Goal: Task Accomplishment & Management: Manage account settings

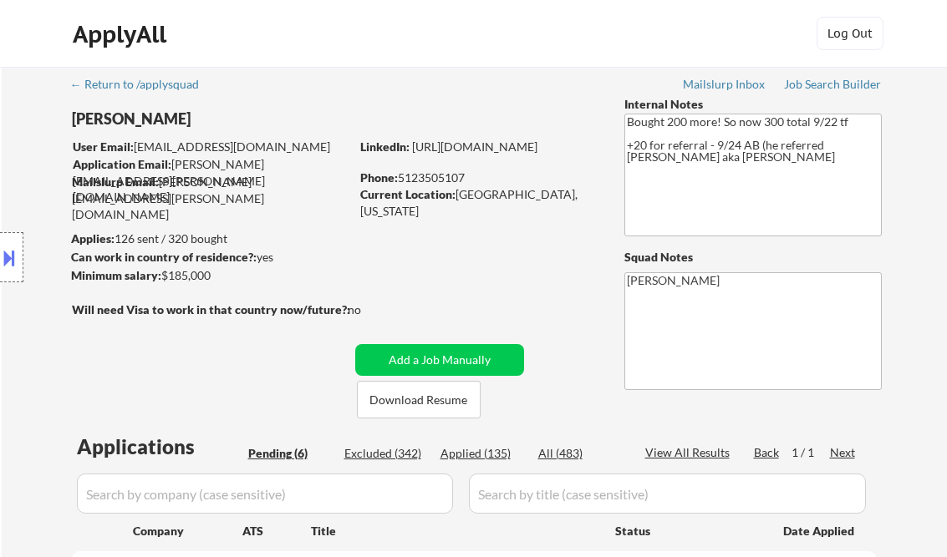
select select ""pending""
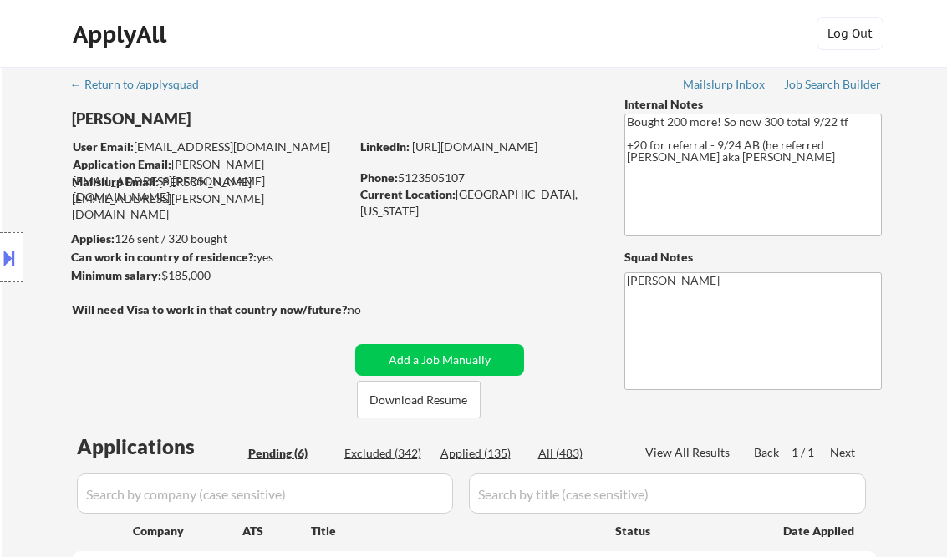
select select ""pending""
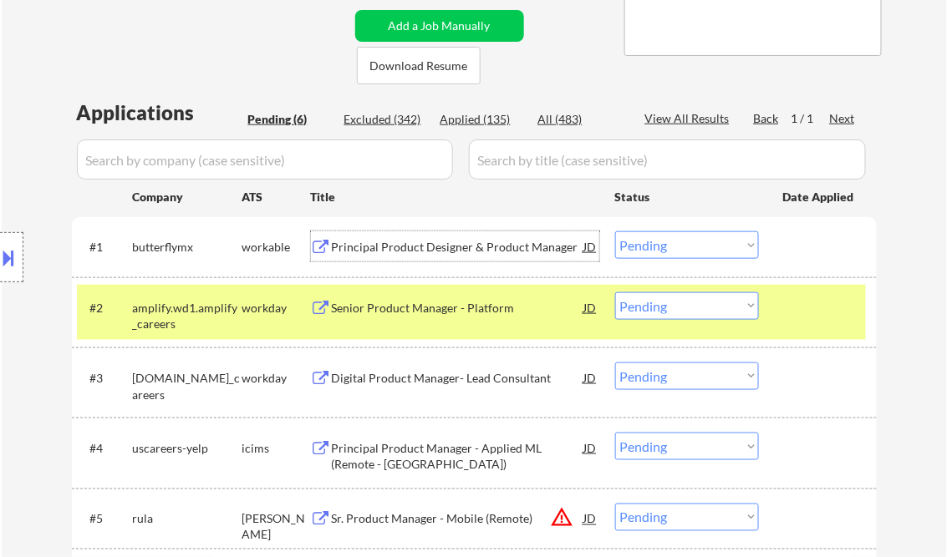
drag, startPoint x: 681, startPoint y: 245, endPoint x: 687, endPoint y: 259, distance: 15.4
click at [681, 245] on select "Choose an option... Pending Applied Excluded (Questions) Excluded (Expired) Exc…" at bounding box center [687, 245] width 144 height 28
click at [615, 231] on select "Choose an option... Pending Applied Excluded (Questions) Excluded (Expired) Exc…" at bounding box center [687, 245] width 144 height 28
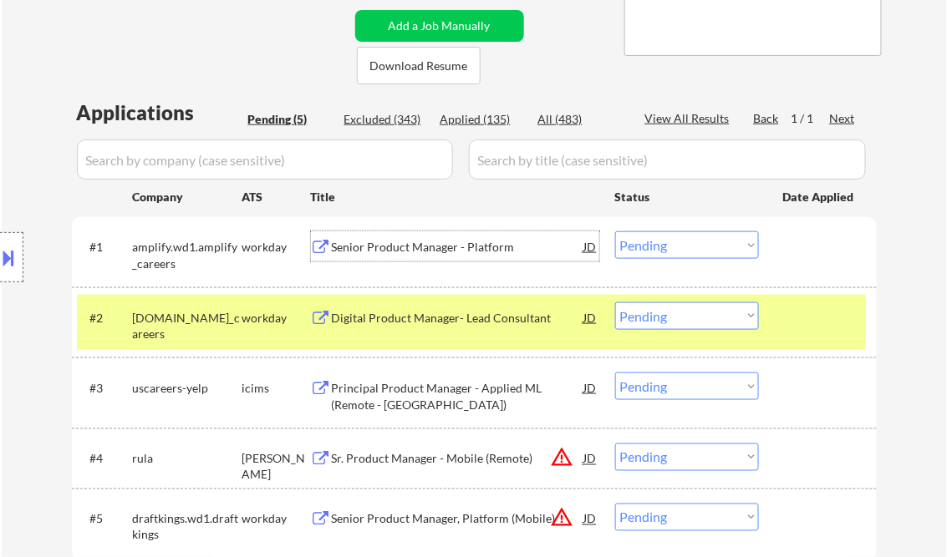
click at [441, 249] on div "Senior Product Manager - Platform" at bounding box center [458, 247] width 252 height 17
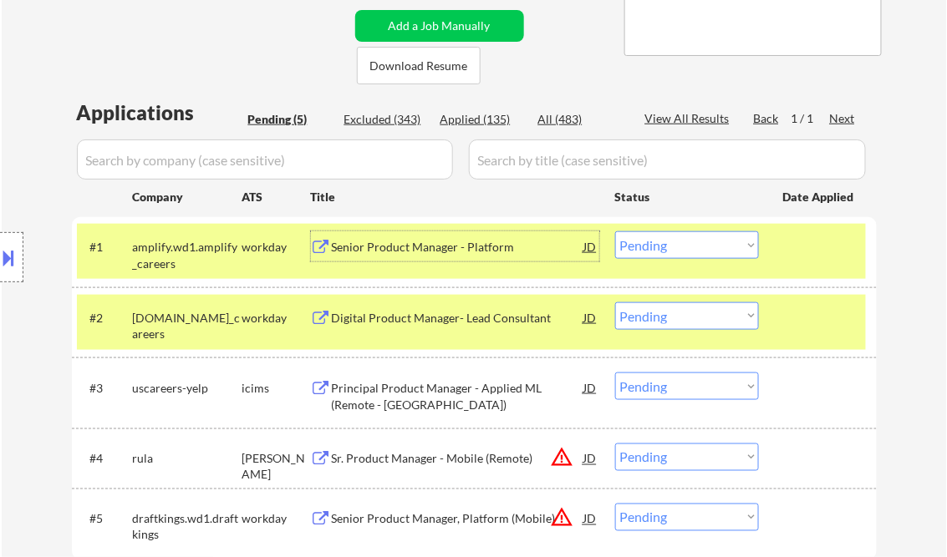
drag, startPoint x: 667, startPoint y: 249, endPoint x: 673, endPoint y: 261, distance: 13.1
click at [667, 249] on select "Choose an option... Pending Applied Excluded (Questions) Excluded (Expired) Exc…" at bounding box center [687, 245] width 144 height 28
click at [615, 231] on select "Choose an option... Pending Applied Excluded (Questions) Excluded (Expired) Exc…" at bounding box center [687, 245] width 144 height 28
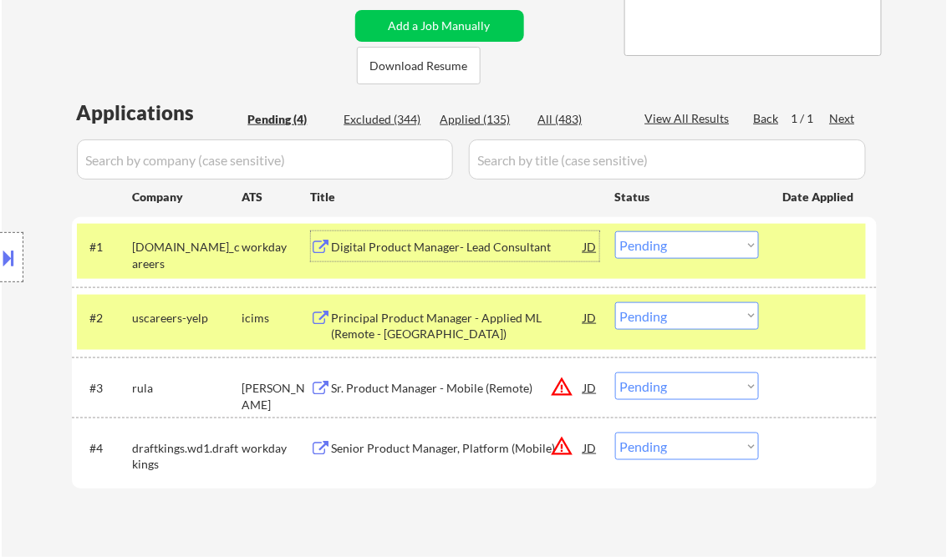
click at [442, 250] on div "Digital Product Manager- Lead Consultant" at bounding box center [458, 247] width 252 height 17
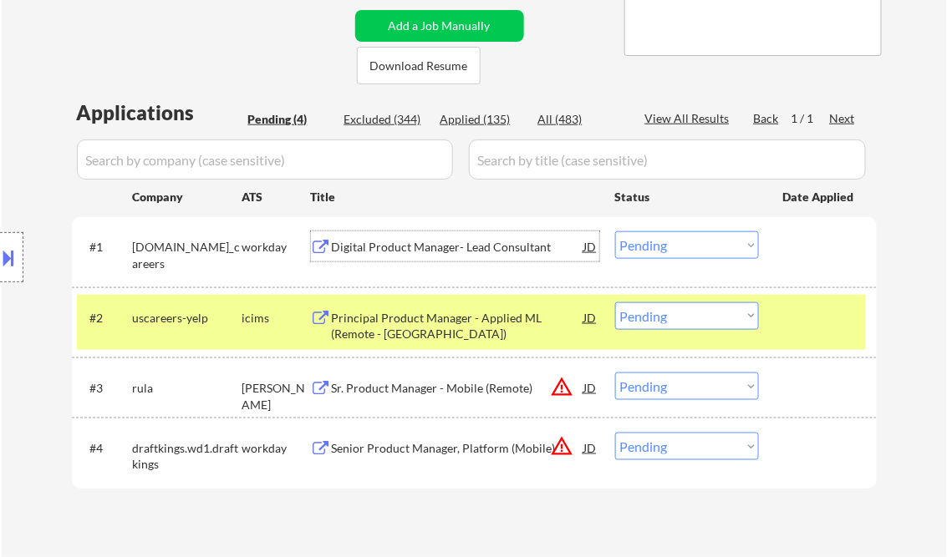
click at [665, 247] on select "Choose an option... Pending Applied Excluded (Questions) Excluded (Expired) Exc…" at bounding box center [687, 245] width 144 height 28
click at [615, 231] on select "Choose an option... Pending Applied Excluded (Questions) Excluded (Expired) Exc…" at bounding box center [687, 245] width 144 height 28
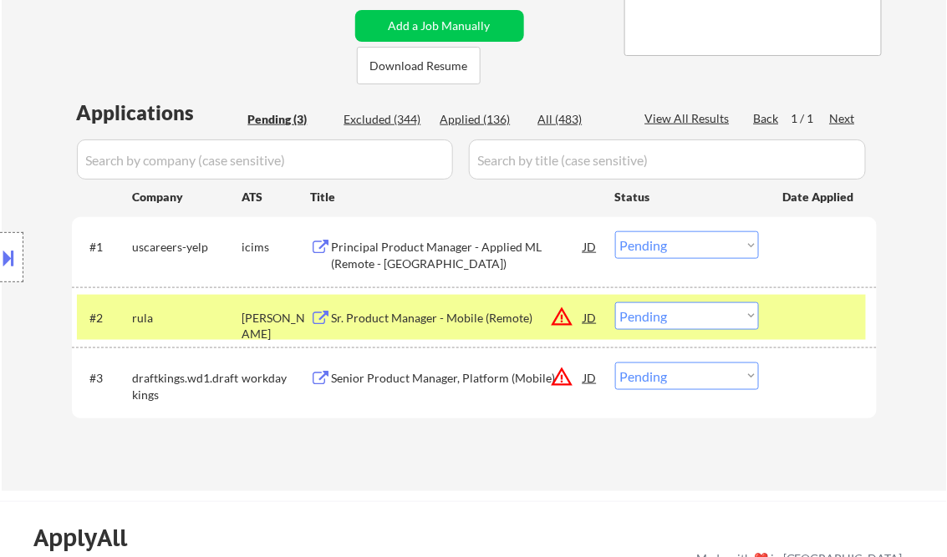
click at [413, 260] on div "Principal Product Manager - Applied ML (Remote - United States)" at bounding box center [458, 255] width 252 height 33
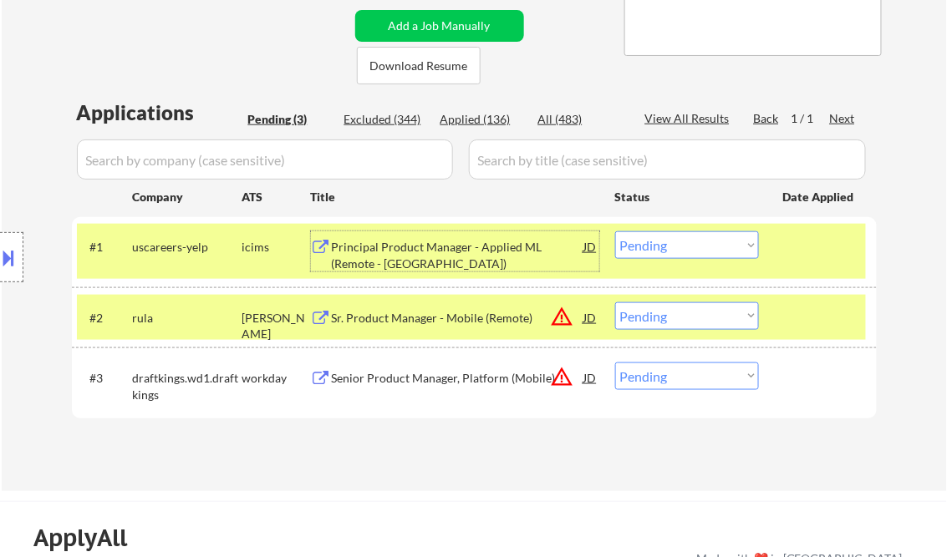
click at [641, 252] on select "Choose an option... Pending Applied Excluded (Questions) Excluded (Expired) Exc…" at bounding box center [687, 245] width 144 height 28
click at [615, 231] on select "Choose an option... Pending Applied Excluded (Questions) Excluded (Expired) Exc…" at bounding box center [687, 245] width 144 height 28
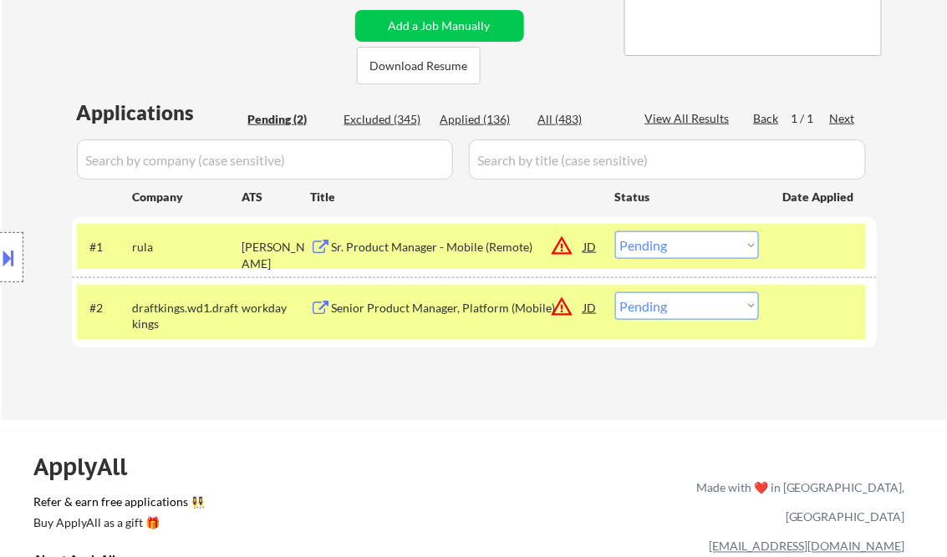
click at [436, 252] on div "Sr. Product Manager - Mobile (Remote)" at bounding box center [458, 247] width 252 height 17
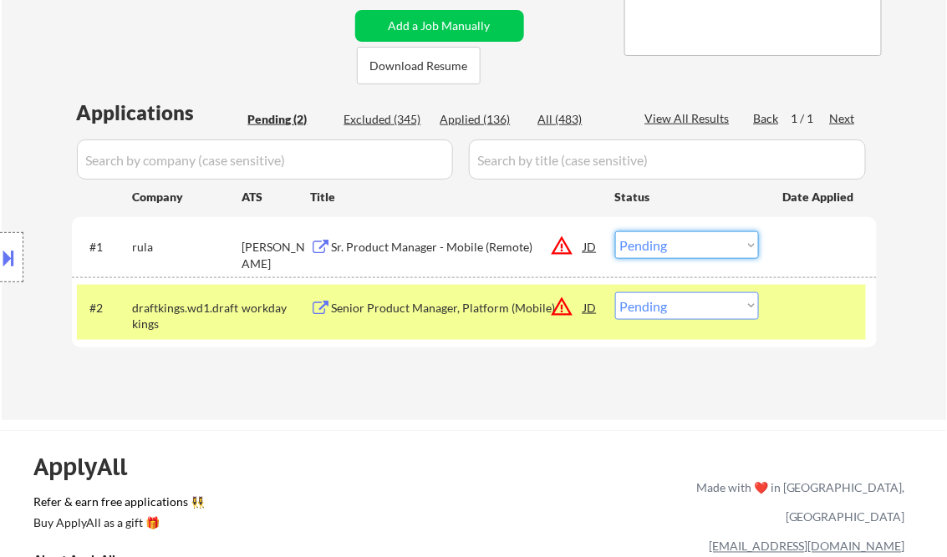
drag, startPoint x: 664, startPoint y: 250, endPoint x: 679, endPoint y: 258, distance: 17.2
click at [664, 250] on select "Choose an option... Pending Applied Excluded (Questions) Excluded (Expired) Exc…" at bounding box center [687, 245] width 144 height 28
click at [615, 231] on select "Choose an option... Pending Applied Excluded (Questions) Excluded (Expired) Exc…" at bounding box center [687, 245] width 144 height 28
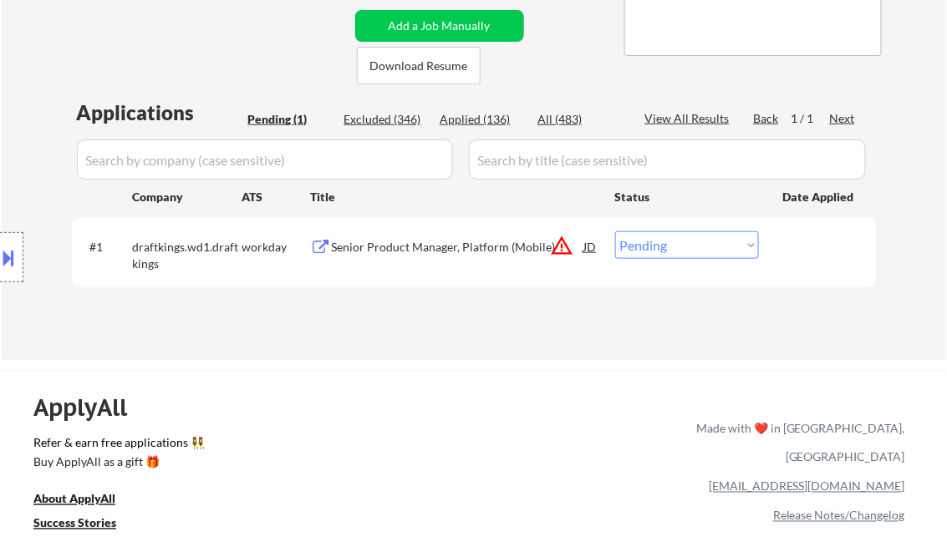
click at [481, 245] on div "Senior Product Manager, Platform (Mobile)" at bounding box center [458, 247] width 252 height 17
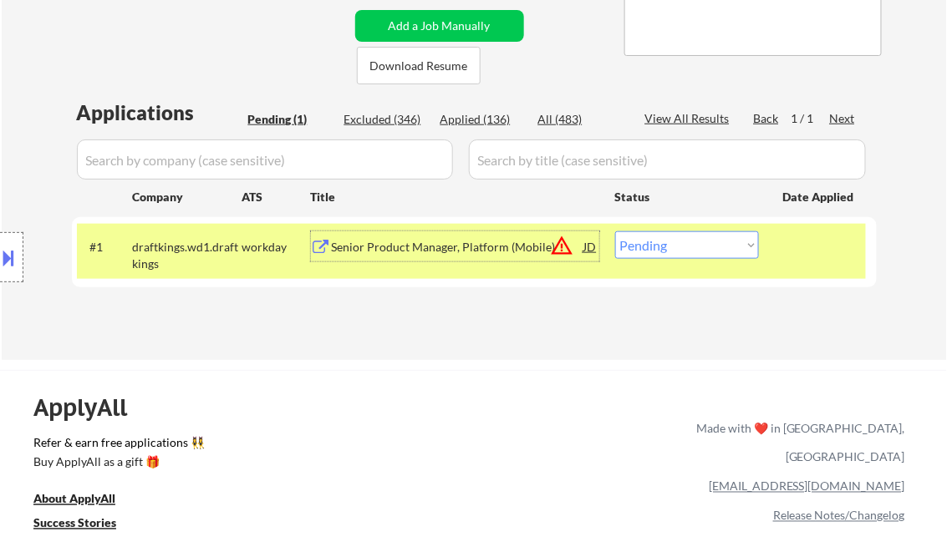
click at [669, 252] on select "Choose an option... Pending Applied Excluded (Questions) Excluded (Expired) Exc…" at bounding box center [687, 245] width 144 height 28
select select ""excluded__expired_""
click at [615, 231] on select "Choose an option... Pending Applied Excluded (Questions) Excluded (Expired) Exc…" at bounding box center [687, 245] width 144 height 28
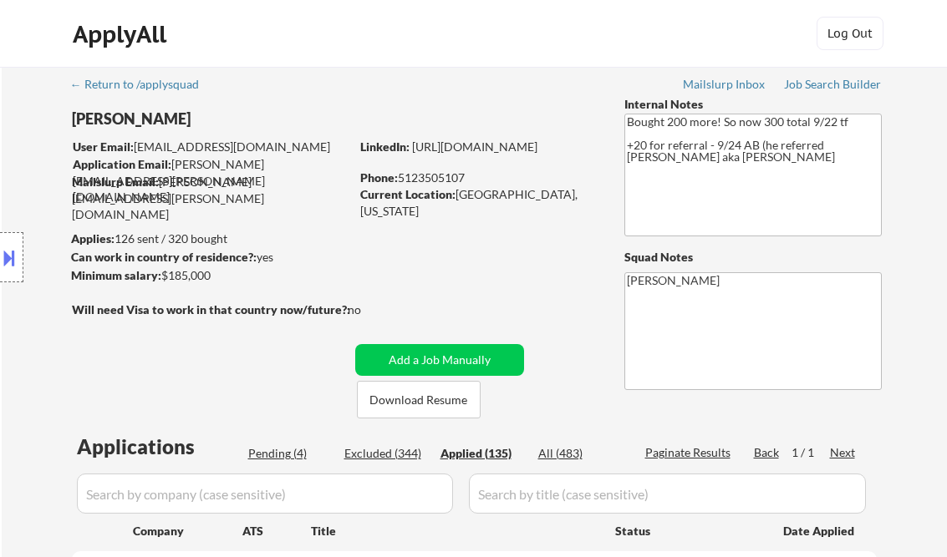
select select ""applied""
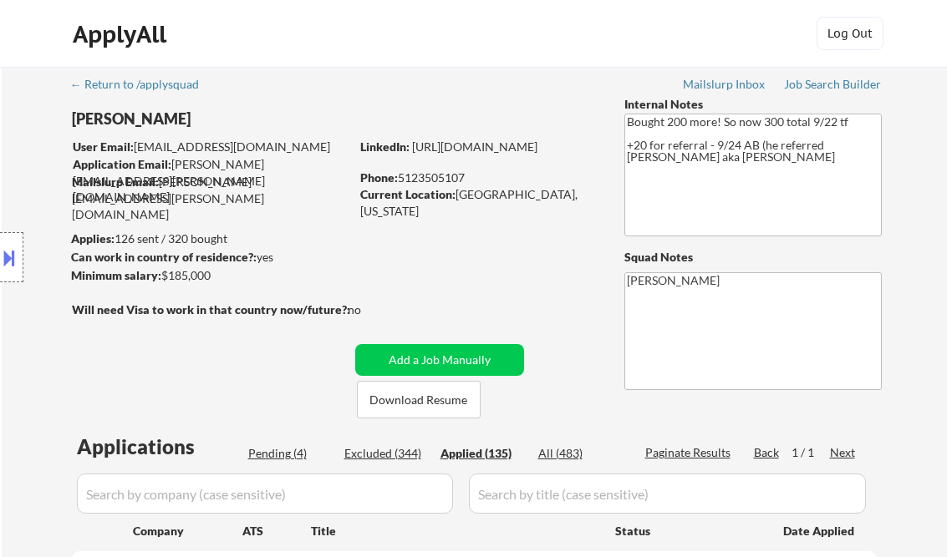
select select ""applied""
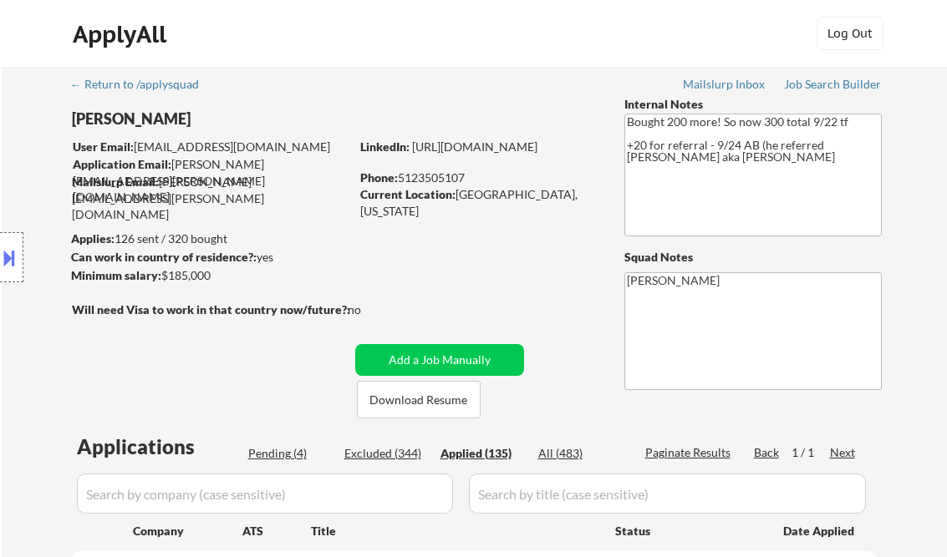
select select ""applied""
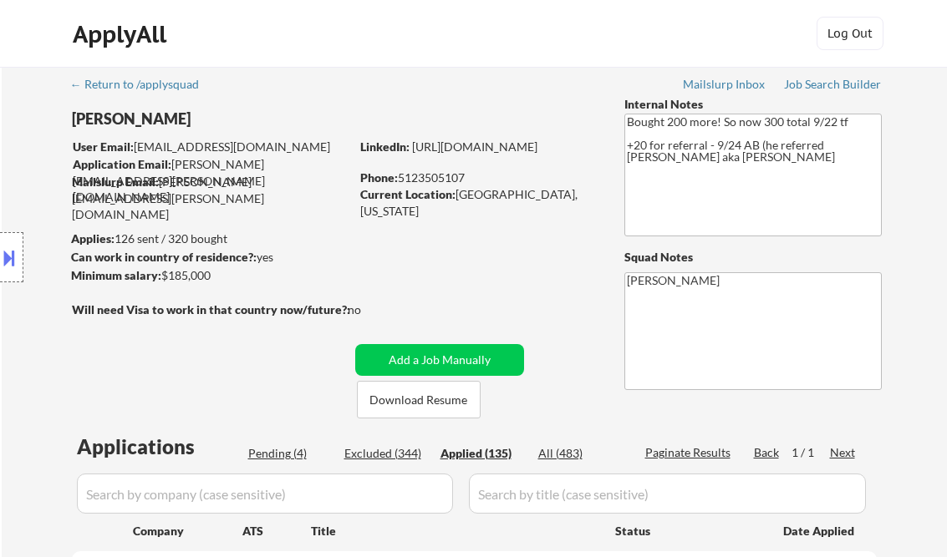
select select ""applied""
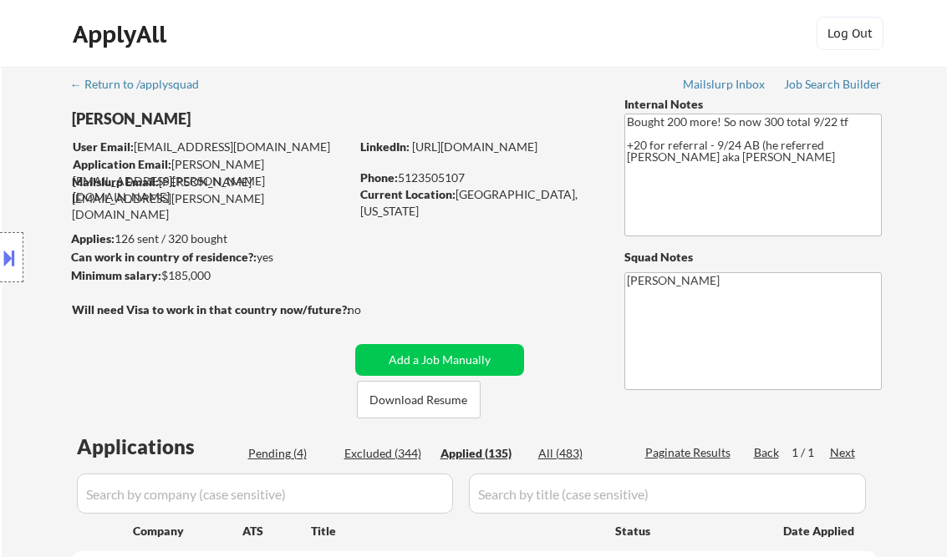
select select ""applied""
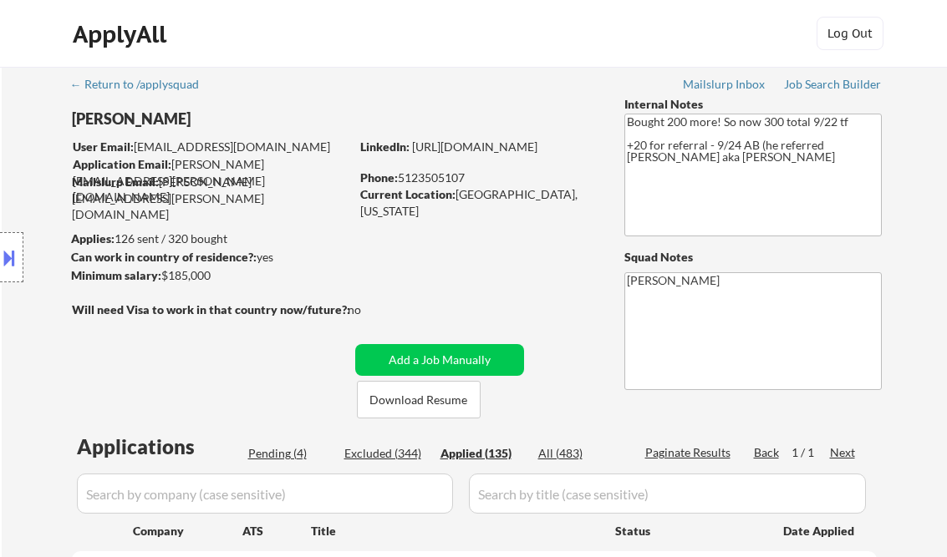
select select ""applied""
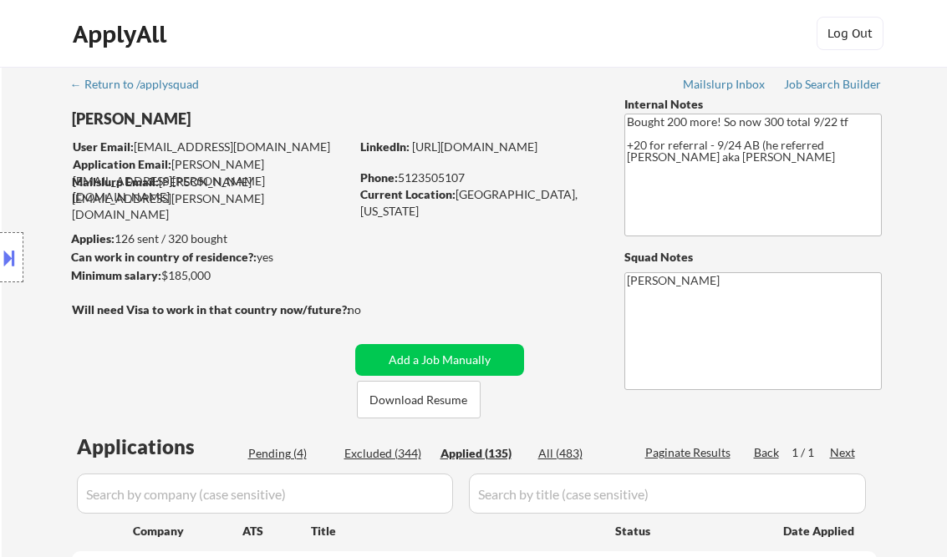
select select ""applied""
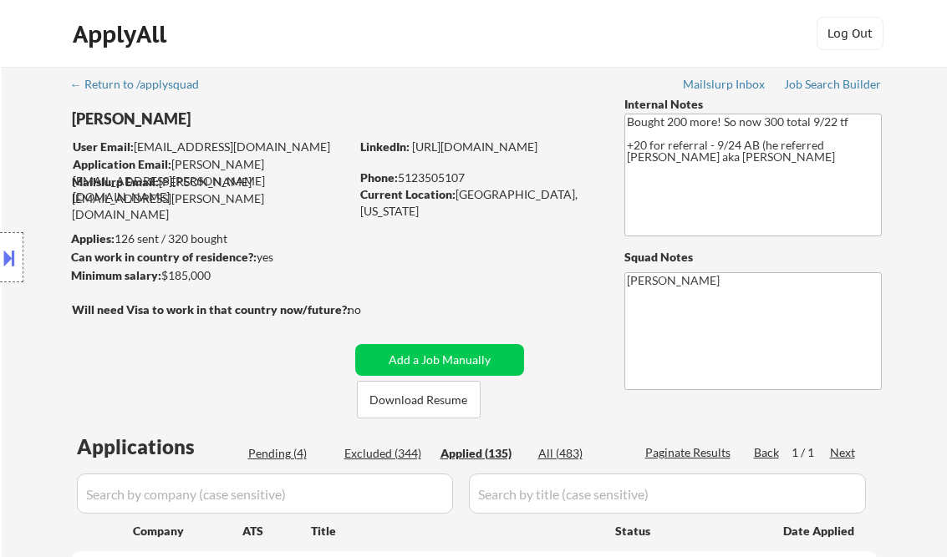
select select ""applied""
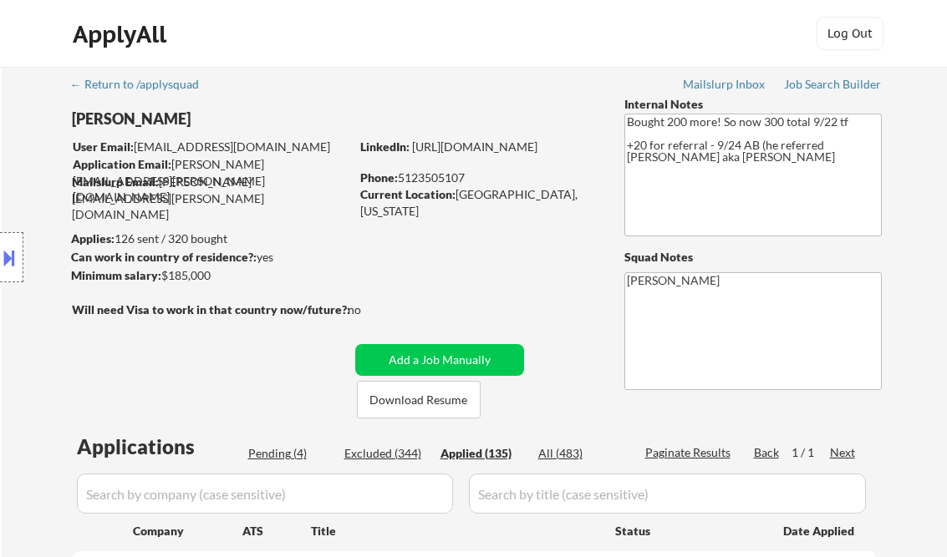
select select ""applied""
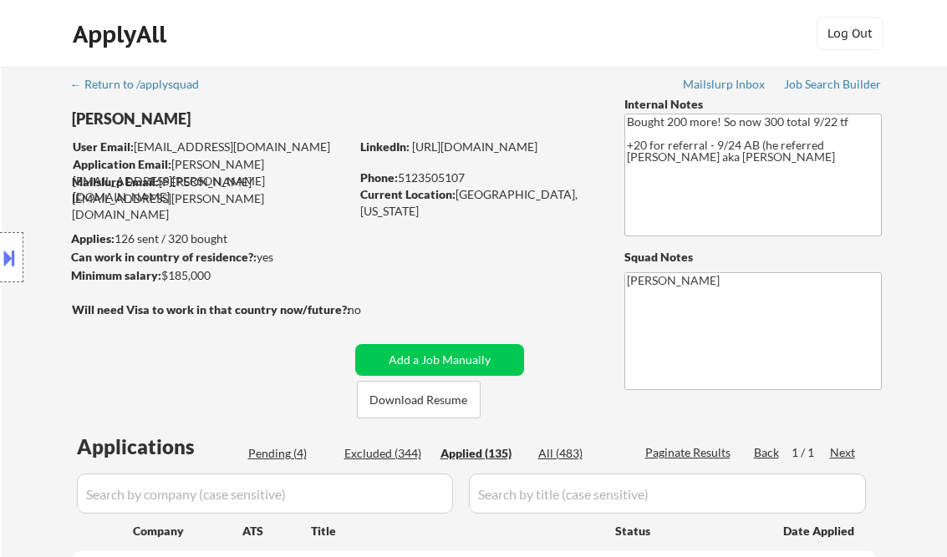
select select ""applied""
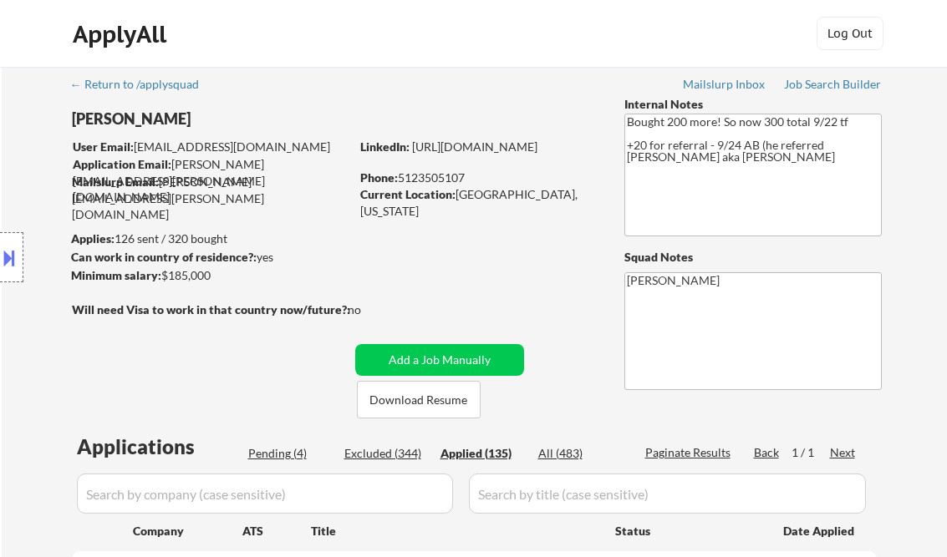
select select ""applied""
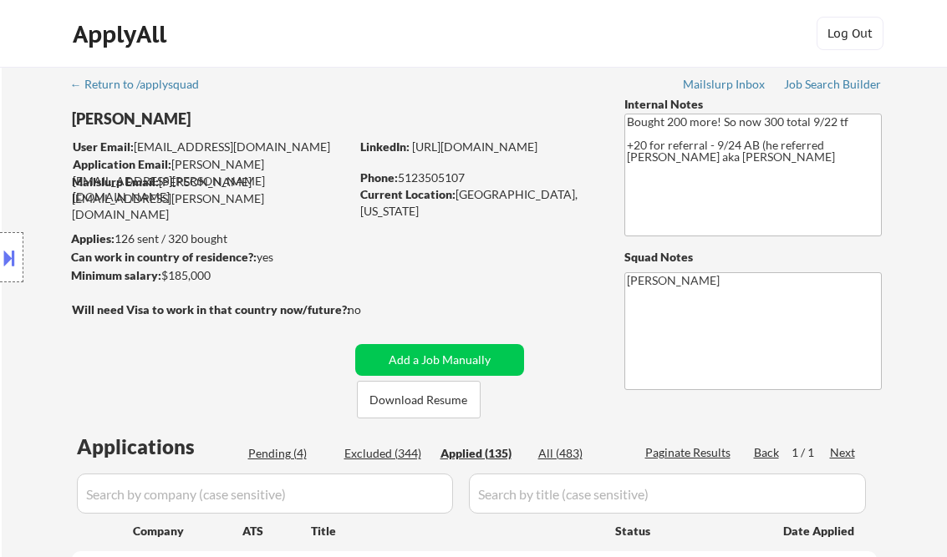
select select ""applied""
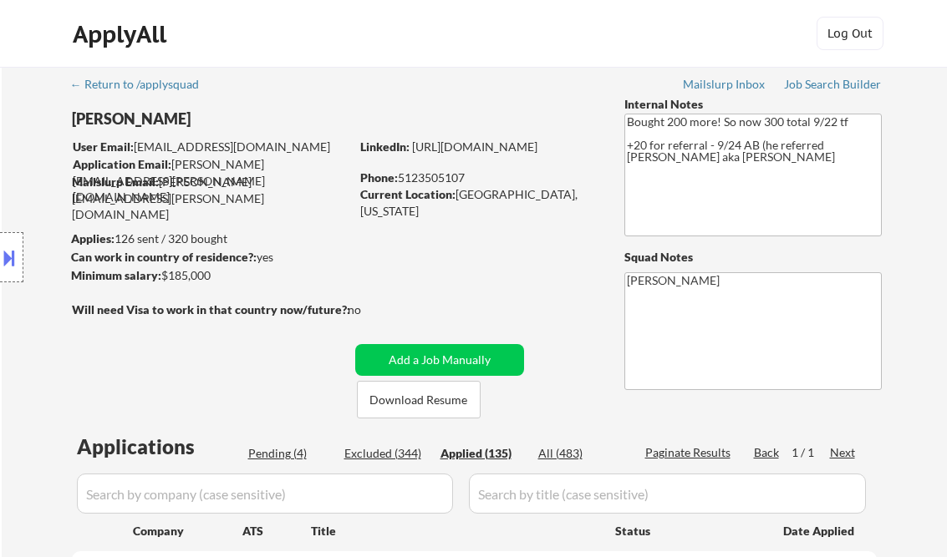
select select ""applied""
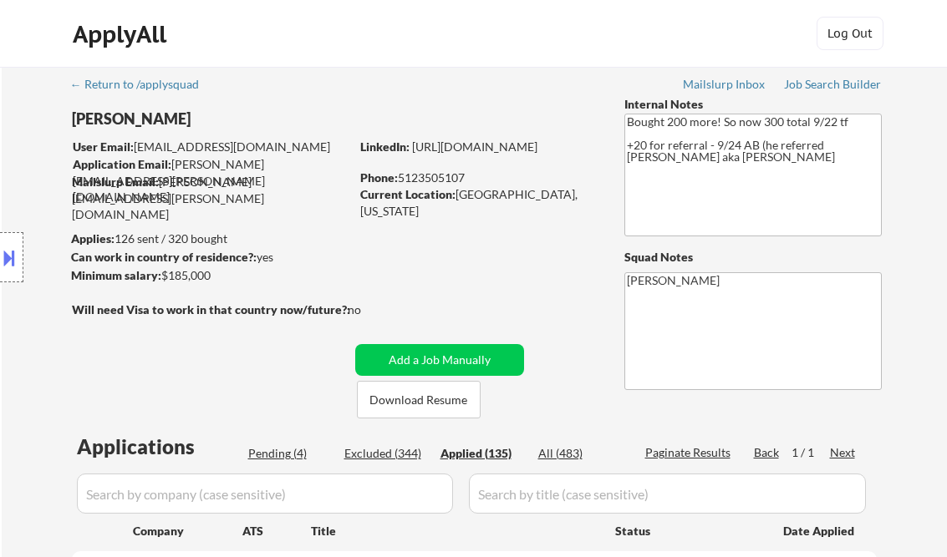
select select ""applied""
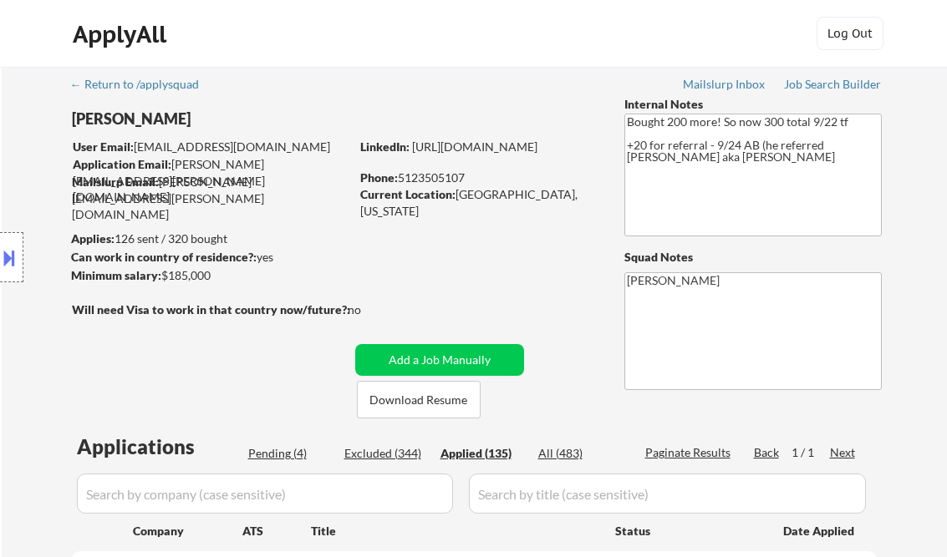
select select ""applied""
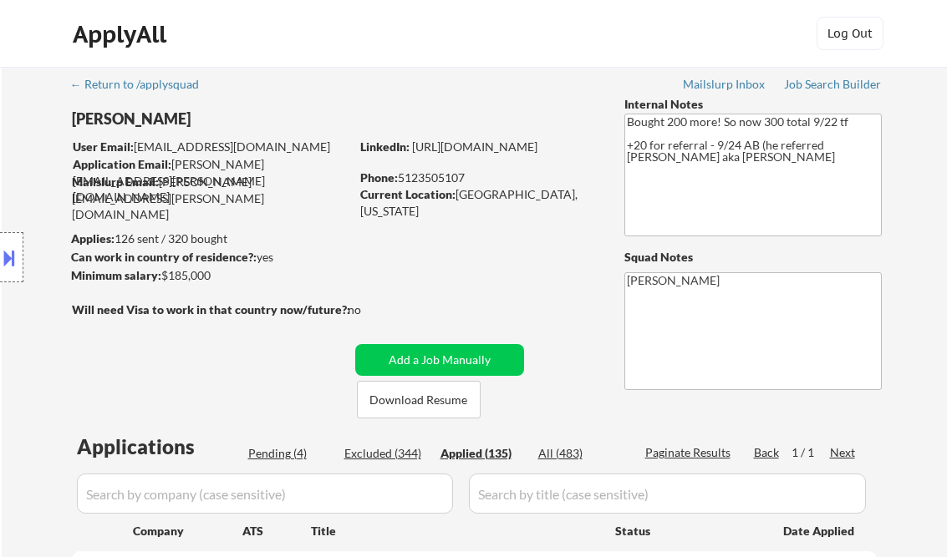
select select ""applied""
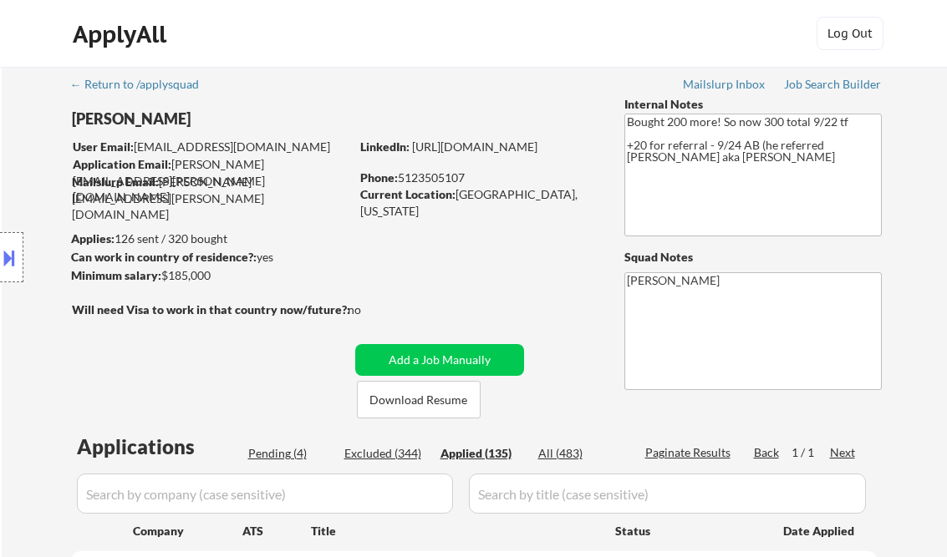
select select ""applied""
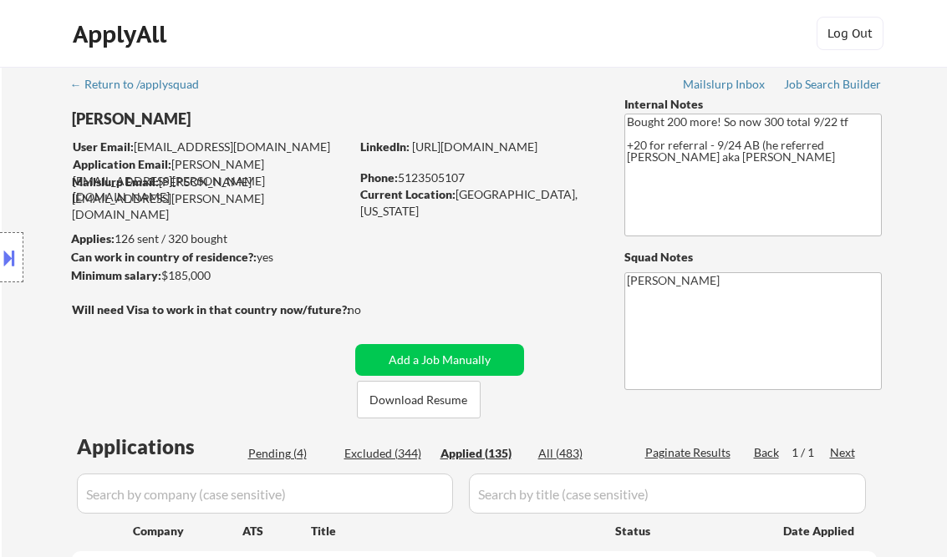
select select ""applied""
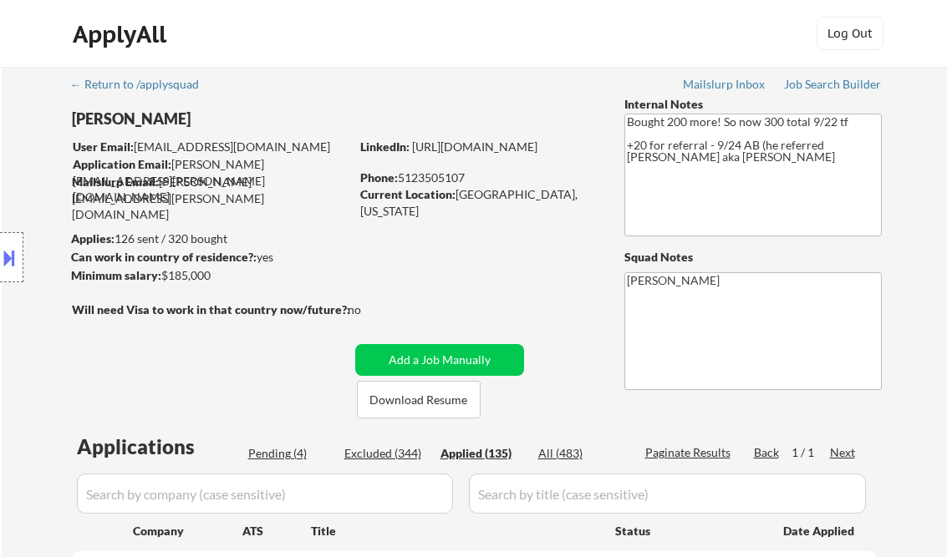
select select ""applied""
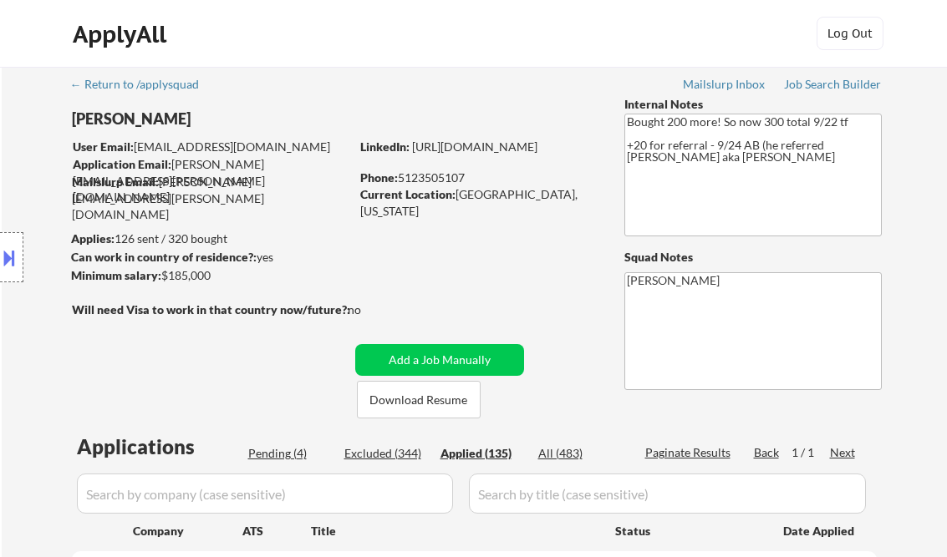
select select ""applied""
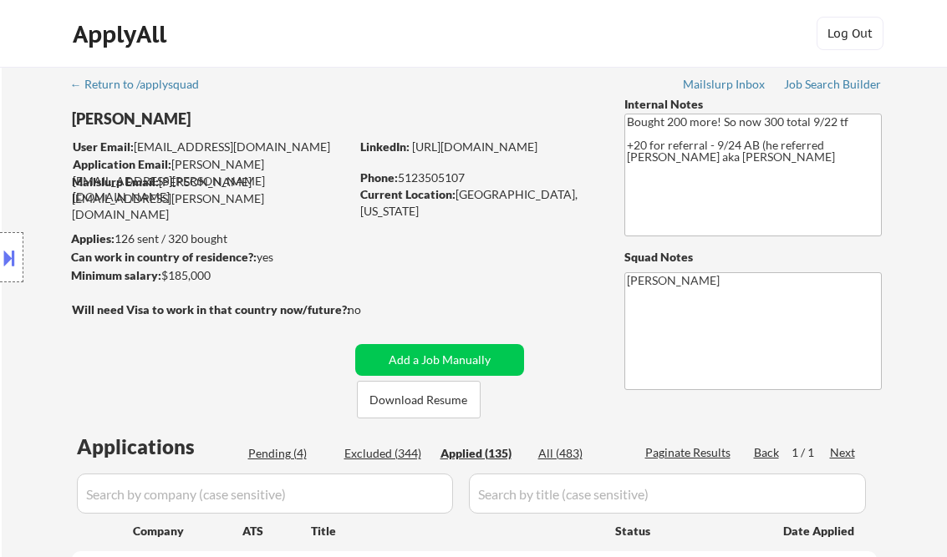
select select ""applied""
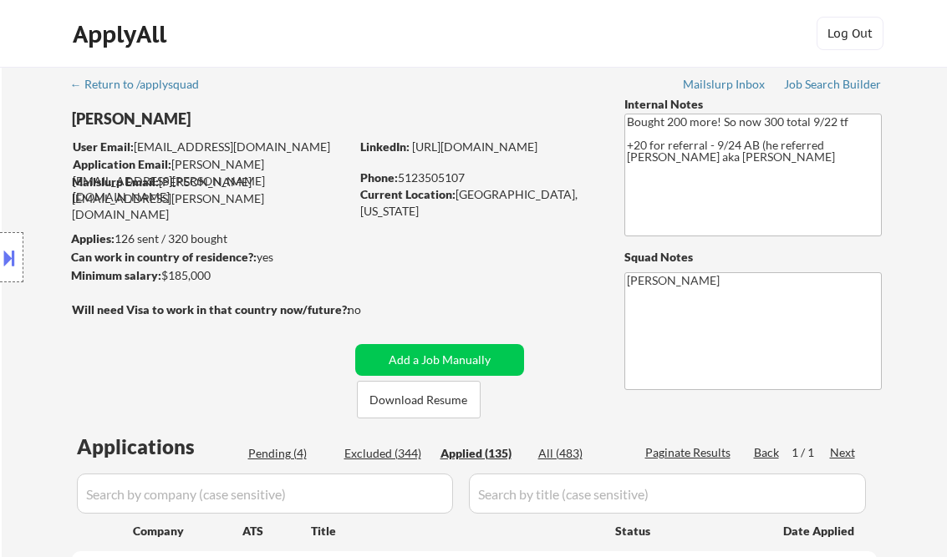
select select ""applied""
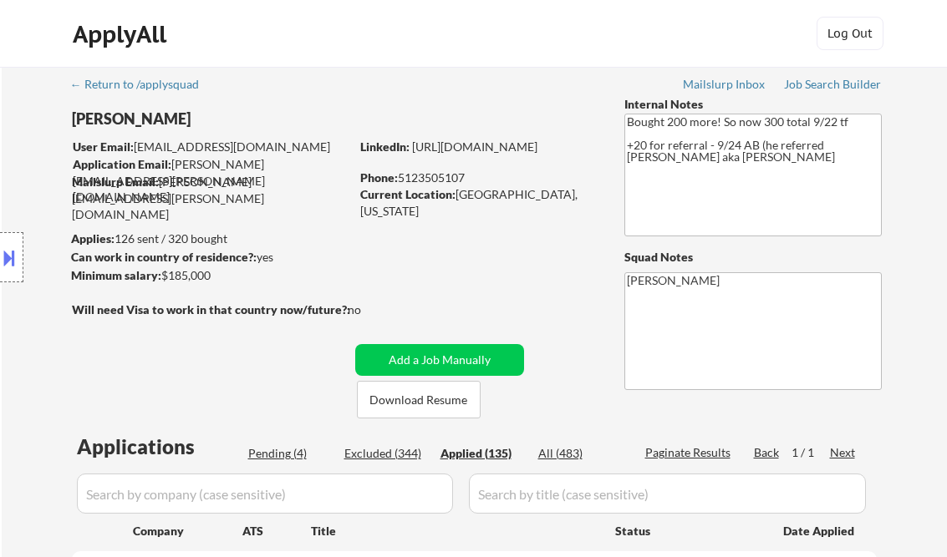
select select ""applied""
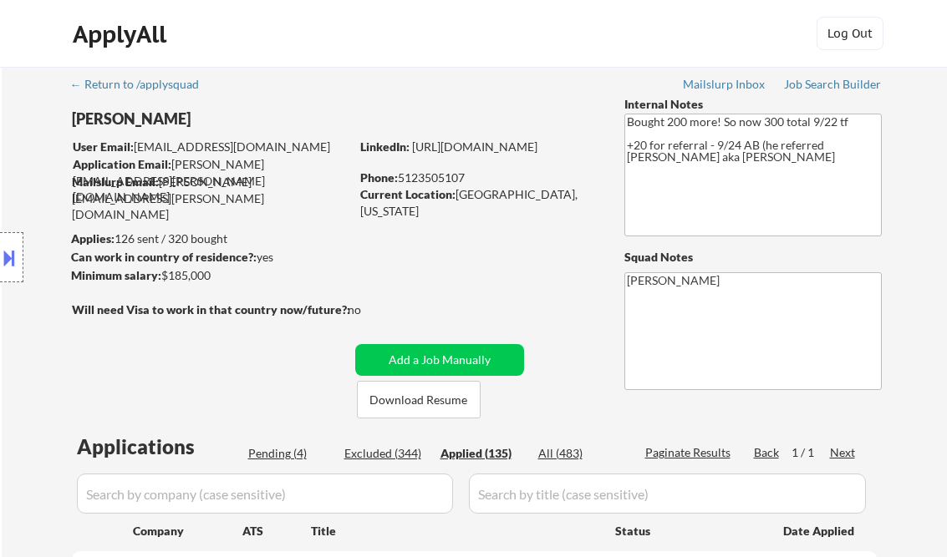
select select ""applied""
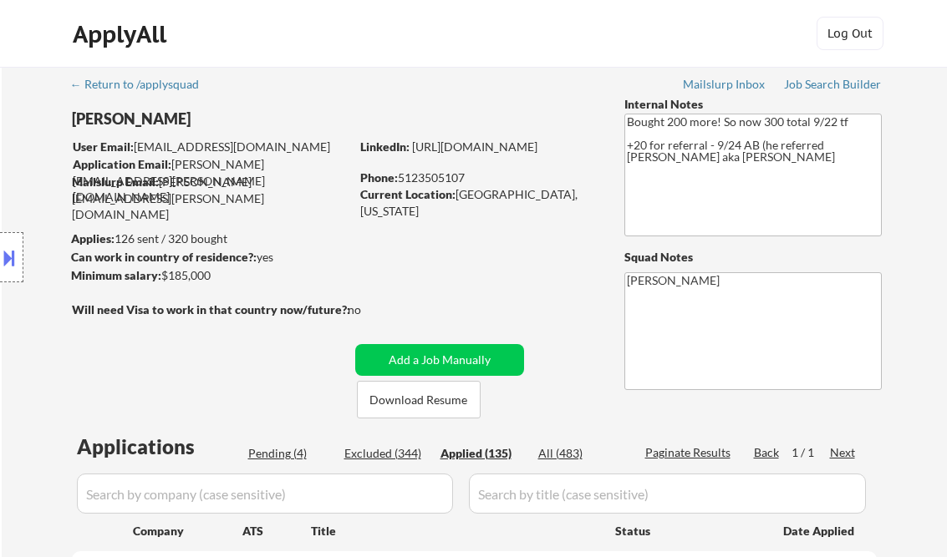
select select ""applied""
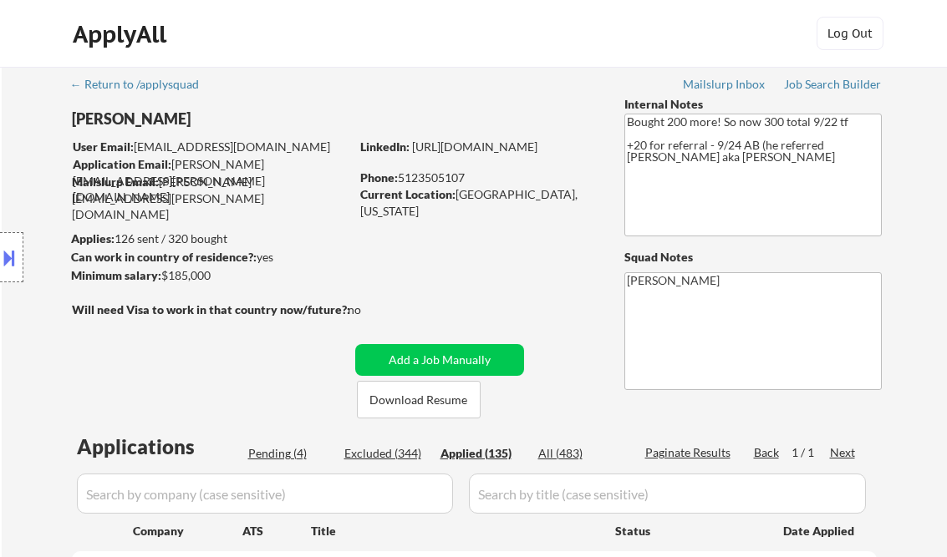
select select ""applied""
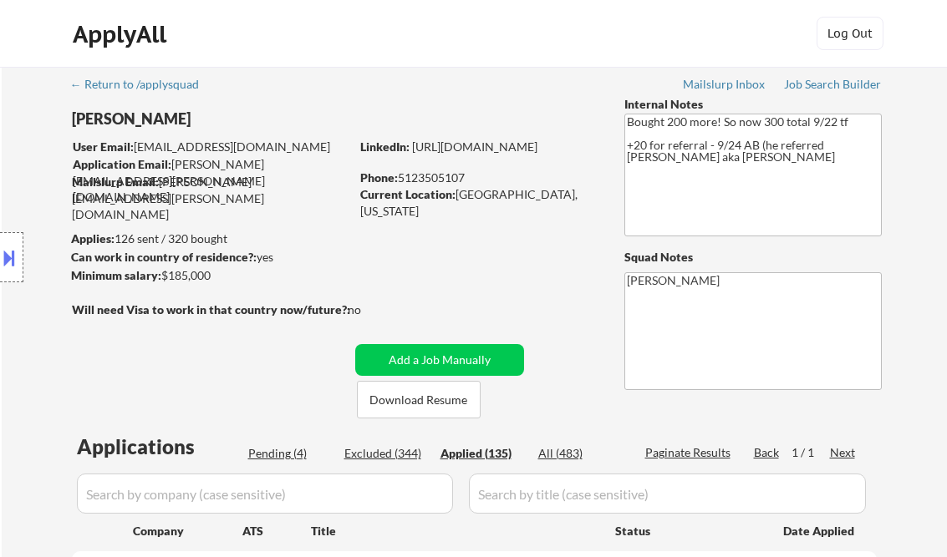
select select ""applied""
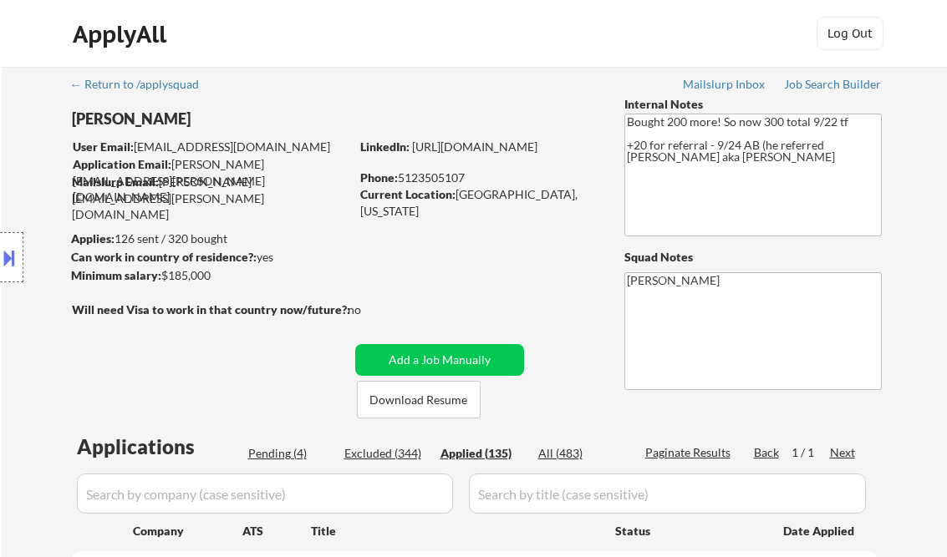
select select ""applied""
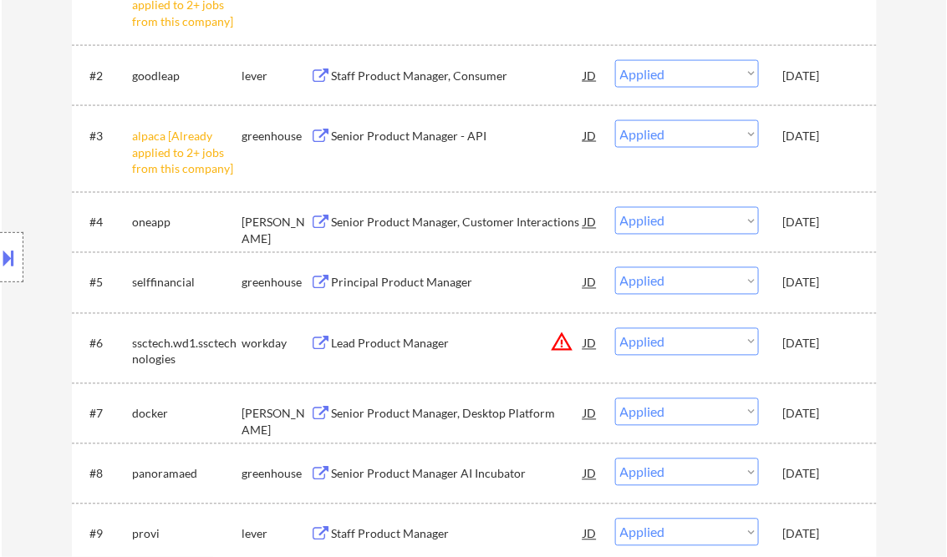
scroll to position [602, 0]
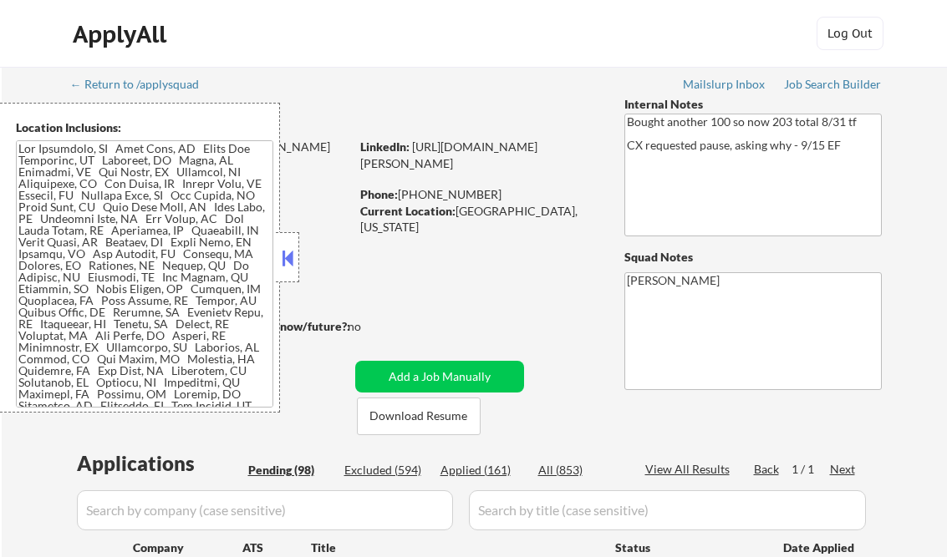
select select ""pending""
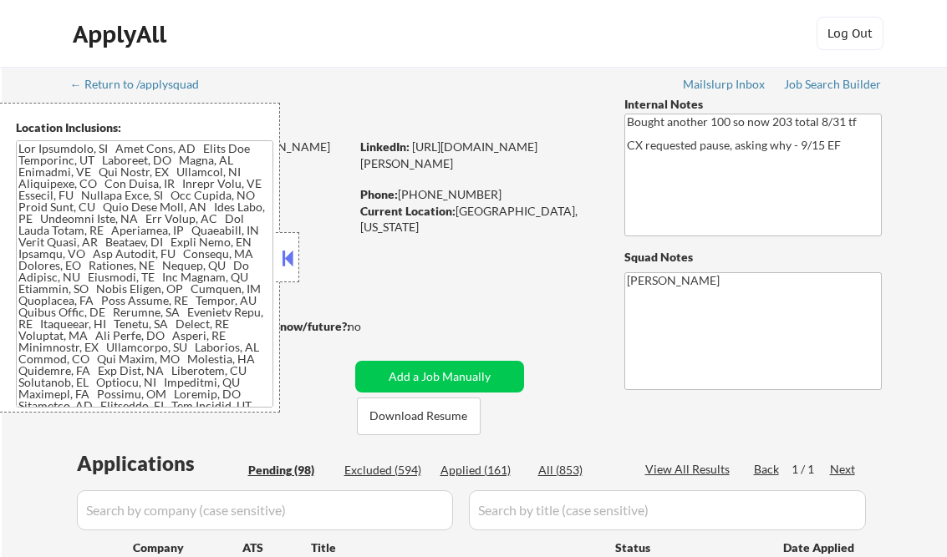
select select ""pending""
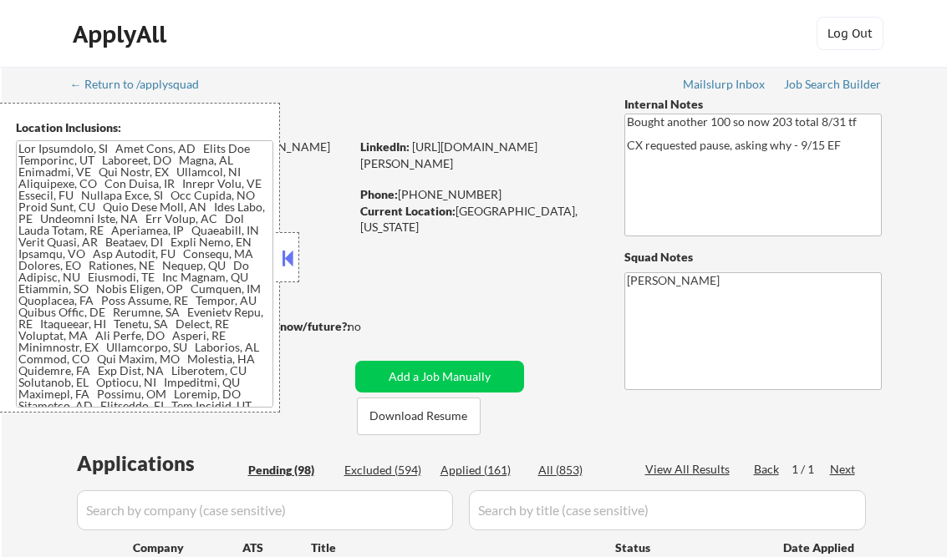
select select ""pending""
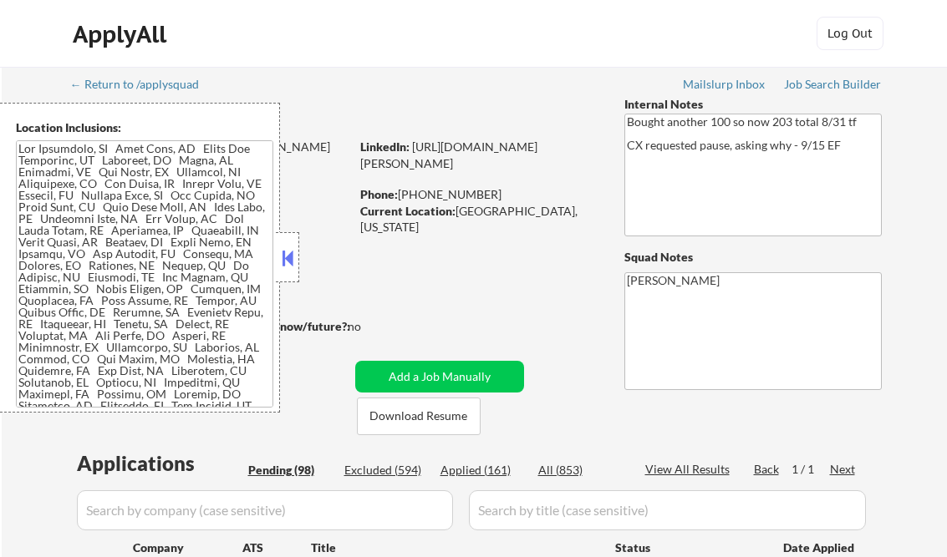
select select ""pending""
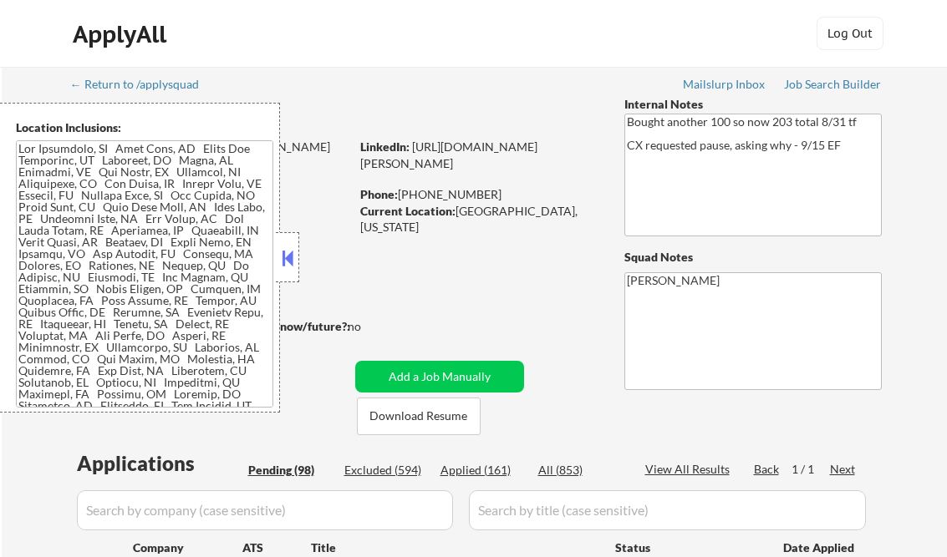
select select ""pending""
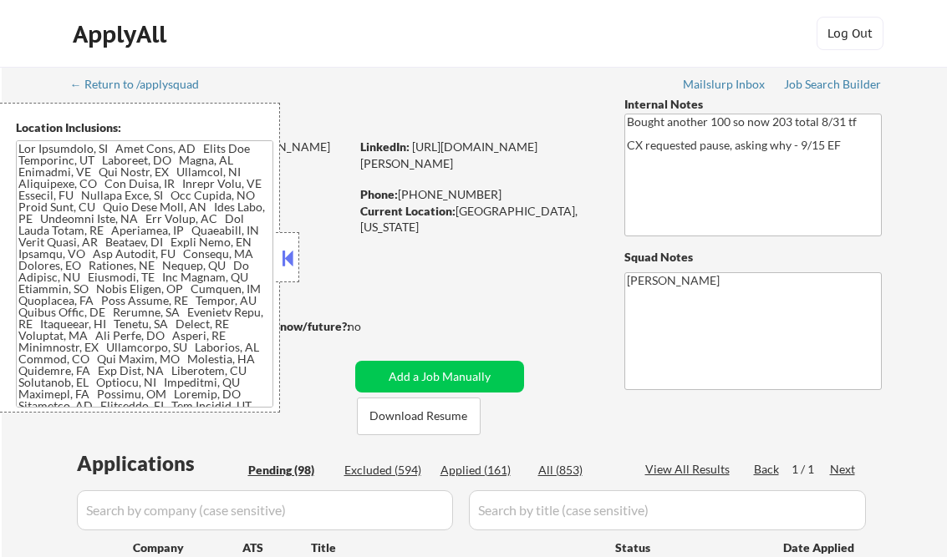
select select ""pending""
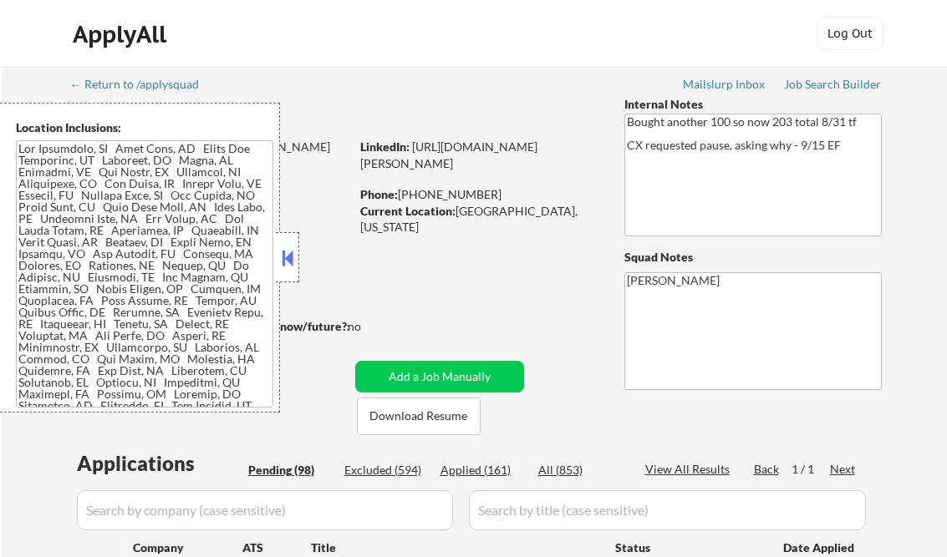
select select ""pending""
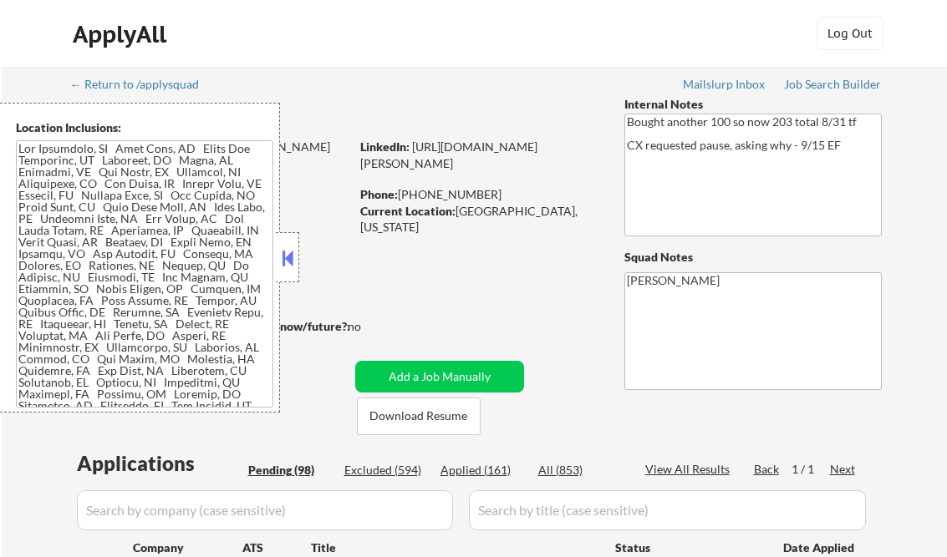
select select ""pending""
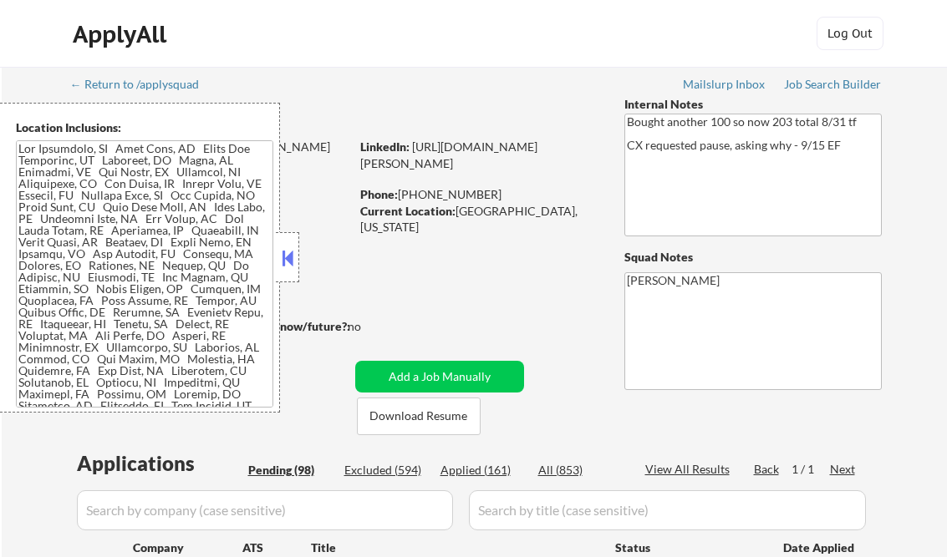
select select ""pending""
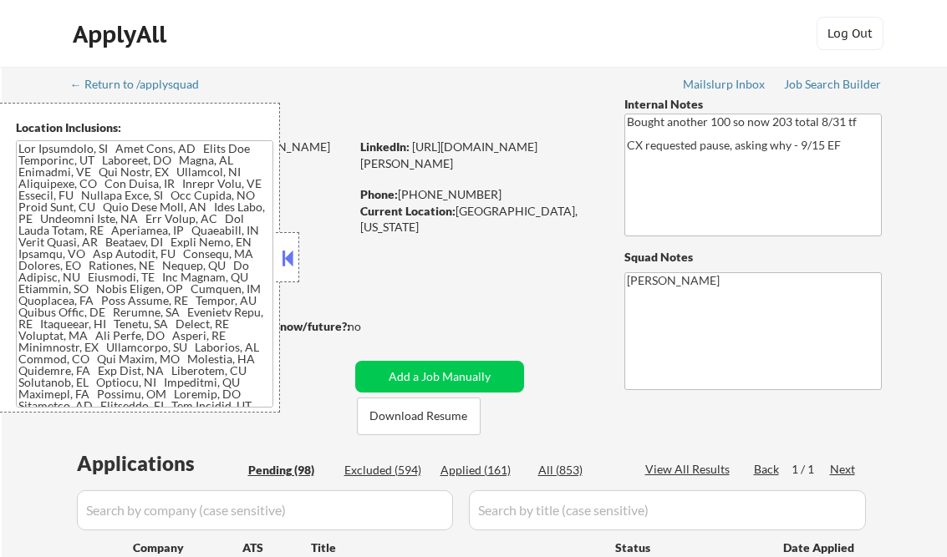
select select ""pending""
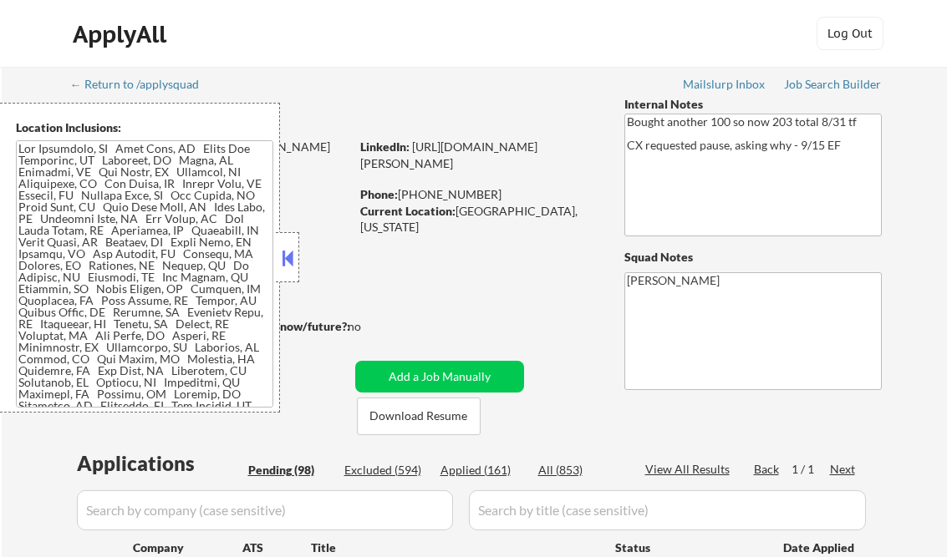
select select ""pending""
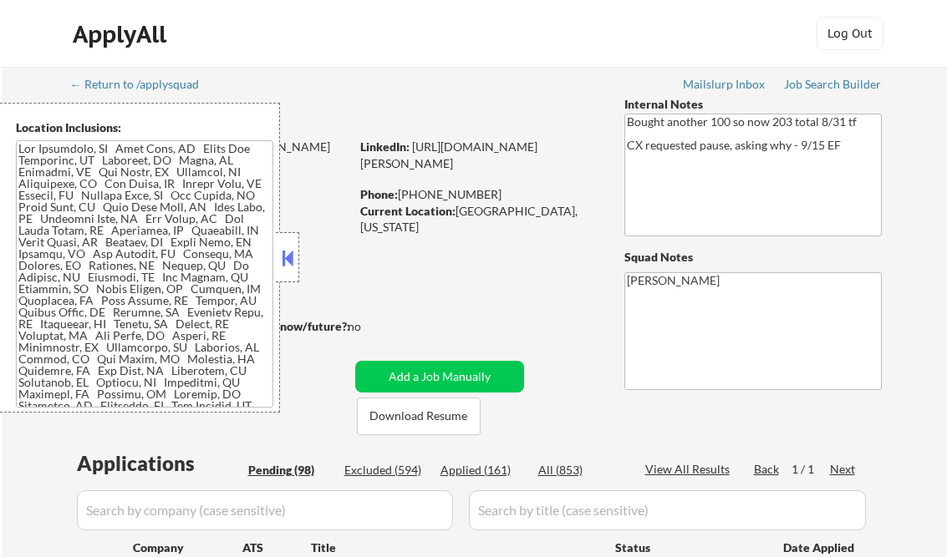
select select ""pending""
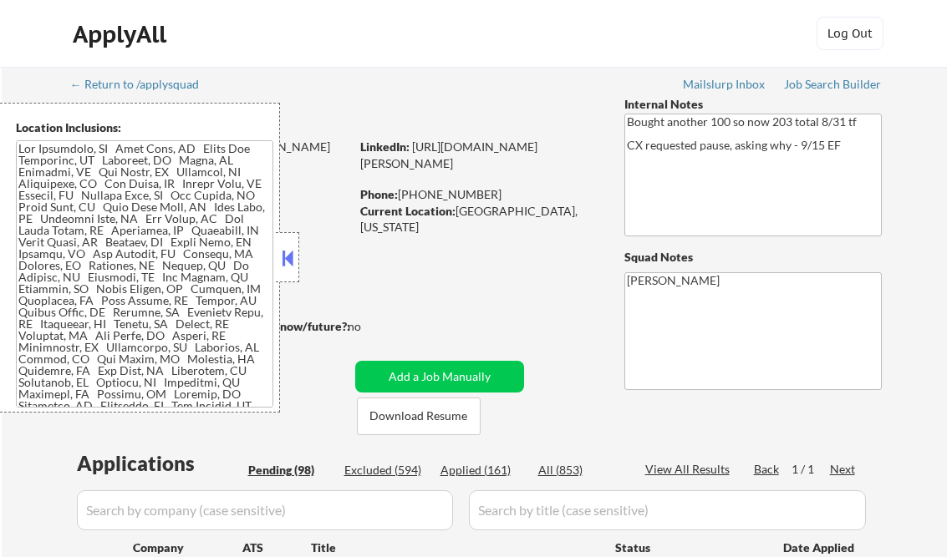
select select ""pending""
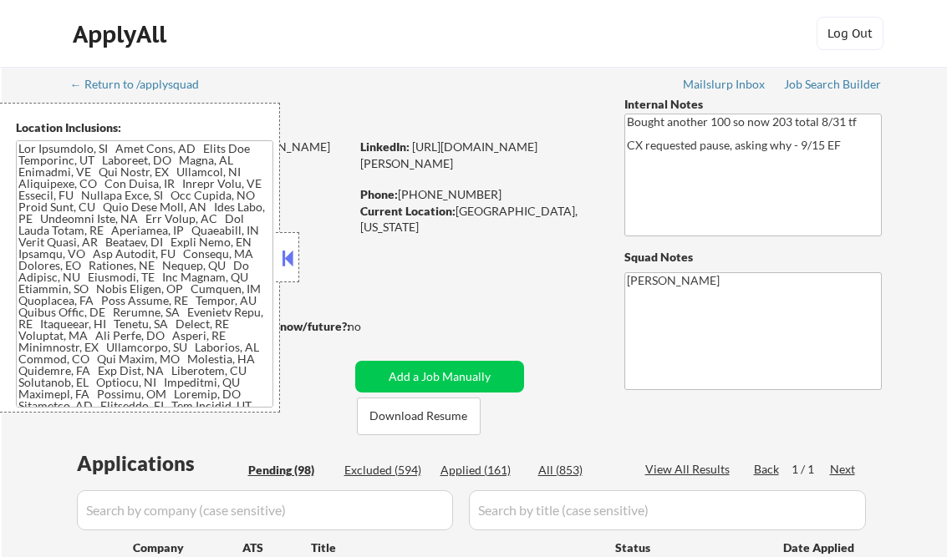
select select ""pending""
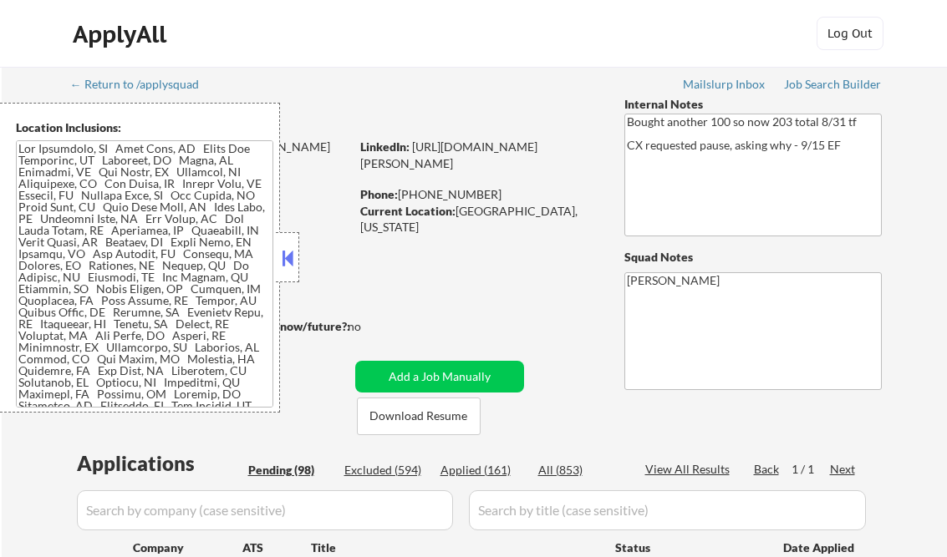
select select ""pending""
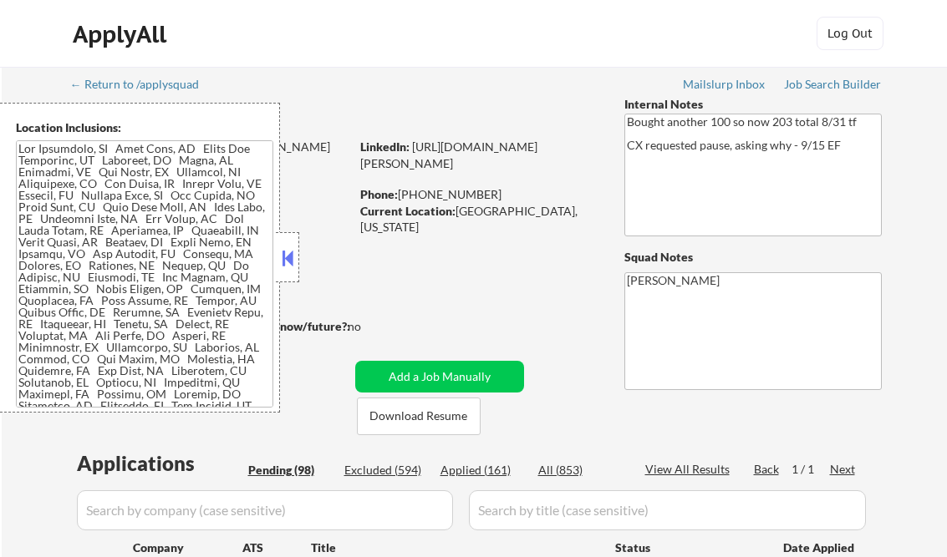
select select ""pending""
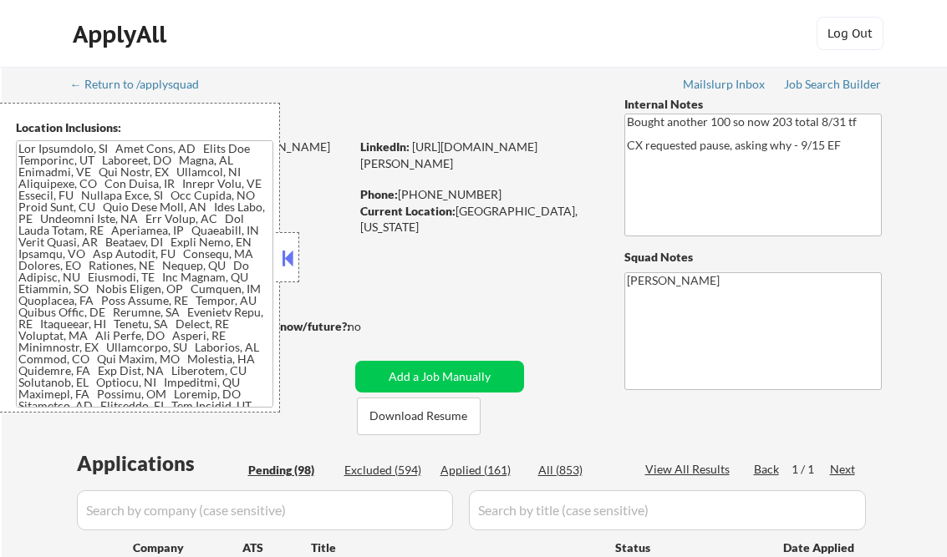
select select ""pending""
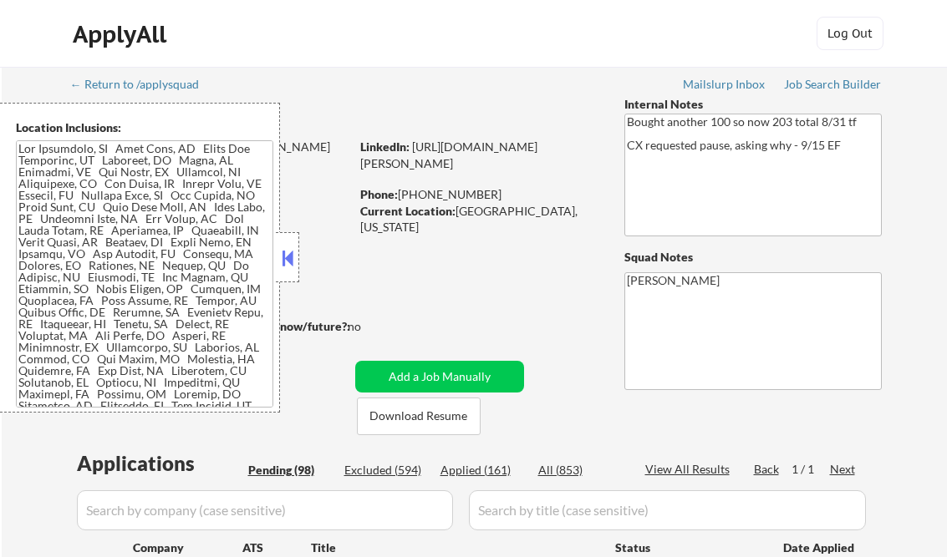
select select ""pending""
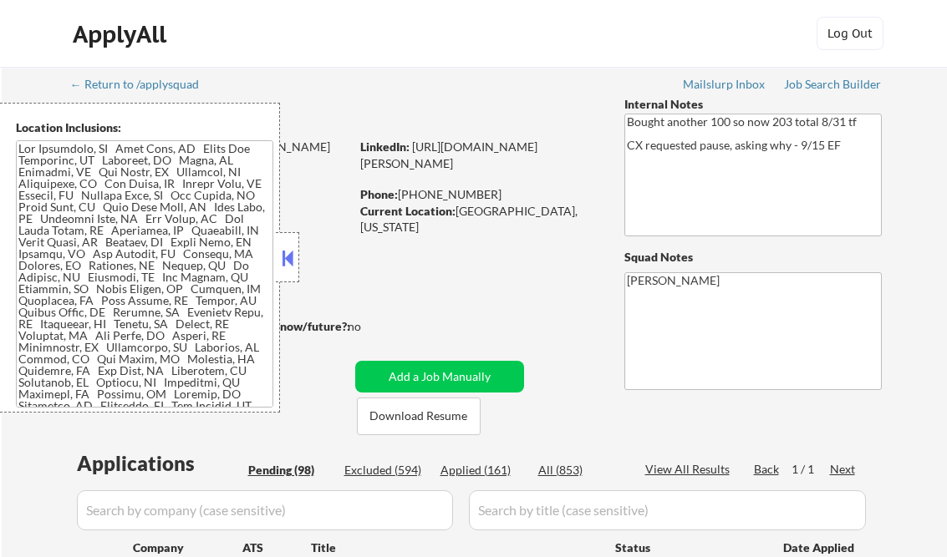
select select ""pending""
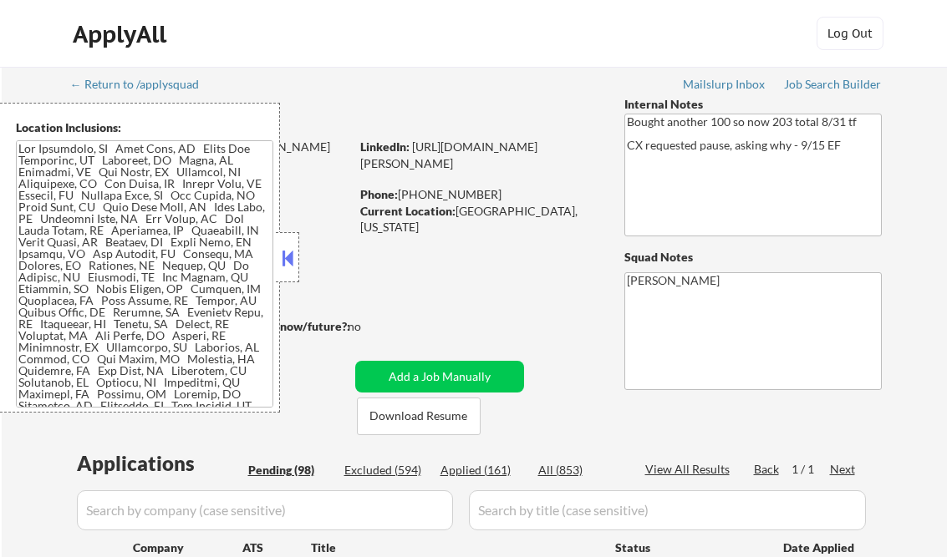
select select ""pending""
click at [286, 262] on button at bounding box center [287, 258] width 18 height 25
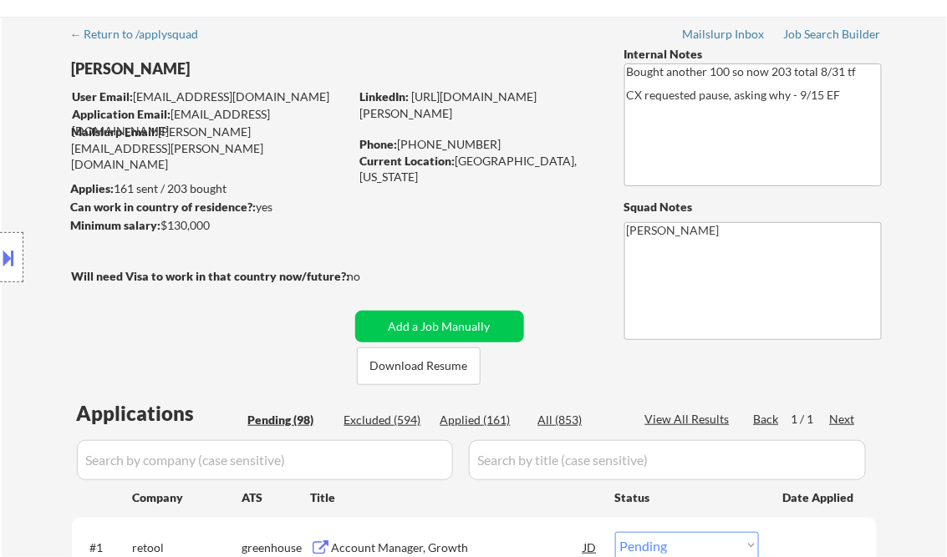
scroll to position [67, 0]
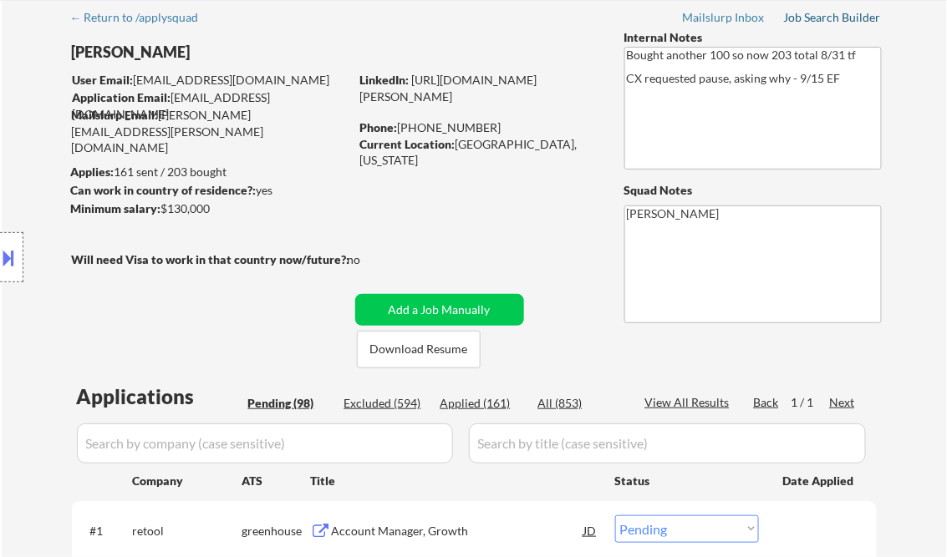
click at [821, 18] on div "Job Search Builder" at bounding box center [833, 18] width 98 height 12
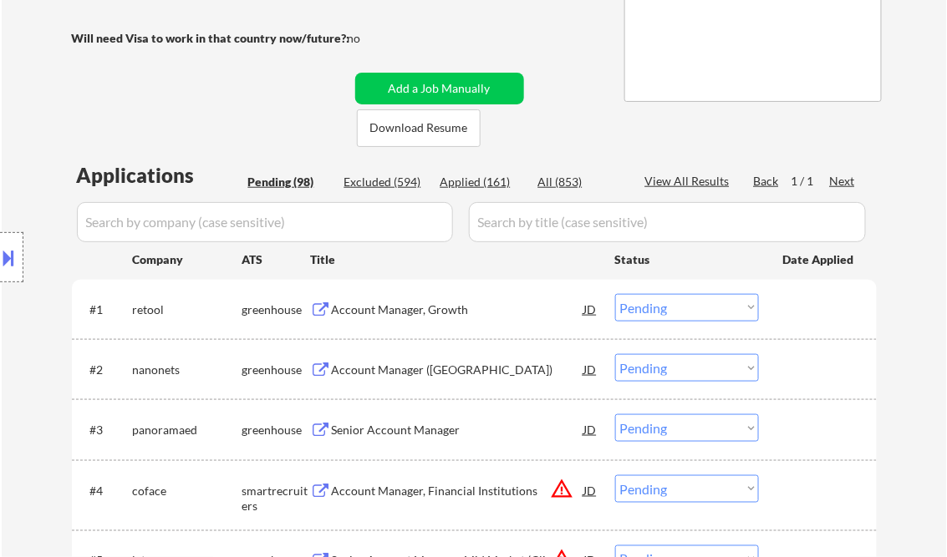
scroll to position [334, 0]
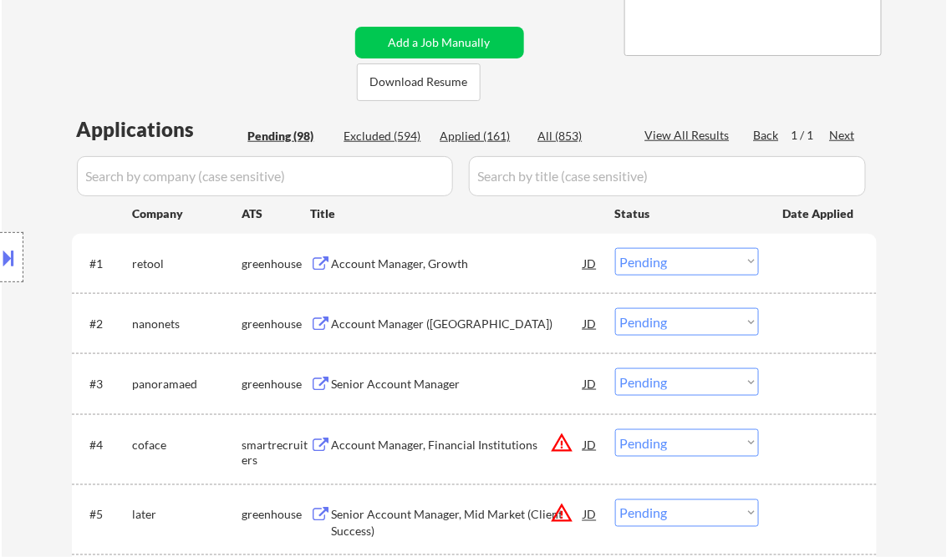
click at [408, 263] on div "Account Manager, Growth" at bounding box center [458, 264] width 252 height 17
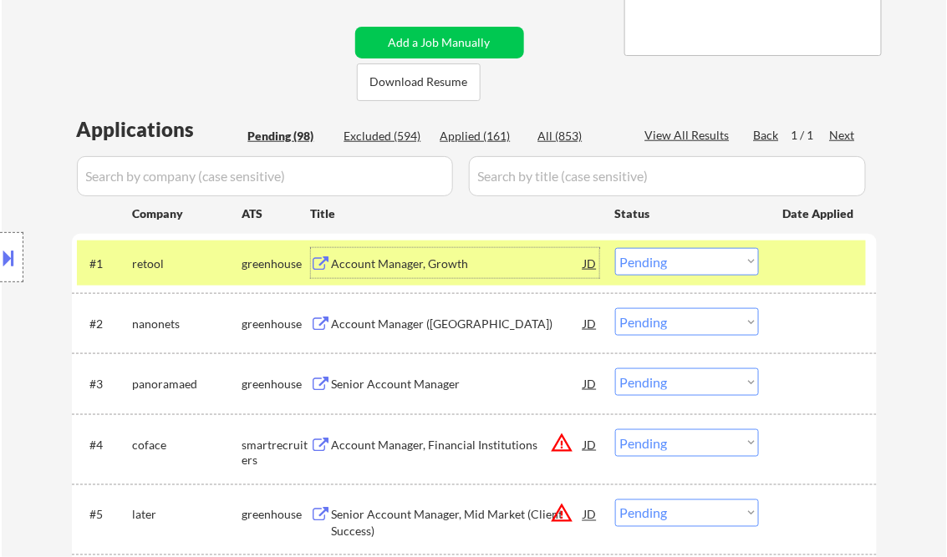
click at [694, 244] on div "#1 retool greenhouse Account Manager, Growth JD Choose an option... Pending App…" at bounding box center [471, 263] width 789 height 45
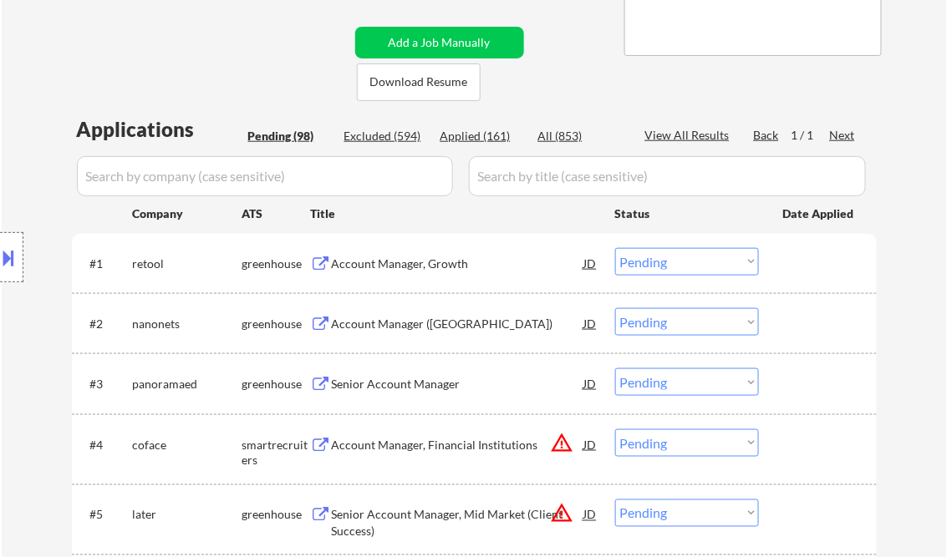
click at [679, 260] on select "Choose an option... Pending Applied Excluded (Questions) Excluded (Expired) Exc…" at bounding box center [687, 262] width 144 height 28
click at [615, 248] on select "Choose an option... Pending Applied Excluded (Questions) Excluded (Expired) Exc…" at bounding box center [687, 262] width 144 height 28
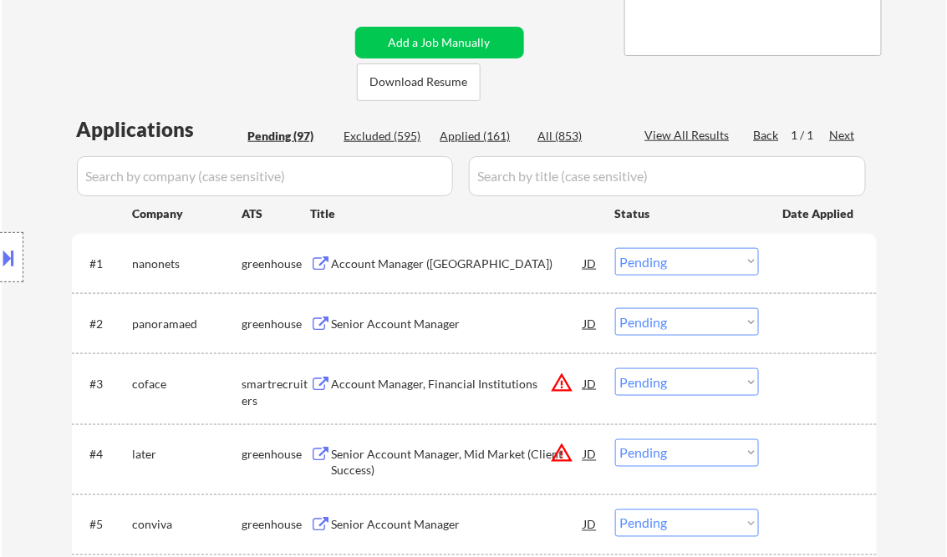
click at [385, 254] on div "Account Manager (US)" at bounding box center [458, 263] width 252 height 30
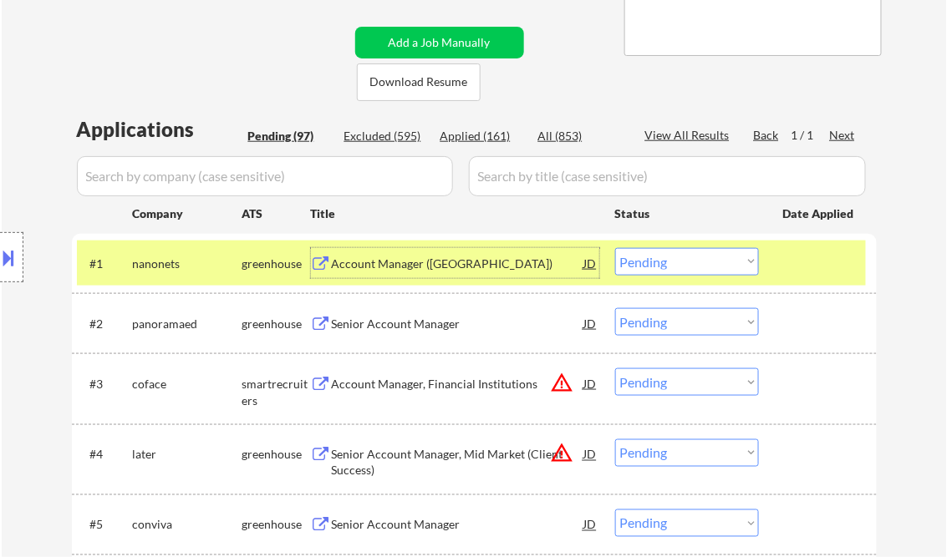
click at [8, 262] on button at bounding box center [9, 258] width 18 height 28
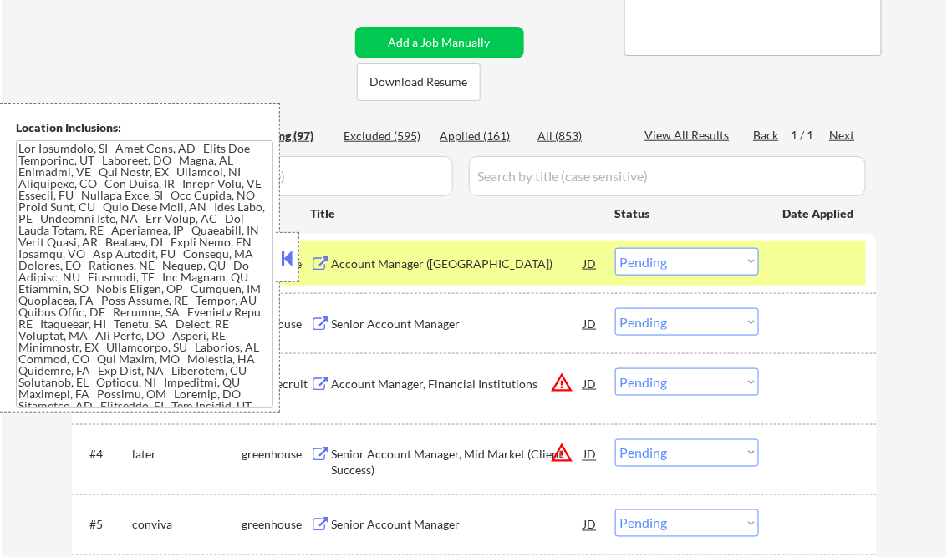
click at [283, 257] on button at bounding box center [287, 258] width 18 height 25
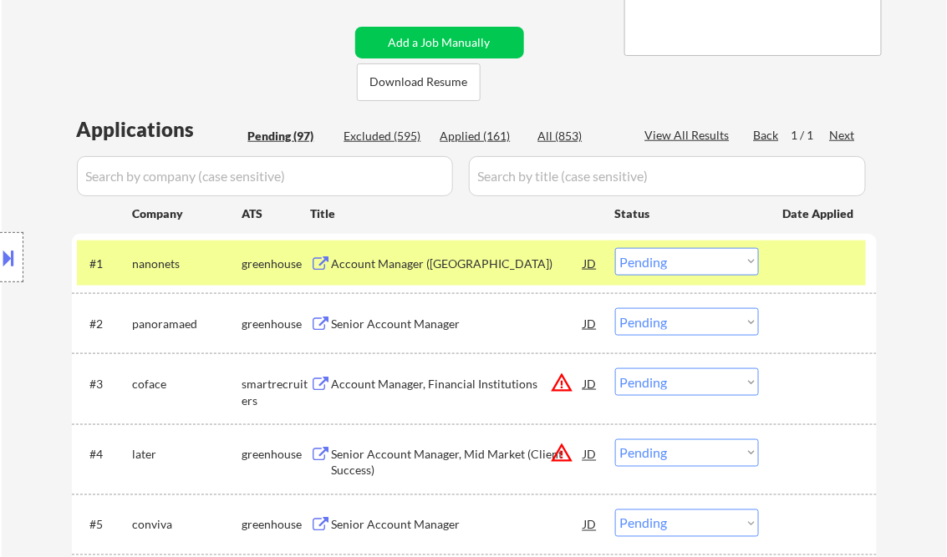
click at [708, 271] on select "Choose an option... Pending Applied Excluded (Questions) Excluded (Expired) Exc…" at bounding box center [687, 262] width 144 height 28
click at [615, 248] on select "Choose an option... Pending Applied Excluded (Questions) Excluded (Expired) Exc…" at bounding box center [687, 262] width 144 height 28
click at [404, 332] on div "Senior Account Manager" at bounding box center [458, 324] width 252 height 17
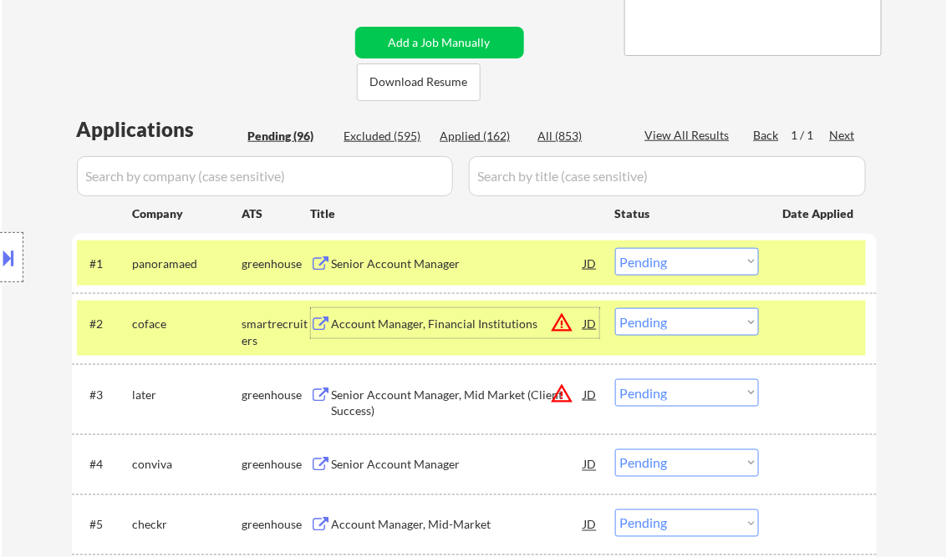
click at [674, 262] on select "Choose an option... Pending Applied Excluded (Questions) Excluded (Expired) Exc…" at bounding box center [687, 262] width 144 height 28
click at [615, 248] on select "Choose an option... Pending Applied Excluded (Questions) Excluded (Expired) Exc…" at bounding box center [687, 262] width 144 height 28
click at [446, 326] on div "Account Manager, Financial Institutions" at bounding box center [458, 324] width 252 height 17
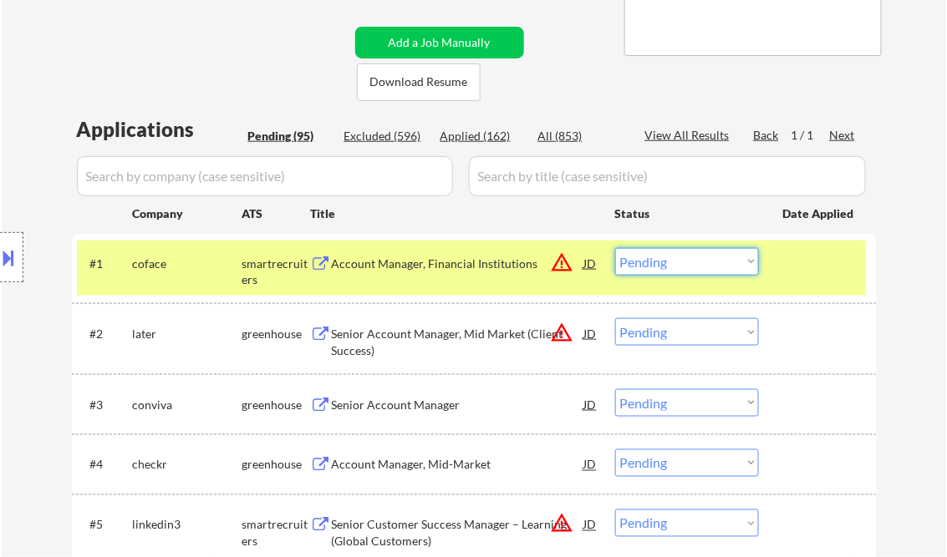
drag, startPoint x: 690, startPoint y: 262, endPoint x: 712, endPoint y: 276, distance: 26.0
click at [691, 261] on select "Choose an option... Pending Applied Excluded (Questions) Excluded (Expired) Exc…" at bounding box center [687, 262] width 144 height 28
click at [615, 248] on select "Choose an option... Pending Applied Excluded (Questions) Excluded (Expired) Exc…" at bounding box center [687, 262] width 144 height 28
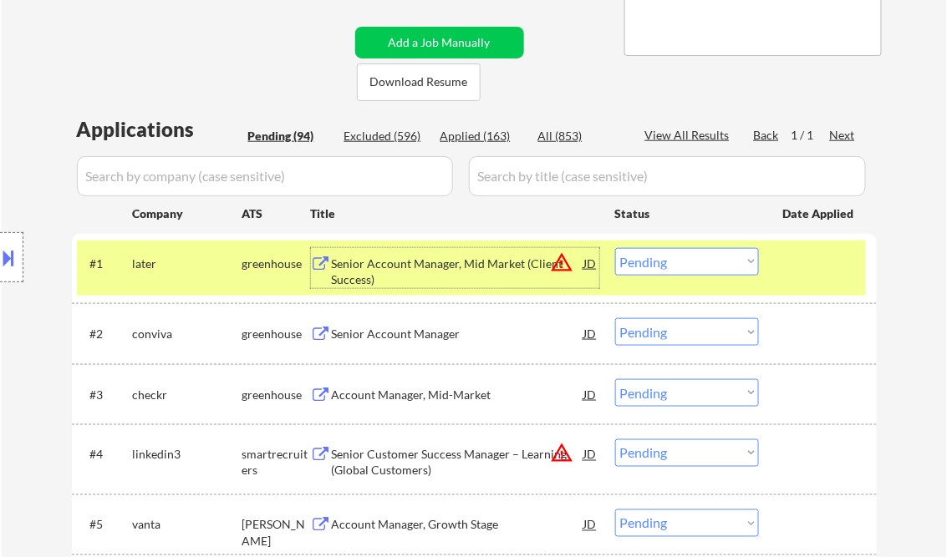
click at [450, 264] on div "Senior Account Manager, Mid Market (Client Success)" at bounding box center [458, 272] width 252 height 33
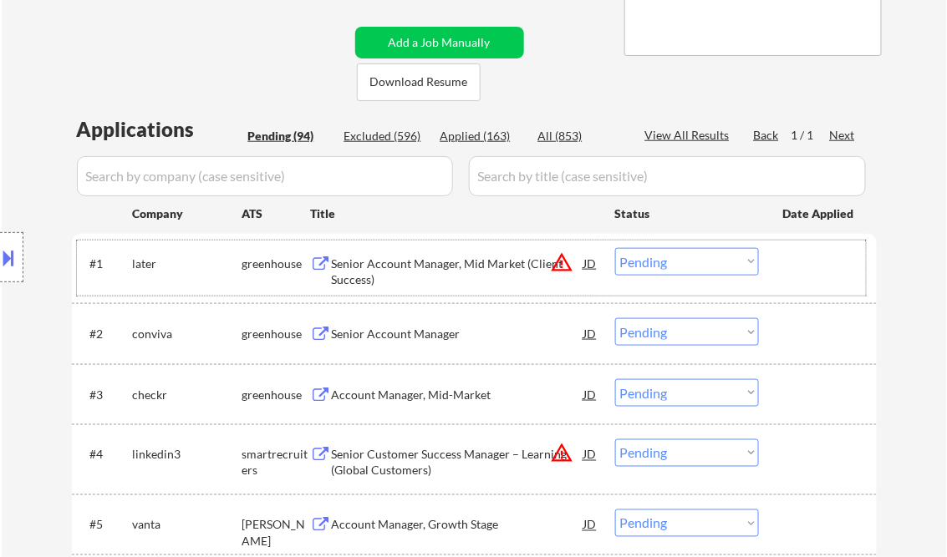
click at [685, 277] on div "#1 later greenhouse Senior Account Manager, Mid Market (Client Success) JD warn…" at bounding box center [471, 268] width 789 height 55
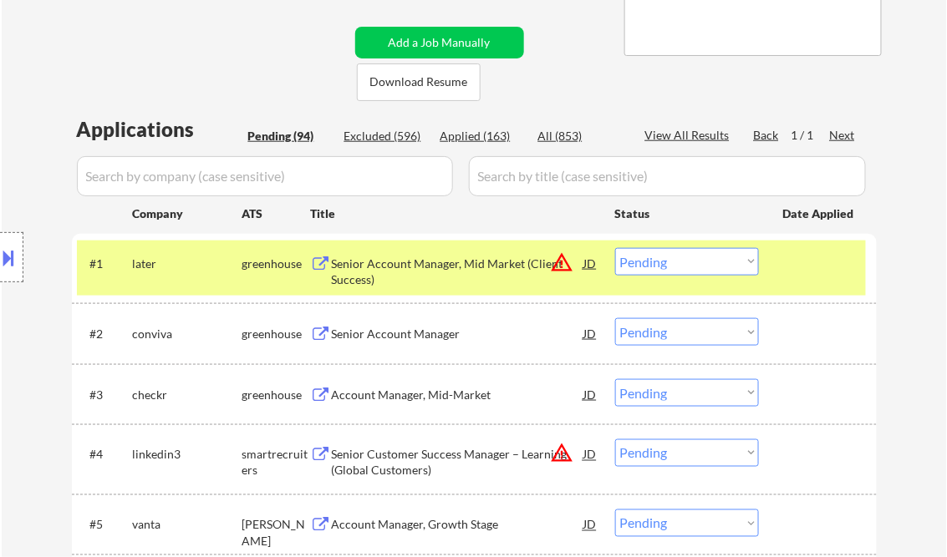
drag, startPoint x: 695, startPoint y: 270, endPoint x: 725, endPoint y: 277, distance: 31.0
click at [695, 270] on select "Choose an option... Pending Applied Excluded (Questions) Excluded (Expired) Exc…" at bounding box center [687, 262] width 144 height 28
click at [812, 271] on div at bounding box center [820, 263] width 74 height 30
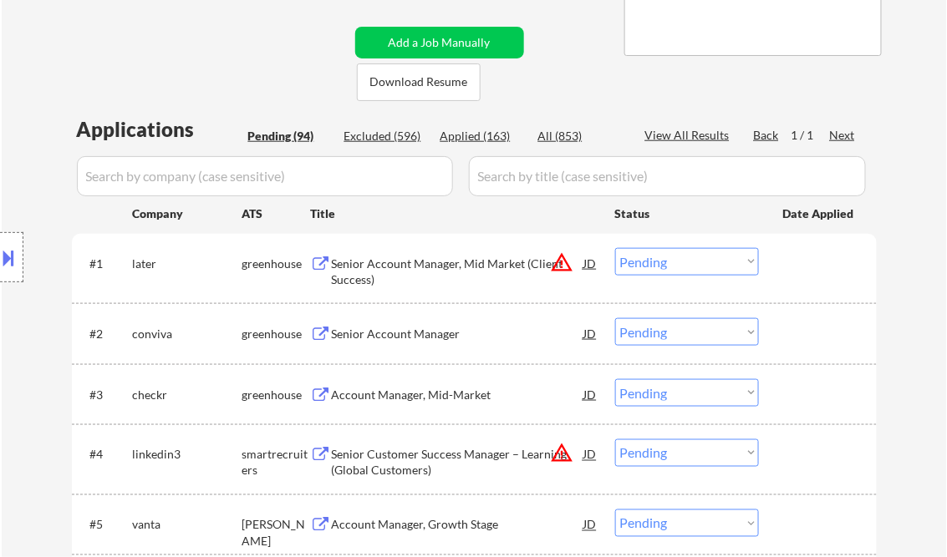
drag, startPoint x: 692, startPoint y: 258, endPoint x: 725, endPoint y: 271, distance: 35.7
click at [692, 258] on select "Choose an option... Pending Applied Excluded (Questions) Excluded (Expired) Exc…" at bounding box center [687, 262] width 144 height 28
click at [615, 248] on select "Choose an option... Pending Applied Excluded (Questions) Excluded (Expired) Exc…" at bounding box center [687, 262] width 144 height 28
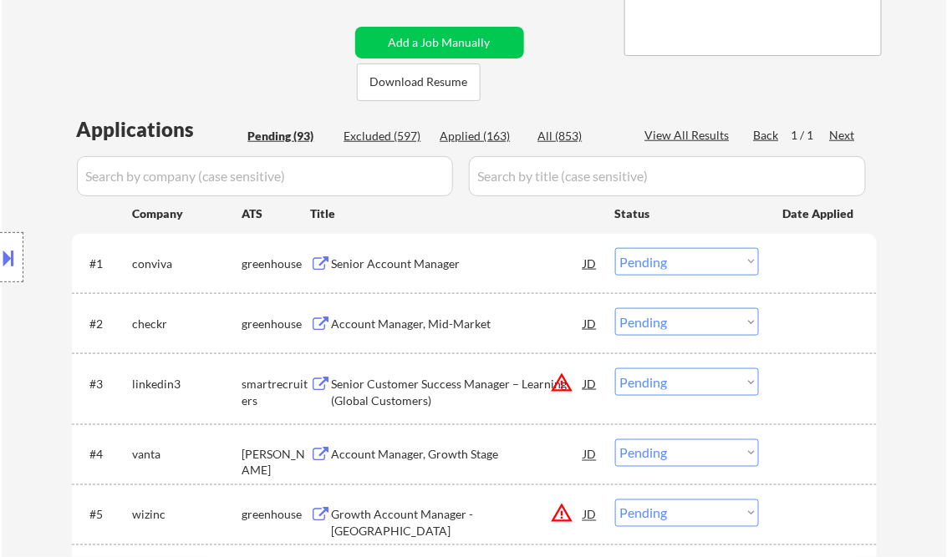
click at [399, 263] on div "Senior Account Manager" at bounding box center [458, 264] width 252 height 17
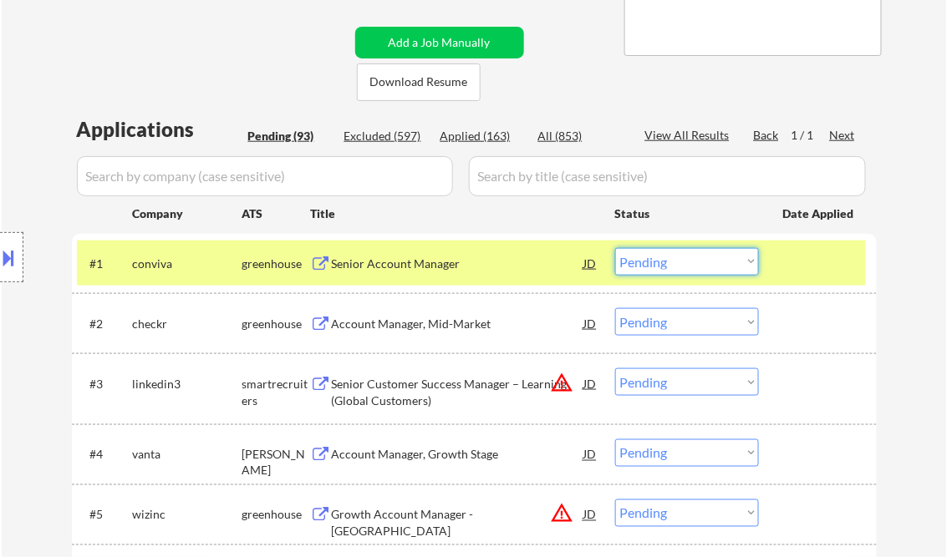
drag, startPoint x: 650, startPoint y: 262, endPoint x: 654, endPoint y: 277, distance: 14.6
click at [650, 262] on select "Choose an option... Pending Applied Excluded (Questions) Excluded (Expired) Exc…" at bounding box center [687, 262] width 144 height 28
click at [615, 248] on select "Choose an option... Pending Applied Excluded (Questions) Excluded (Expired) Exc…" at bounding box center [687, 262] width 144 height 28
click at [418, 327] on div "Account Manager, Mid-Market" at bounding box center [458, 324] width 252 height 17
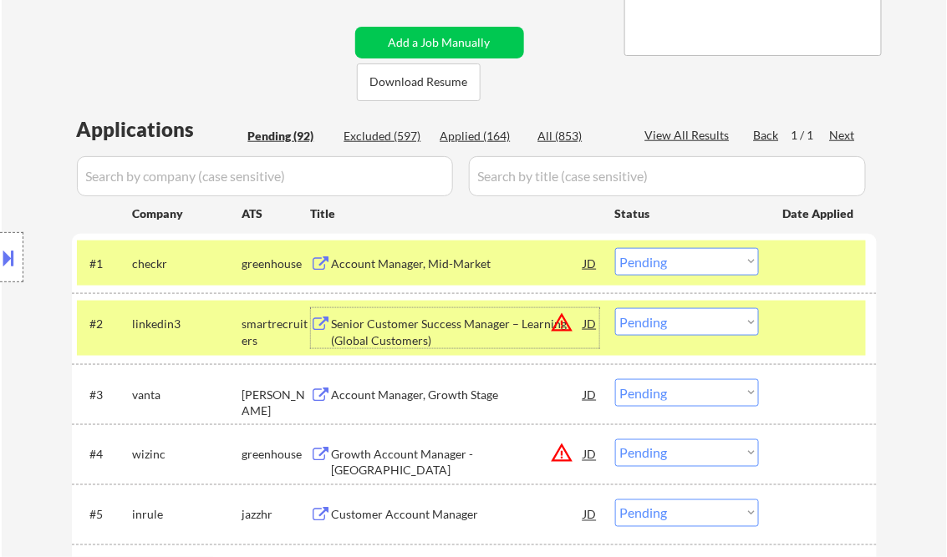
click at [19, 246] on div at bounding box center [11, 257] width 23 height 50
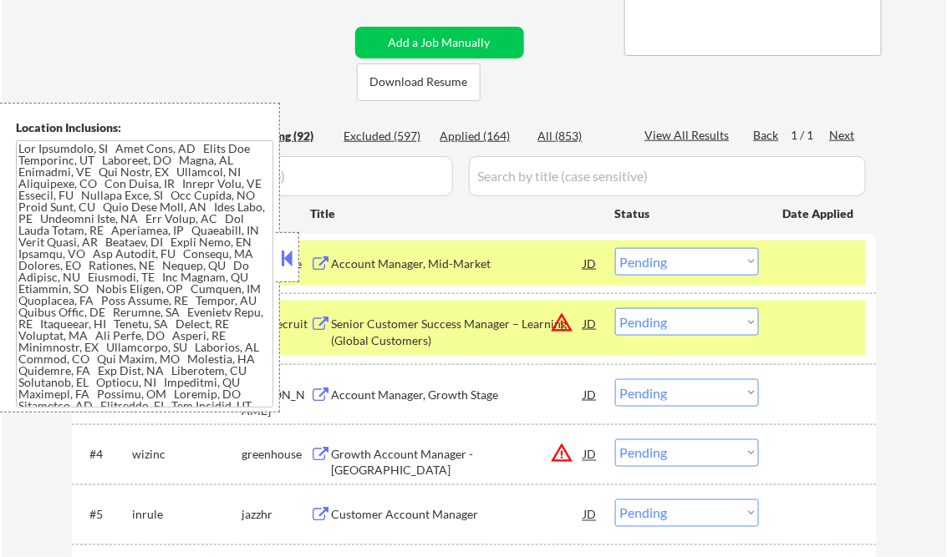
click at [285, 262] on button at bounding box center [287, 258] width 18 height 25
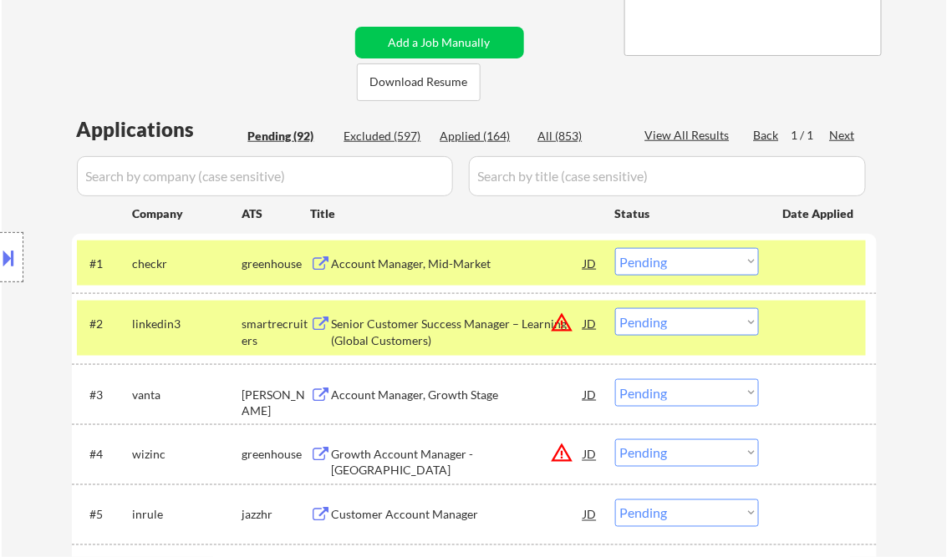
click at [670, 267] on select "Choose an option... Pending Applied Excluded (Questions) Excluded (Expired) Exc…" at bounding box center [687, 262] width 144 height 28
click at [615, 248] on select "Choose an option... Pending Applied Excluded (Questions) Excluded (Expired) Exc…" at bounding box center [687, 262] width 144 height 28
drag, startPoint x: 438, startPoint y: 327, endPoint x: 450, endPoint y: 324, distance: 12.0
click at [440, 326] on div "Senior Customer Success Manager – Learning (Global Customers)" at bounding box center [458, 332] width 252 height 33
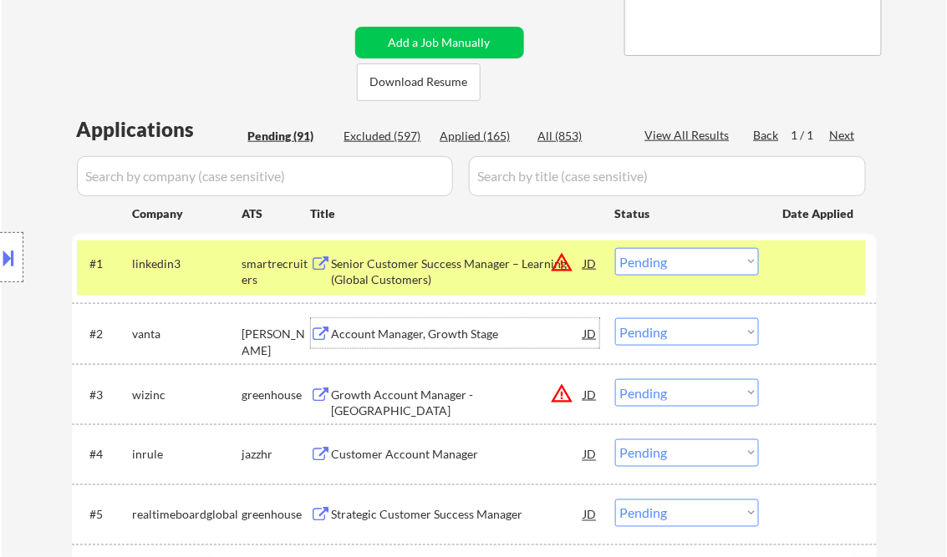
click at [674, 264] on select "Choose an option... Pending Applied Excluded (Questions) Excluded (Expired) Exc…" at bounding box center [687, 262] width 144 height 28
click at [615, 248] on select "Choose an option... Pending Applied Excluded (Questions) Excluded (Expired) Exc…" at bounding box center [687, 262] width 144 height 28
click at [427, 336] on div "Account Manager, Growth Stage" at bounding box center [458, 334] width 252 height 17
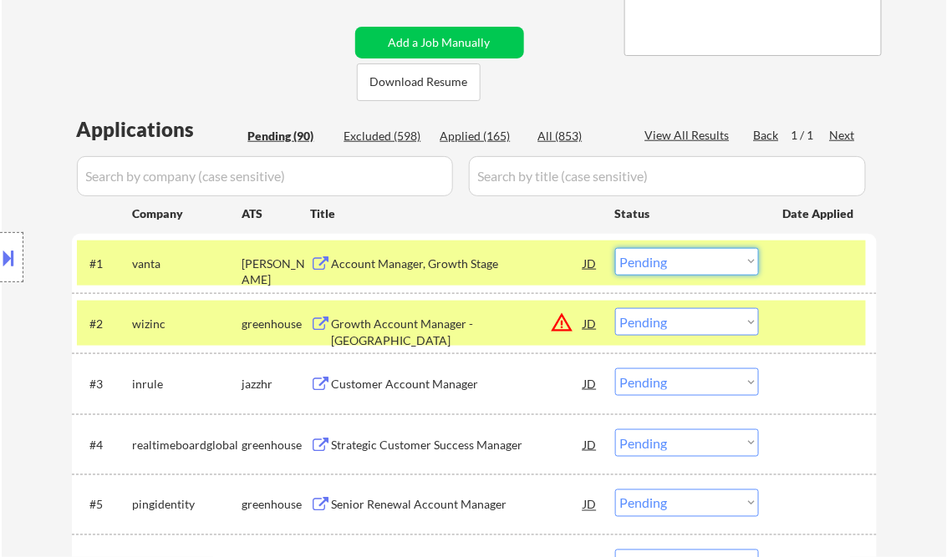
click at [651, 255] on select "Choose an option... Pending Applied Excluded (Questions) Excluded (Expired) Exc…" at bounding box center [687, 262] width 144 height 28
click at [615, 248] on select "Choose an option... Pending Applied Excluded (Questions) Excluded (Expired) Exc…" at bounding box center [687, 262] width 144 height 28
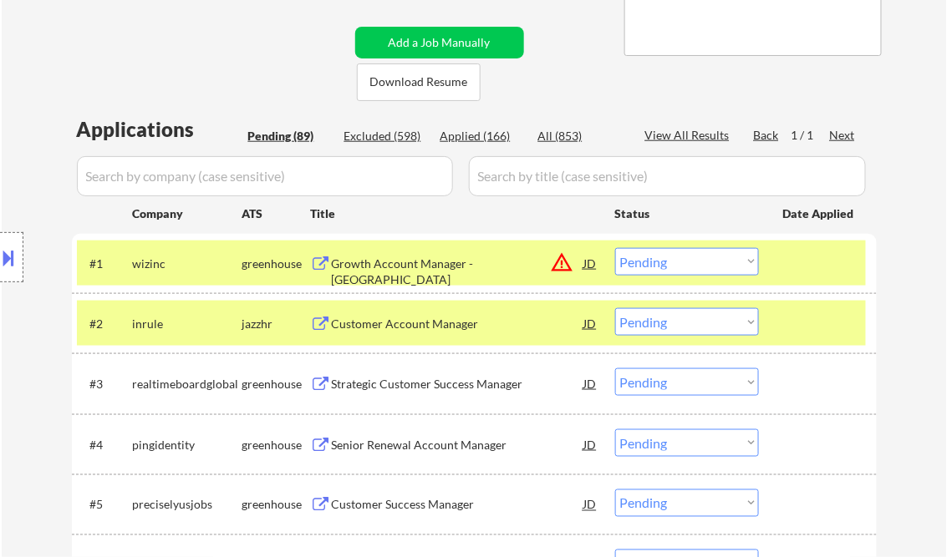
drag, startPoint x: 684, startPoint y: 264, endPoint x: 686, endPoint y: 272, distance: 8.7
click at [684, 264] on select "Choose an option... Pending Applied Excluded (Questions) Excluded (Expired) Exc…" at bounding box center [687, 262] width 144 height 28
click at [615, 248] on select "Choose an option... Pending Applied Excluded (Questions) Excluded (Expired) Exc…" at bounding box center [687, 262] width 144 height 28
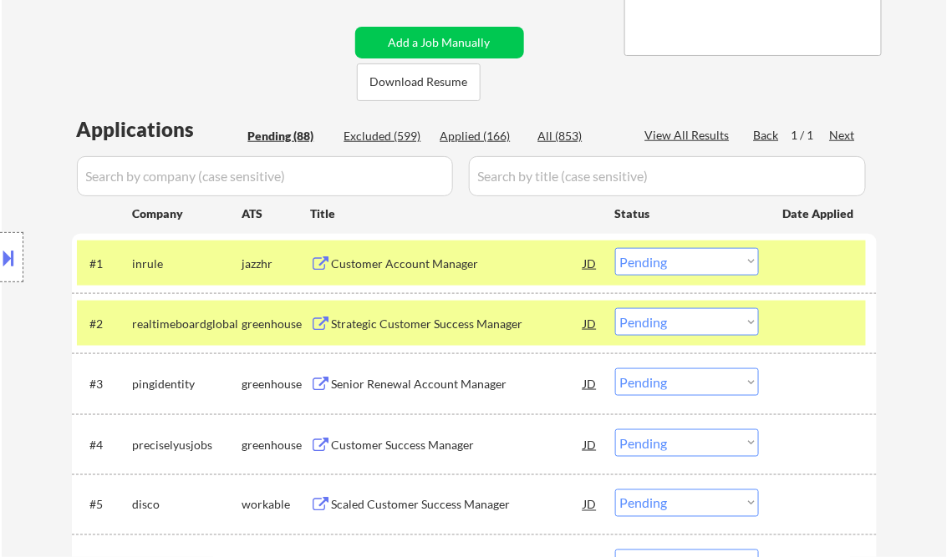
click at [410, 264] on div "Customer Account Manager" at bounding box center [458, 264] width 252 height 17
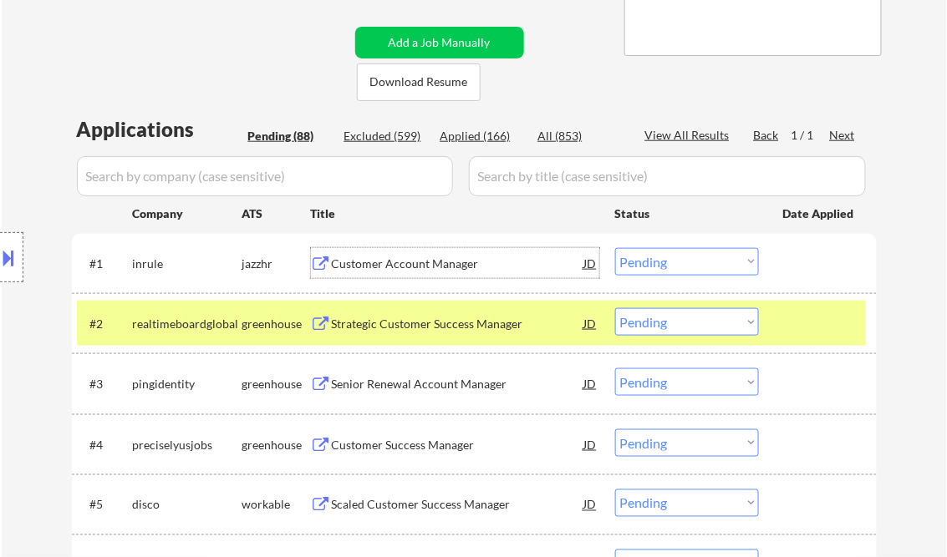
click at [12, 253] on button at bounding box center [9, 258] width 18 height 28
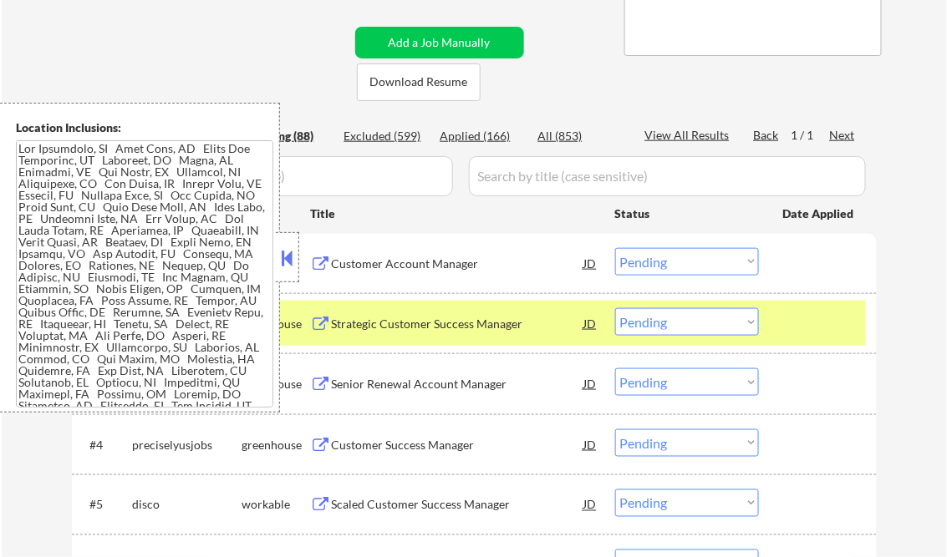
scroll to position [1290, 0]
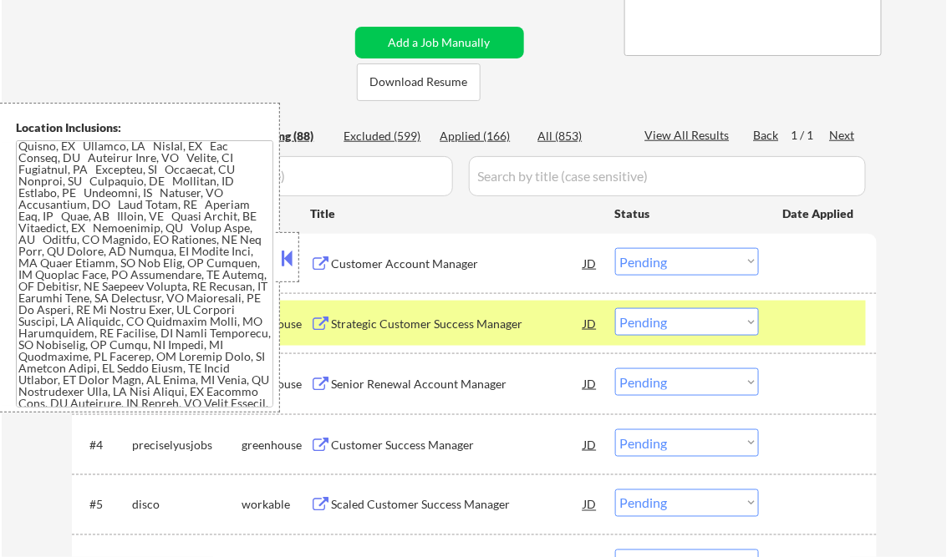
click at [284, 252] on button at bounding box center [287, 258] width 18 height 25
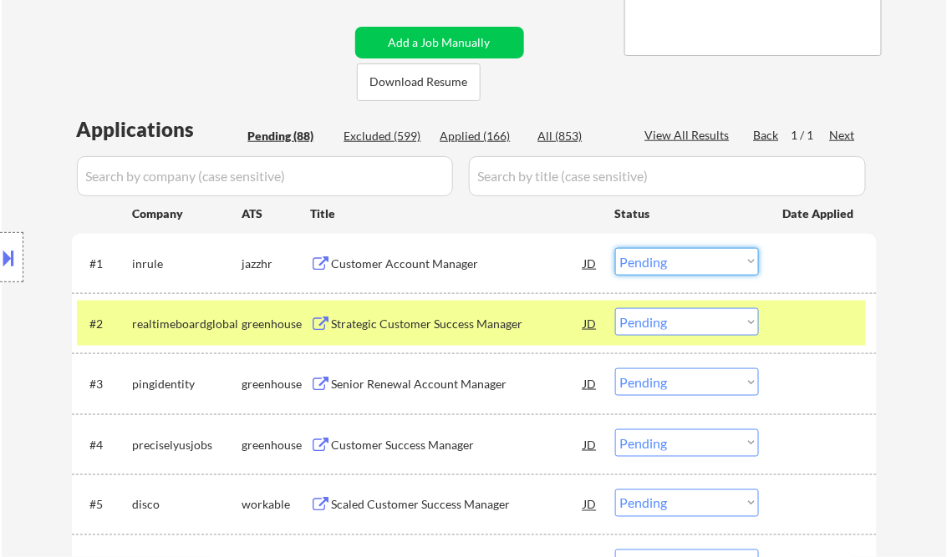
drag, startPoint x: 664, startPoint y: 261, endPoint x: 674, endPoint y: 277, distance: 19.5
click at [664, 261] on select "Choose an option... Pending Applied Excluded (Questions) Excluded (Expired) Exc…" at bounding box center [687, 262] width 144 height 28
click at [615, 248] on select "Choose an option... Pending Applied Excluded (Questions) Excluded (Expired) Exc…" at bounding box center [687, 262] width 144 height 28
click at [444, 324] on div "Strategic Customer Success Manager" at bounding box center [458, 324] width 252 height 17
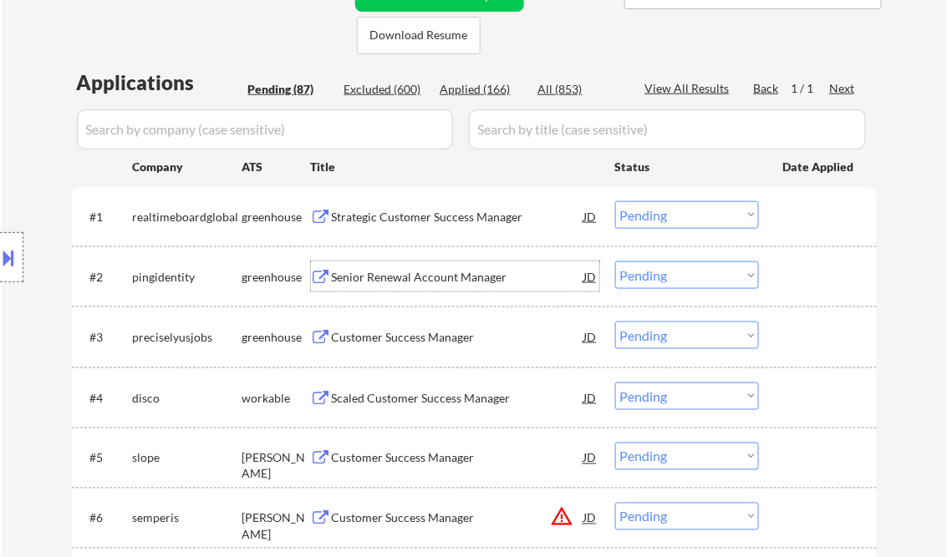
scroll to position [334, 0]
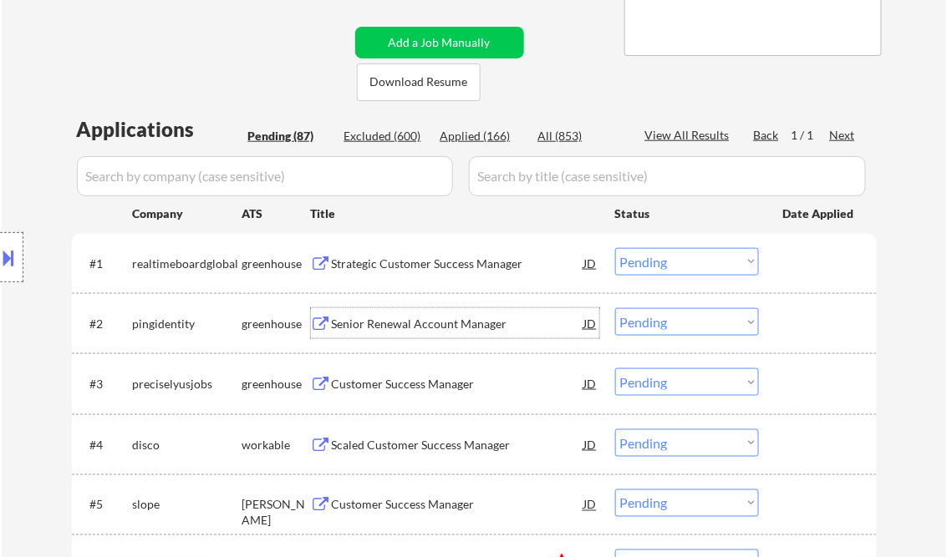
click at [445, 270] on div "Strategic Customer Success Manager" at bounding box center [458, 264] width 252 height 17
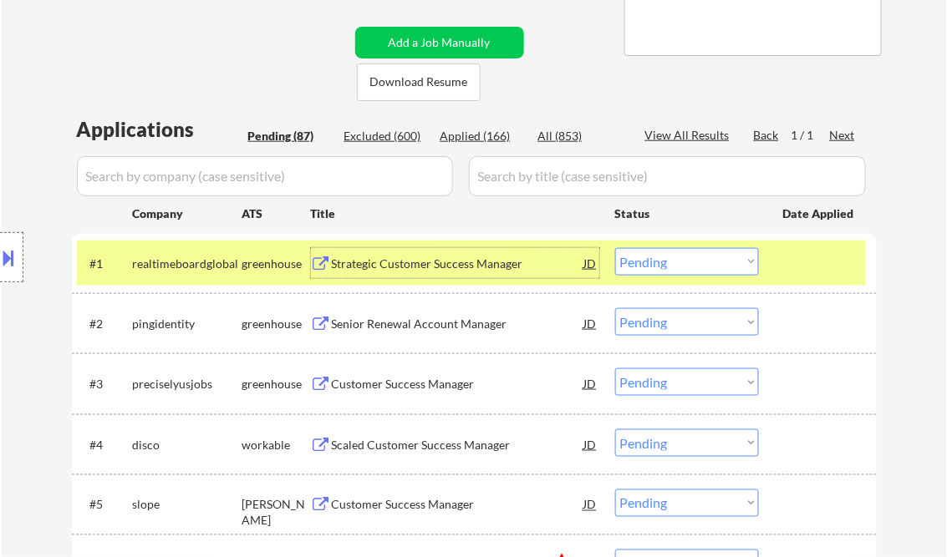
click at [649, 258] on select "Choose an option... Pending Applied Excluded (Questions) Excluded (Expired) Exc…" at bounding box center [687, 262] width 144 height 28
click at [615, 248] on select "Choose an option... Pending Applied Excluded (Questions) Excluded (Expired) Exc…" at bounding box center [687, 262] width 144 height 28
click at [389, 324] on div "Senior Renewal Account Manager" at bounding box center [458, 324] width 252 height 17
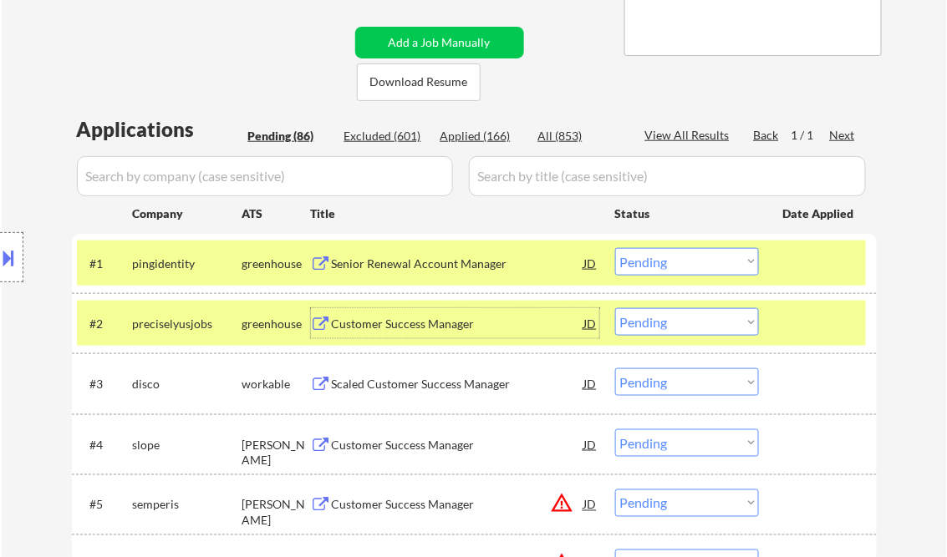
click at [672, 260] on select "Choose an option... Pending Applied Excluded (Questions) Excluded (Expired) Exc…" at bounding box center [687, 262] width 144 height 28
click at [615, 248] on select "Choose an option... Pending Applied Excluded (Questions) Excluded (Expired) Exc…" at bounding box center [687, 262] width 144 height 28
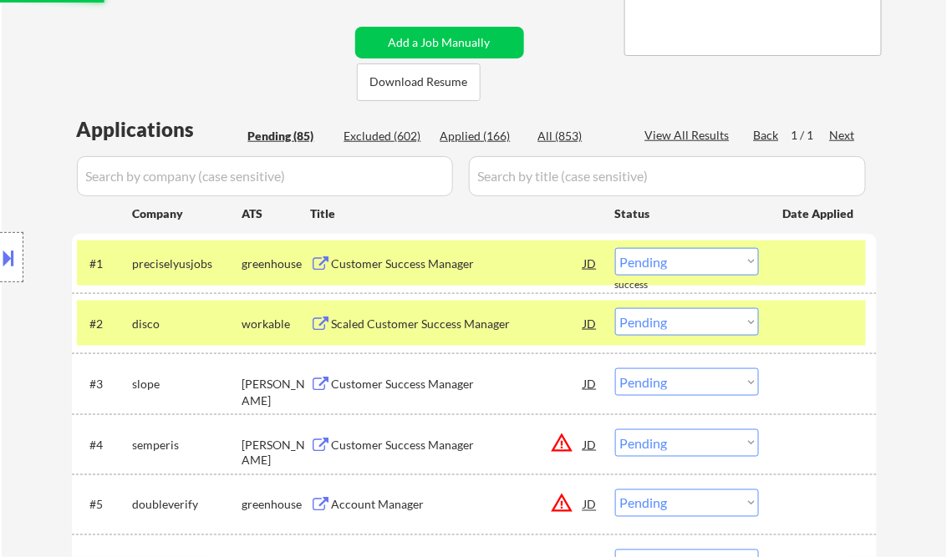
click at [428, 261] on div "Customer Success Manager" at bounding box center [458, 264] width 252 height 17
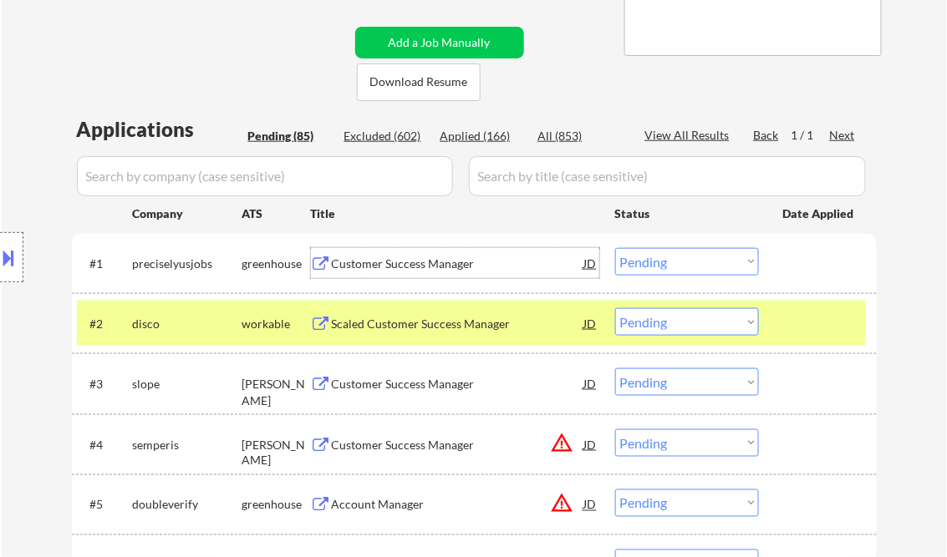
drag, startPoint x: 664, startPoint y: 262, endPoint x: 669, endPoint y: 277, distance: 16.9
click at [664, 262] on select "Choose an option... Pending Applied Excluded (Questions) Excluded (Expired) Exc…" at bounding box center [687, 262] width 144 height 28
click at [615, 248] on select "Choose an option... Pending Applied Excluded (Questions) Excluded (Expired) Exc…" at bounding box center [687, 262] width 144 height 28
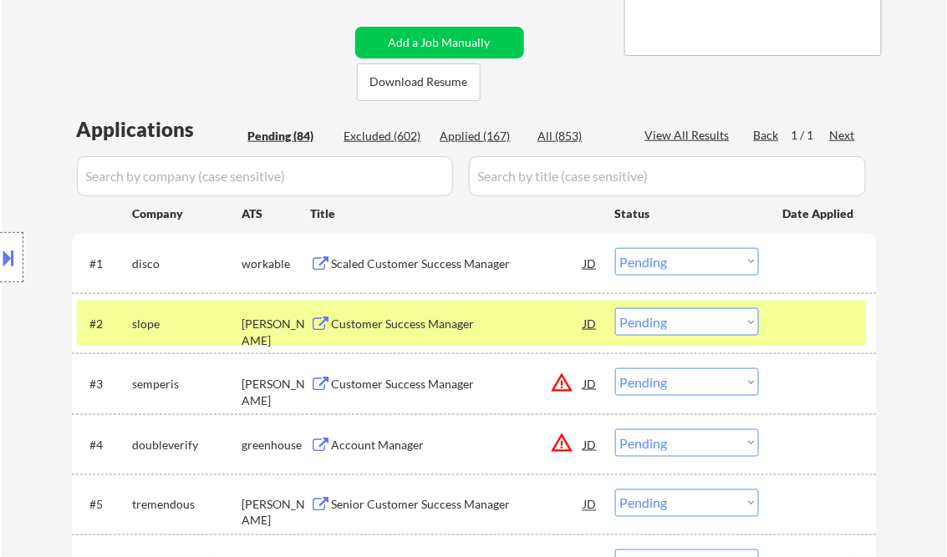
click at [410, 270] on div "Scaled Customer Success Manager" at bounding box center [458, 264] width 252 height 17
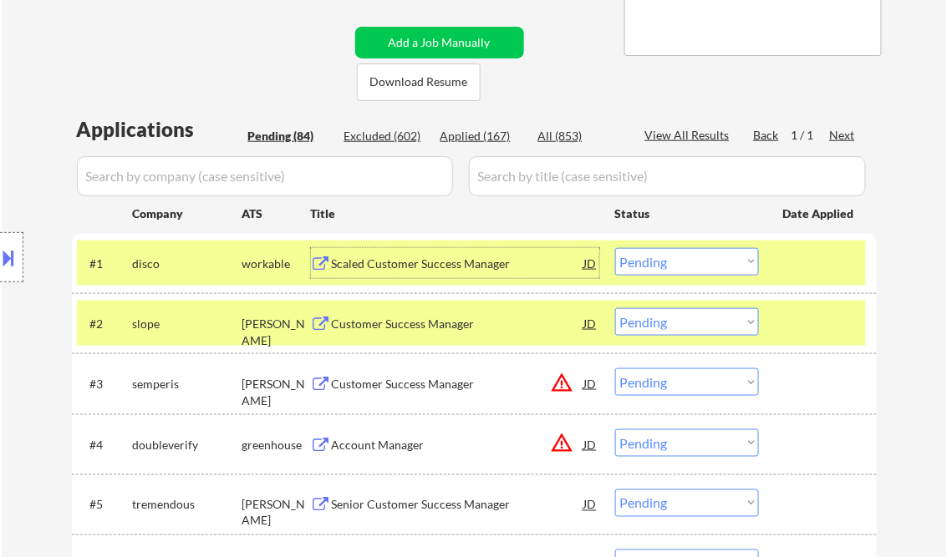
click at [655, 258] on select "Choose an option... Pending Applied Excluded (Questions) Excluded (Expired) Exc…" at bounding box center [687, 262] width 144 height 28
click at [615, 248] on select "Choose an option... Pending Applied Excluded (Questions) Excluded (Expired) Exc…" at bounding box center [687, 262] width 144 height 28
click at [403, 267] on div "Scaled Customer Success Manager" at bounding box center [458, 264] width 252 height 17
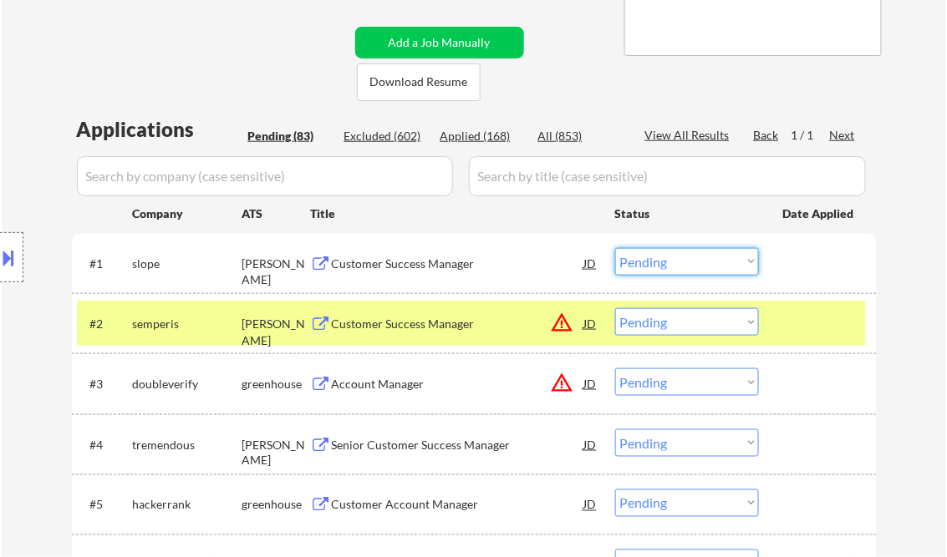
click at [670, 269] on select "Choose an option... Pending Applied Excluded (Questions) Excluded (Expired) Exc…" at bounding box center [687, 262] width 144 height 28
click at [615, 248] on select "Choose an option... Pending Applied Excluded (Questions) Excluded (Expired) Exc…" at bounding box center [687, 262] width 144 height 28
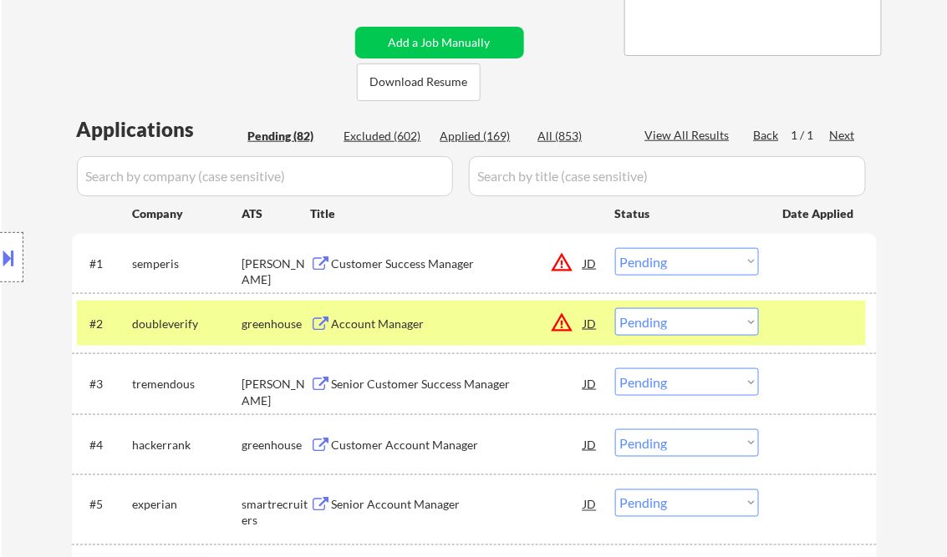
click at [416, 256] on div "Customer Success Manager" at bounding box center [458, 264] width 252 height 17
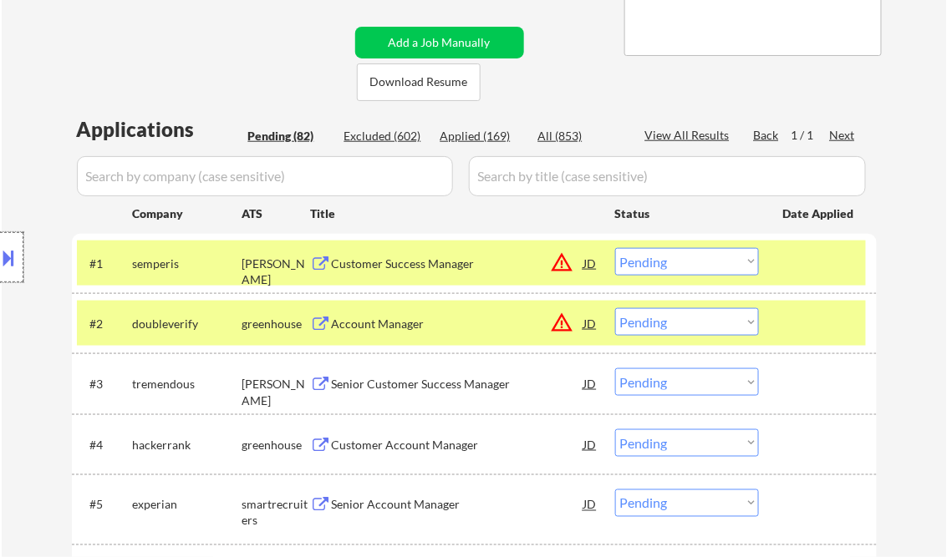
click at [18, 251] on div at bounding box center [11, 257] width 23 height 50
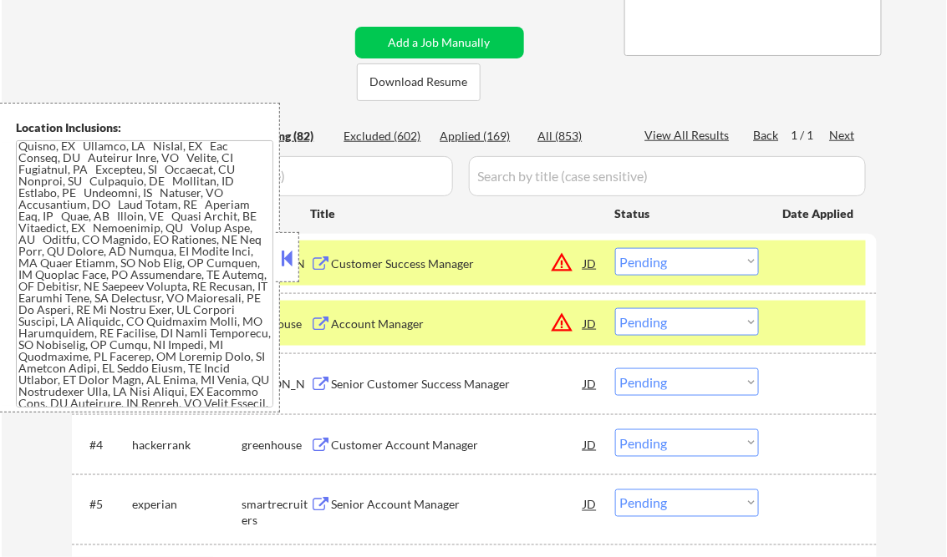
click at [282, 258] on button at bounding box center [287, 258] width 18 height 25
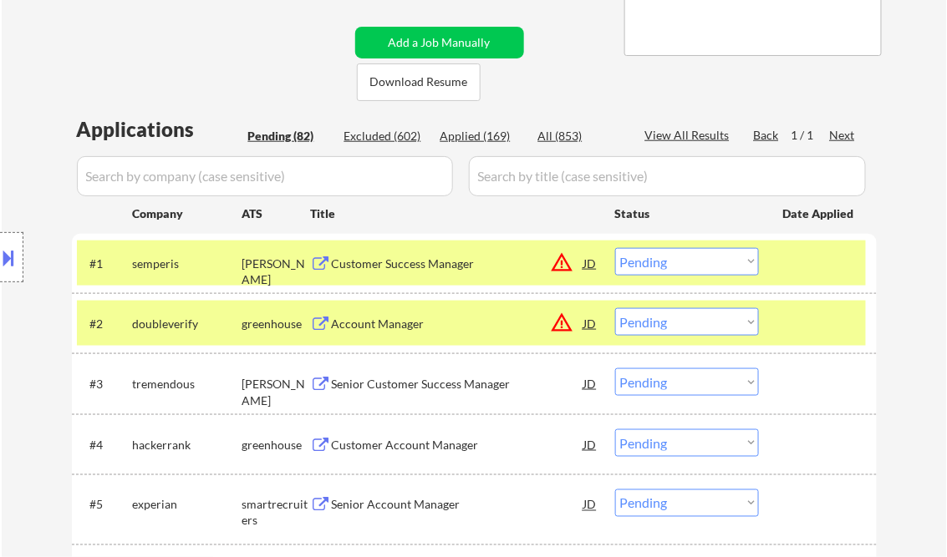
drag, startPoint x: 668, startPoint y: 257, endPoint x: 680, endPoint y: 262, distance: 13.2
click at [668, 258] on select "Choose an option... Pending Applied Excluded (Questions) Excluded (Expired) Exc…" at bounding box center [687, 262] width 144 height 28
click at [615, 248] on select "Choose an option... Pending Applied Excluded (Questions) Excluded (Expired) Exc…" at bounding box center [687, 262] width 144 height 28
click at [403, 323] on div "Account Manager" at bounding box center [458, 324] width 252 height 17
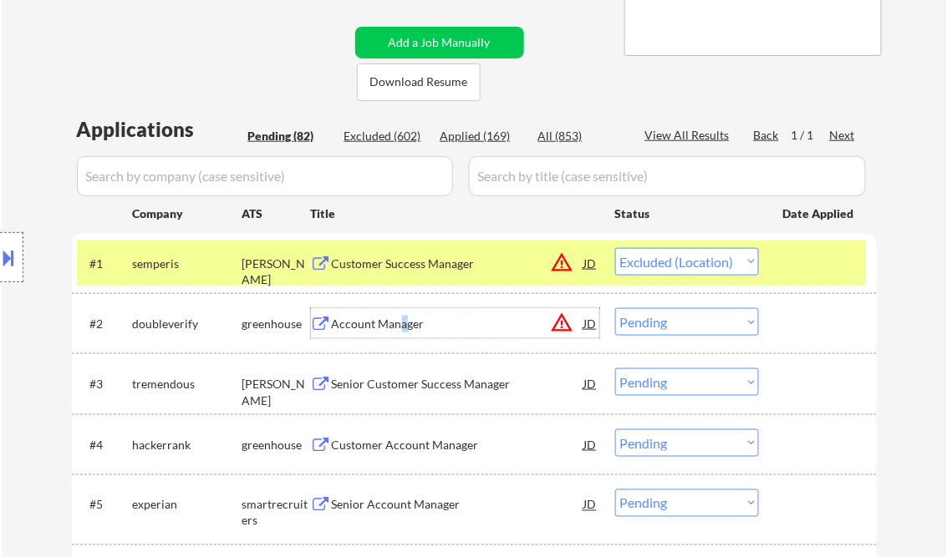
click at [664, 264] on select "Choose an option... Pending Applied Excluded (Questions) Excluded (Expired) Exc…" at bounding box center [687, 262] width 144 height 28
click at [615, 248] on select "Choose an option... Pending Applied Excluded (Questions) Excluded (Expired) Exc…" at bounding box center [687, 262] width 144 height 28
click at [418, 321] on div "Account Manager" at bounding box center [458, 324] width 252 height 17
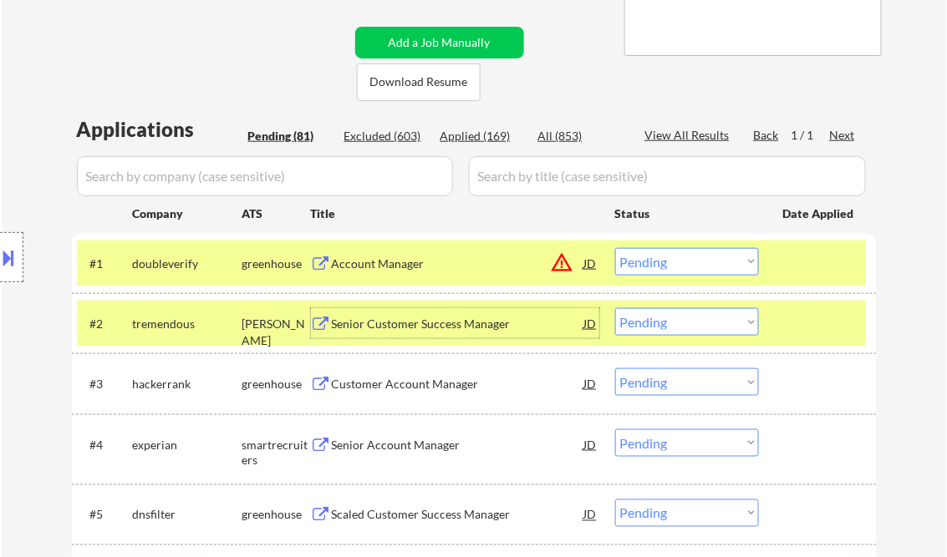
drag, startPoint x: 693, startPoint y: 266, endPoint x: 700, endPoint y: 277, distance: 13.2
click at [693, 266] on select "Choose an option... Pending Applied Excluded (Questions) Excluded (Expired) Exc…" at bounding box center [687, 262] width 144 height 28
click at [615, 248] on select "Choose an option... Pending Applied Excluded (Questions) Excluded (Expired) Exc…" at bounding box center [687, 262] width 144 height 28
drag, startPoint x: 453, startPoint y: 318, endPoint x: 466, endPoint y: 327, distance: 16.2
click at [455, 319] on div "Senior Customer Success Manager" at bounding box center [458, 324] width 252 height 17
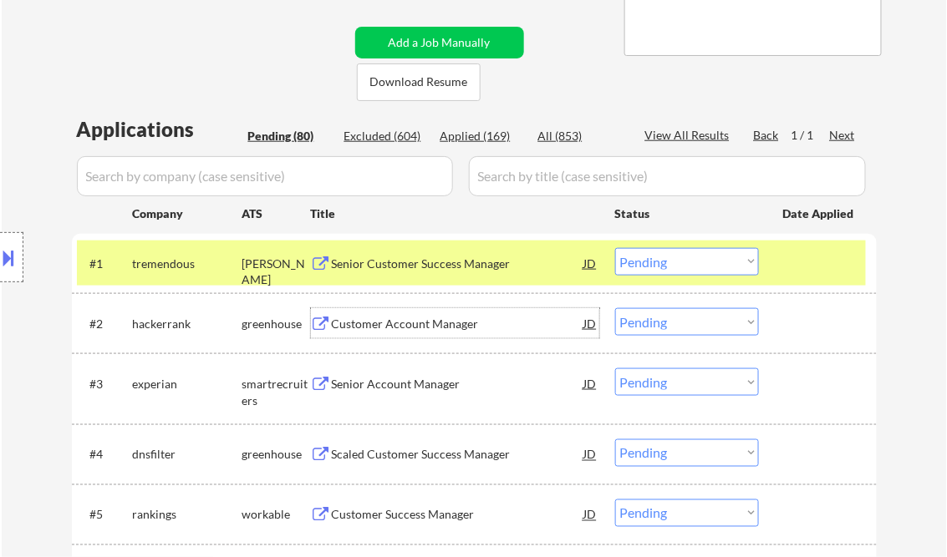
click at [680, 263] on select "Choose an option... Pending Applied Excluded (Questions) Excluded (Expired) Exc…" at bounding box center [687, 262] width 144 height 28
click at [615, 248] on select "Choose an option... Pending Applied Excluded (Questions) Excluded (Expired) Exc…" at bounding box center [687, 262] width 144 height 28
click at [421, 323] on div "Customer Account Manager" at bounding box center [458, 324] width 252 height 17
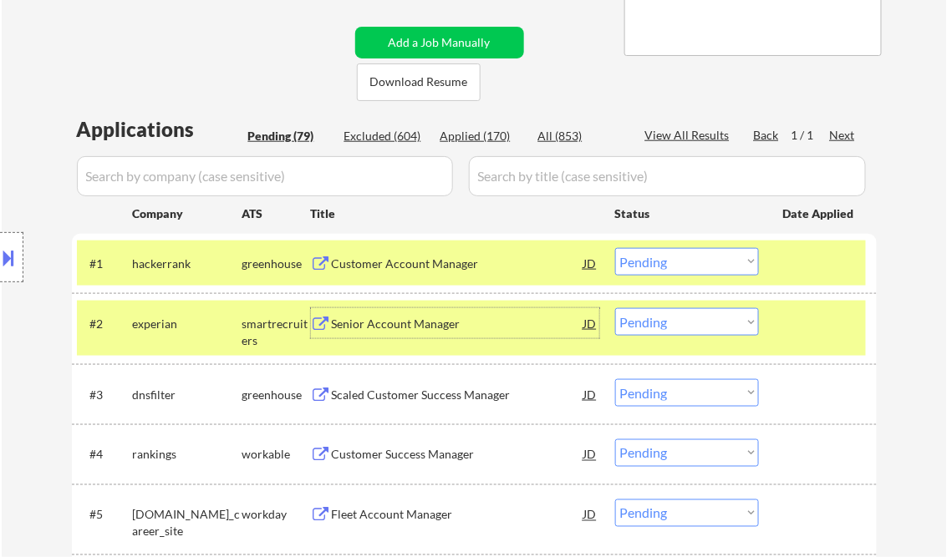
drag, startPoint x: 6, startPoint y: 244, endPoint x: 50, endPoint y: 256, distance: 45.8
click at [7, 244] on button at bounding box center [9, 258] width 18 height 28
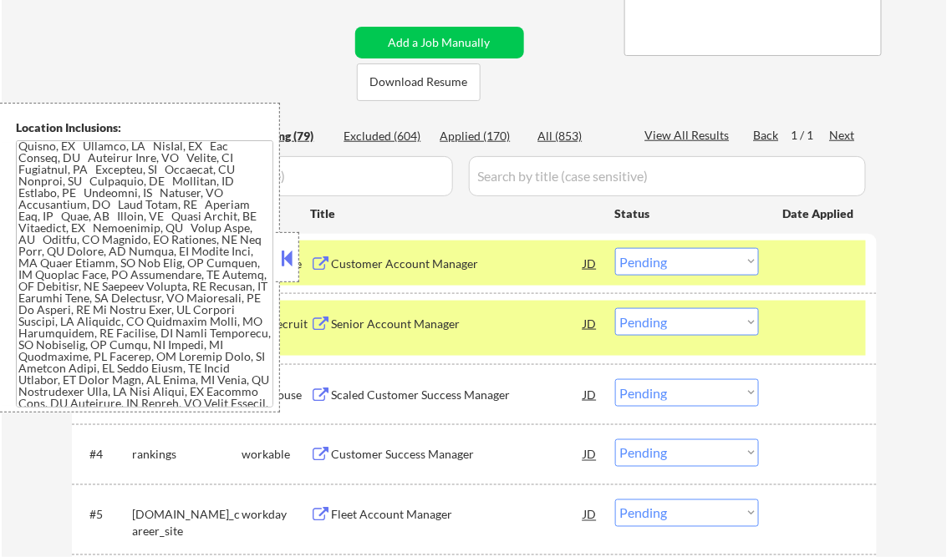
scroll to position [0, 0]
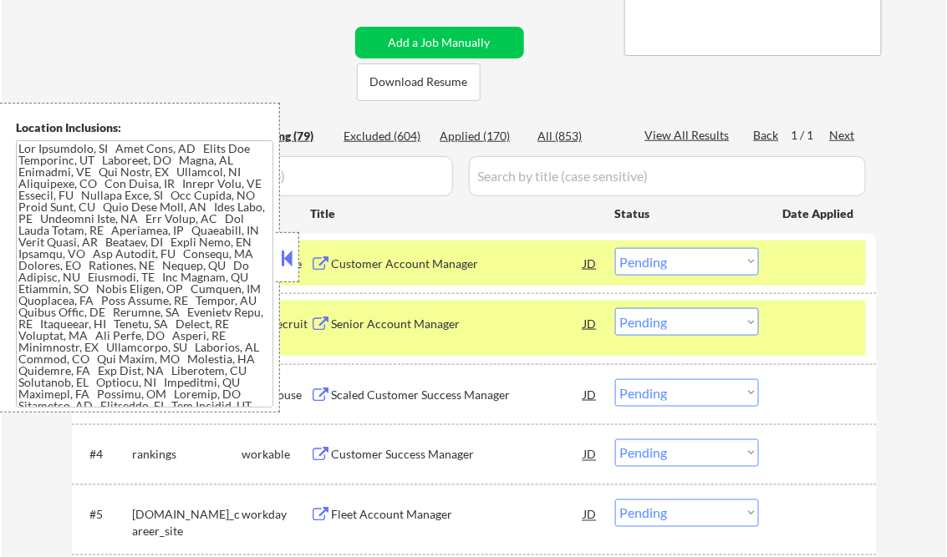
click at [282, 254] on button at bounding box center [287, 258] width 18 height 25
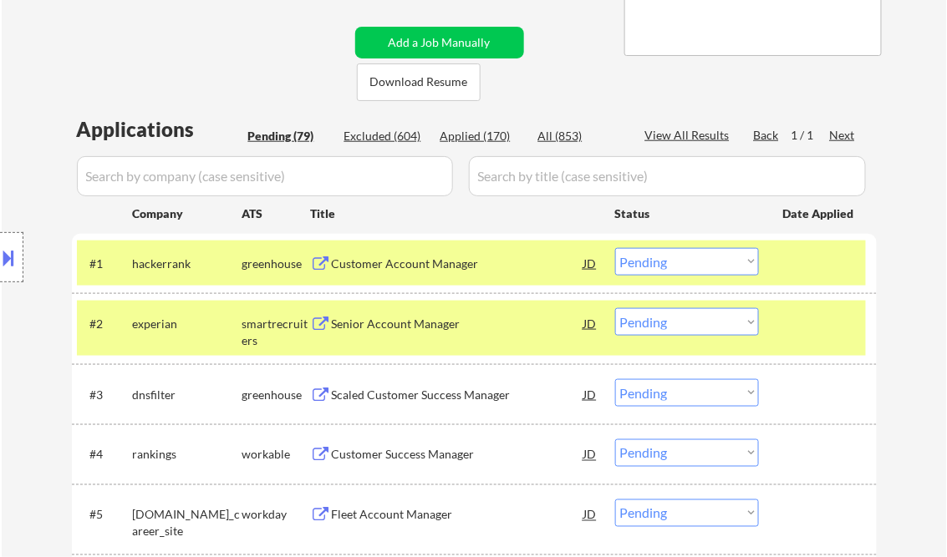
click at [677, 264] on select "Choose an option... Pending Applied Excluded (Questions) Excluded (Expired) Exc…" at bounding box center [687, 262] width 144 height 28
click at [615, 248] on select "Choose an option... Pending Applied Excluded (Questions) Excluded (Expired) Exc…" at bounding box center [687, 262] width 144 height 28
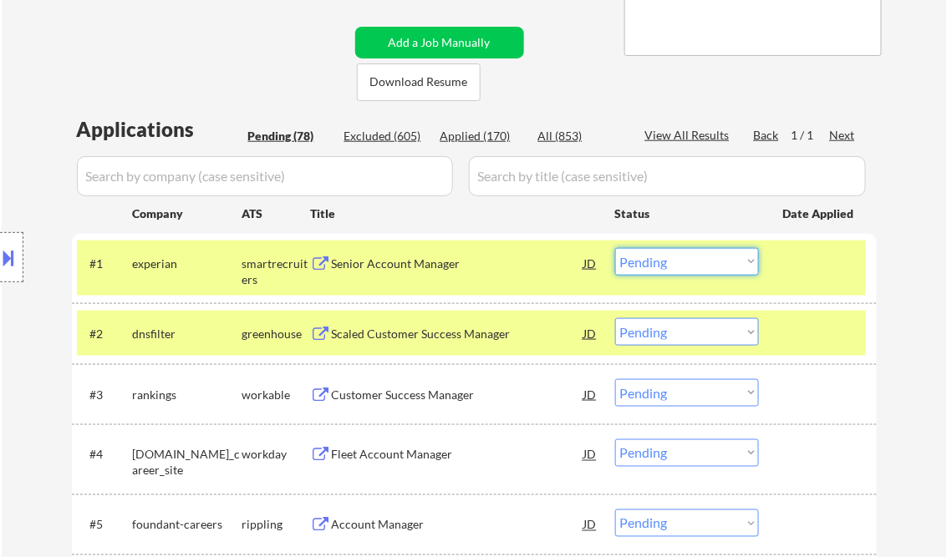
click at [684, 263] on select "Choose an option... Pending Applied Excluded (Questions) Excluded (Expired) Exc…" at bounding box center [687, 262] width 144 height 28
click at [452, 261] on div "Senior Account Manager" at bounding box center [458, 264] width 252 height 17
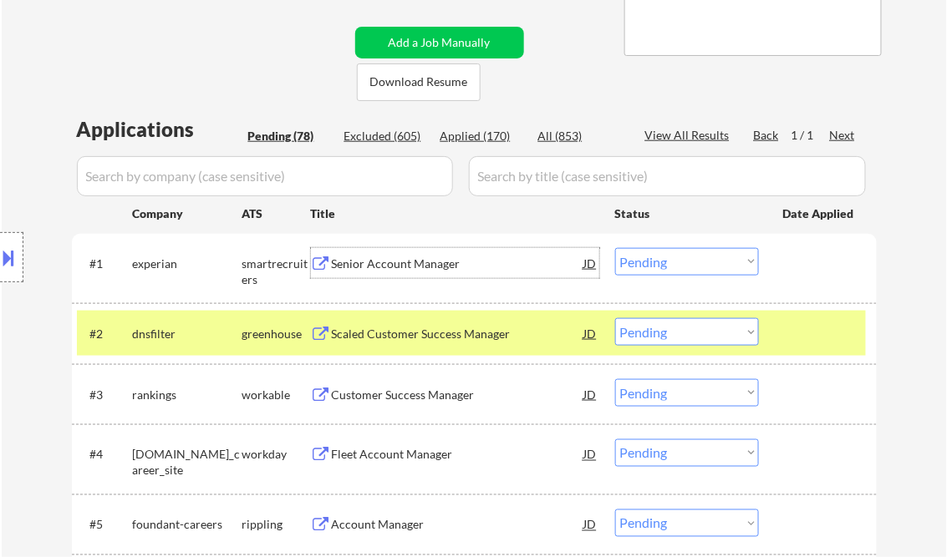
click at [667, 262] on select "Choose an option... Pending Applied Excluded (Questions) Excluded (Expired) Exc…" at bounding box center [687, 262] width 144 height 28
click at [615, 248] on select "Choose an option... Pending Applied Excluded (Questions) Excluded (Expired) Exc…" at bounding box center [687, 262] width 144 height 28
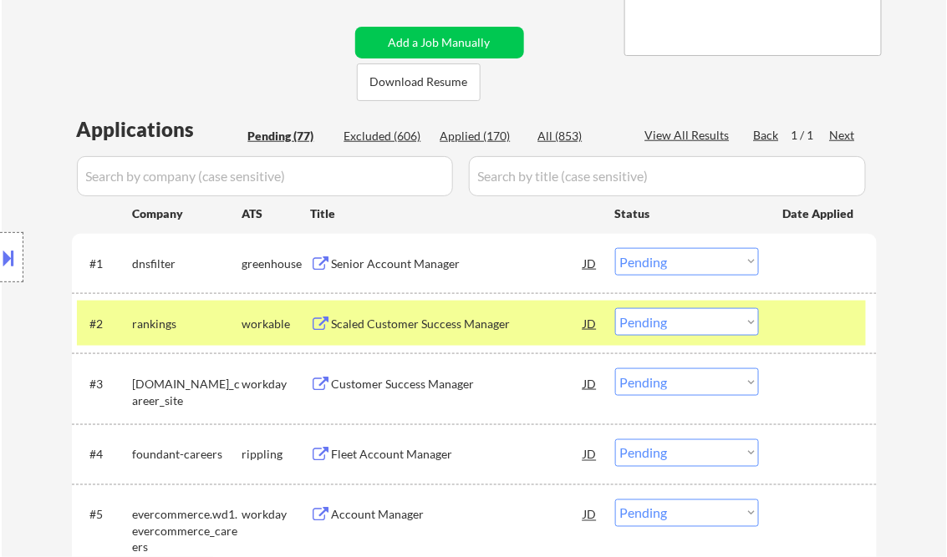
click at [400, 266] on div "Senior Account Manager" at bounding box center [458, 264] width 252 height 17
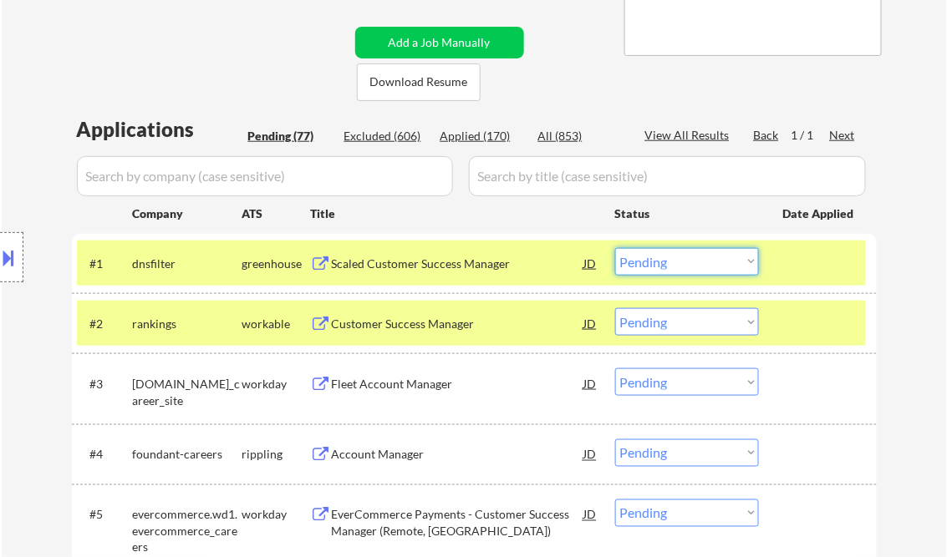
drag, startPoint x: 648, startPoint y: 257, endPoint x: 655, endPoint y: 272, distance: 17.6
click at [648, 257] on select "Choose an option... Pending Applied Excluded (Questions) Excluded (Expired) Exc…" at bounding box center [687, 262] width 144 height 28
click at [615, 248] on select "Choose an option... Pending Applied Excluded (Questions) Excluded (Expired) Exc…" at bounding box center [687, 262] width 144 height 28
click at [410, 318] on div "Customer Success Manager" at bounding box center [458, 324] width 252 height 17
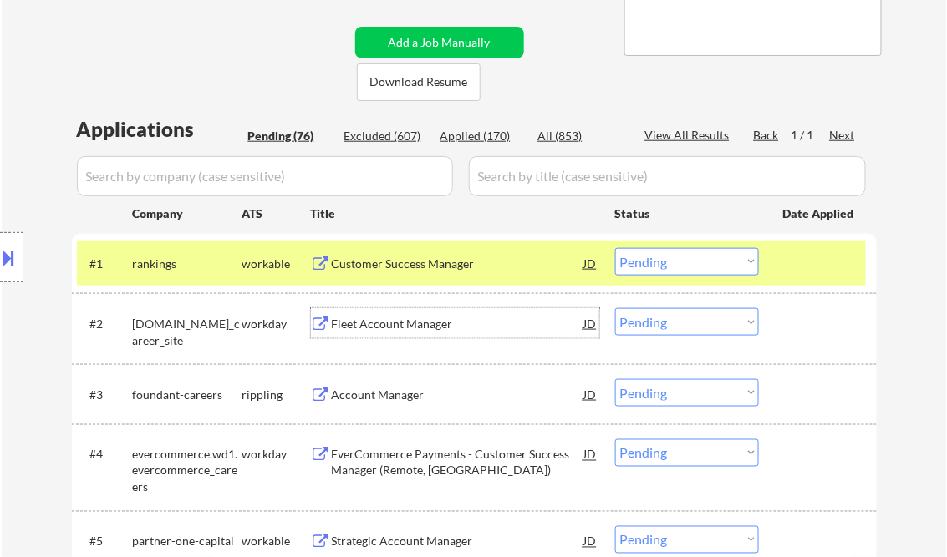
click at [686, 264] on select "Choose an option... Pending Applied Excluded (Questions) Excluded (Expired) Exc…" at bounding box center [687, 262] width 144 height 28
click at [615, 248] on select "Choose an option... Pending Applied Excluded (Questions) Excluded (Expired) Exc…" at bounding box center [687, 262] width 144 height 28
click at [429, 318] on div "Fleet Account Manager" at bounding box center [458, 324] width 252 height 17
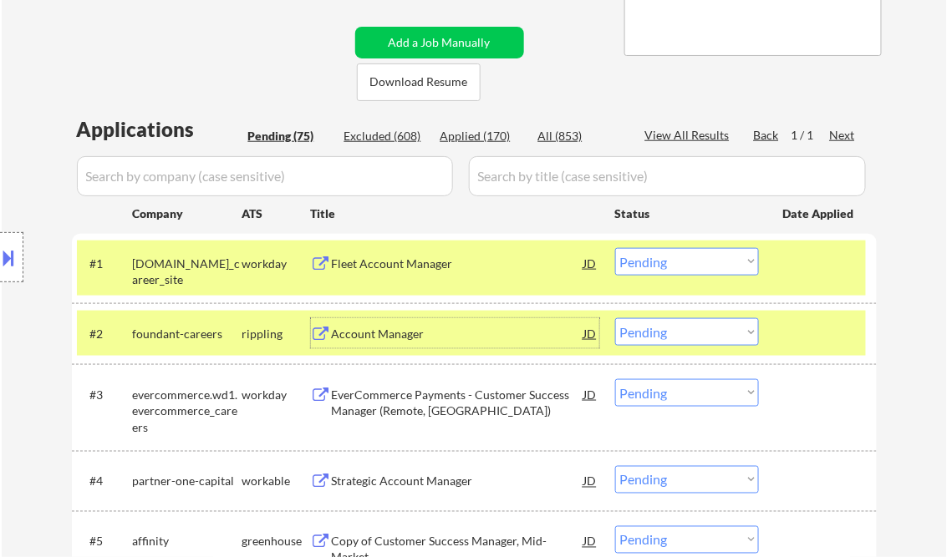
click at [718, 269] on select "Choose an option... Pending Applied Excluded (Questions) Excluded (Expired) Exc…" at bounding box center [687, 262] width 144 height 28
click at [615, 248] on select "Choose an option... Pending Applied Excluded (Questions) Excluded (Expired) Exc…" at bounding box center [687, 262] width 144 height 28
click at [430, 344] on div "Account Manager" at bounding box center [458, 333] width 252 height 30
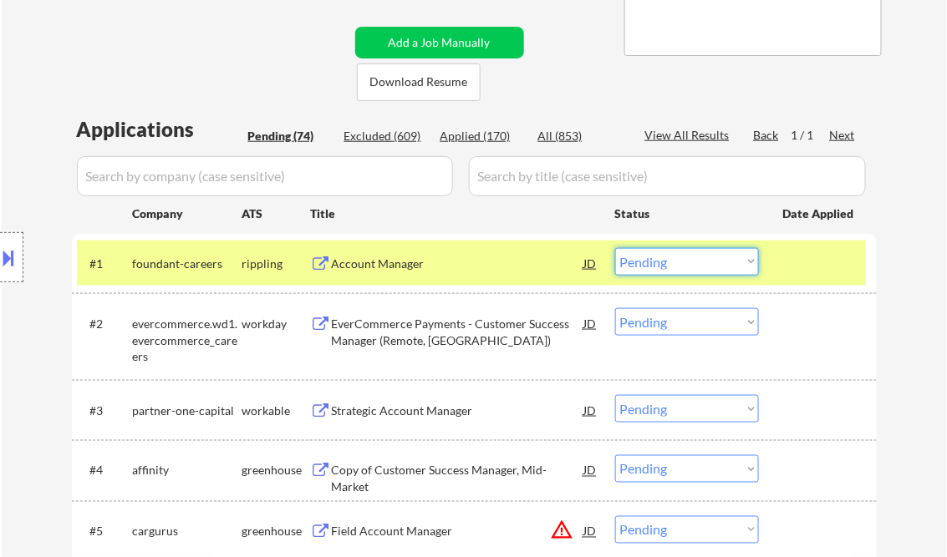
click at [674, 272] on select "Choose an option... Pending Applied Excluded (Questions) Excluded (Expired) Exc…" at bounding box center [687, 262] width 144 height 28
click at [615, 248] on select "Choose an option... Pending Applied Excluded (Questions) Excluded (Expired) Exc…" at bounding box center [687, 262] width 144 height 28
select select ""pending""
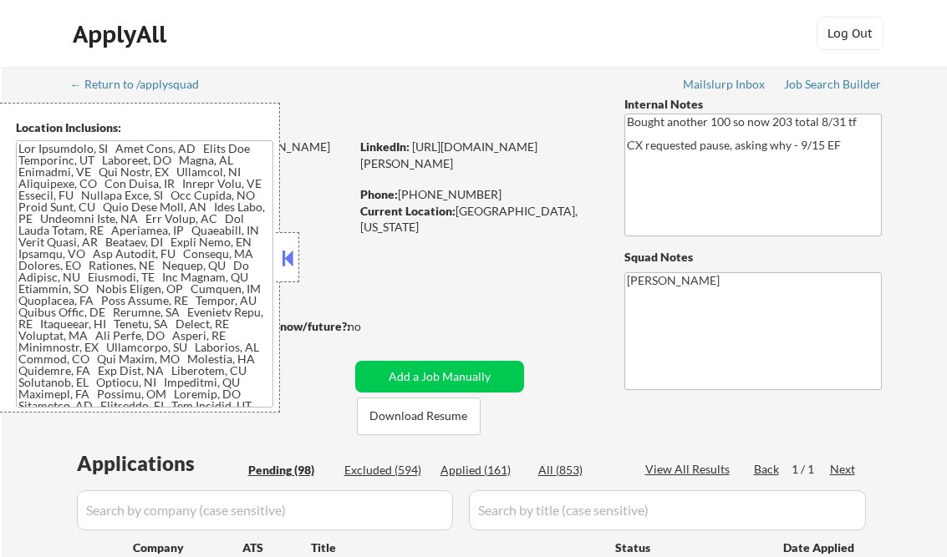
scroll to position [134, 0]
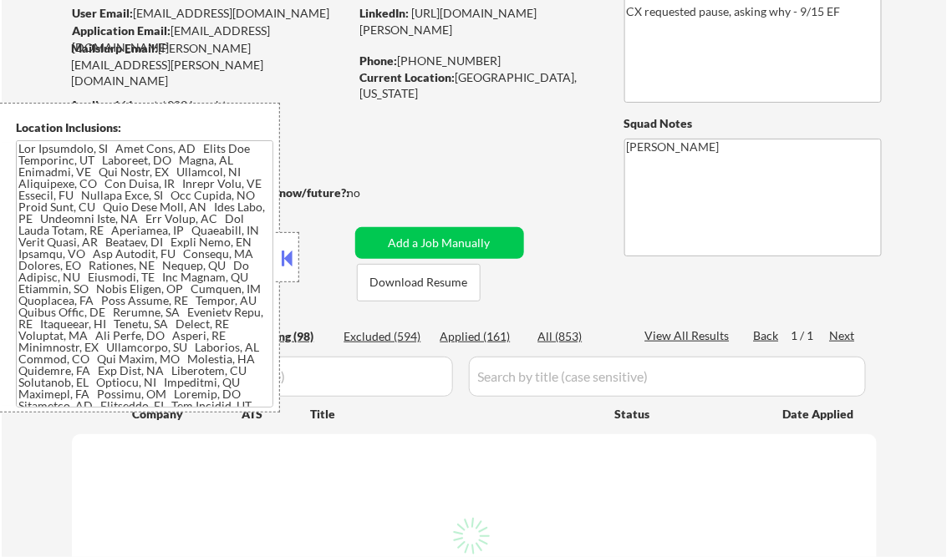
select select ""pending""
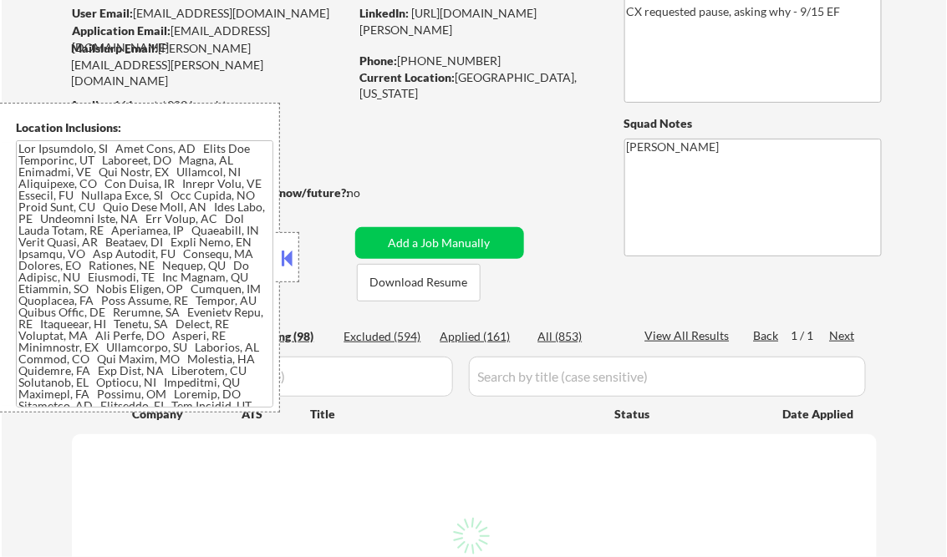
select select ""pending""
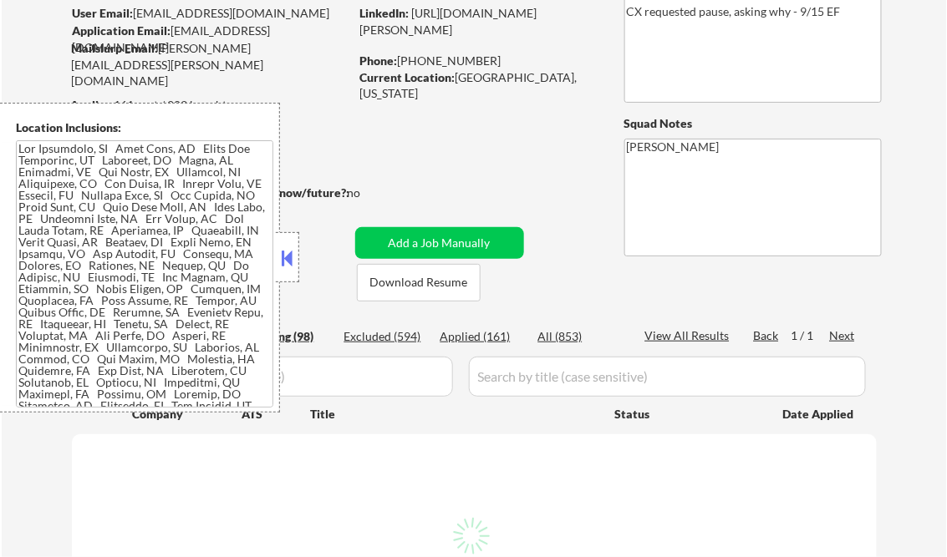
select select ""pending""
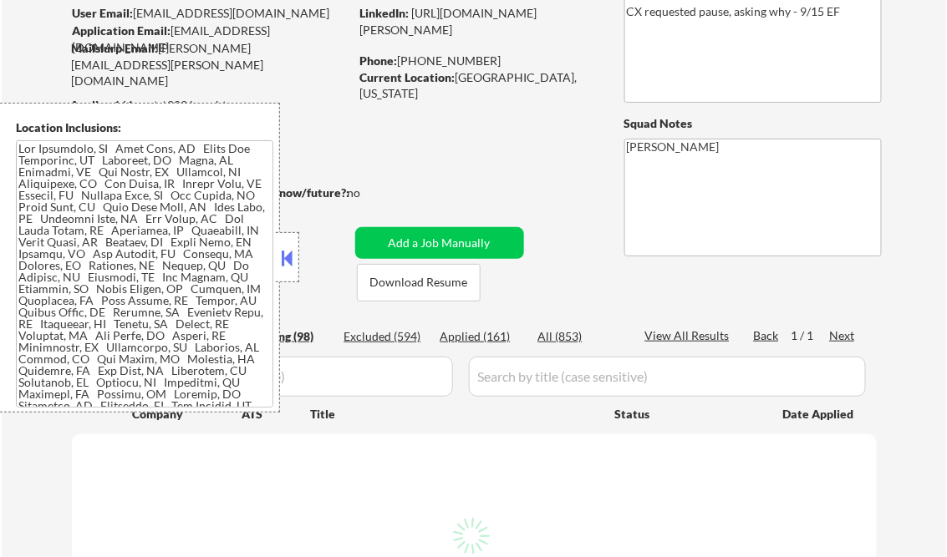
select select ""pending""
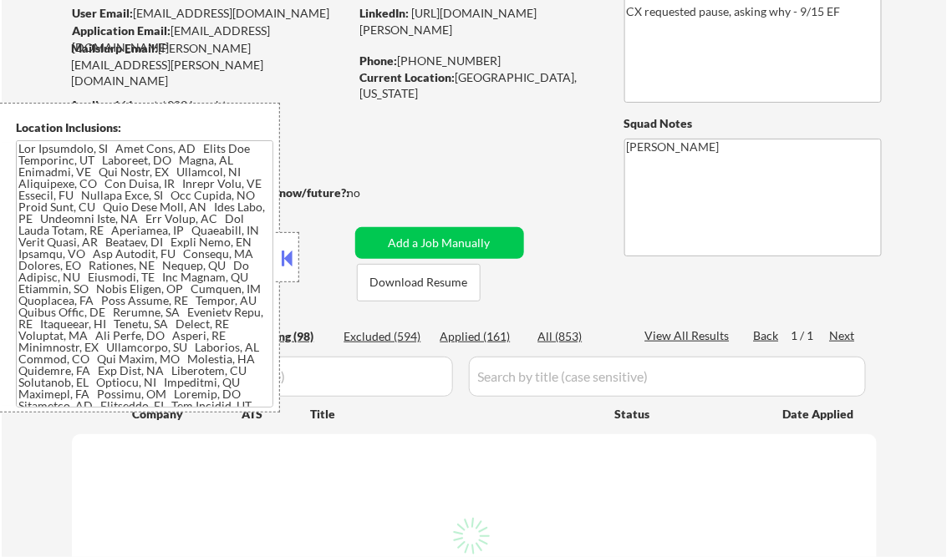
select select ""pending""
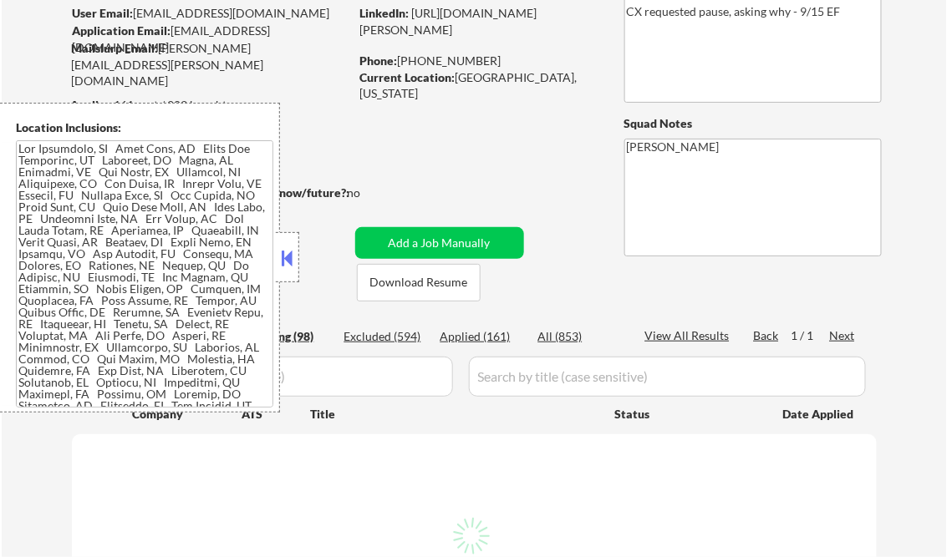
select select ""pending""
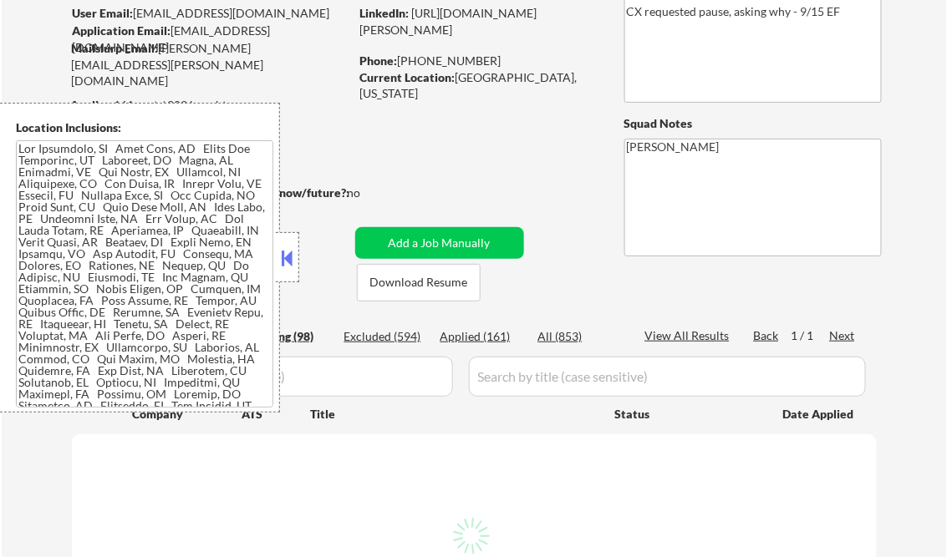
select select ""pending""
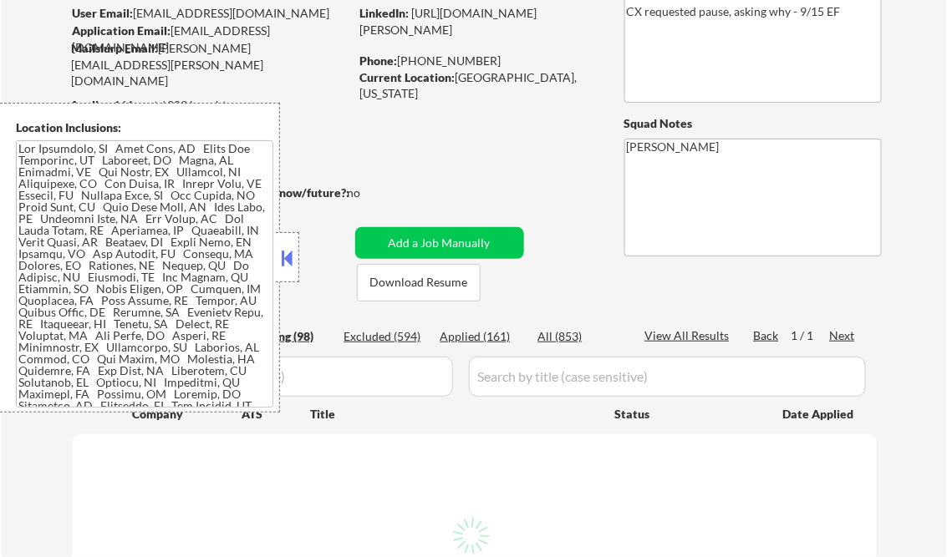
select select ""pending""
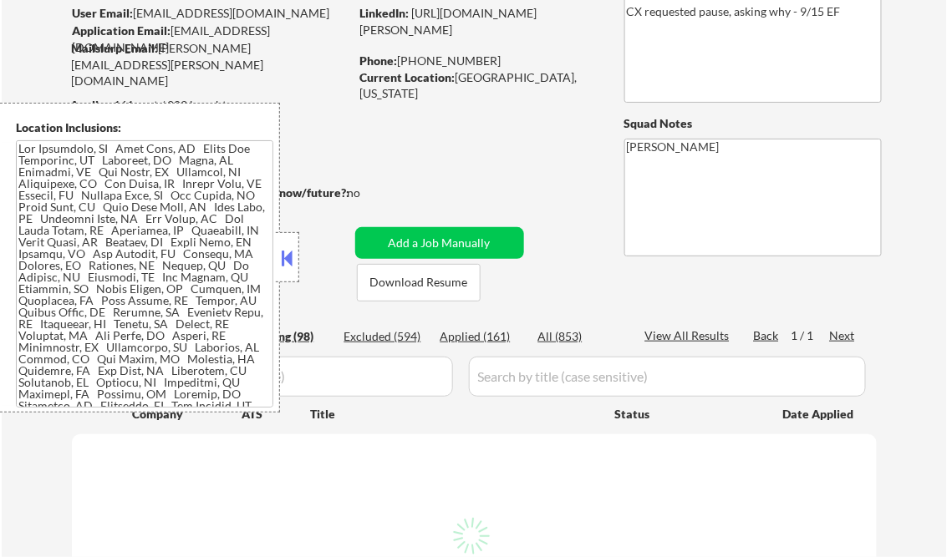
select select ""pending""
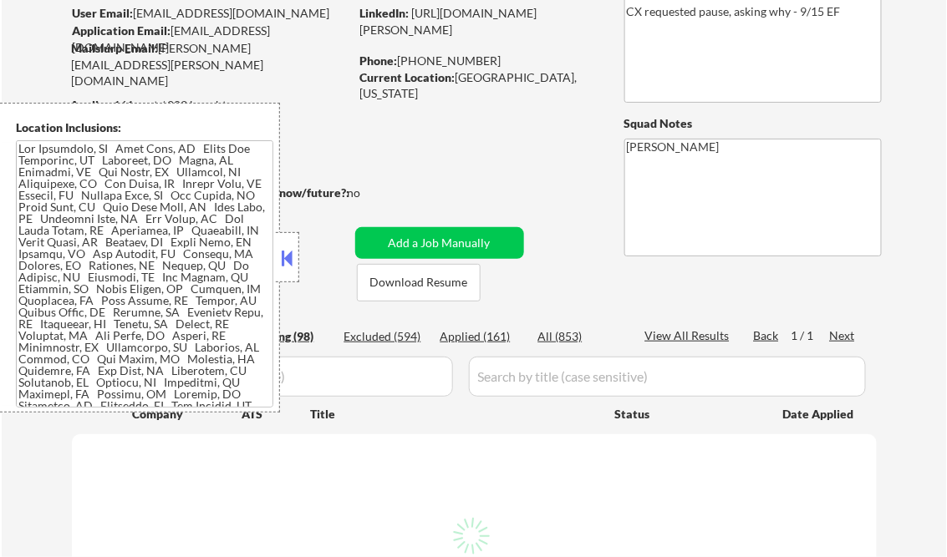
select select ""pending""
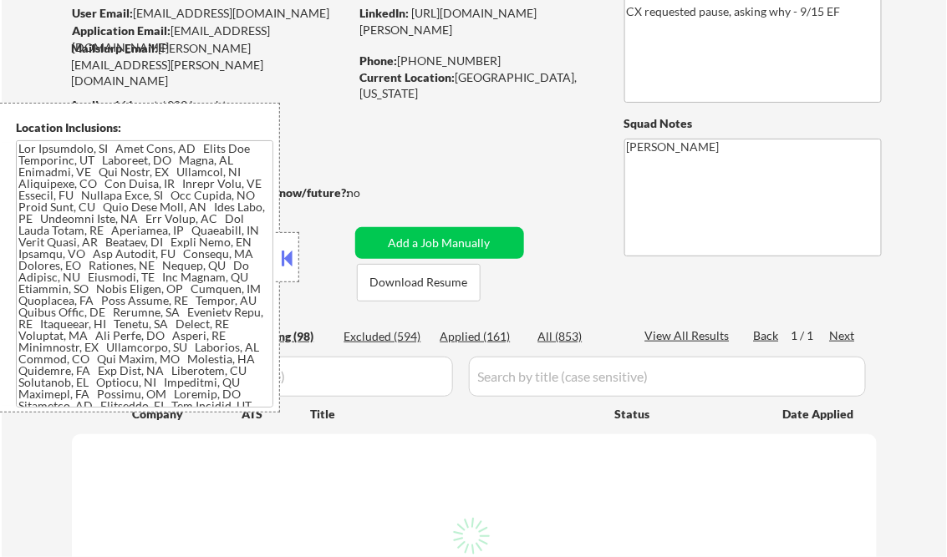
select select ""pending""
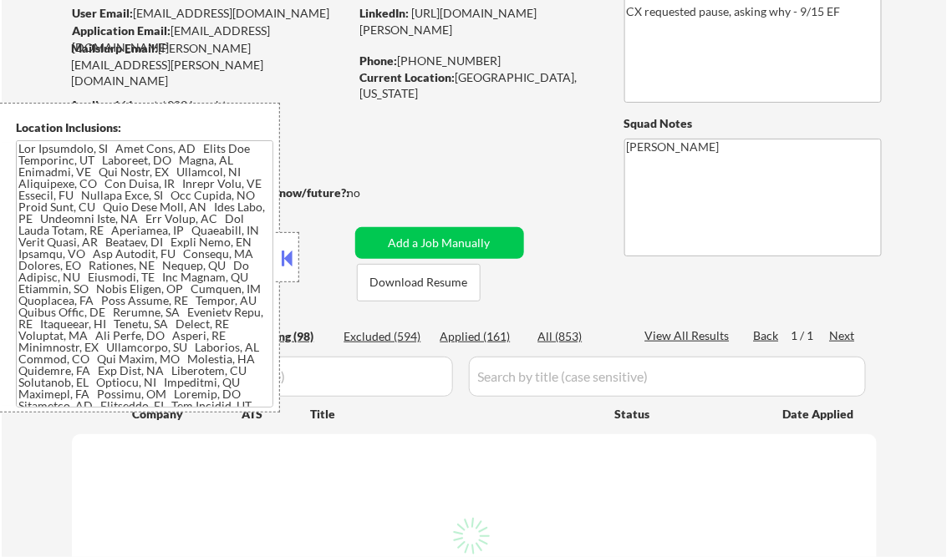
select select ""pending""
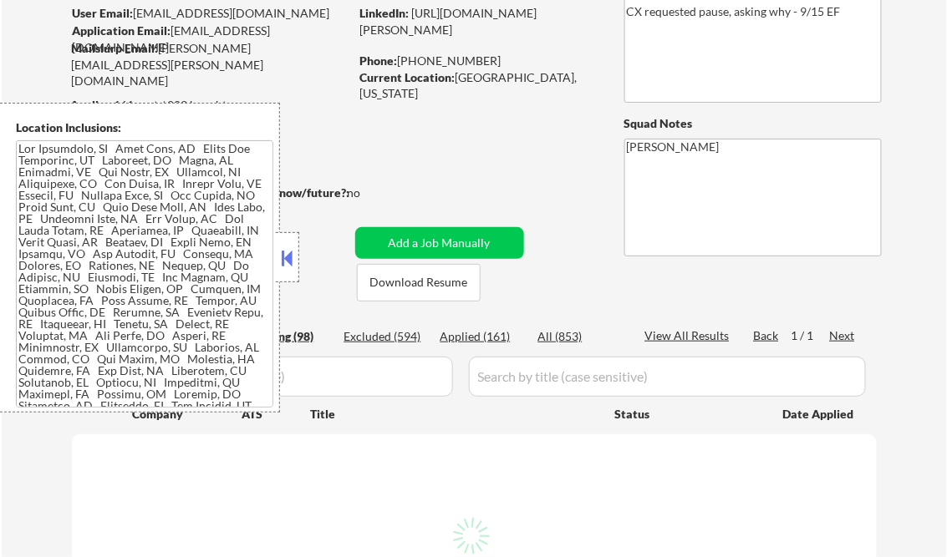
select select ""pending""
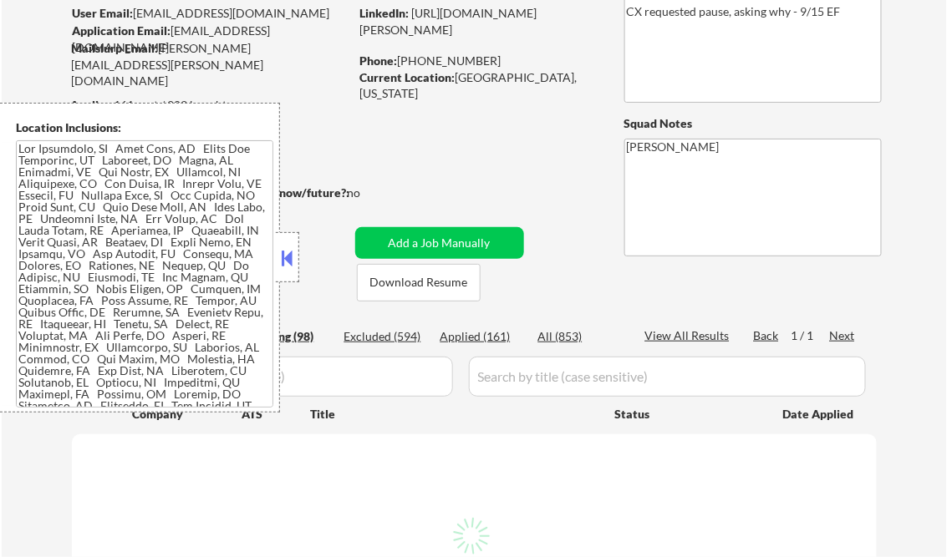
select select ""pending""
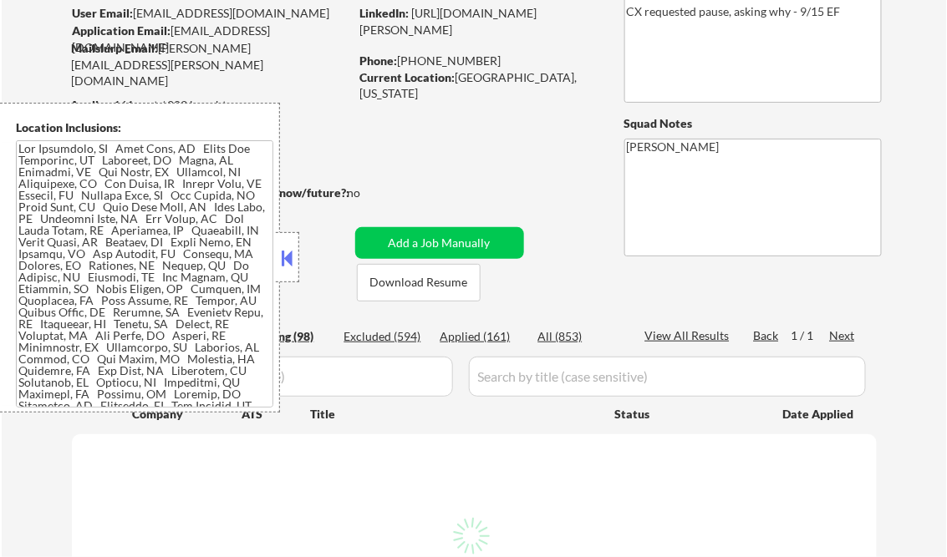
select select ""pending""
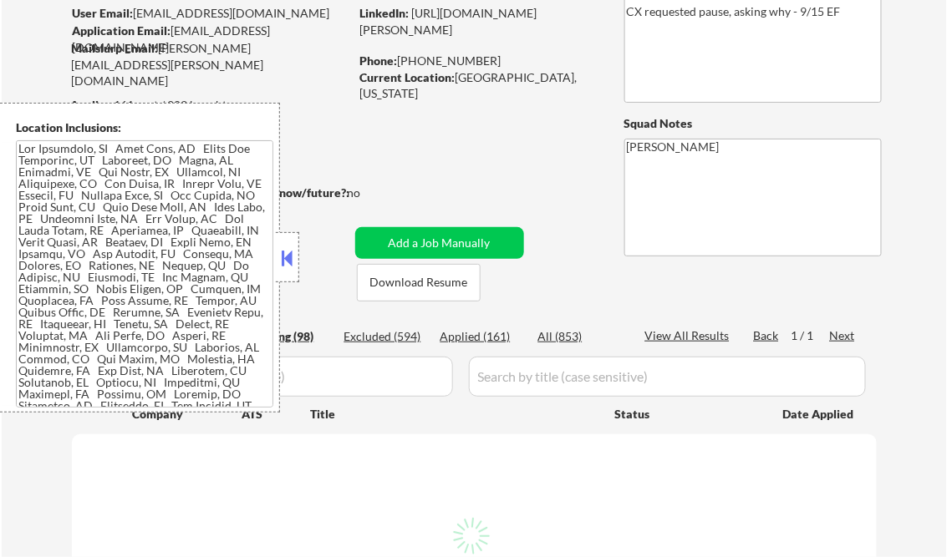
select select ""pending""
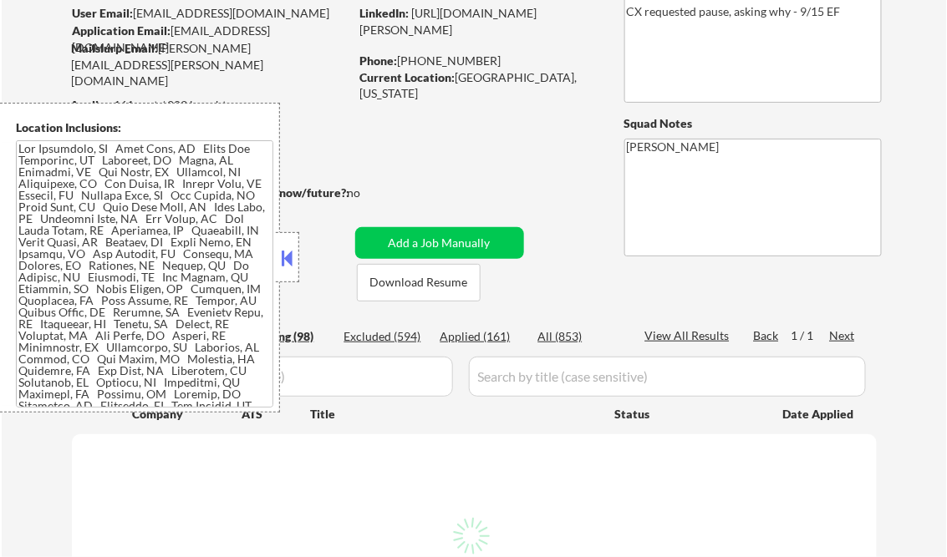
select select ""pending""
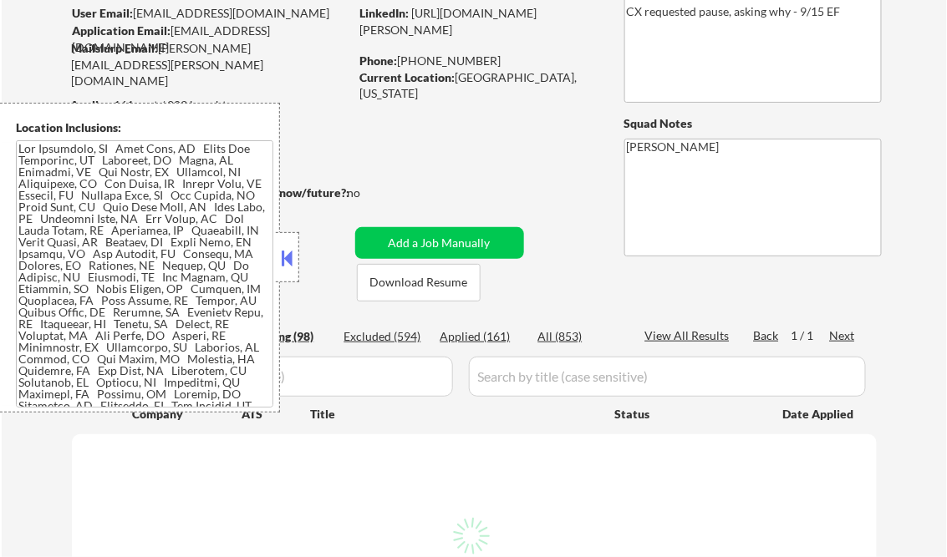
select select ""pending""
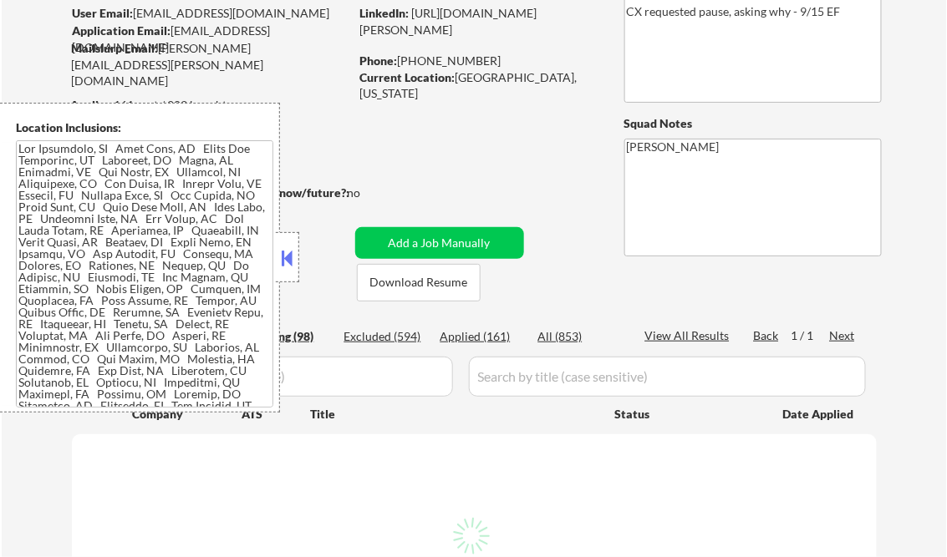
select select ""pending""
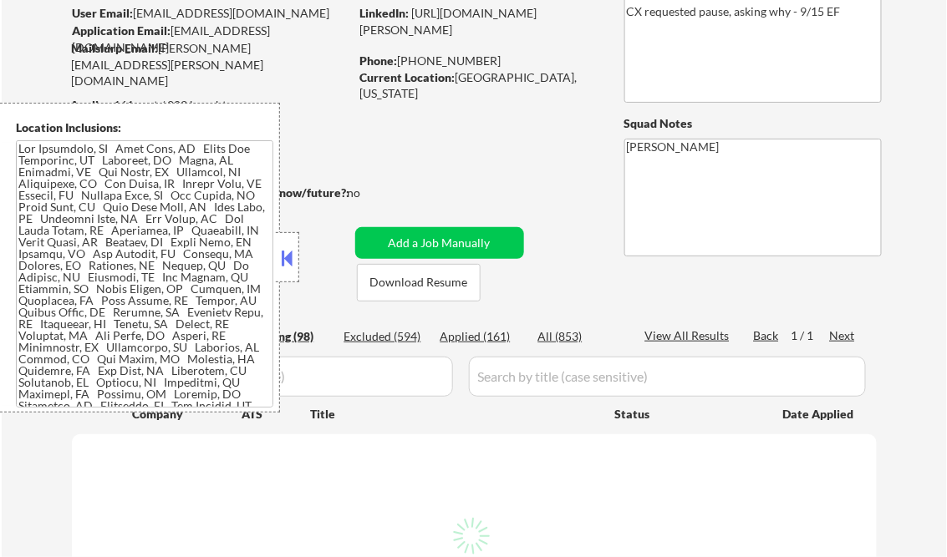
select select ""pending""
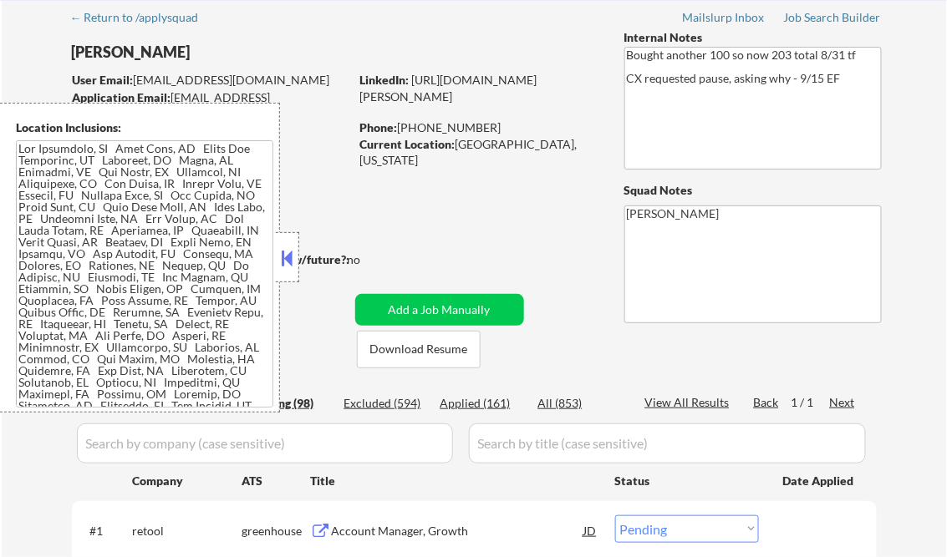
click at [286, 256] on button at bounding box center [287, 258] width 18 height 25
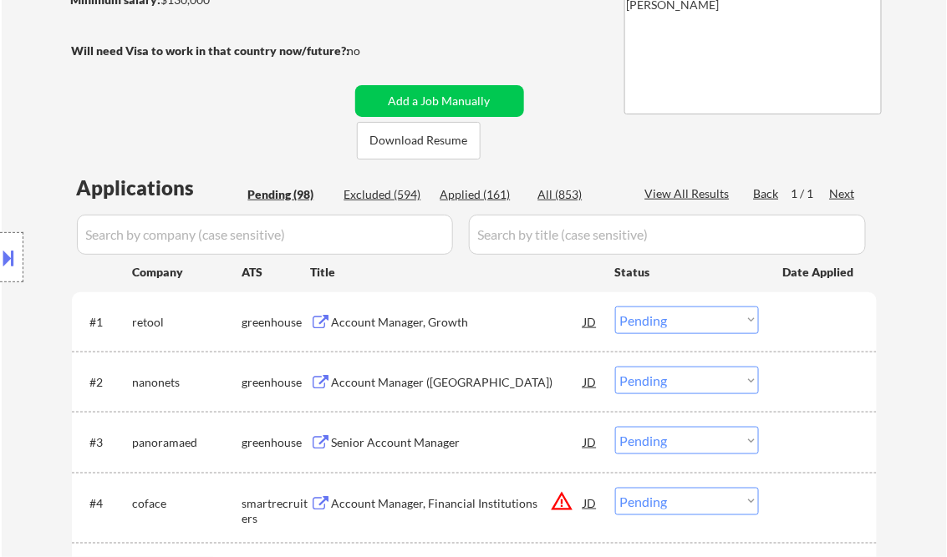
scroll to position [334, 0]
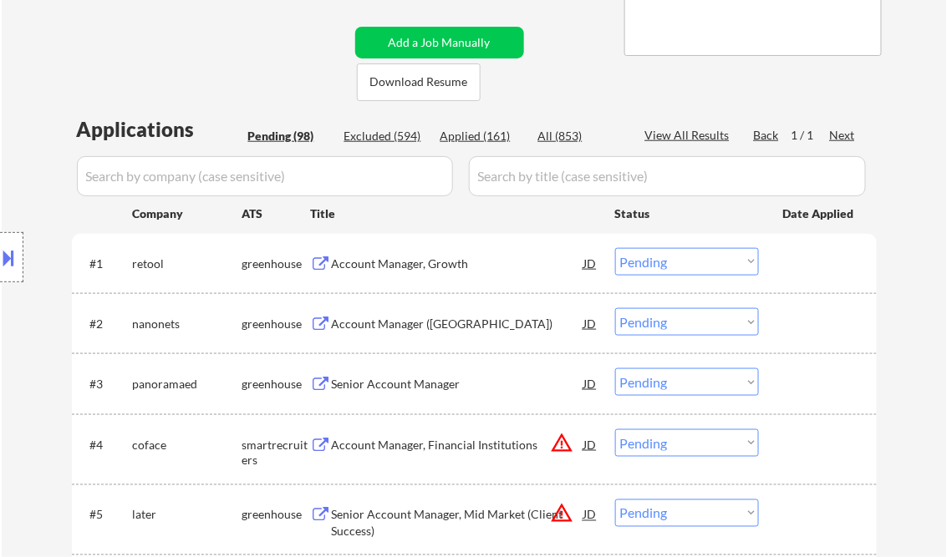
click at [480, 137] on div "Applied (161)" at bounding box center [482, 136] width 84 height 17
click at [665, 135] on div "View All Results" at bounding box center [689, 135] width 89 height 17
select select ""applied""
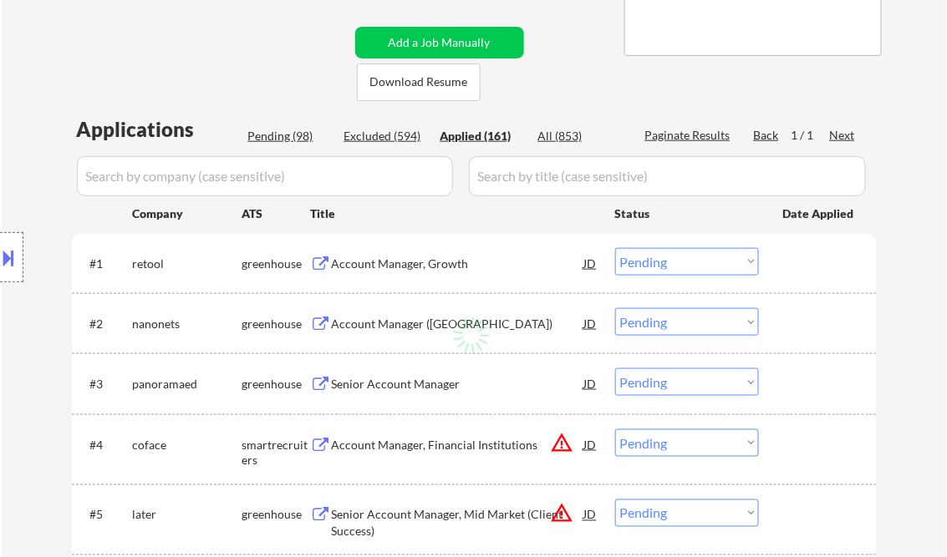
select select ""applied""
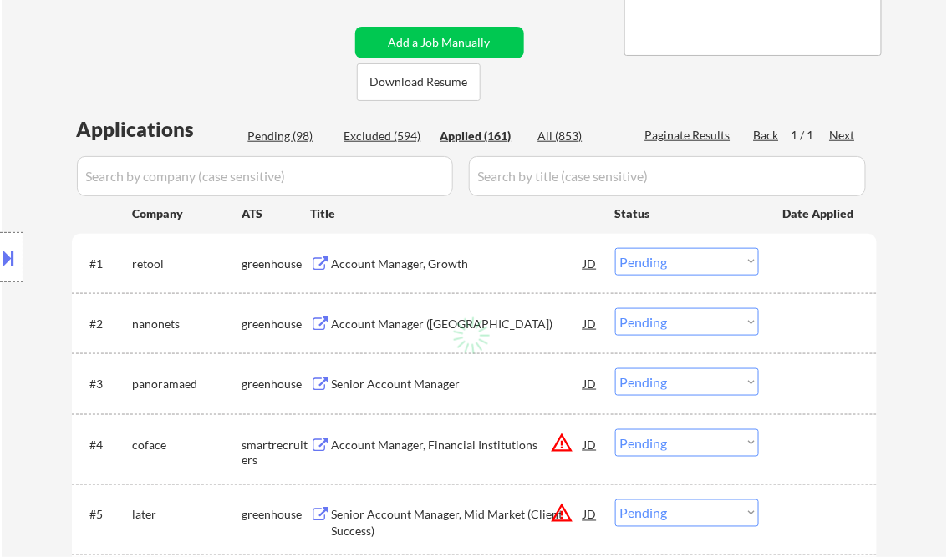
select select ""applied""
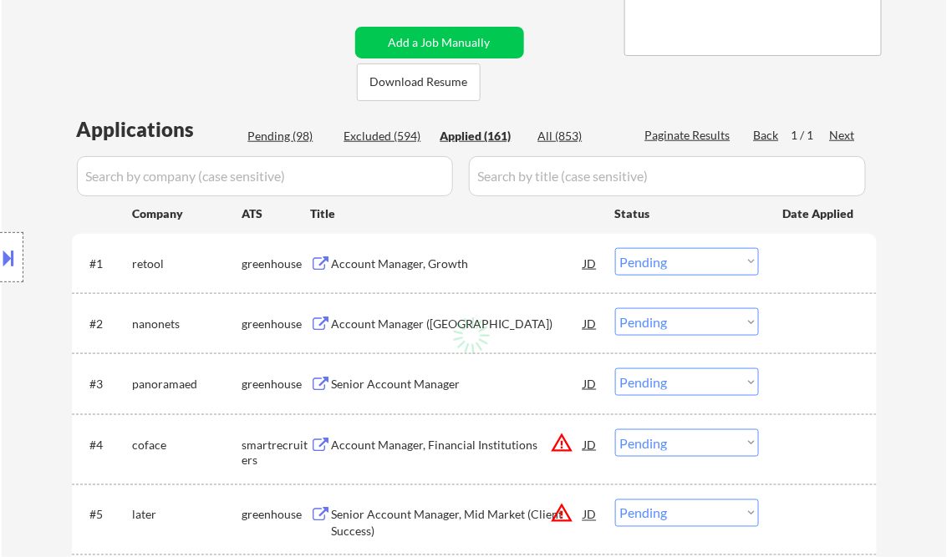
select select ""applied""
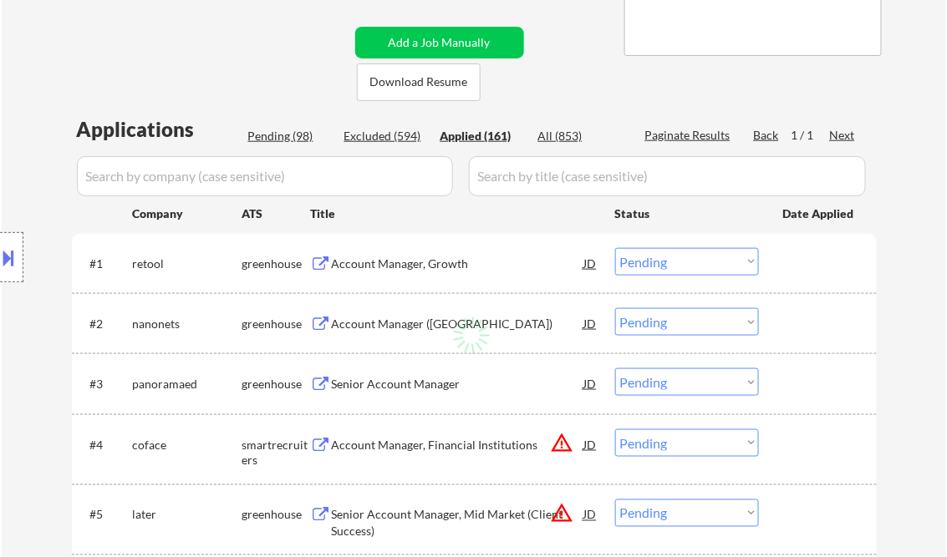
select select ""applied""
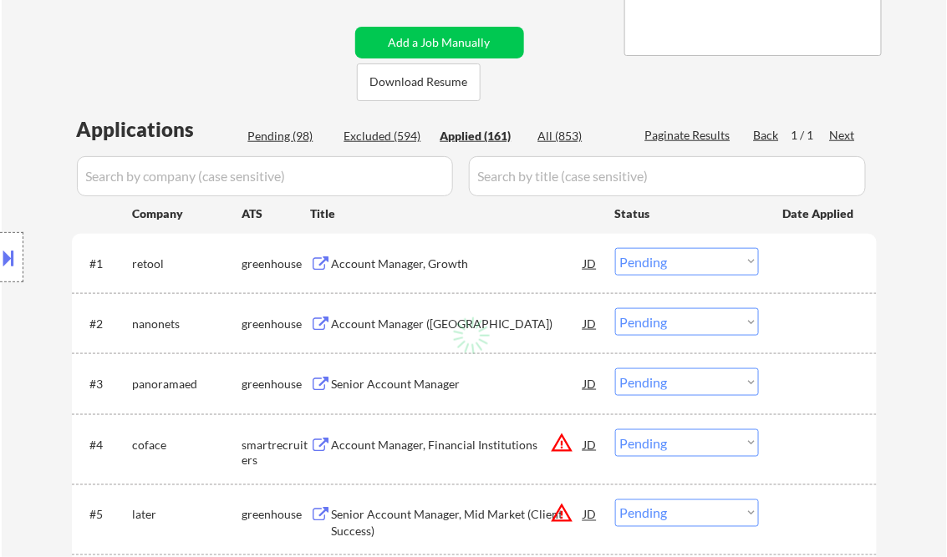
select select ""applied""
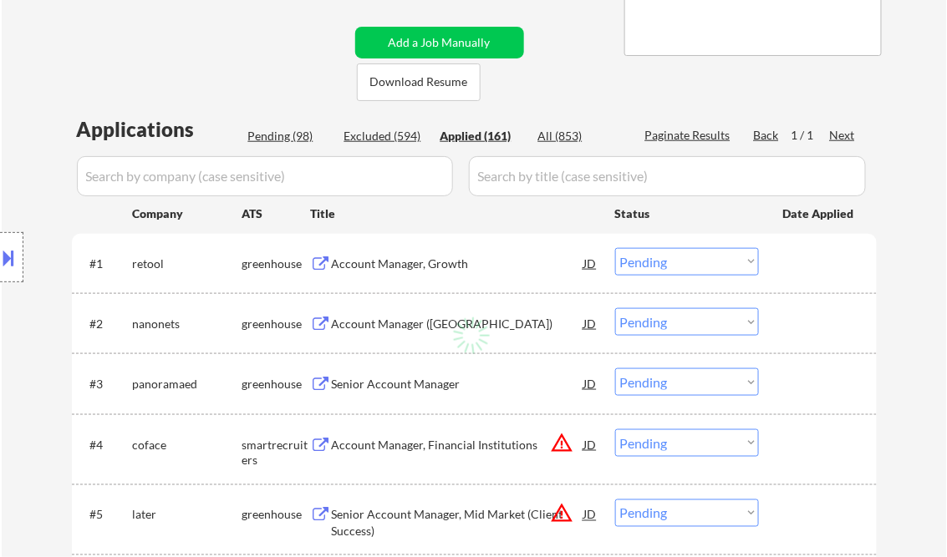
select select ""applied""
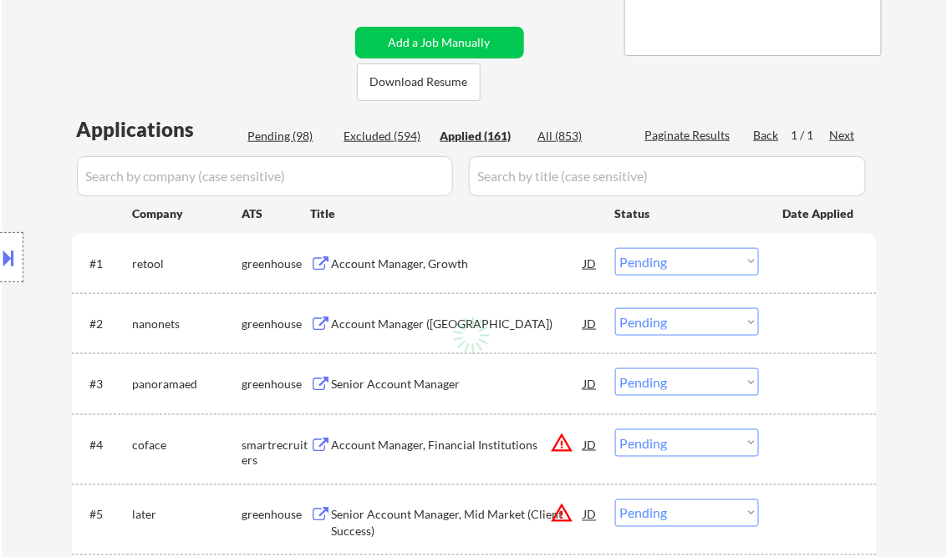
select select ""applied""
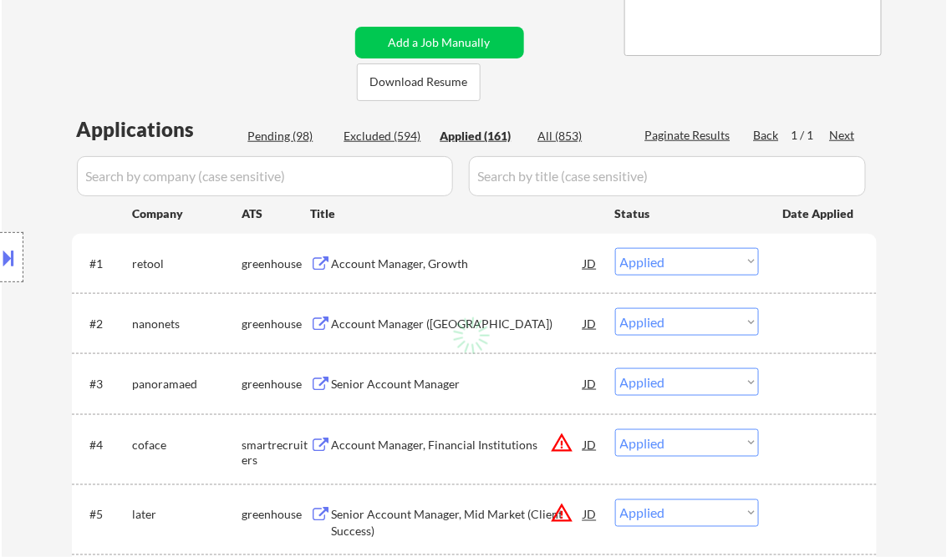
select select ""applied""
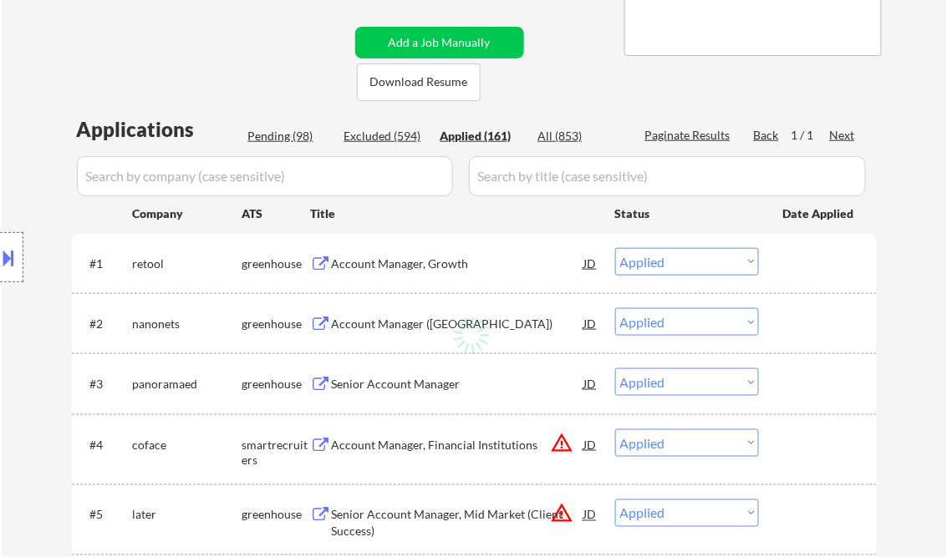
select select ""applied""
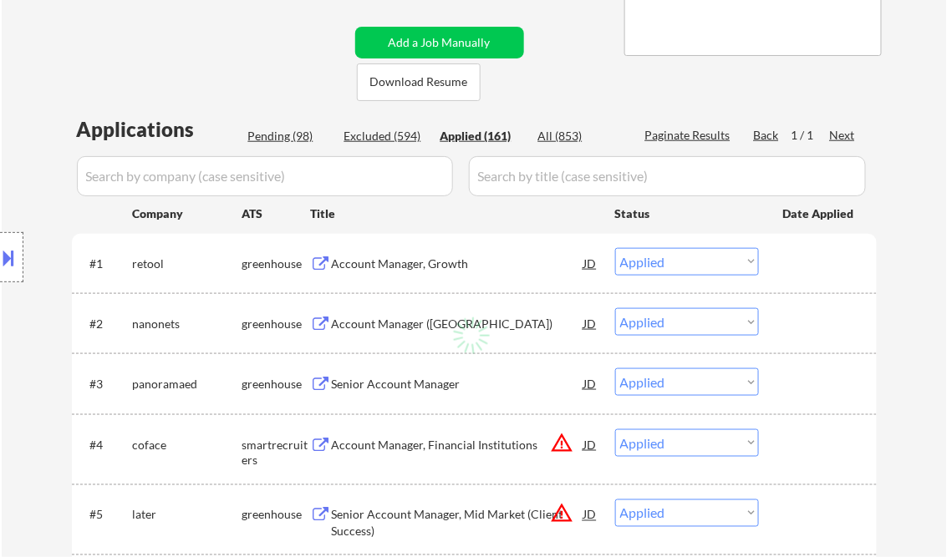
select select ""applied""
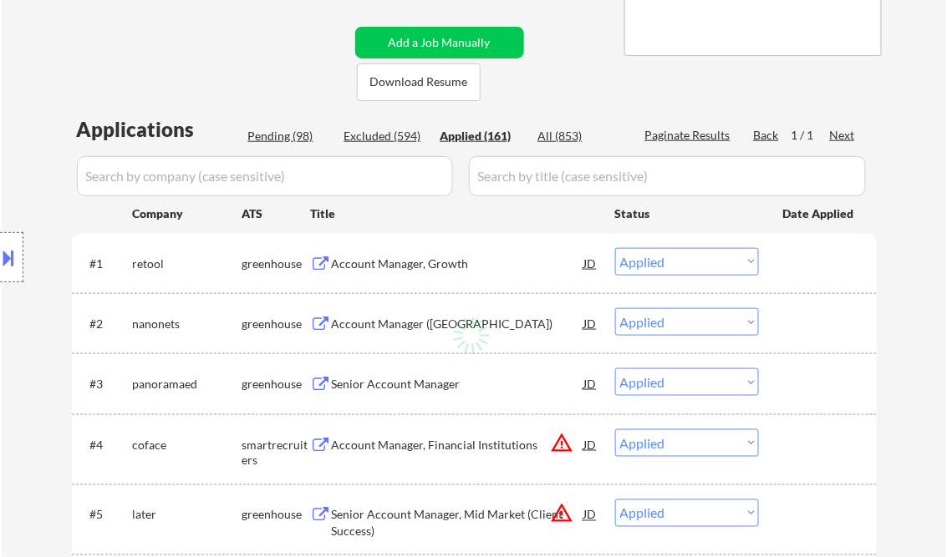
select select ""applied""
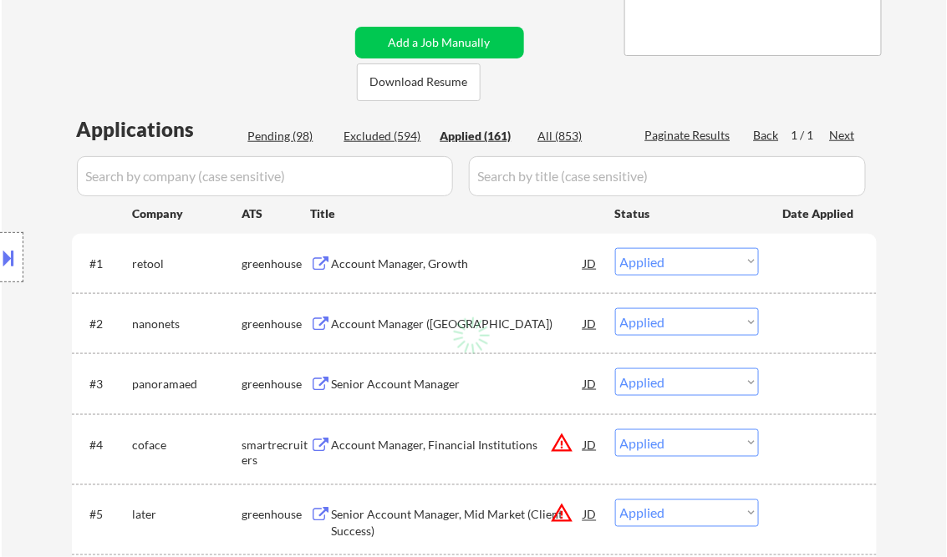
select select ""applied""
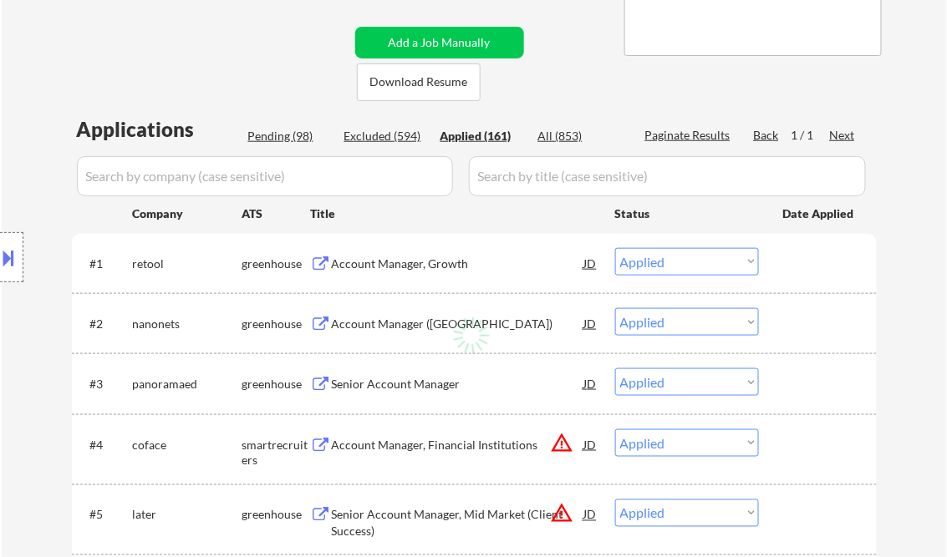
select select ""applied""
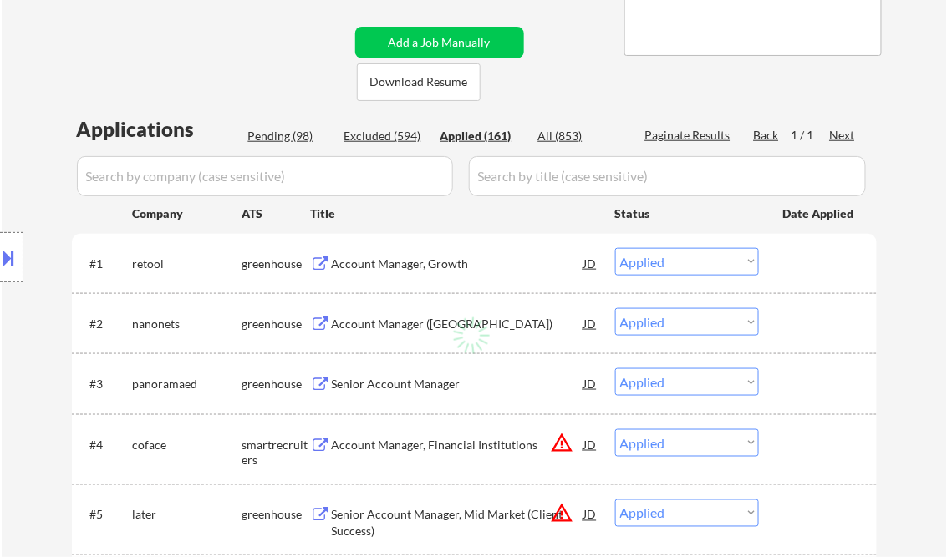
select select ""applied""
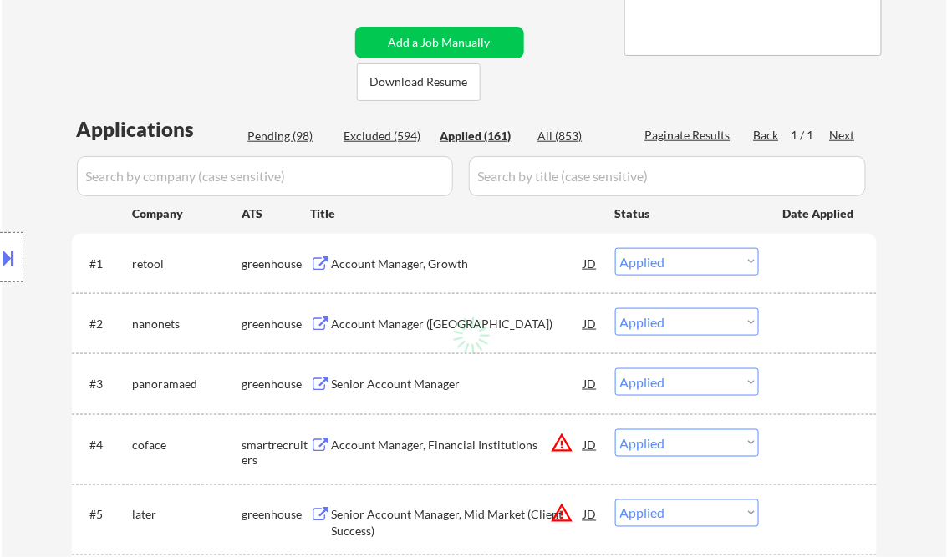
select select ""applied""
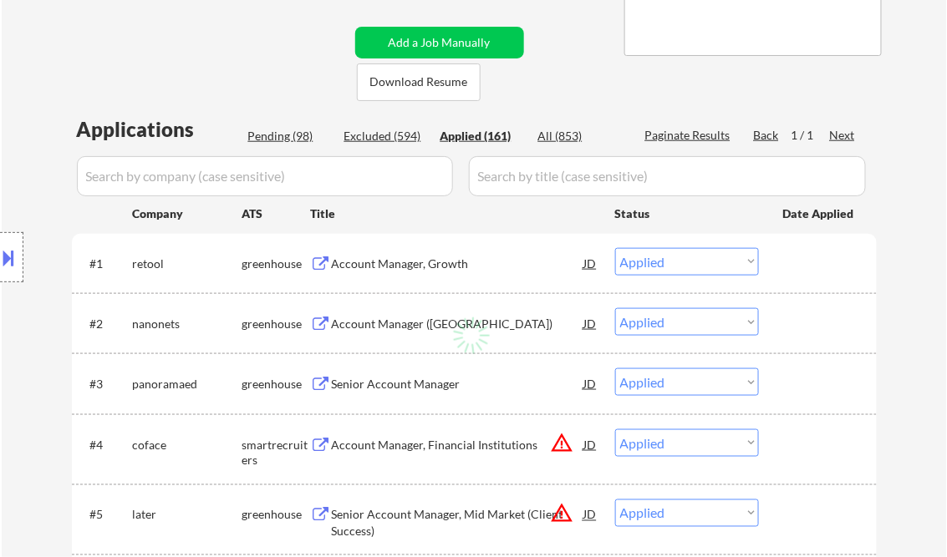
select select ""applied""
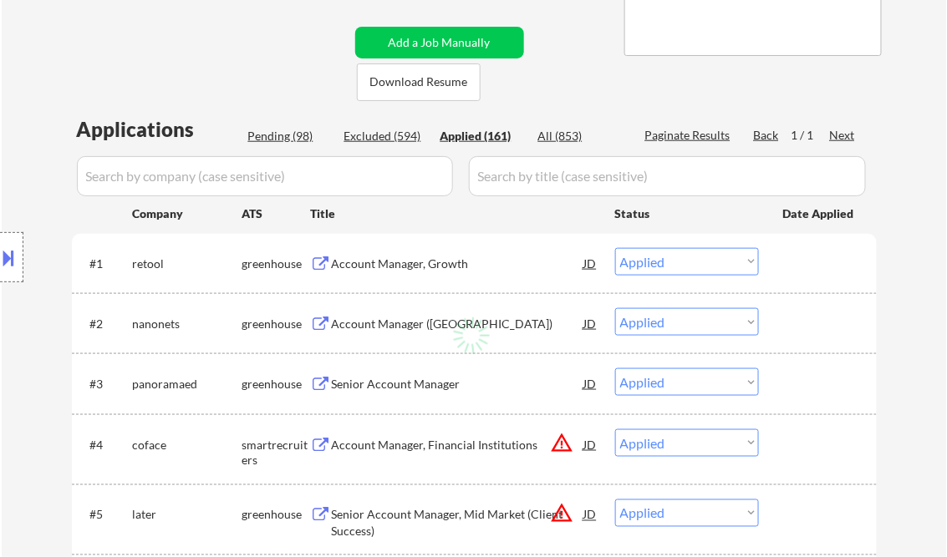
select select ""applied""
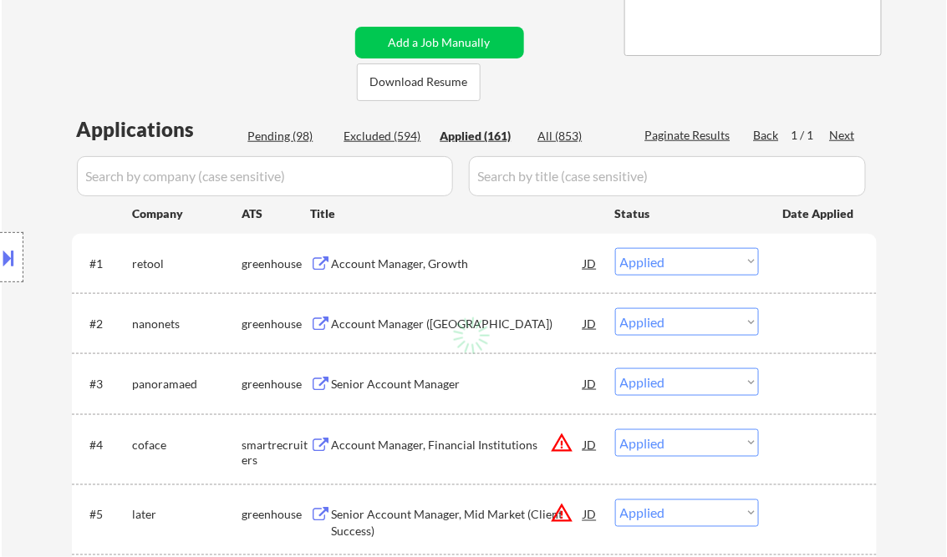
select select ""applied""
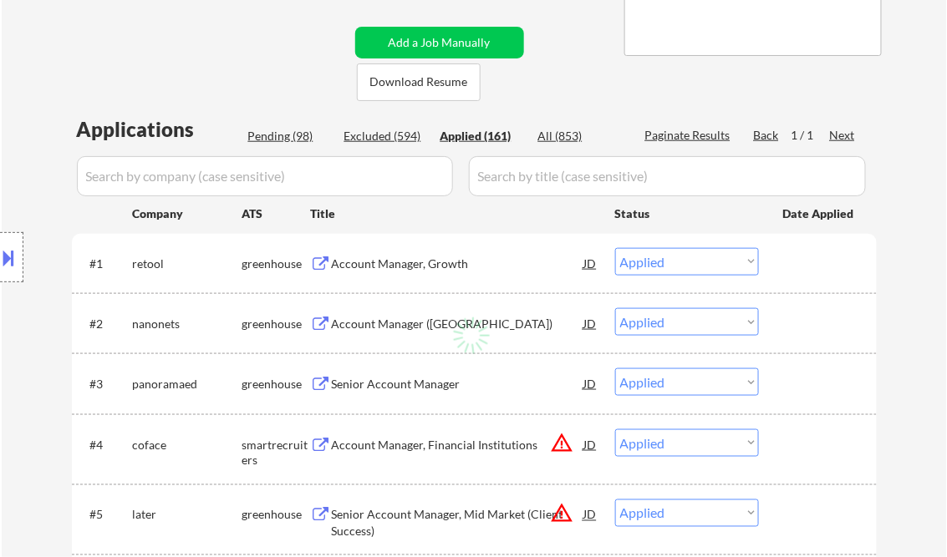
select select ""applied""
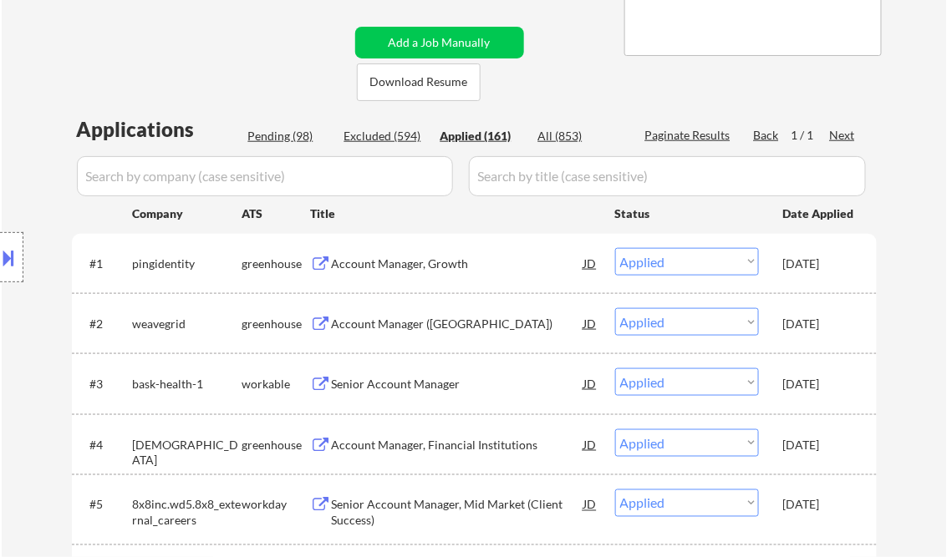
select select ""applied""
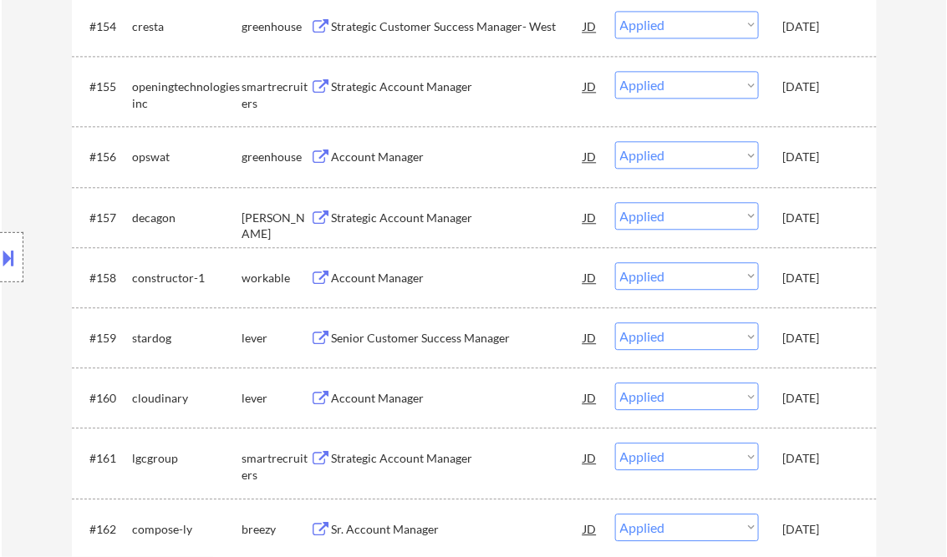
scroll to position [883, 0]
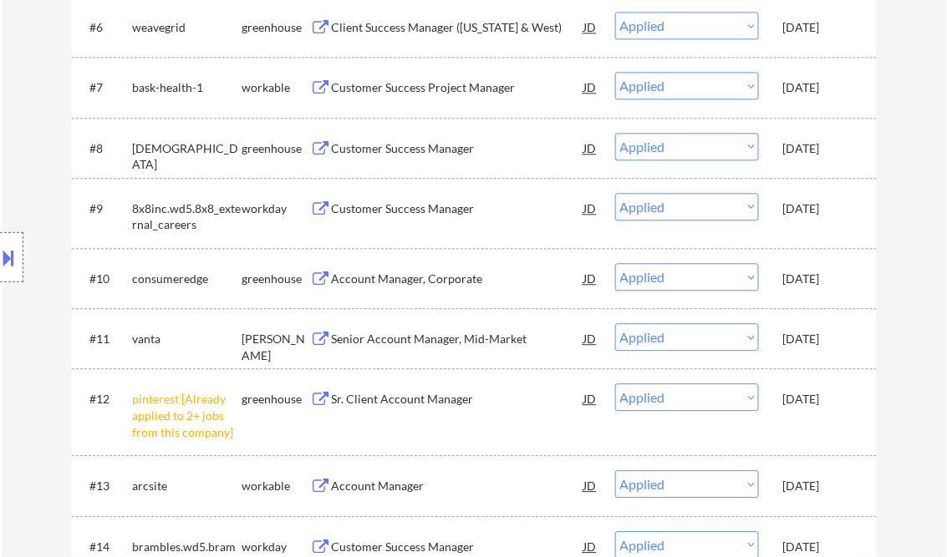
click at [585, 277] on div "JD" at bounding box center [591, 278] width 17 height 30
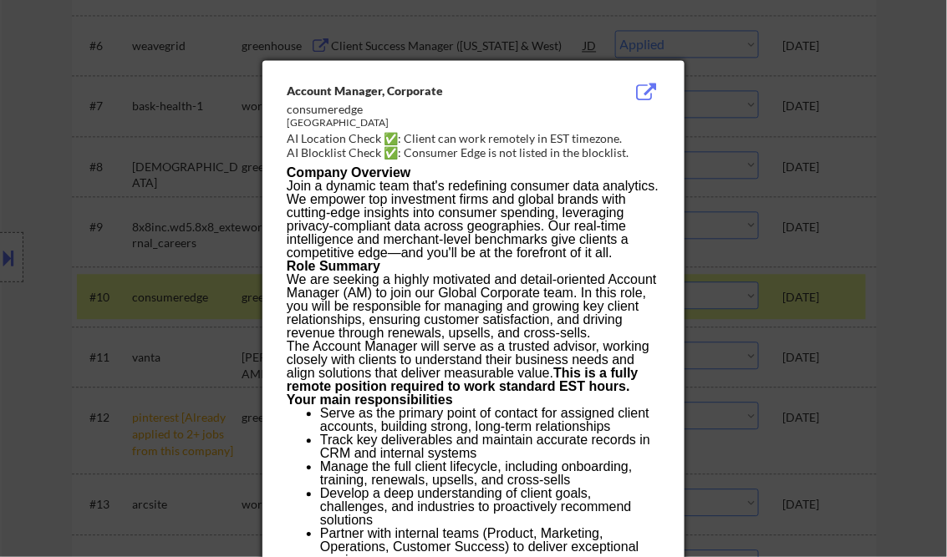
scroll to position [749, 0]
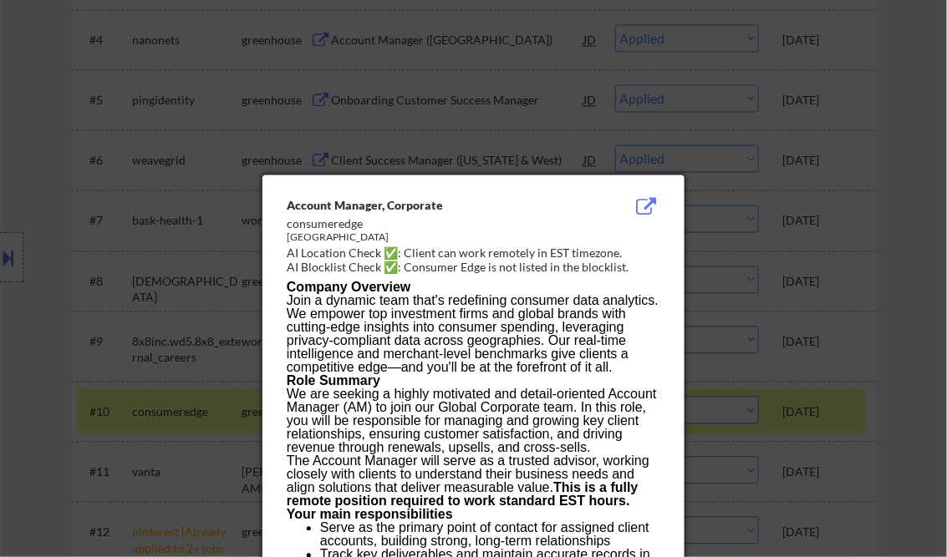
click at [906, 162] on div at bounding box center [473, 278] width 947 height 557
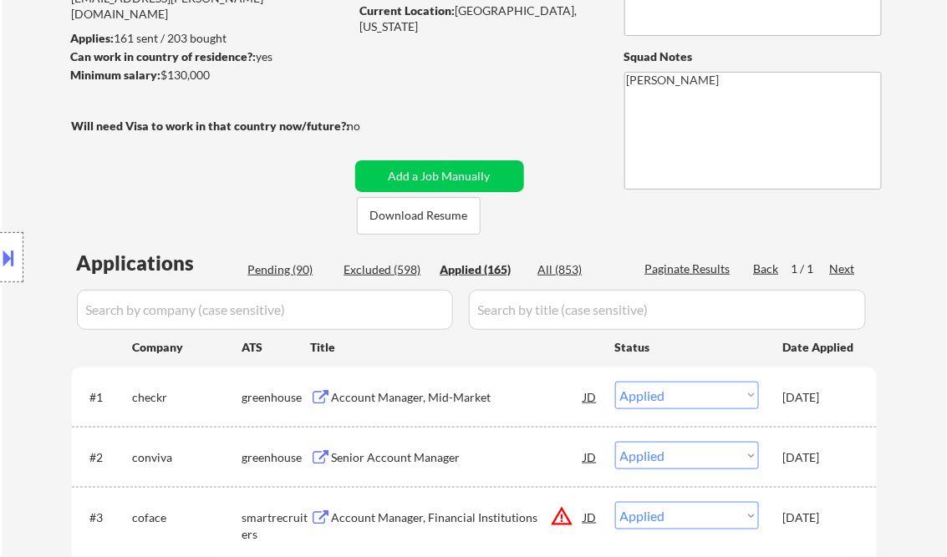
scroll to position [943, 0]
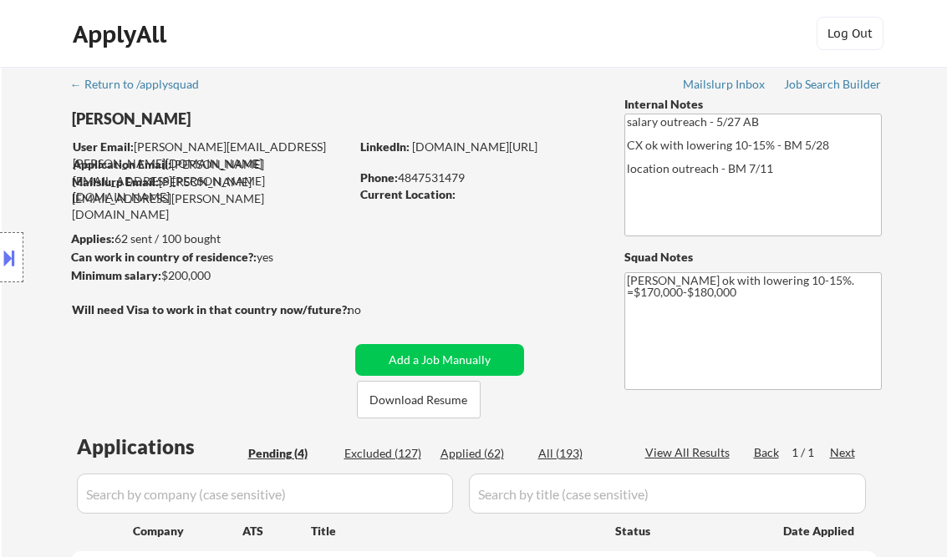
select select ""pending""
click at [821, 87] on div "Job Search Builder" at bounding box center [833, 85] width 98 height 12
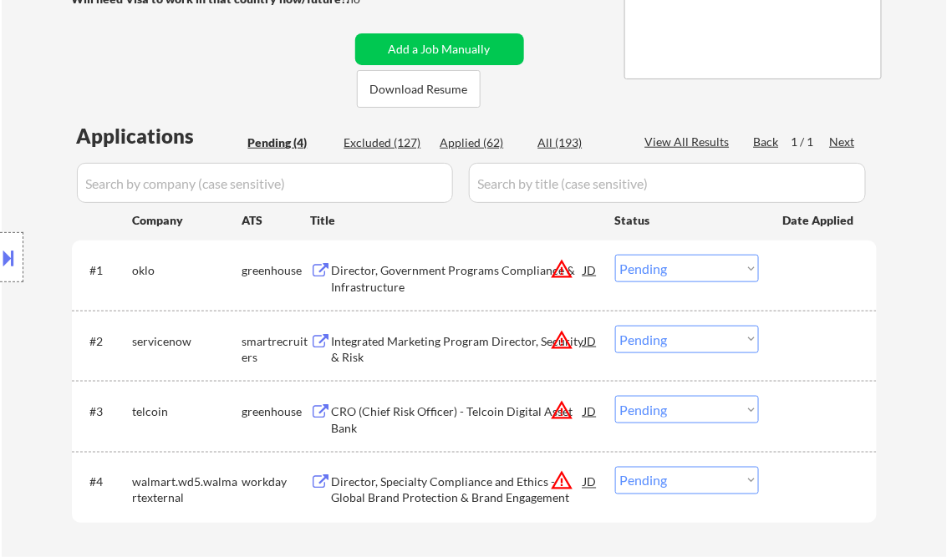
scroll to position [334, 0]
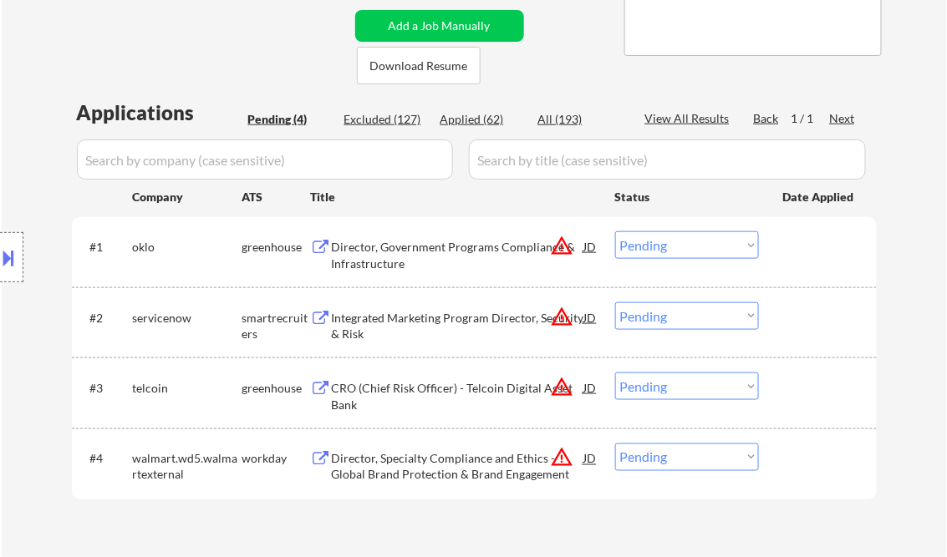
click at [444, 247] on div "Director, Government Programs Compliance & Infrastructure" at bounding box center [458, 255] width 252 height 33
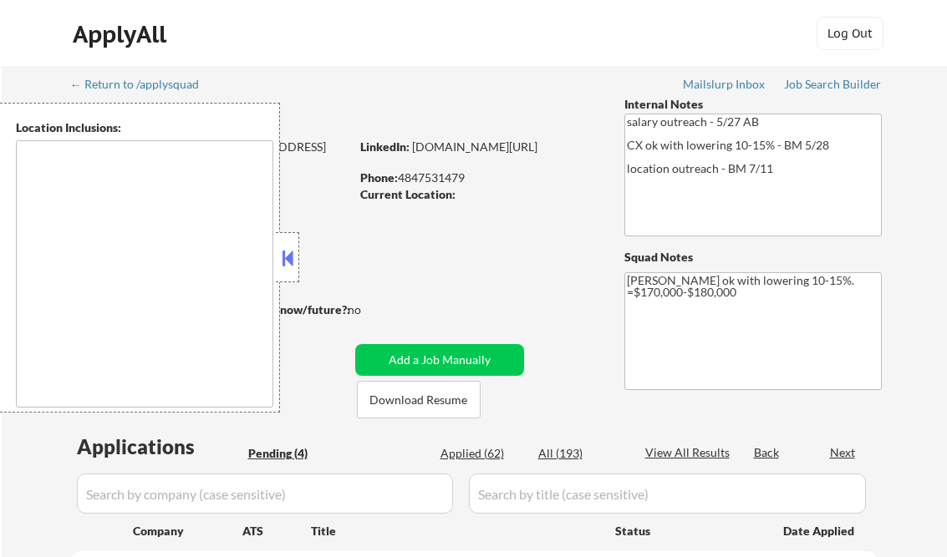
select select ""pending""
click at [292, 249] on button at bounding box center [287, 258] width 18 height 25
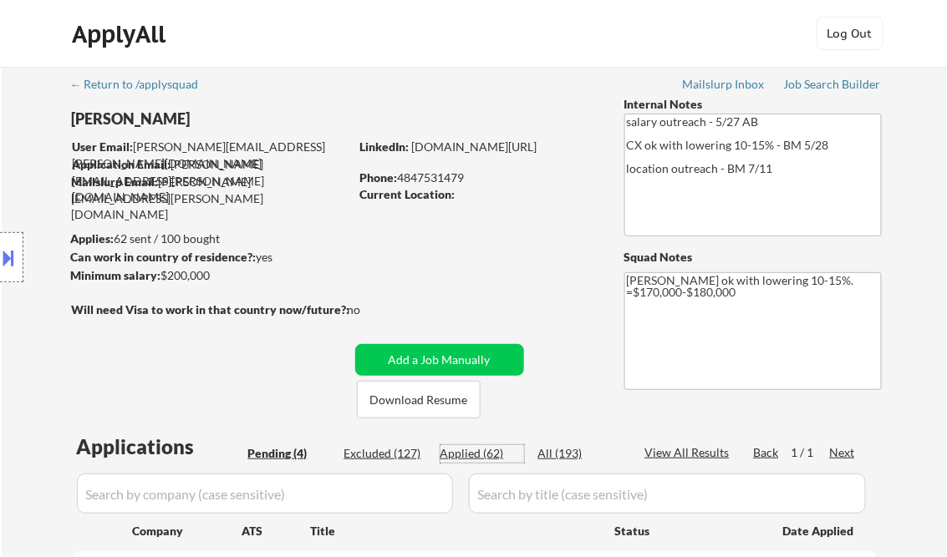
click at [491, 453] on div "Applied (62)" at bounding box center [482, 453] width 84 height 17
select select ""applied""
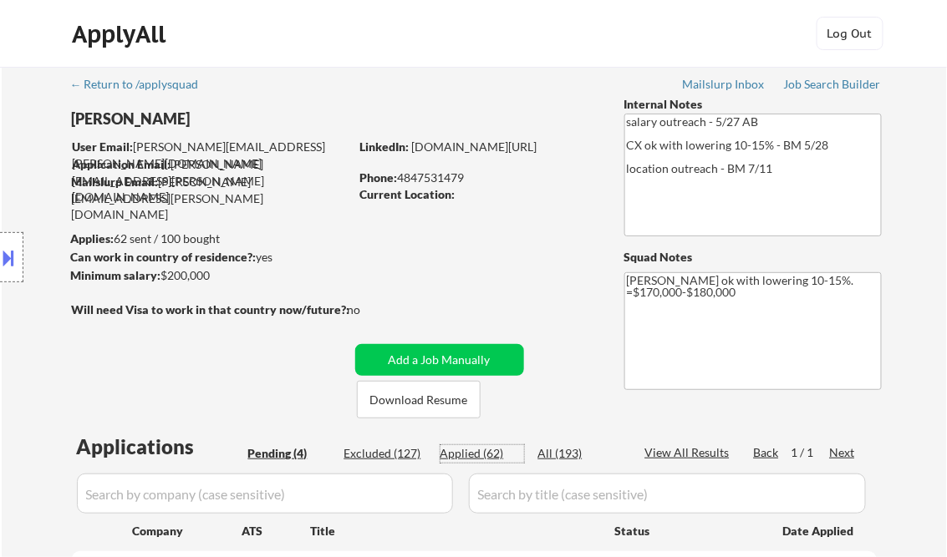
select select ""applied""
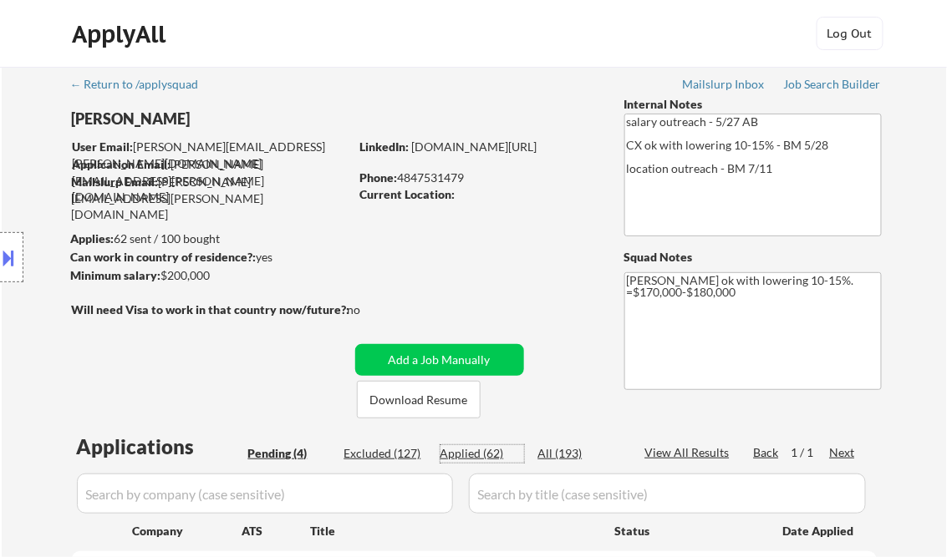
select select ""applied""
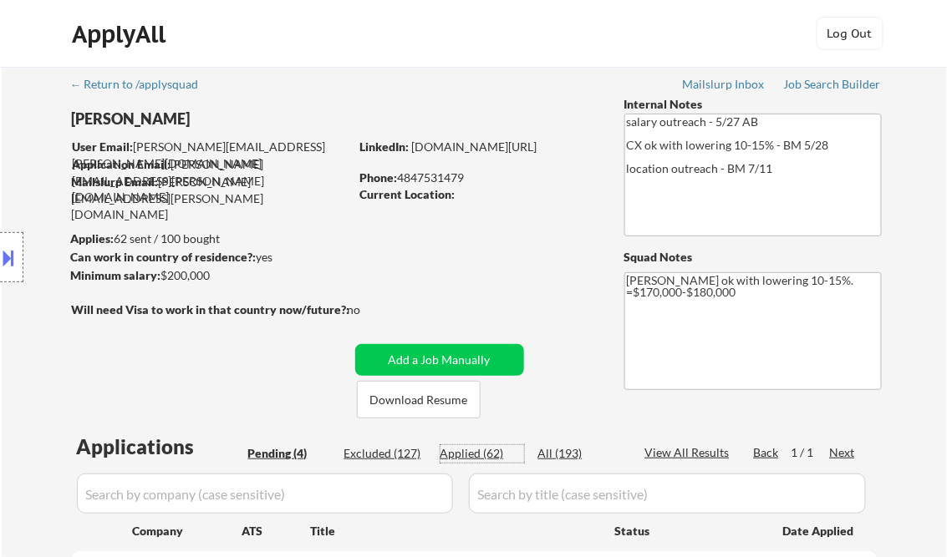
select select ""applied""
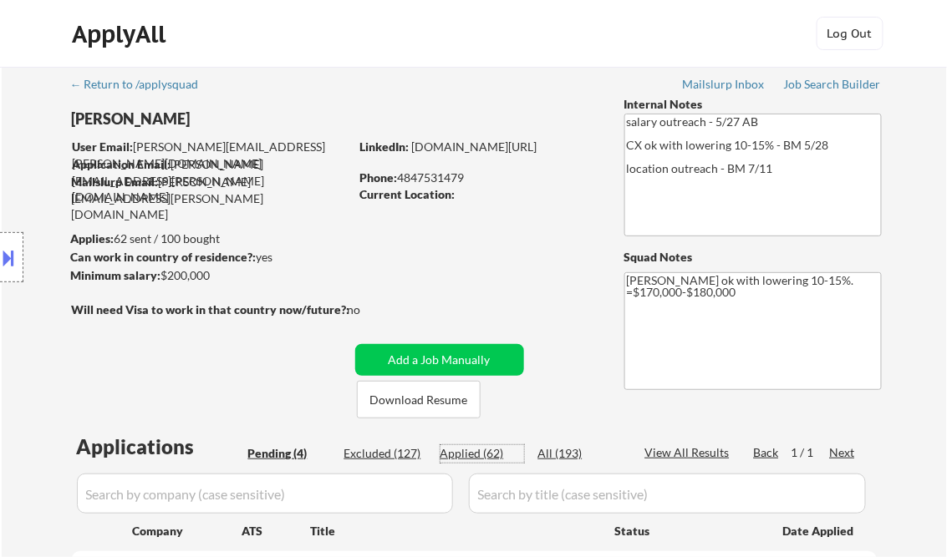
select select ""applied""
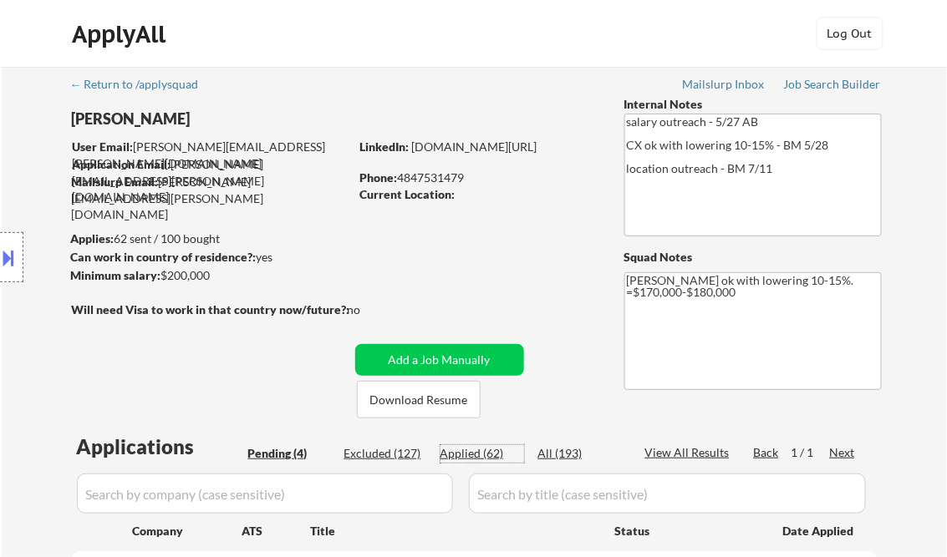
select select ""applied""
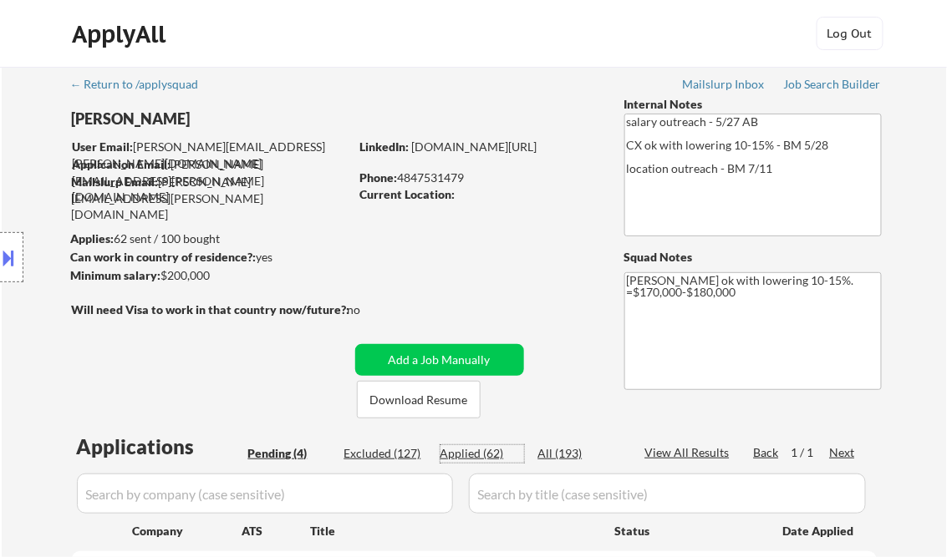
select select ""applied""
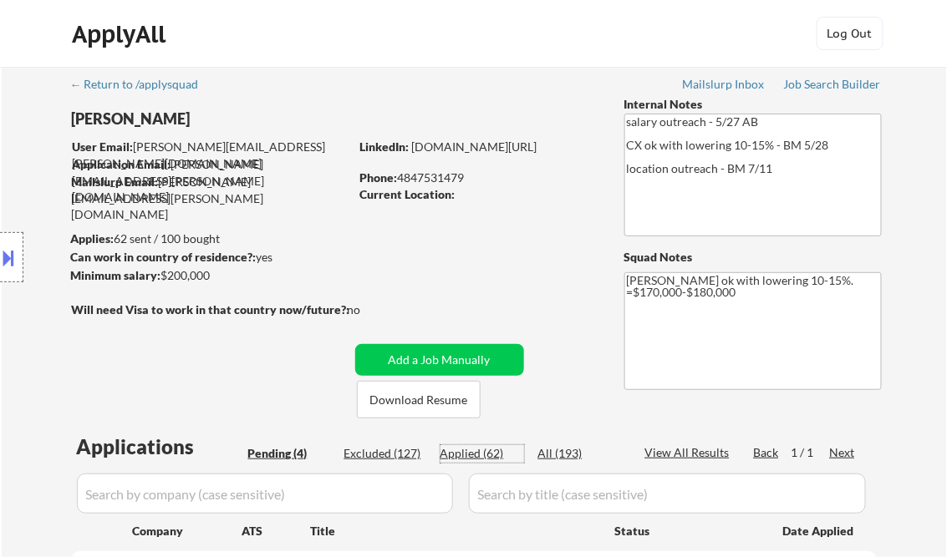
select select ""applied""
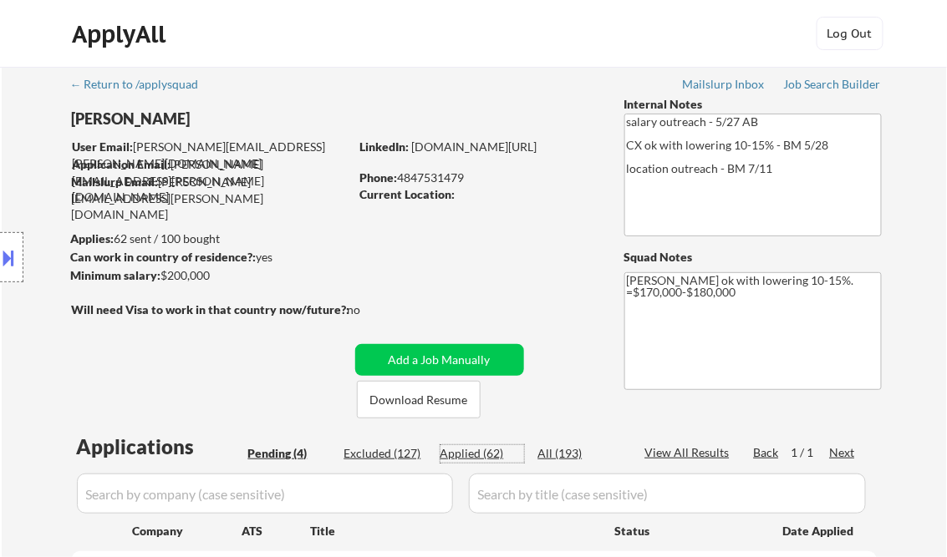
select select ""applied""
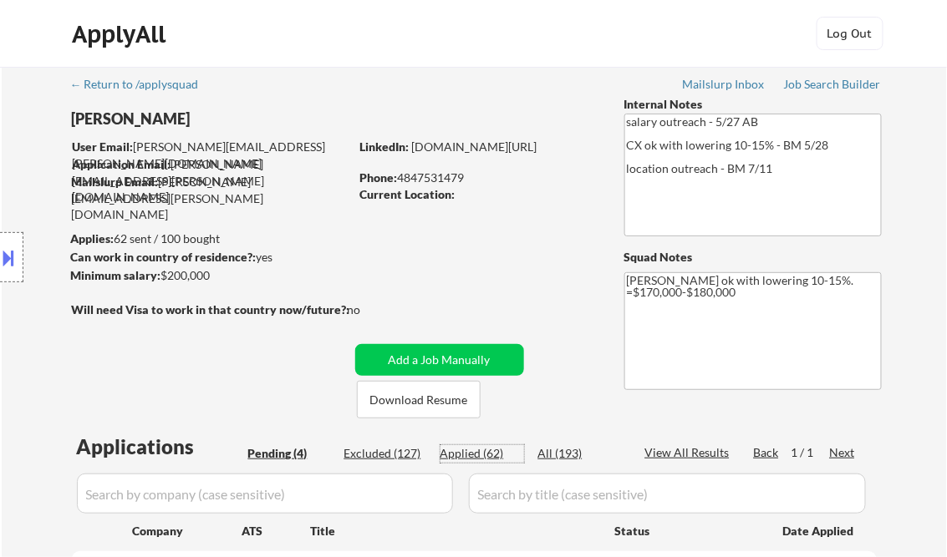
select select ""applied""
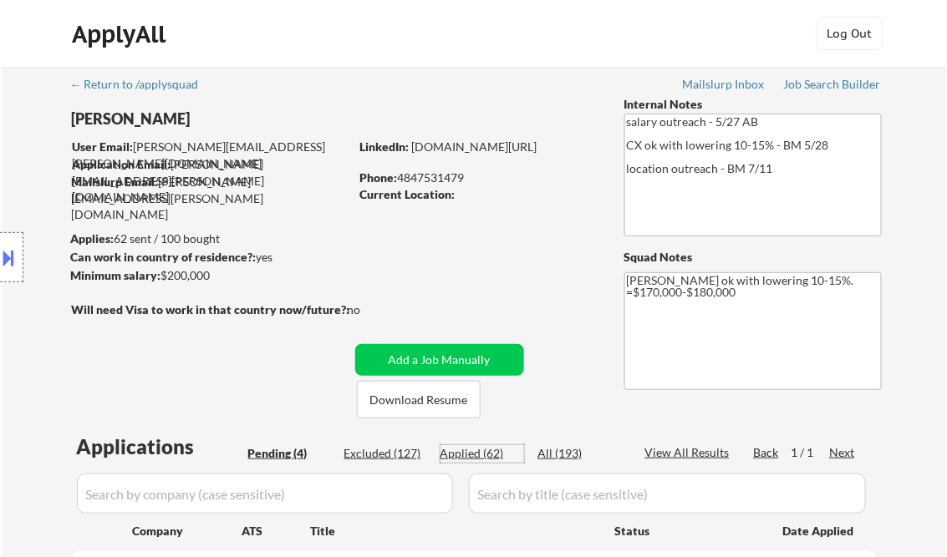
select select ""applied""
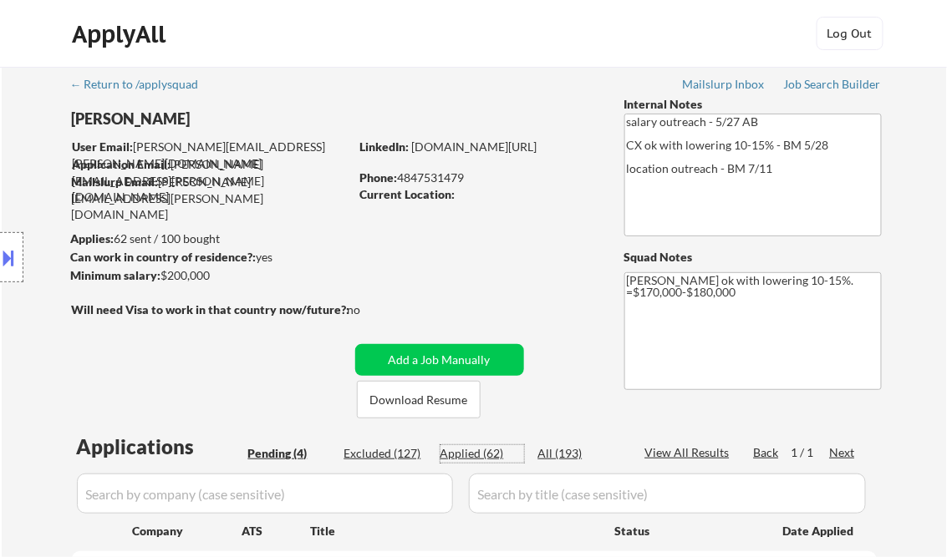
select select ""applied""
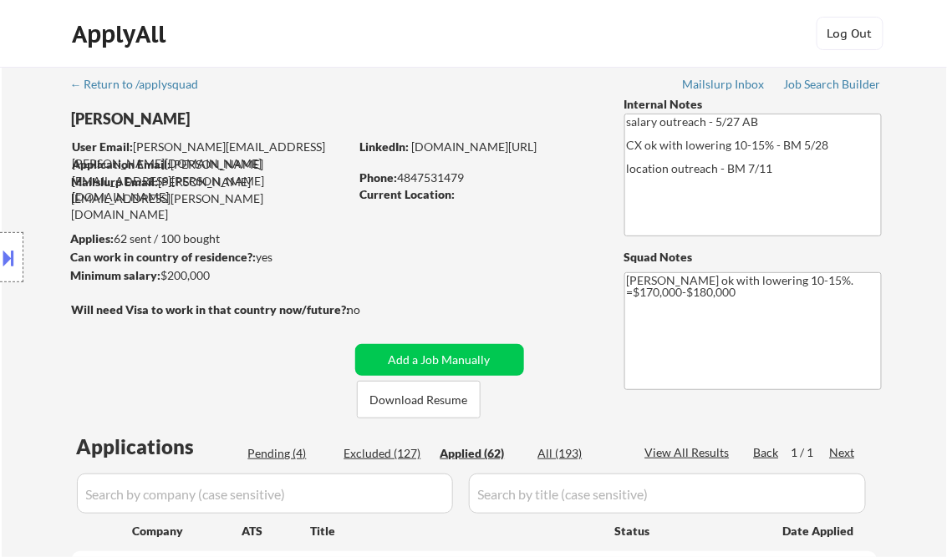
select select ""applied""
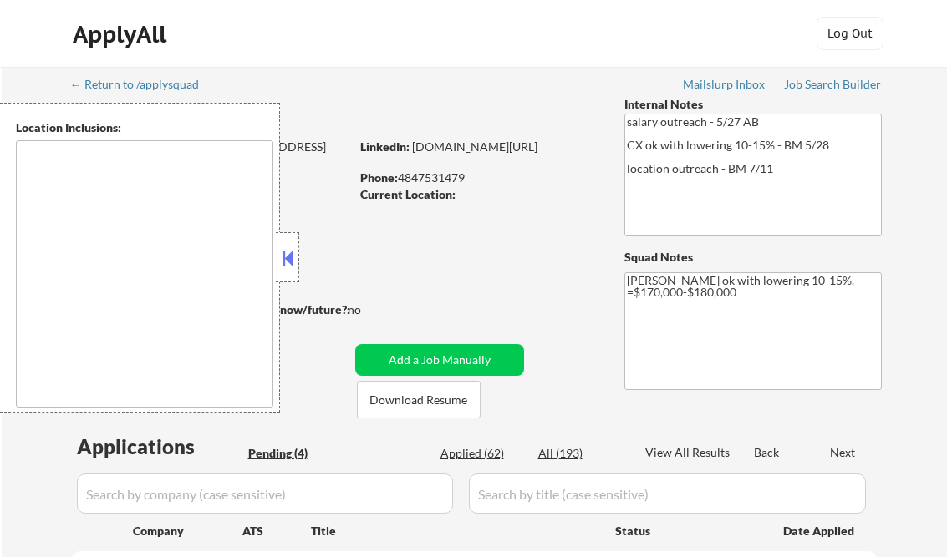
select select ""pending""
click at [288, 261] on button at bounding box center [287, 258] width 18 height 25
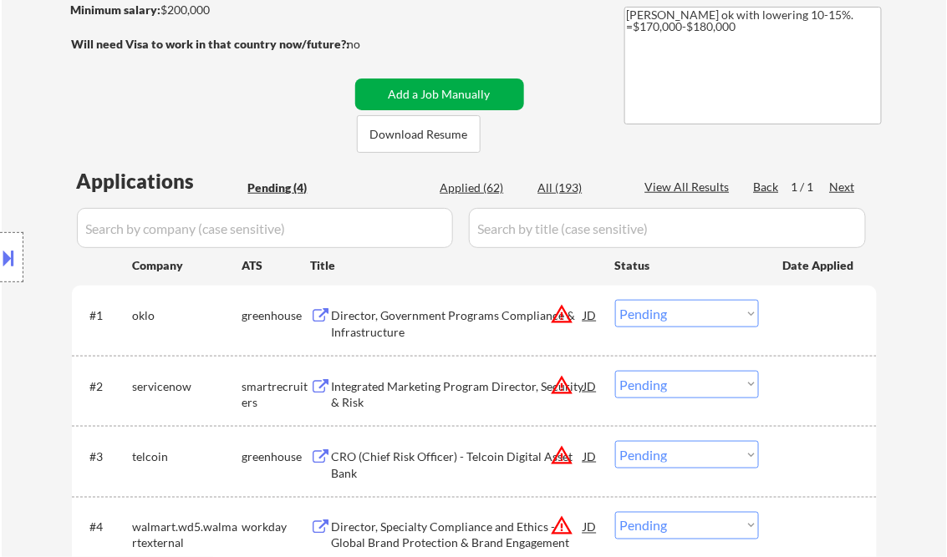
scroll to position [267, 0]
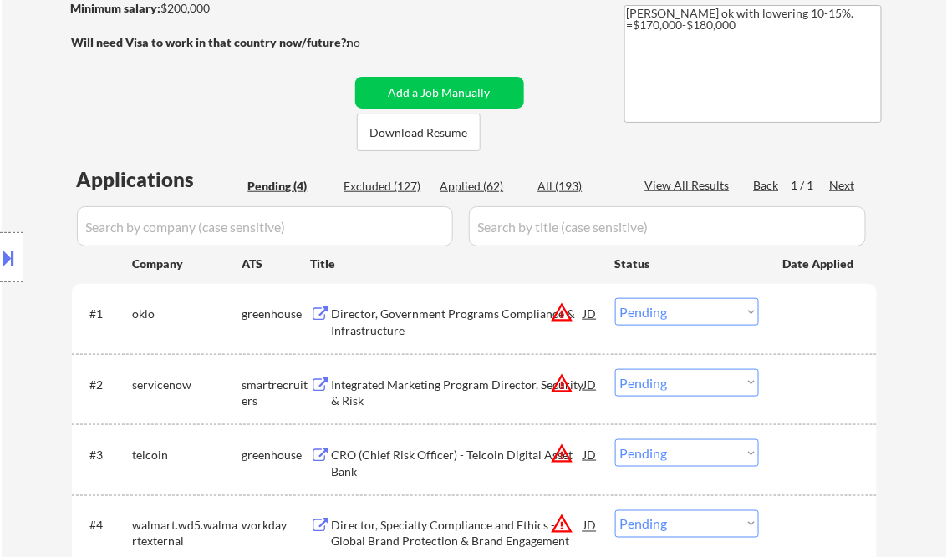
click at [688, 308] on select "Choose an option... Pending Applied Excluded (Questions) Excluded (Expired) Exc…" at bounding box center [687, 312] width 144 height 28
click at [615, 298] on select "Choose an option... Pending Applied Excluded (Questions) Excluded (Expired) Exc…" at bounding box center [687, 312] width 144 height 28
click at [436, 394] on div "Integrated Marketing Program Director, Security & Risk" at bounding box center [458, 393] width 252 height 33
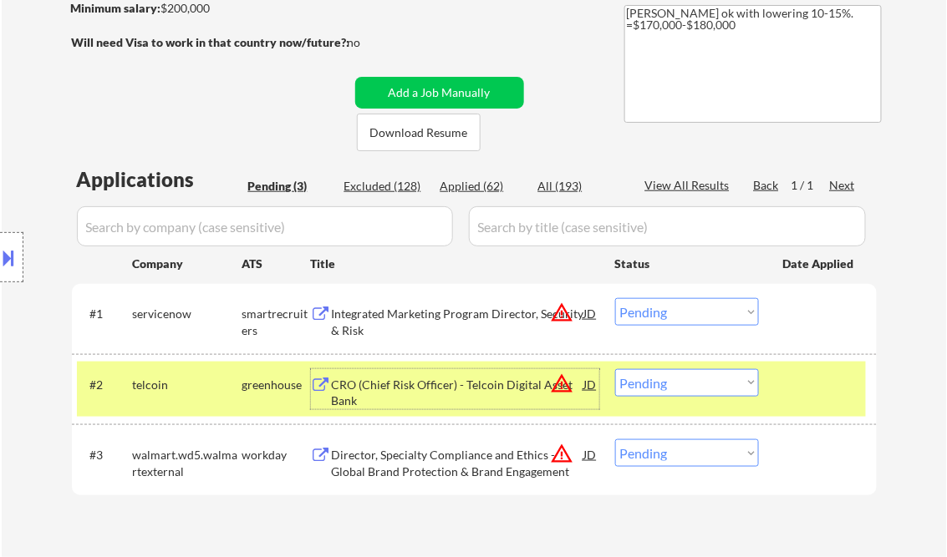
click at [671, 318] on select "Choose an option... Pending Applied Excluded (Questions) Excluded (Expired) Exc…" at bounding box center [687, 312] width 144 height 28
click at [615, 298] on select "Choose an option... Pending Applied Excluded (Questions) Excluded (Expired) Exc…" at bounding box center [687, 312] width 144 height 28
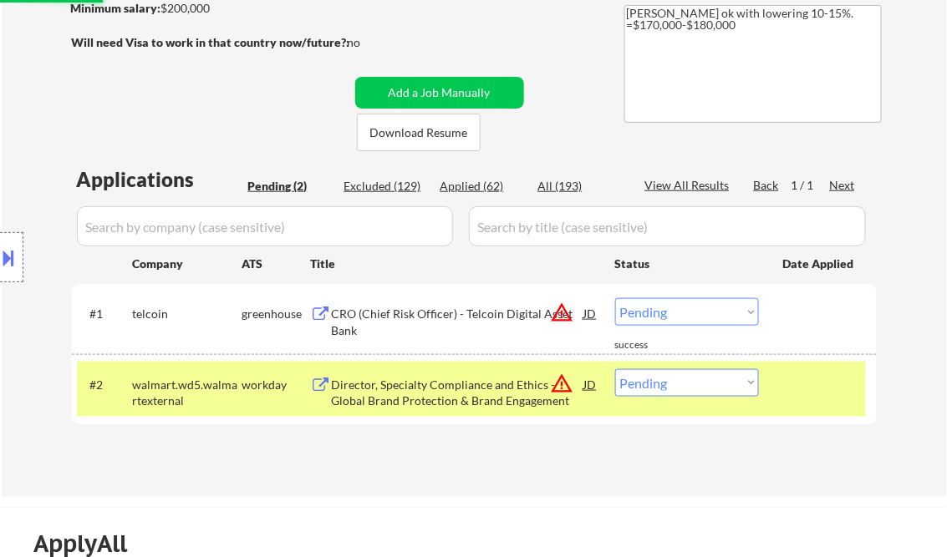
click at [438, 329] on div "CRO (Chief Risk Officer) - Telcoin Digital Asset Bank" at bounding box center [458, 322] width 252 height 33
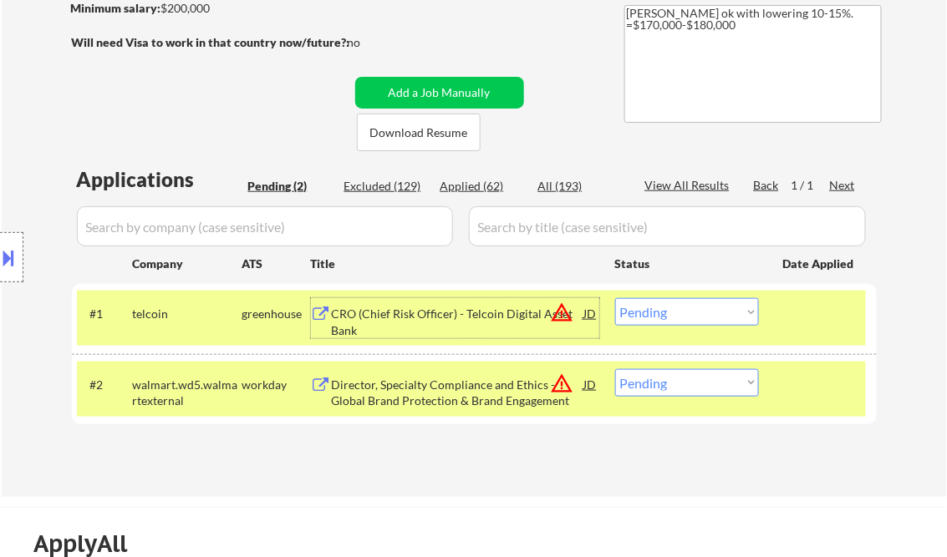
drag, startPoint x: 694, startPoint y: 316, endPoint x: 705, endPoint y: 327, distance: 16.0
click at [694, 316] on select "Choose an option... Pending Applied Excluded (Questions) Excluded (Expired) Exc…" at bounding box center [687, 312] width 144 height 28
click at [615, 298] on select "Choose an option... Pending Applied Excluded (Questions) Excluded (Expired) Exc…" at bounding box center [687, 312] width 144 height 28
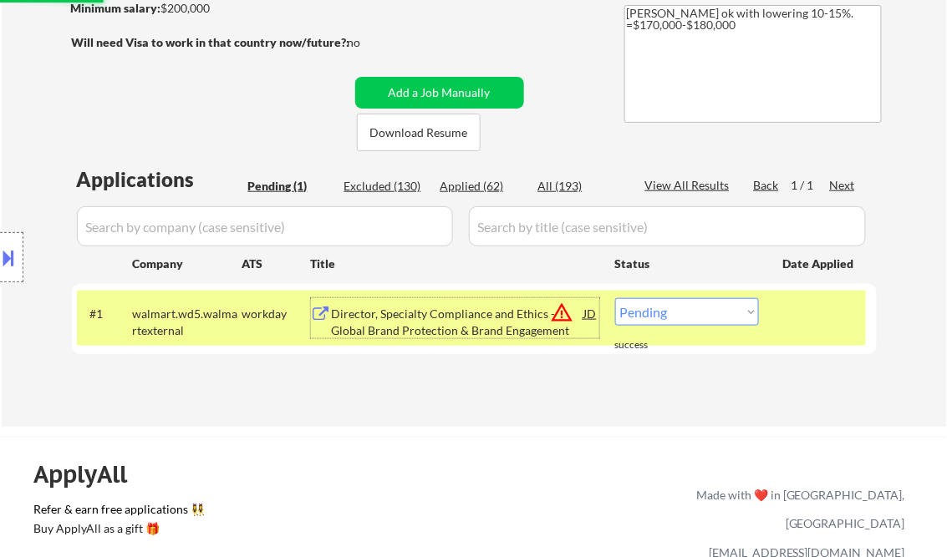
click at [458, 328] on div "Director, Specialty Compliance and Ethics - Global Brand Protection & Brand Eng…" at bounding box center [458, 322] width 252 height 33
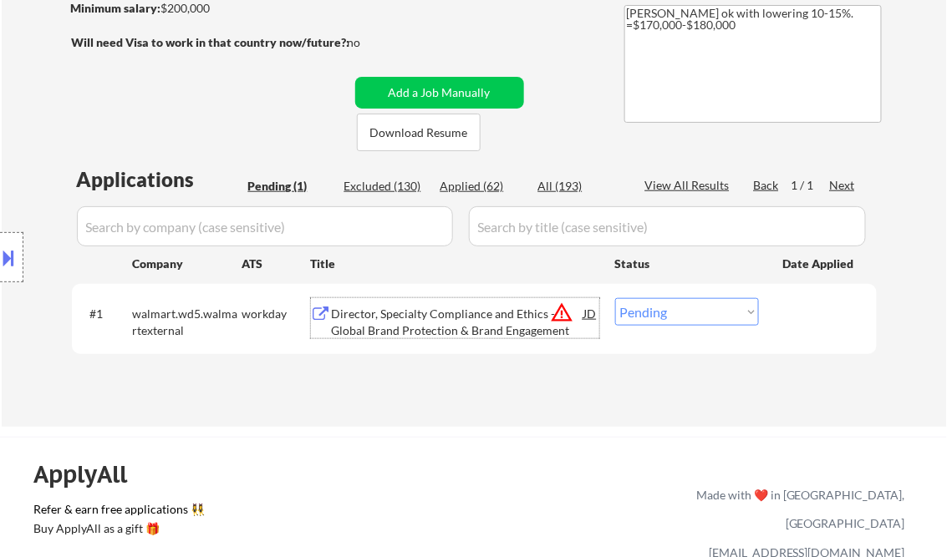
click at [679, 318] on select "Choose an option... Pending Applied Excluded (Questions) Excluded (Expired) Exc…" at bounding box center [687, 312] width 144 height 28
select select ""excluded__location_""
click at [615, 298] on select "Choose an option... Pending Applied Excluded (Questions) Excluded (Expired) Exc…" at bounding box center [687, 312] width 144 height 28
click at [555, 420] on div "← Return to /applysquad Mailslurp Inbox Job Search Builder [PERSON_NAME] User E…" at bounding box center [474, 113] width 945 height 628
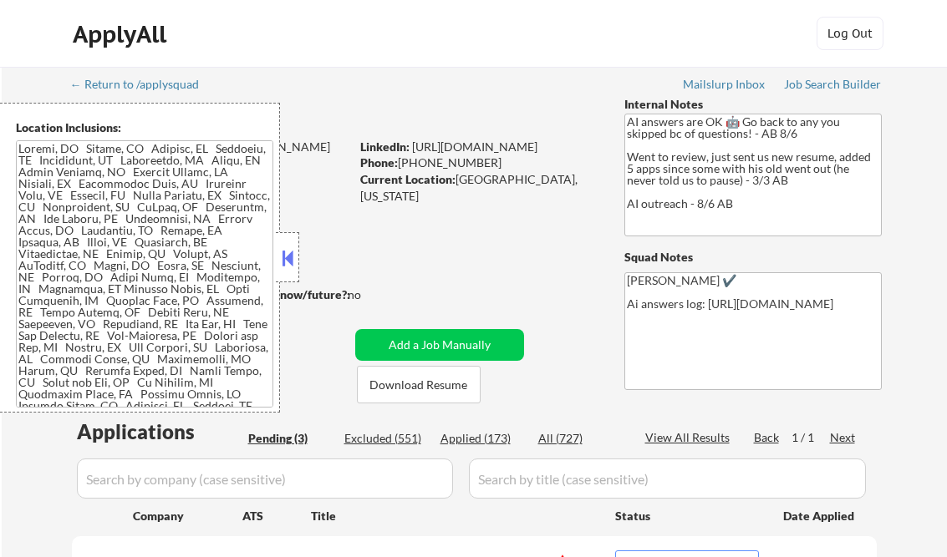
select select ""pending""
click at [289, 250] on button at bounding box center [287, 258] width 18 height 25
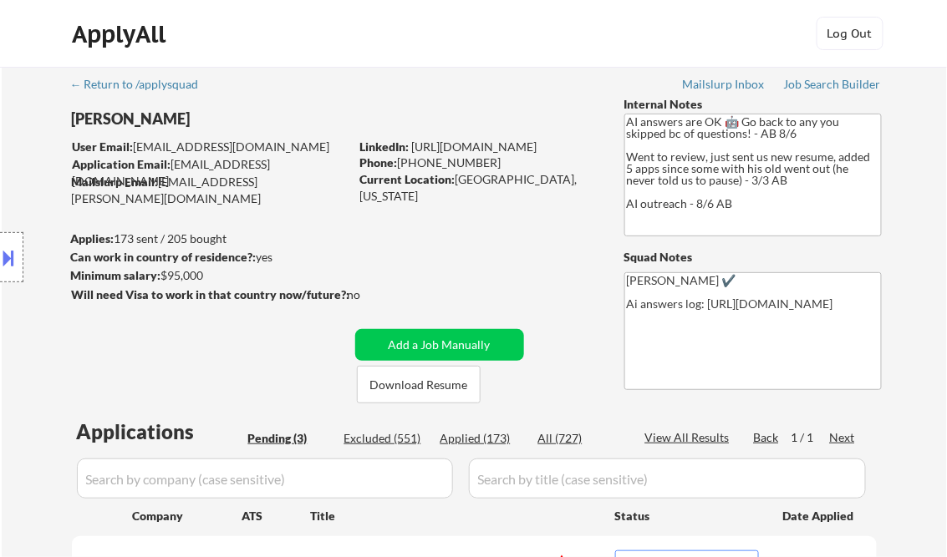
click at [820, 89] on div "Job Search Builder" at bounding box center [833, 85] width 98 height 12
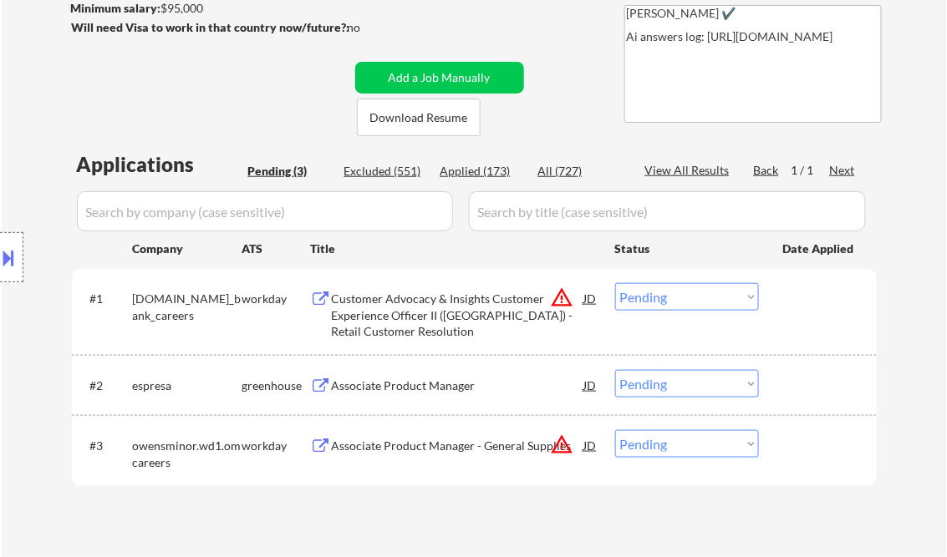
click at [450, 309] on div "Customer Advocacy & Insights Customer Experience Officer II ([GEOGRAPHIC_DATA])…" at bounding box center [458, 315] width 252 height 49
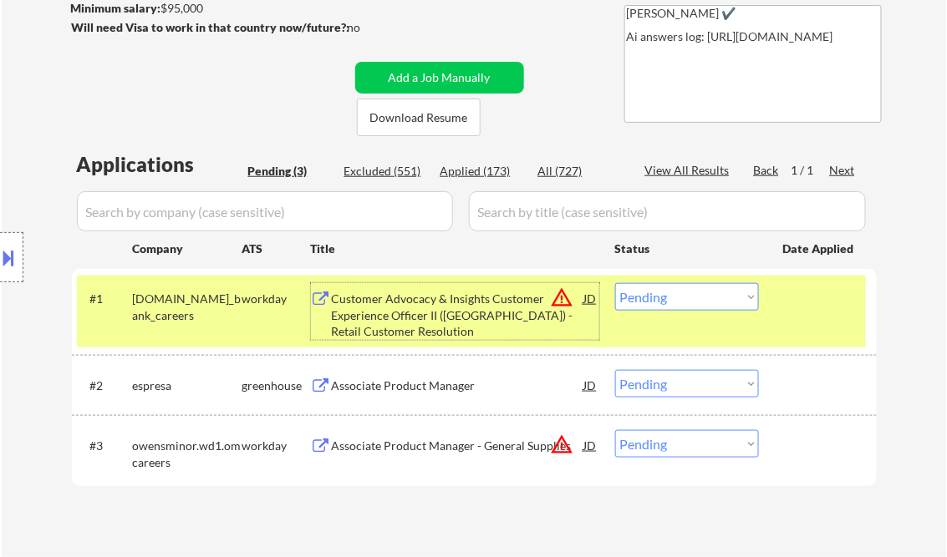
drag, startPoint x: 692, startPoint y: 294, endPoint x: 717, endPoint y: 313, distance: 31.1
click at [693, 294] on select "Choose an option... Pending Applied Excluded (Questions) Excluded (Expired) Exc…" at bounding box center [687, 297] width 144 height 28
click at [615, 283] on select "Choose an option... Pending Applied Excluded (Questions) Excluded (Expired) Exc…" at bounding box center [687, 297] width 144 height 28
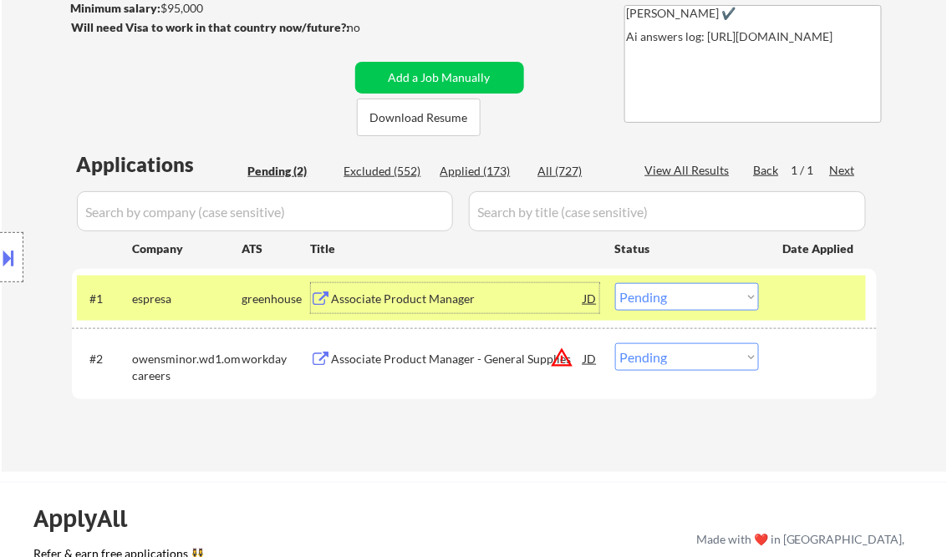
click at [403, 298] on div "Associate Product Manager" at bounding box center [458, 299] width 252 height 17
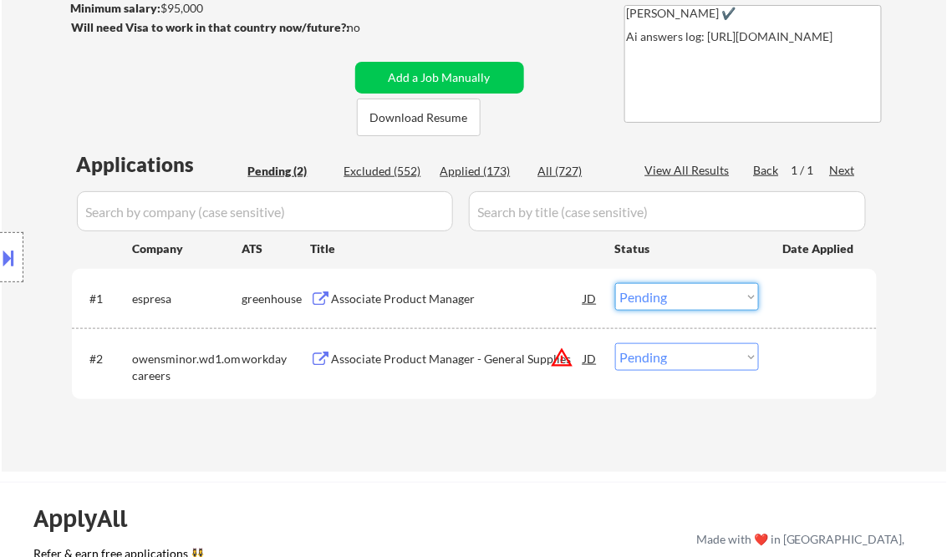
click at [683, 296] on select "Choose an option... Pending Applied Excluded (Questions) Excluded (Expired) Exc…" at bounding box center [687, 297] width 144 height 28
click at [615, 283] on select "Choose an option... Pending Applied Excluded (Questions) Excluded (Expired) Exc…" at bounding box center [687, 297] width 144 height 28
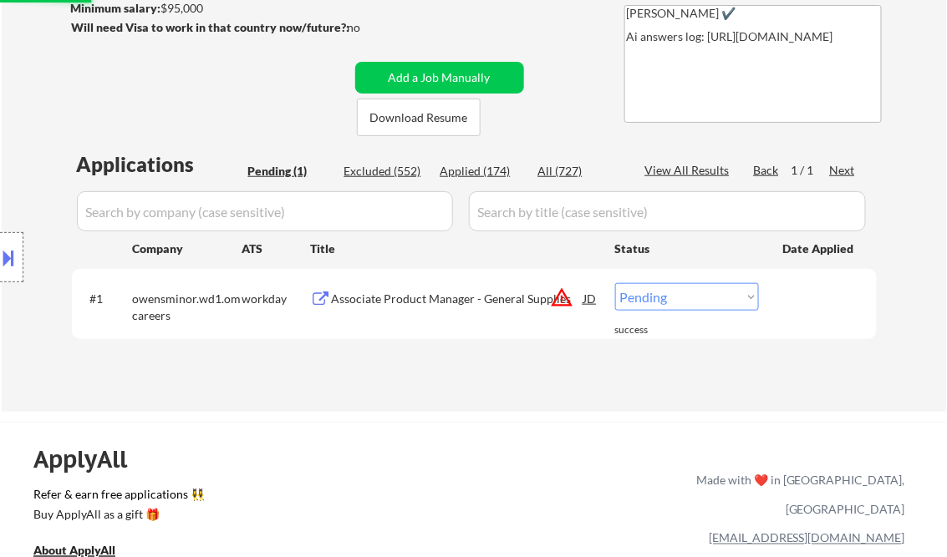
click at [440, 297] on div "Associate Product Manager - General Supplies" at bounding box center [458, 299] width 252 height 17
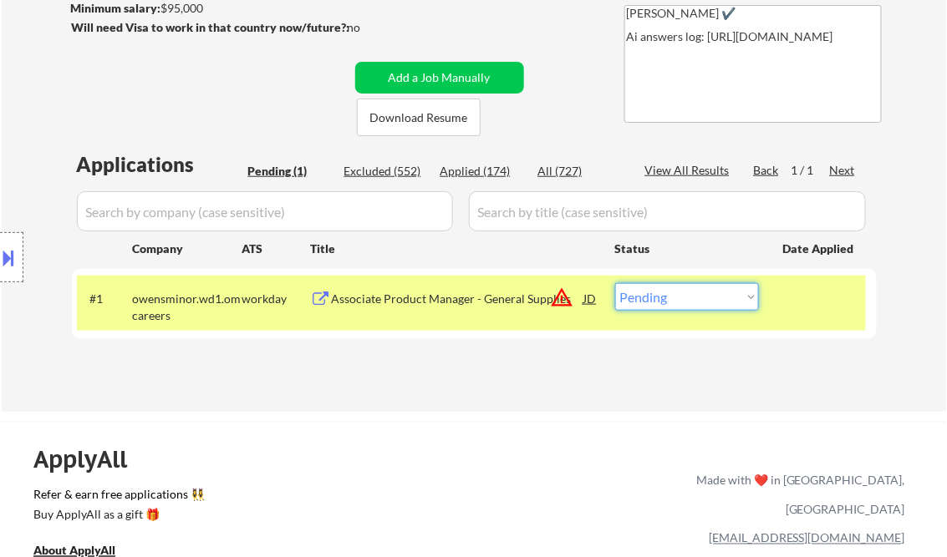
drag, startPoint x: 660, startPoint y: 304, endPoint x: 667, endPoint y: 311, distance: 9.5
click at [660, 304] on select "Choose an option... Pending Applied Excluded (Questions) Excluded (Expired) Exc…" at bounding box center [687, 297] width 144 height 28
select select ""excluded__location_""
click at [615, 283] on select "Choose an option... Pending Applied Excluded (Questions) Excluded (Expired) Exc…" at bounding box center [687, 297] width 144 height 28
click at [568, 378] on div "Applications Pending (1) Excluded (552) Applied (174) All (727) View All Result…" at bounding box center [474, 265] width 805 height 230
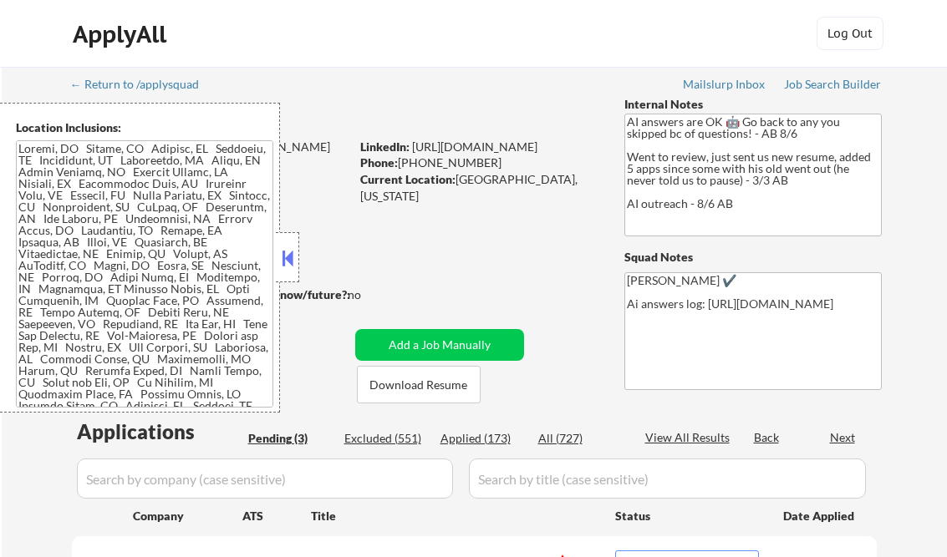
select select ""pending""
click at [290, 249] on button at bounding box center [287, 258] width 18 height 25
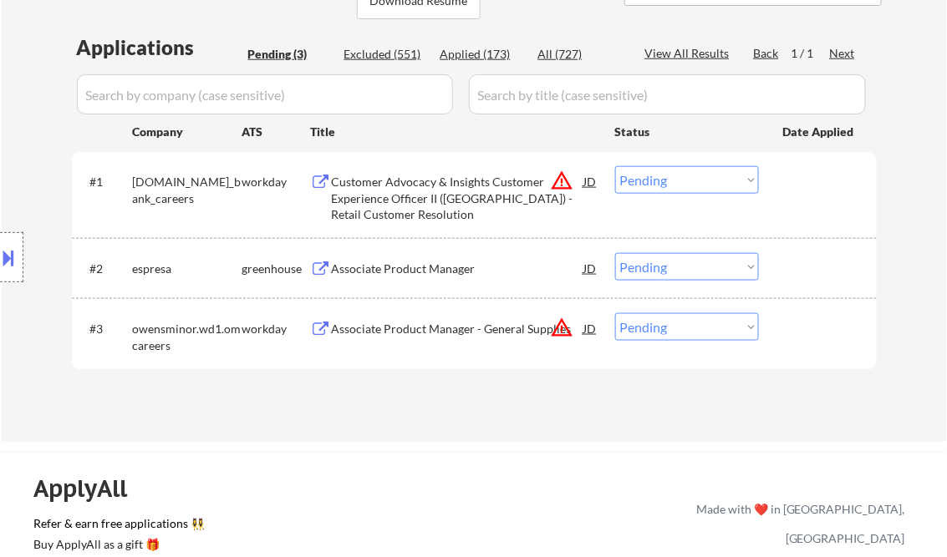
scroll to position [334, 0]
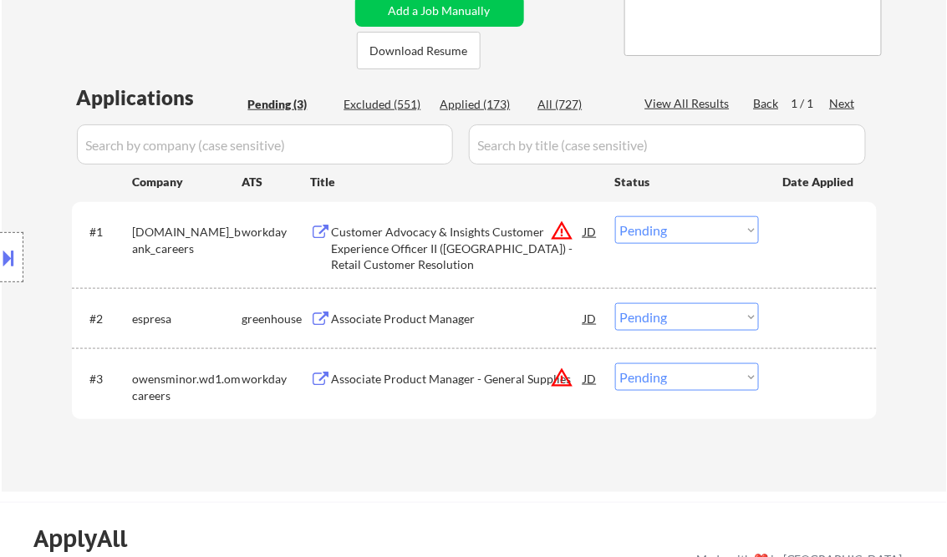
click at [501, 112] on div "Applied (173)" at bounding box center [482, 104] width 84 height 17
click at [680, 99] on div "View All Results" at bounding box center [689, 103] width 89 height 17
select select ""applied""
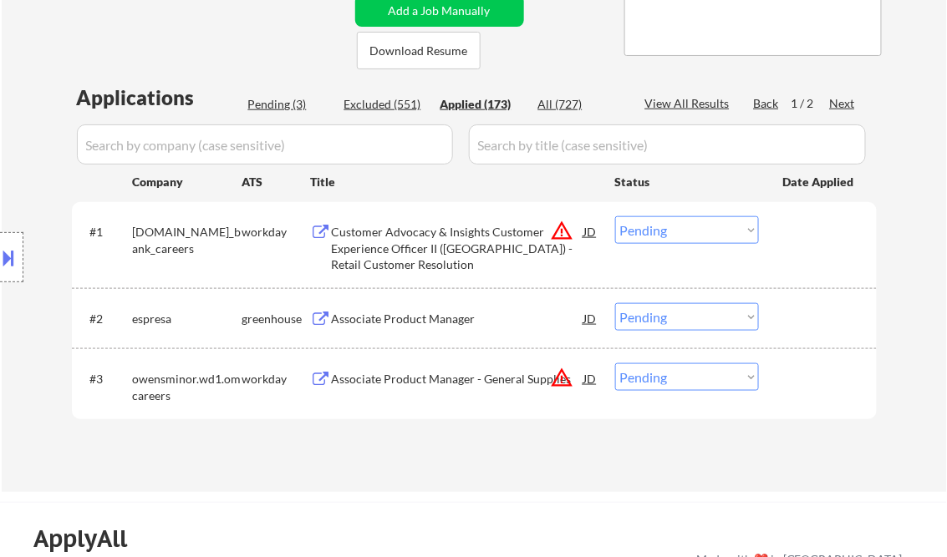
select select ""applied""
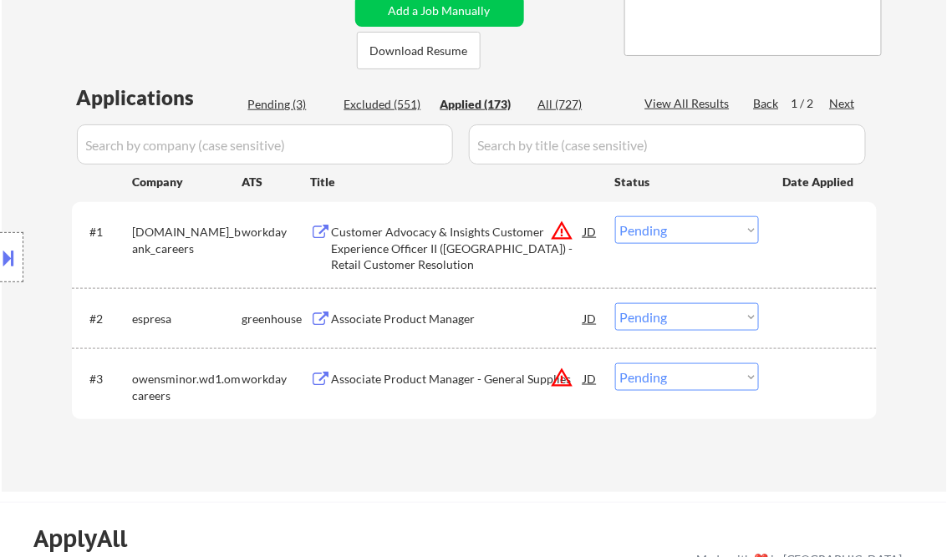
select select ""applied""
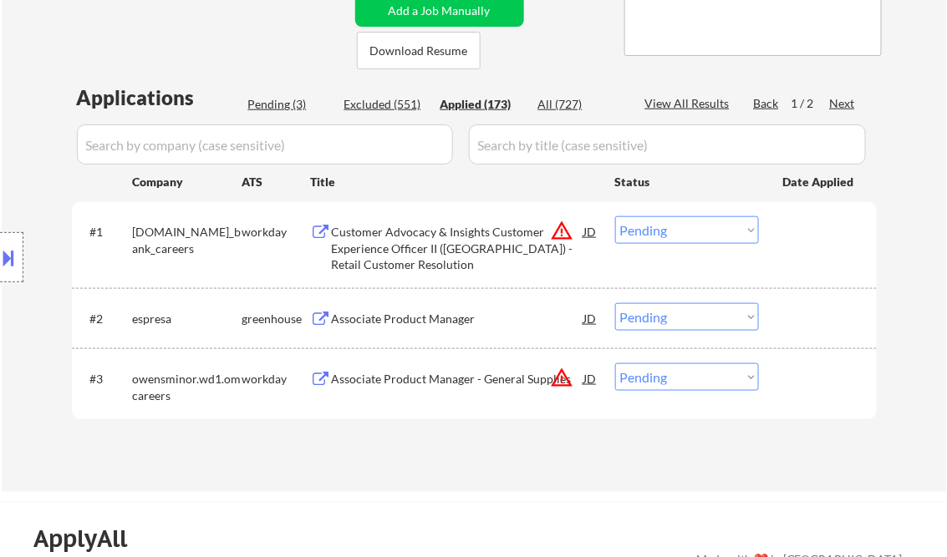
select select ""applied""
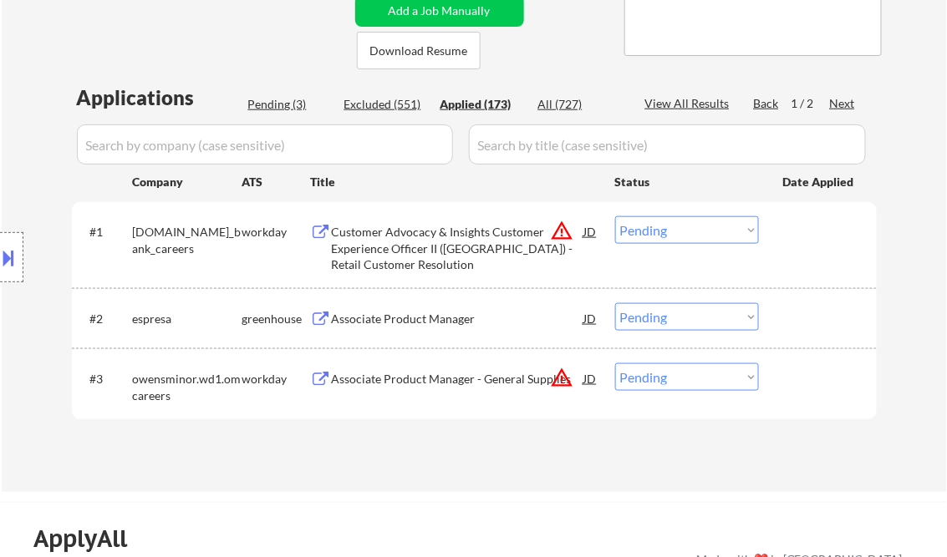
select select ""applied""
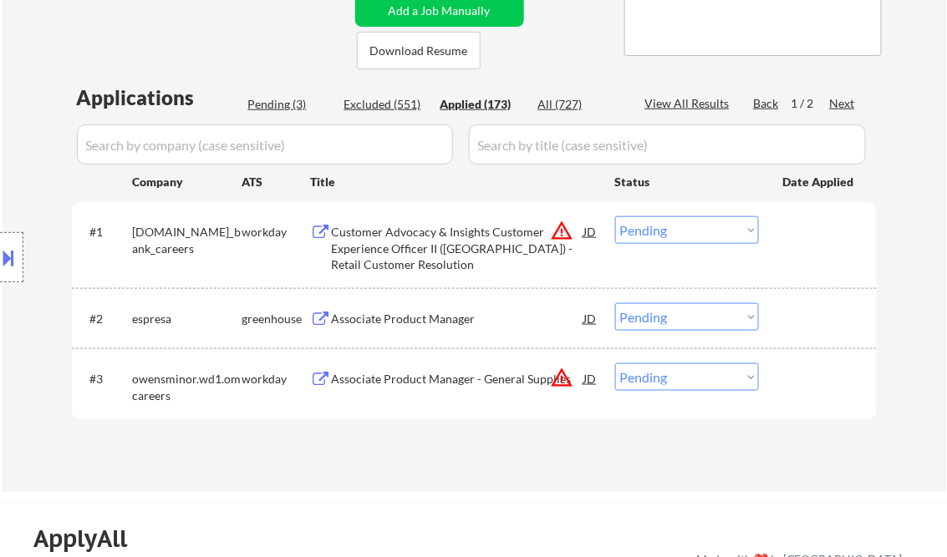
select select ""applied""
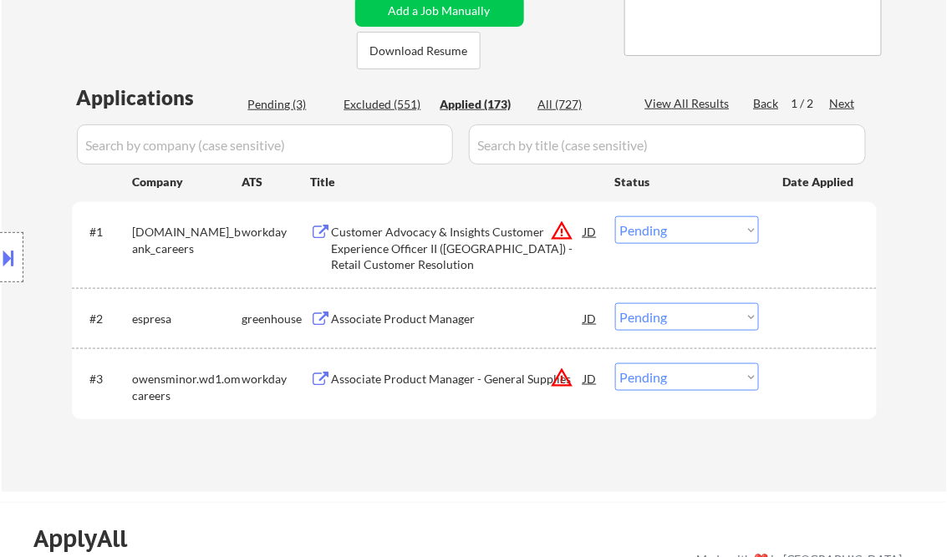
select select ""applied""
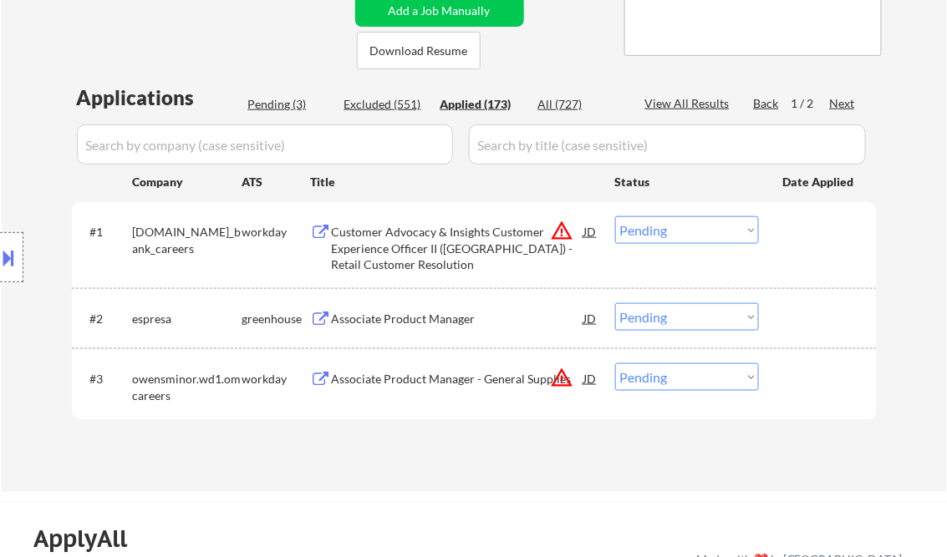
select select ""applied""
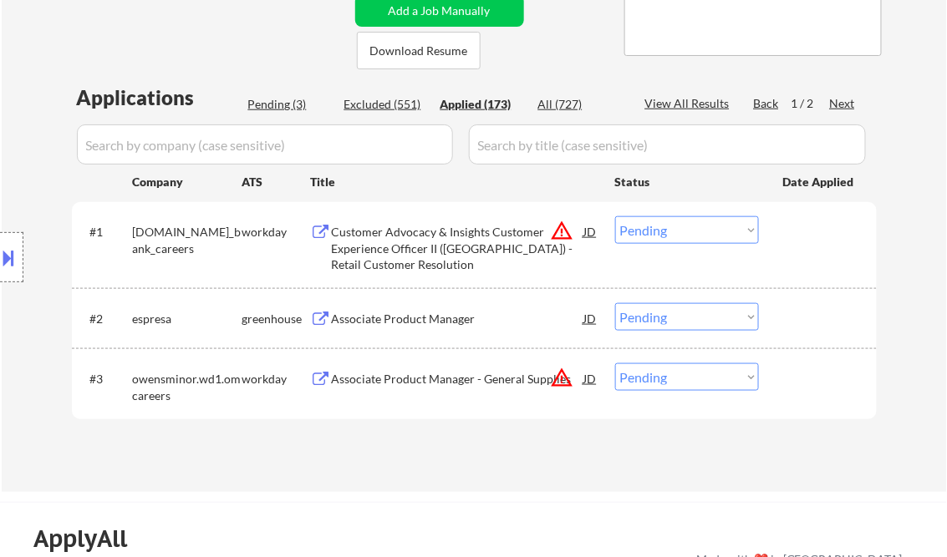
select select ""applied""
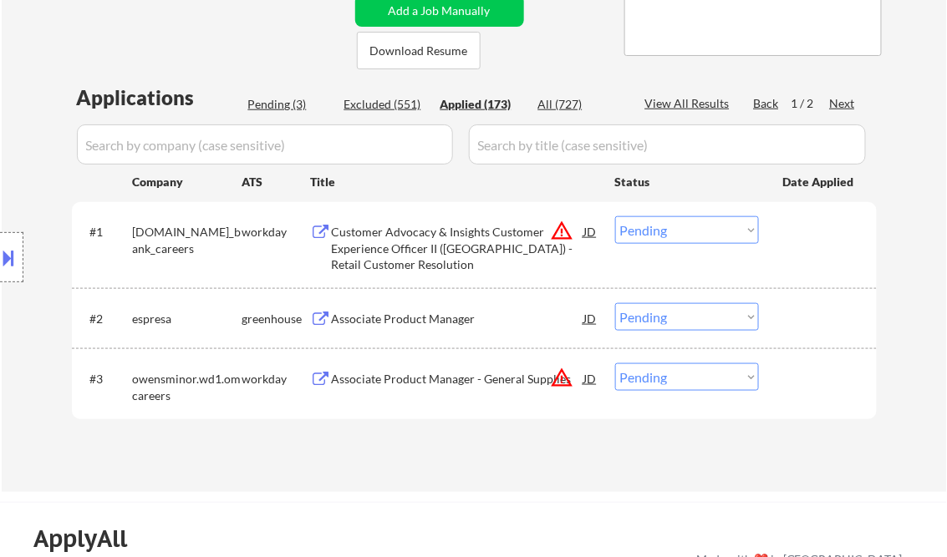
select select ""applied""
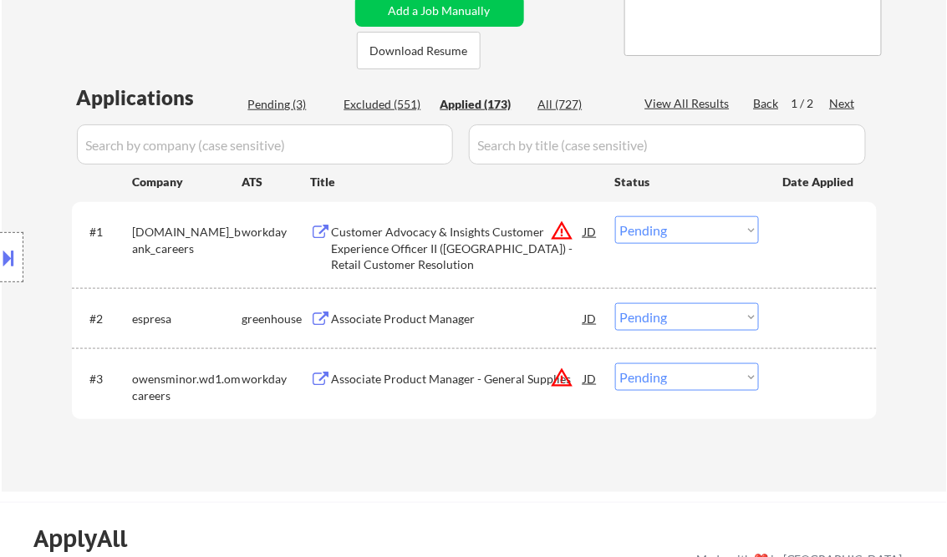
select select ""applied""
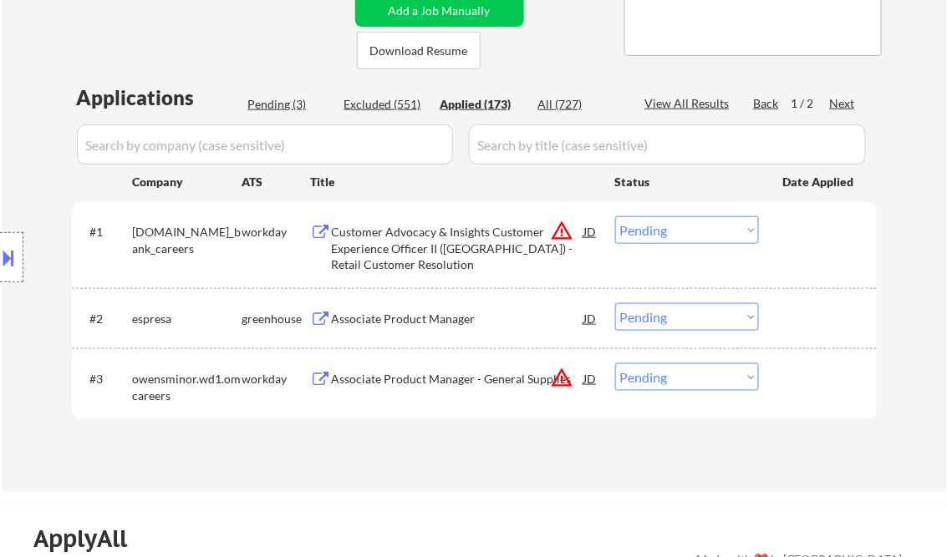
select select ""applied""
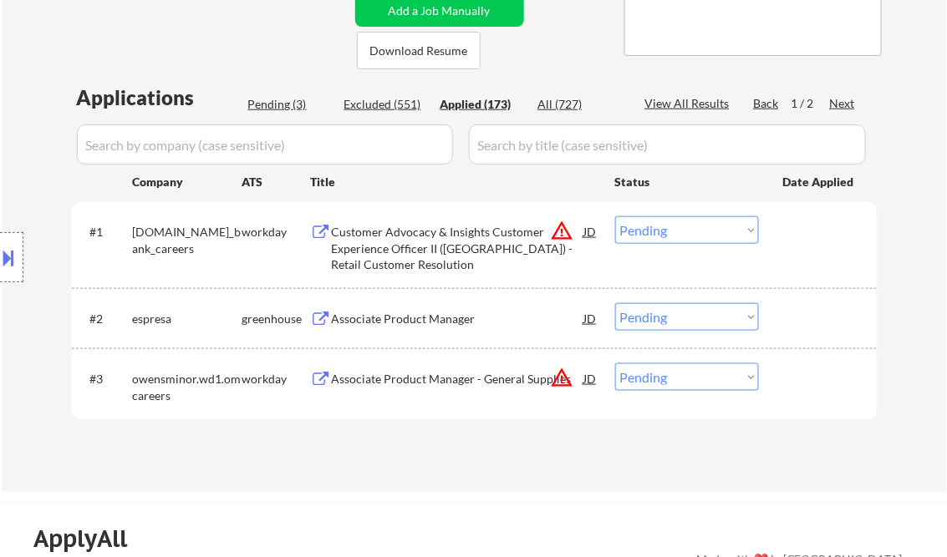
select select ""applied""
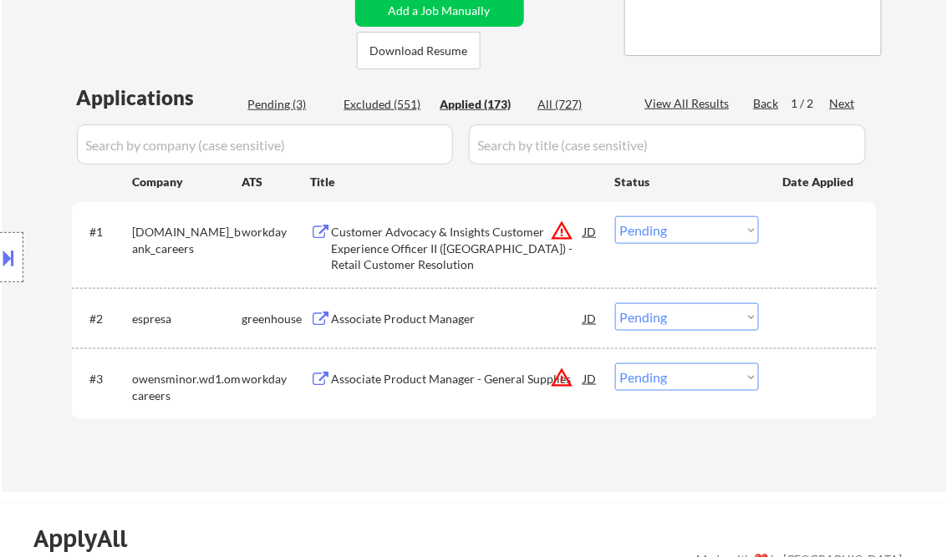
select select ""applied""
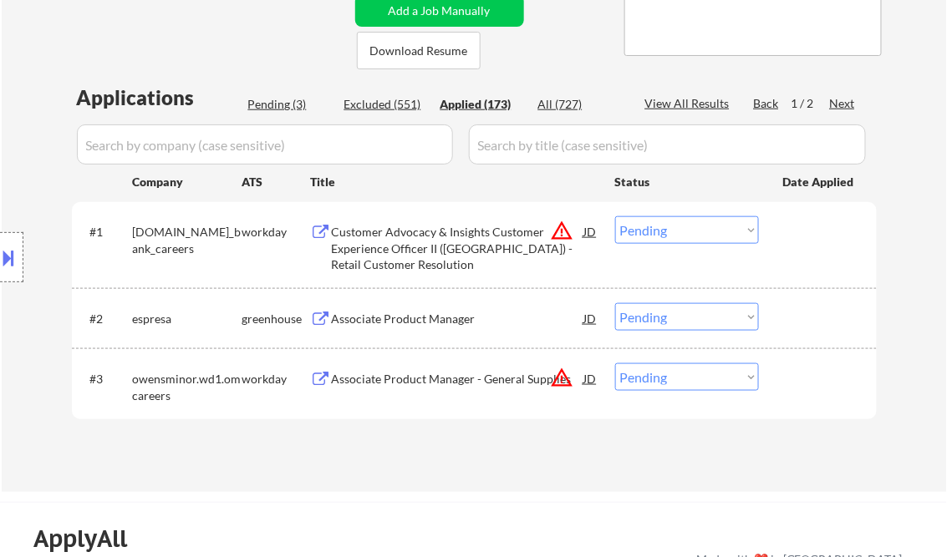
select select ""applied""
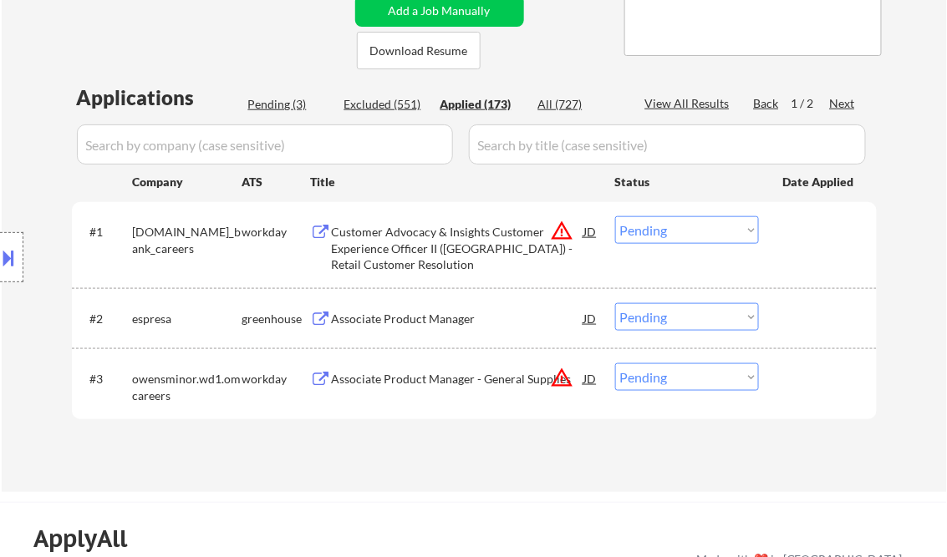
select select ""applied""
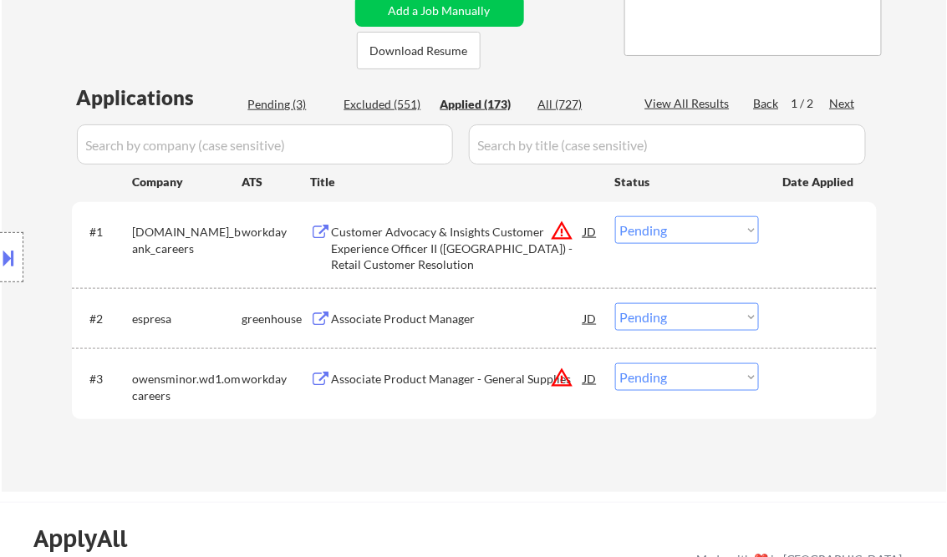
select select ""applied""
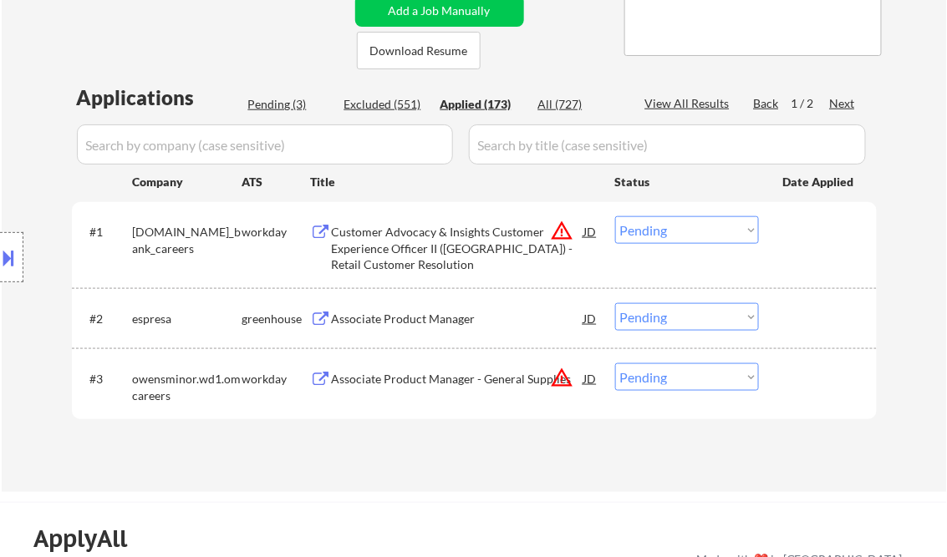
select select ""applied""
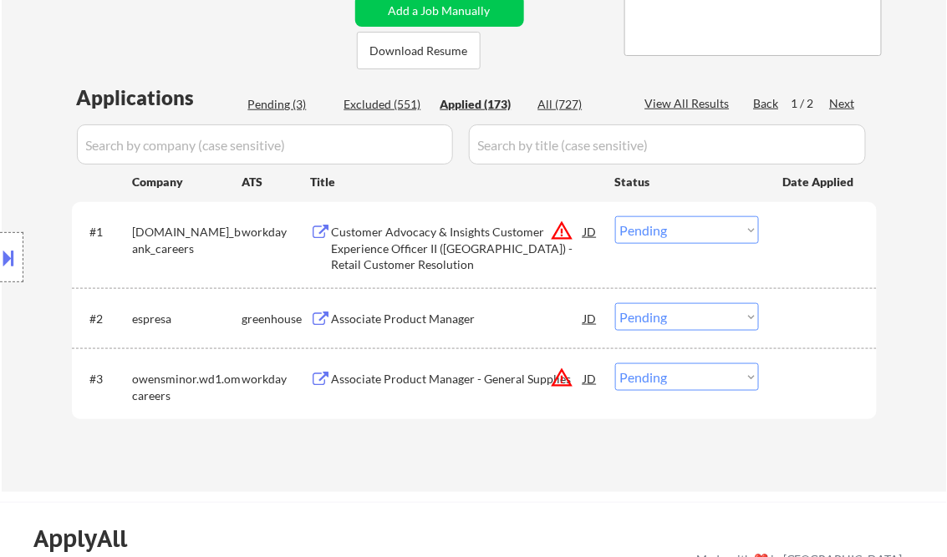
select select ""applied""
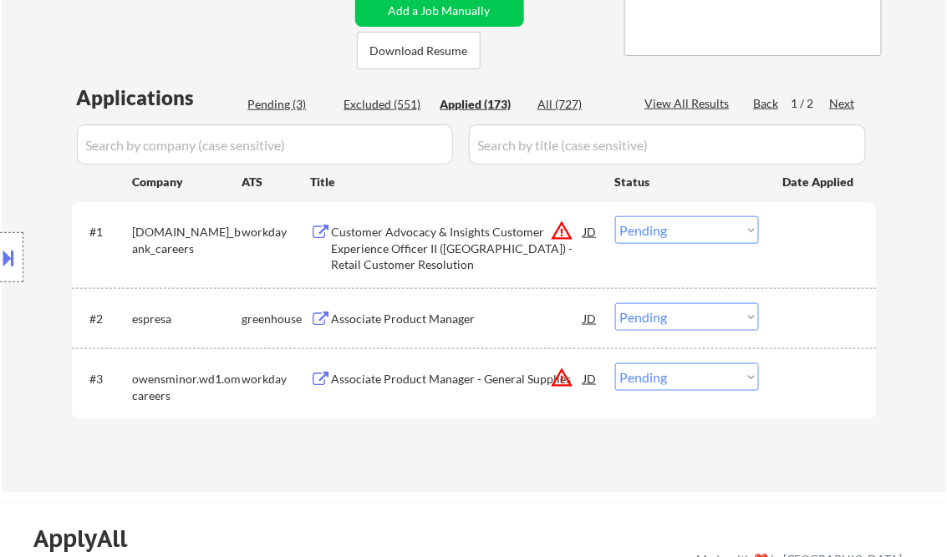
select select ""applied""
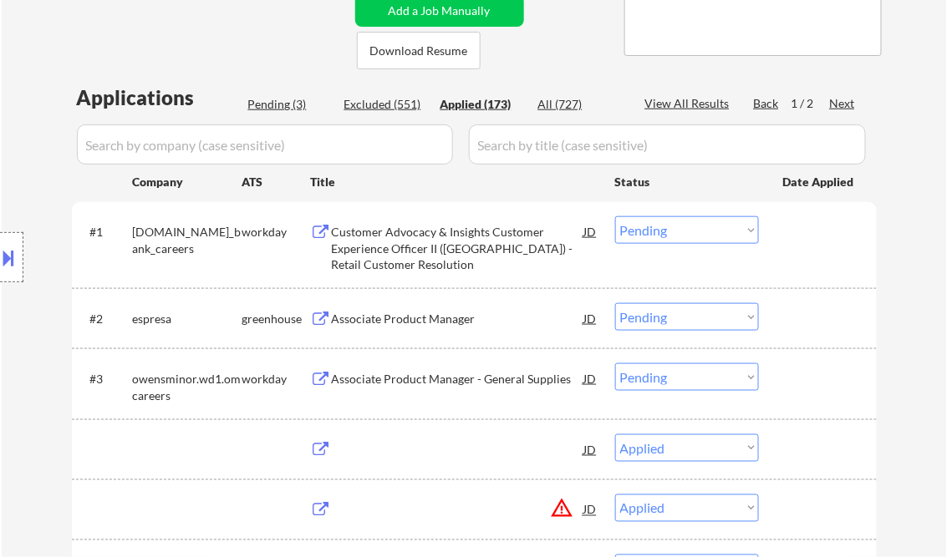
select select ""applied""
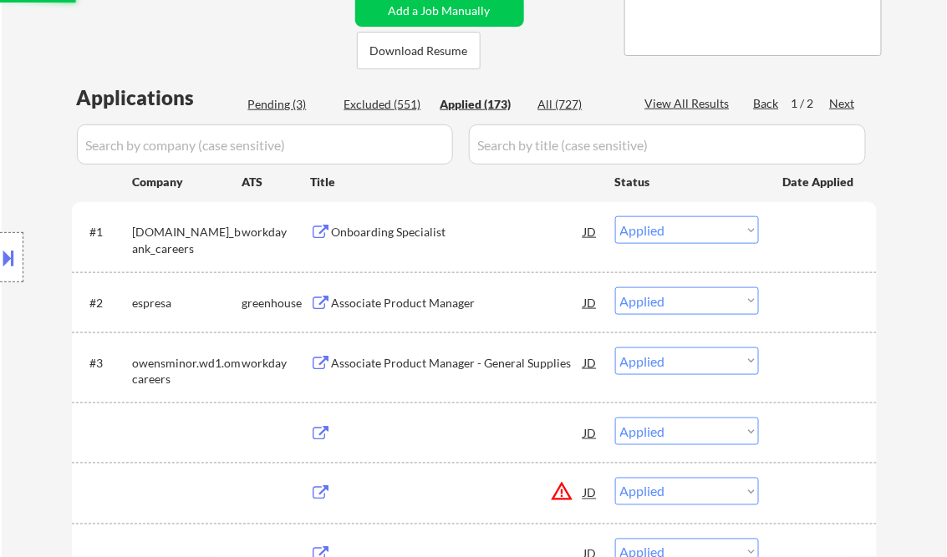
select select ""applied""
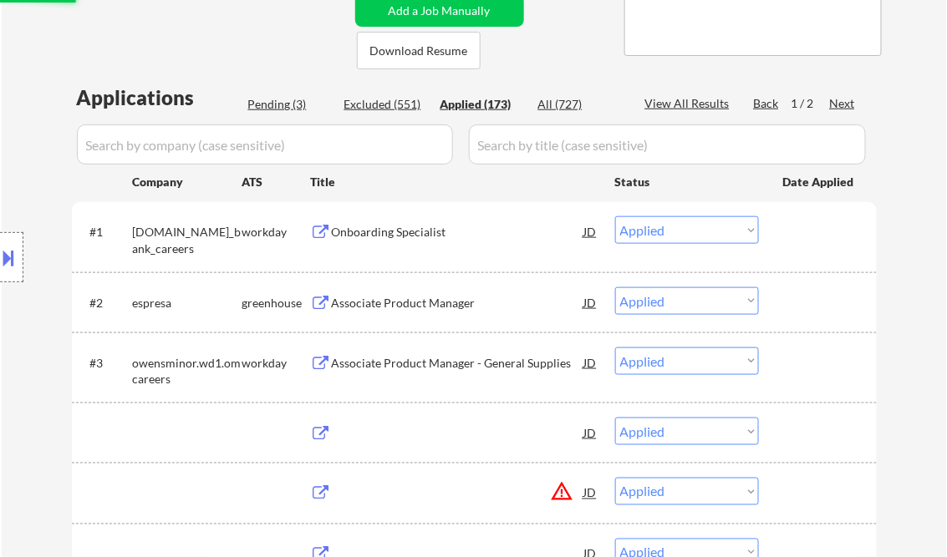
select select ""applied""
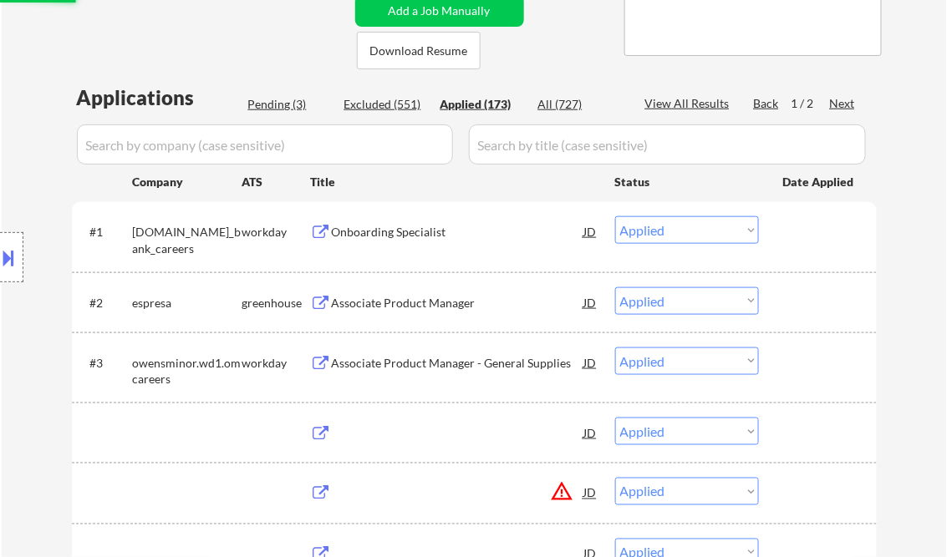
select select ""applied""
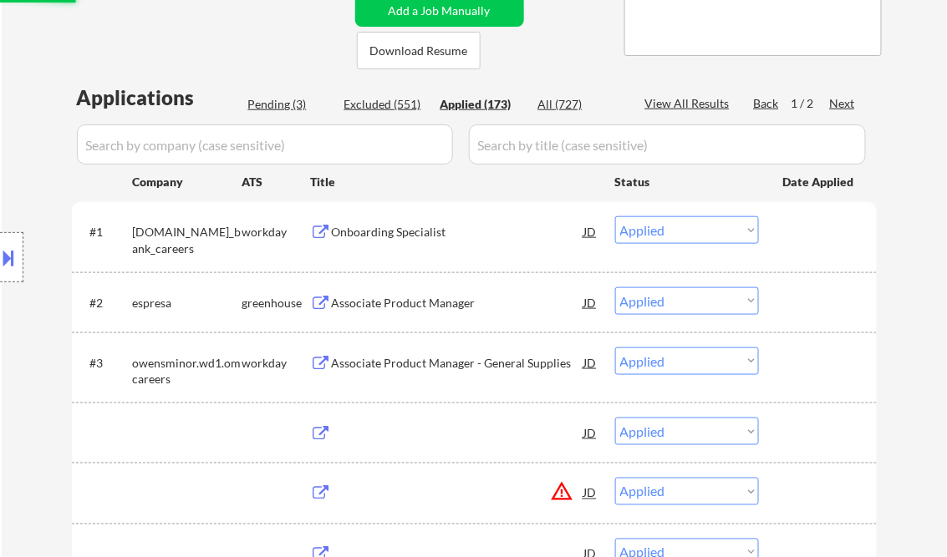
select select ""applied""
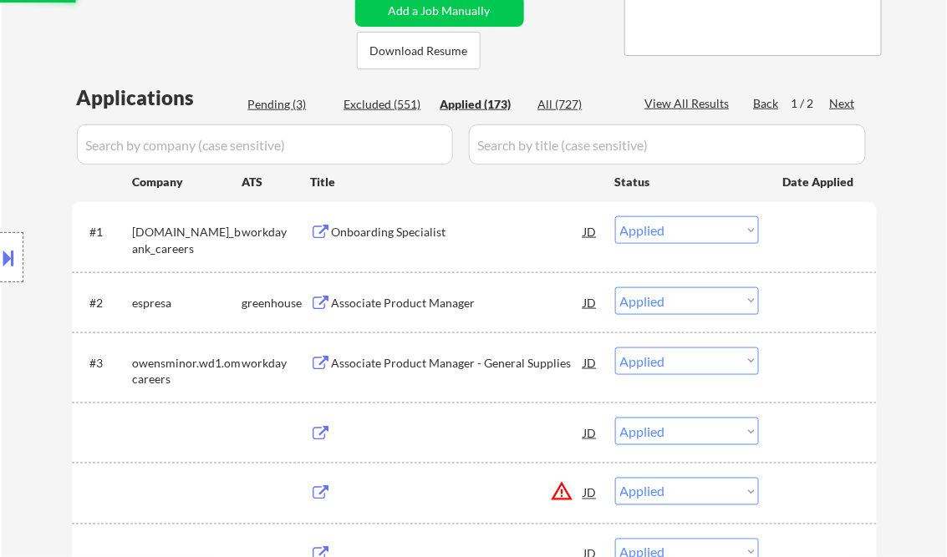
select select ""applied""
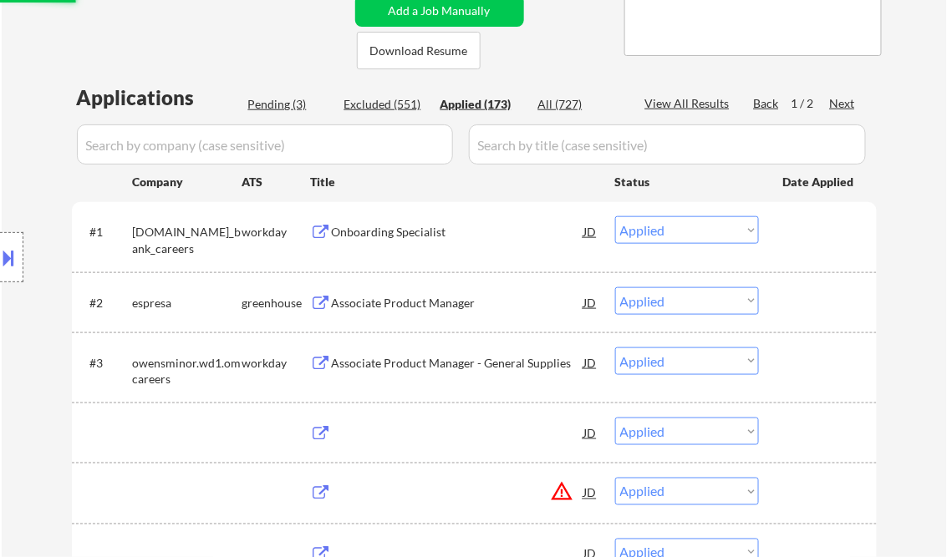
select select ""applied""
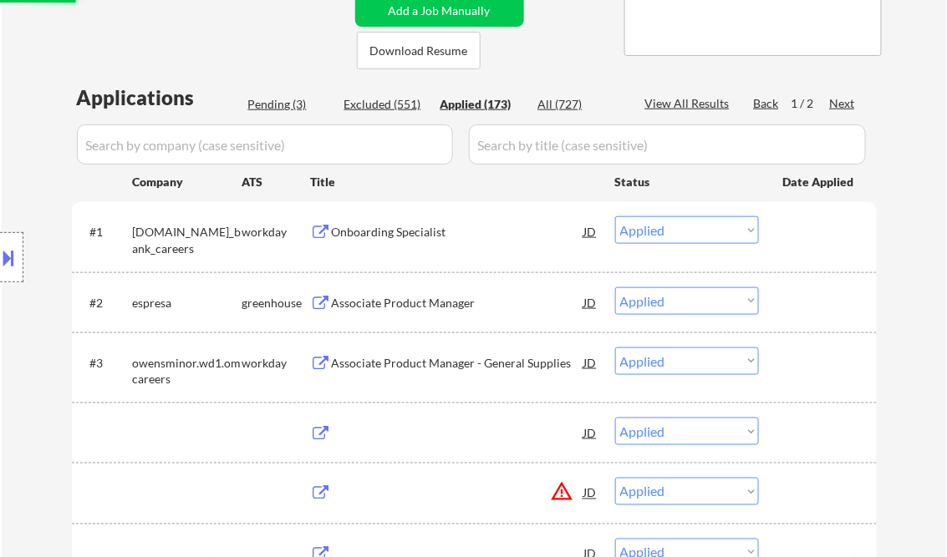
select select ""applied""
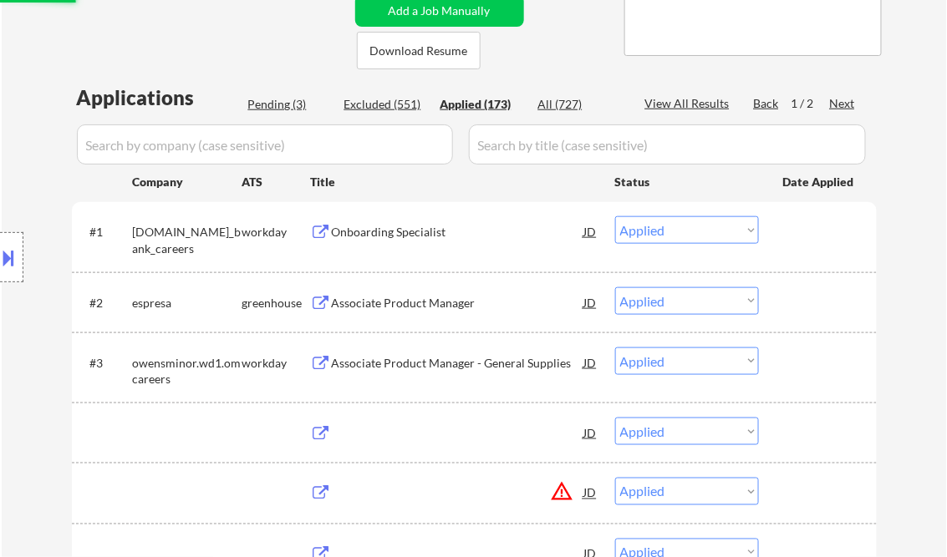
select select ""applied""
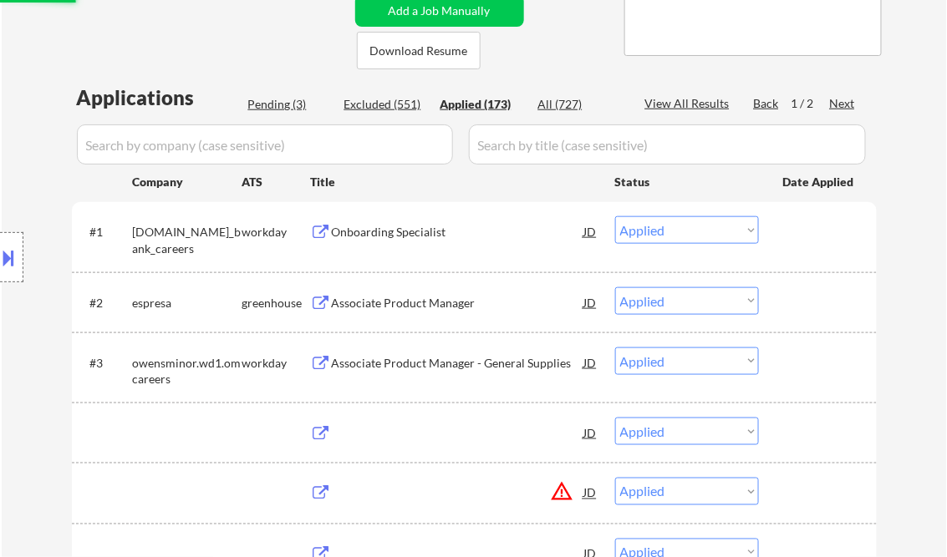
select select ""applied""
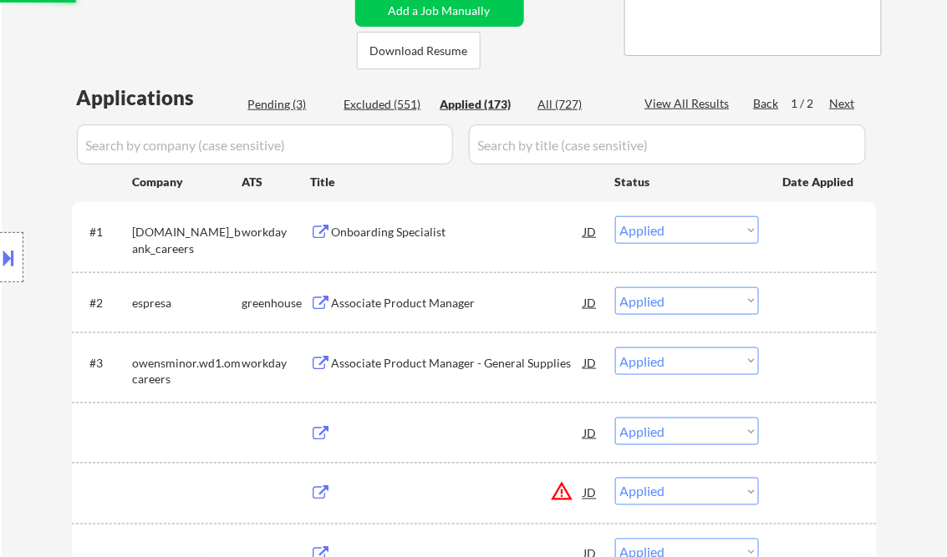
select select ""applied""
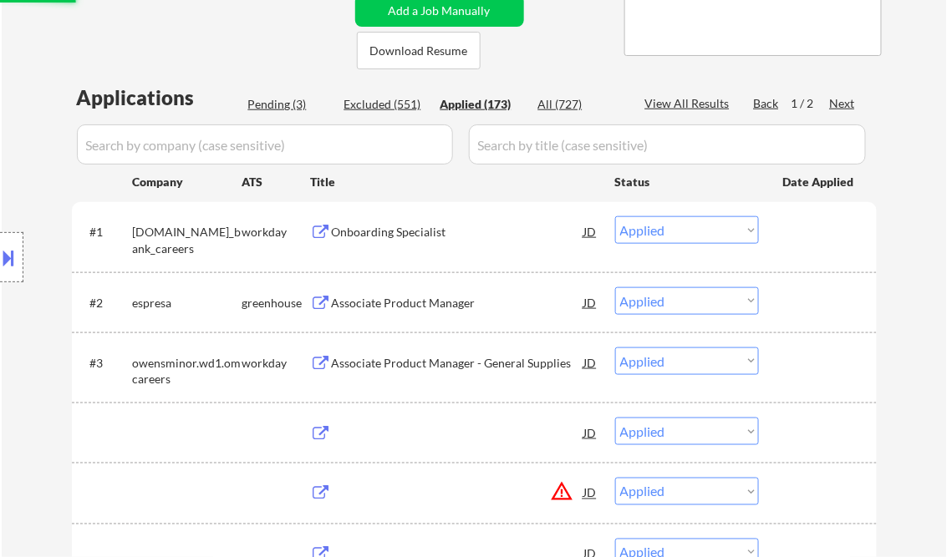
select select ""applied""
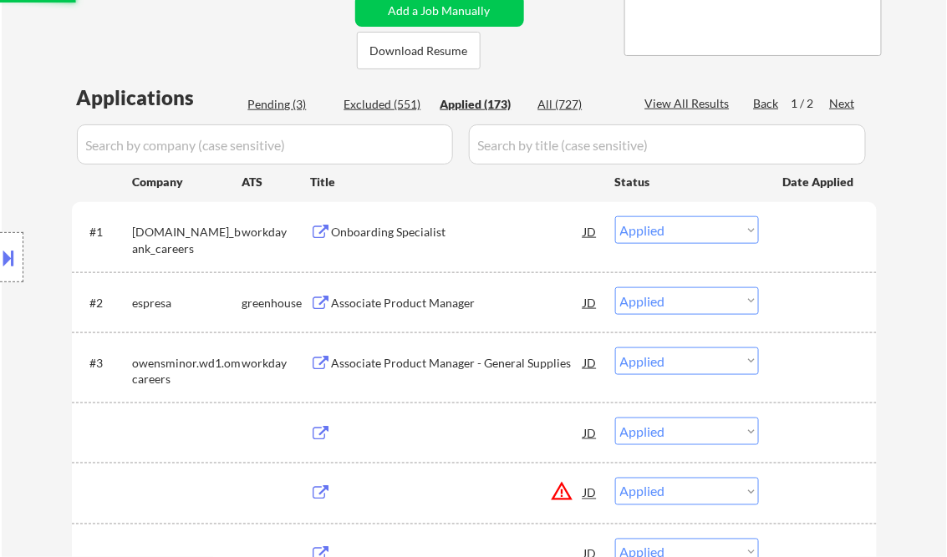
select select ""applied""
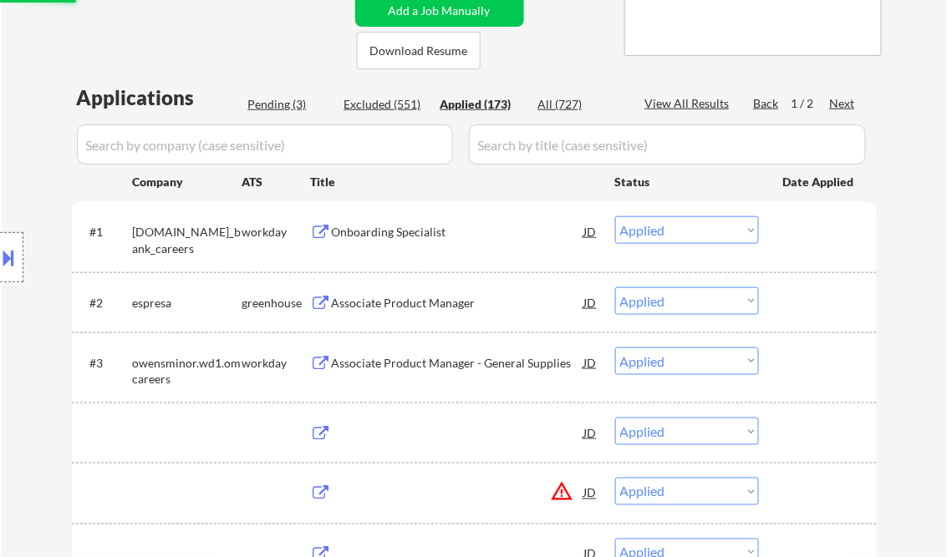
select select ""applied""
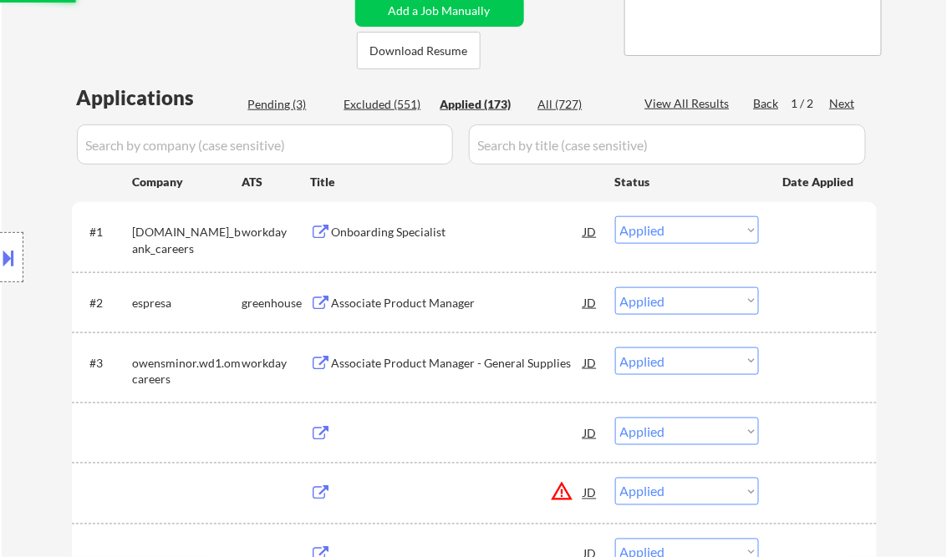
select select ""applied""
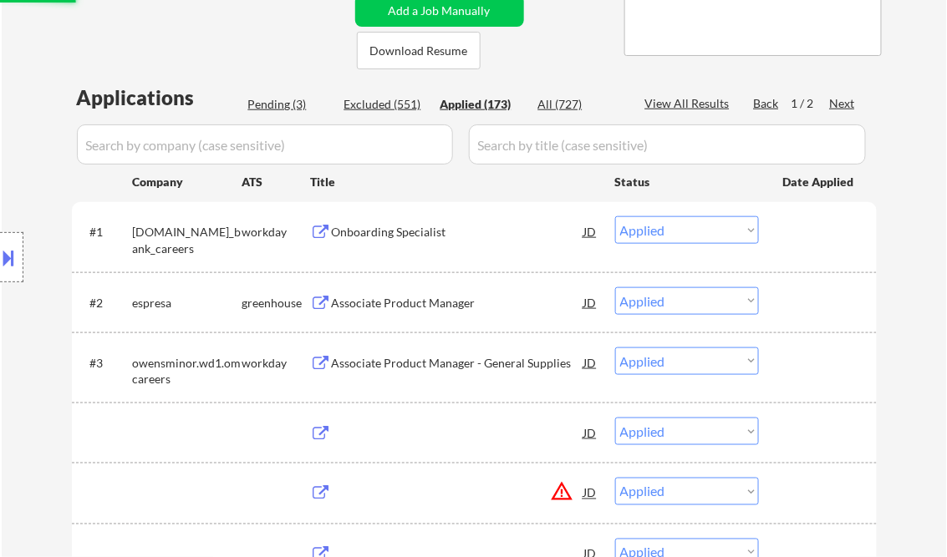
select select ""applied""
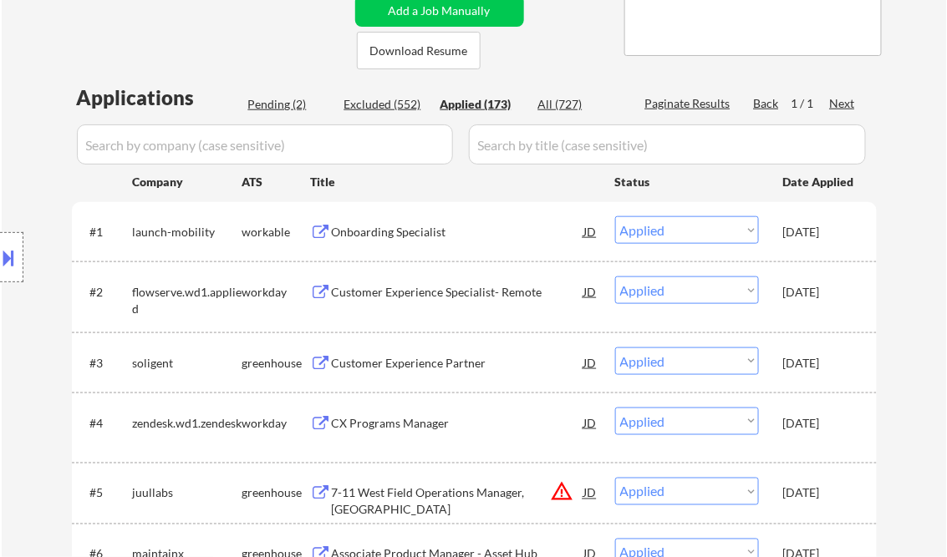
select select ""applied""
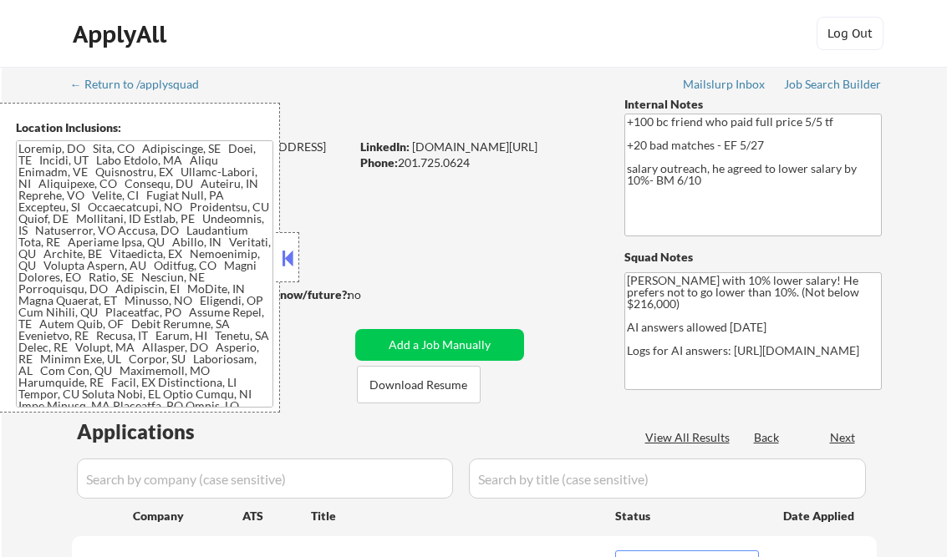
select select ""pending""
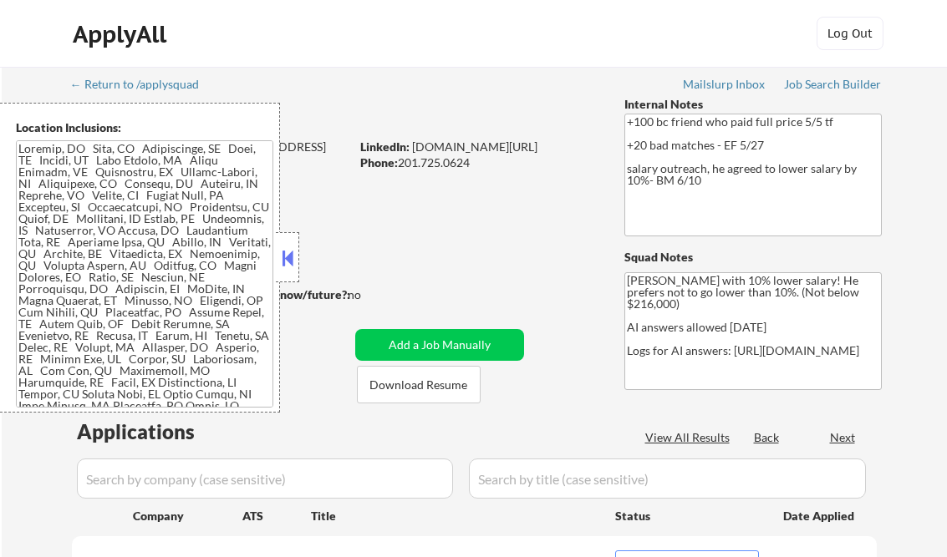
select select ""pending""
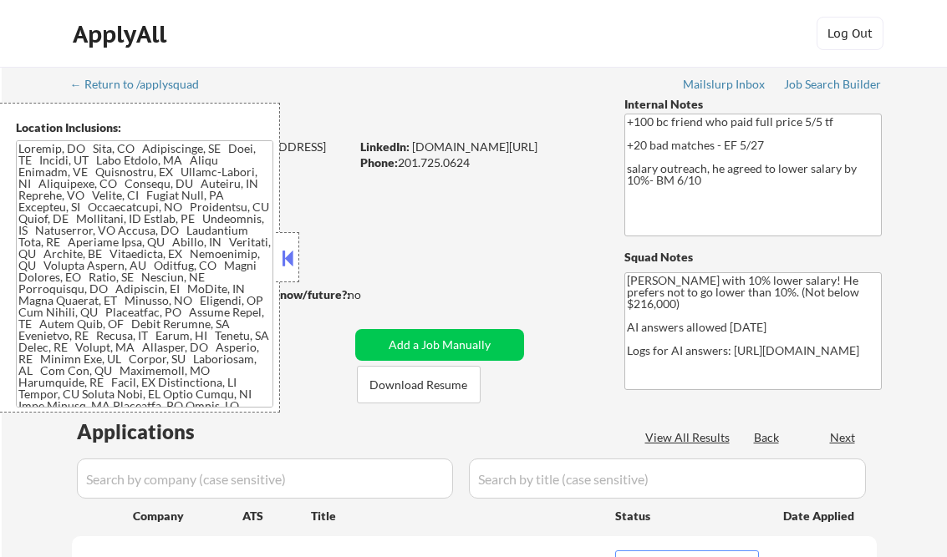
select select ""pending""
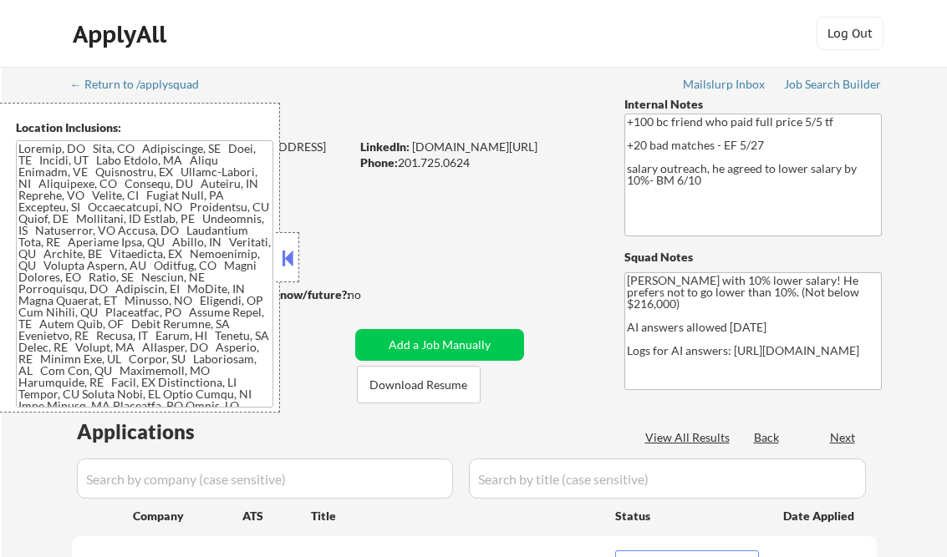
select select ""pending""
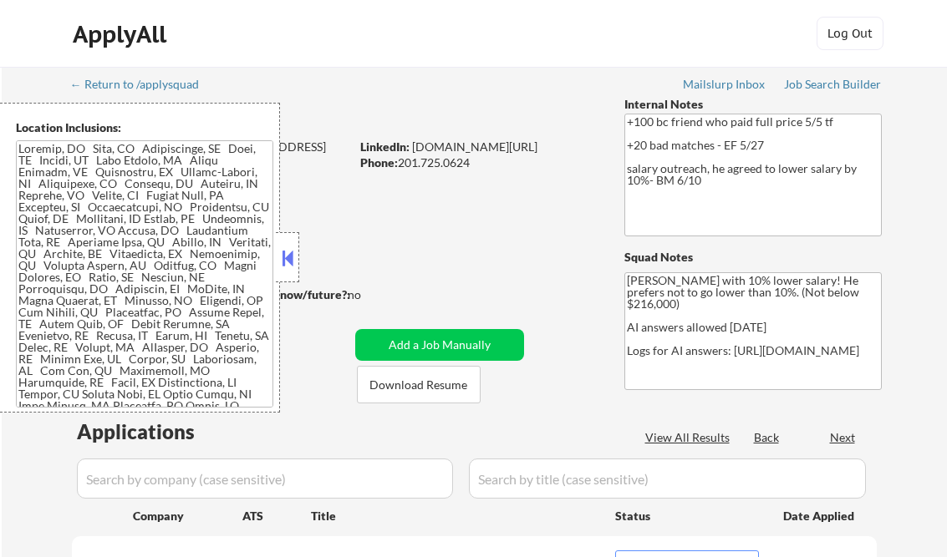
select select ""pending""
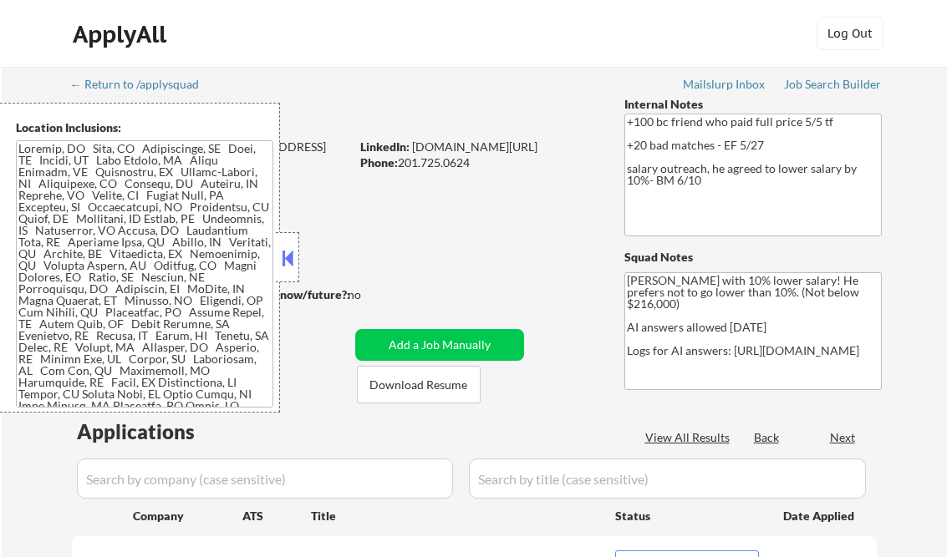
select select ""pending""
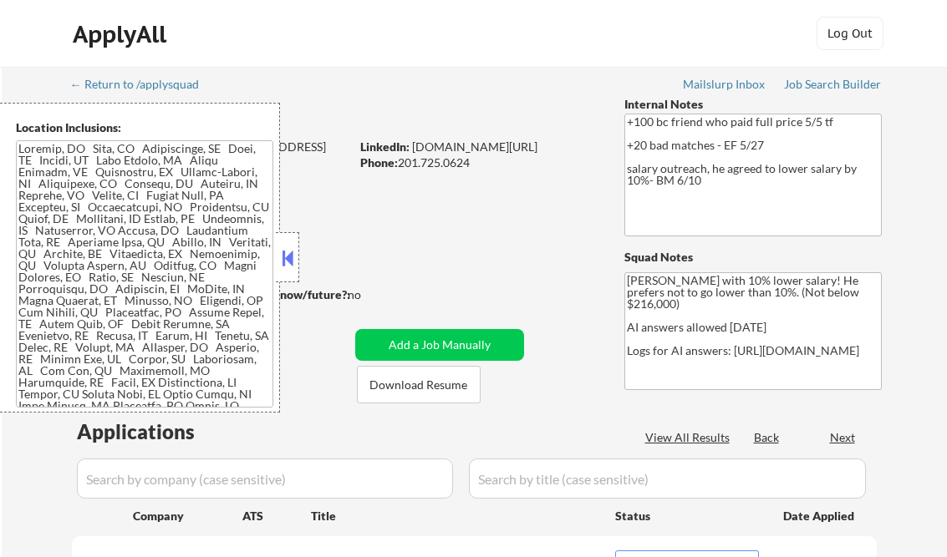
select select ""pending""
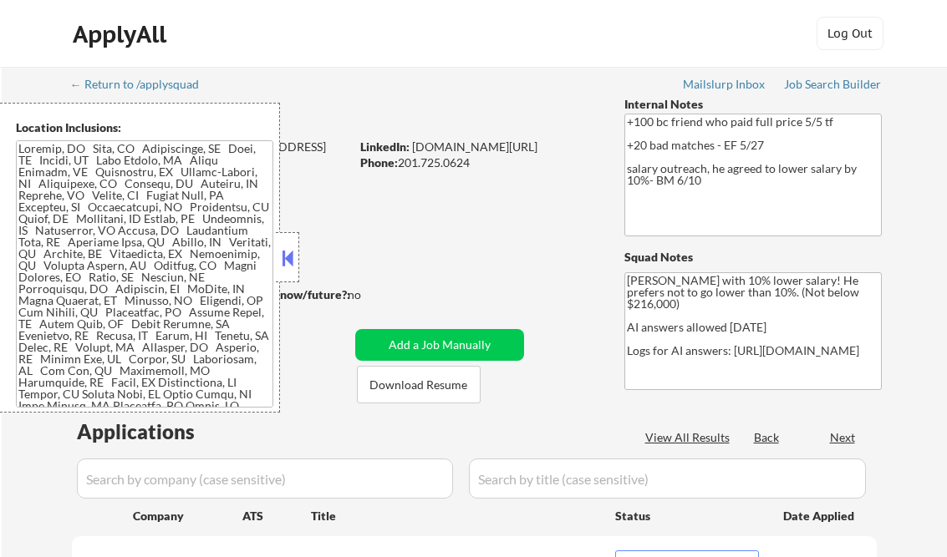
select select ""pending""
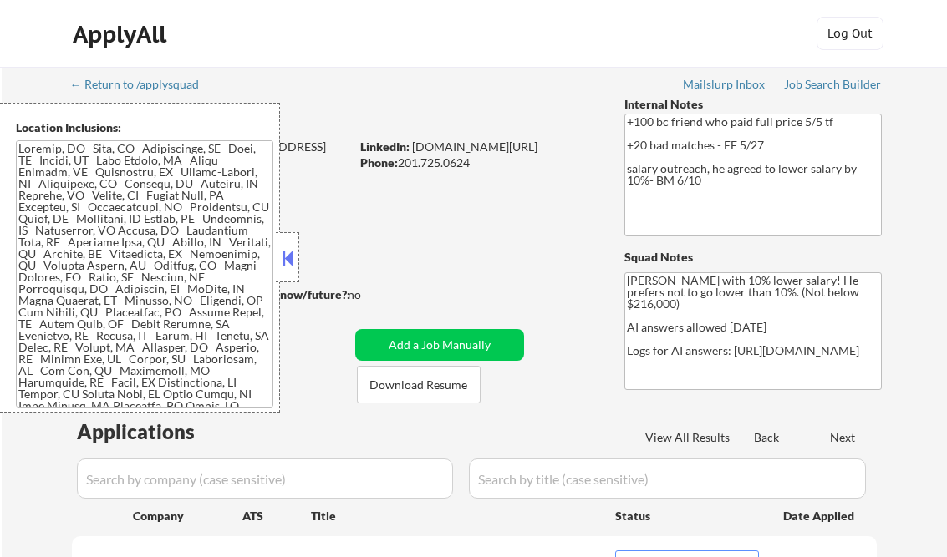
select select ""pending""
click at [289, 259] on button at bounding box center [287, 258] width 18 height 25
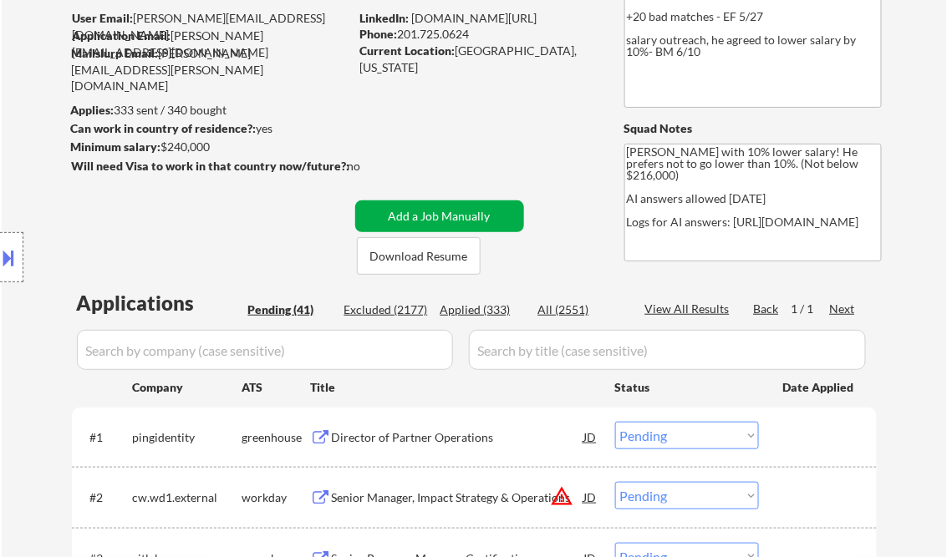
scroll to position [134, 0]
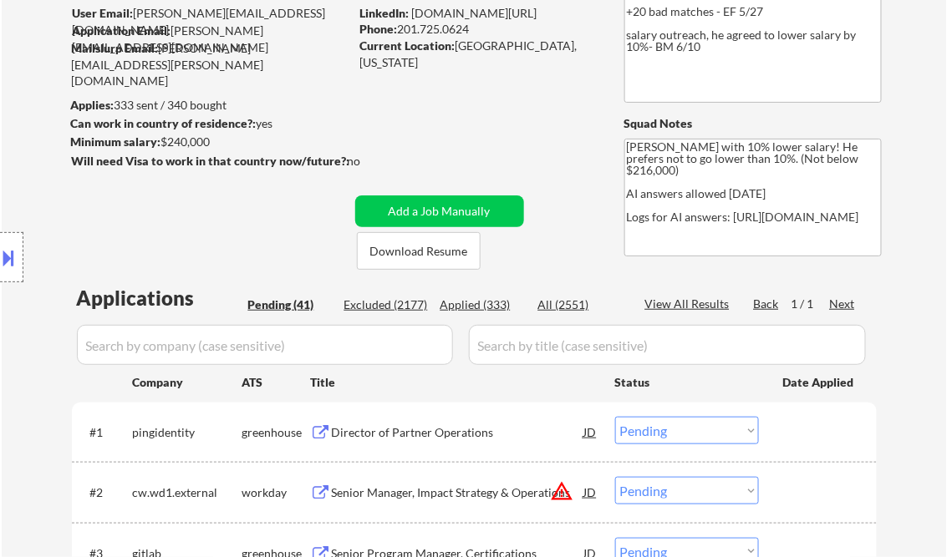
click at [837, 85] on textarea "+100 bc friend who paid full price 5/5 tf +20 bad matches - EF 5/27 salary outr…" at bounding box center [752, 41] width 257 height 123
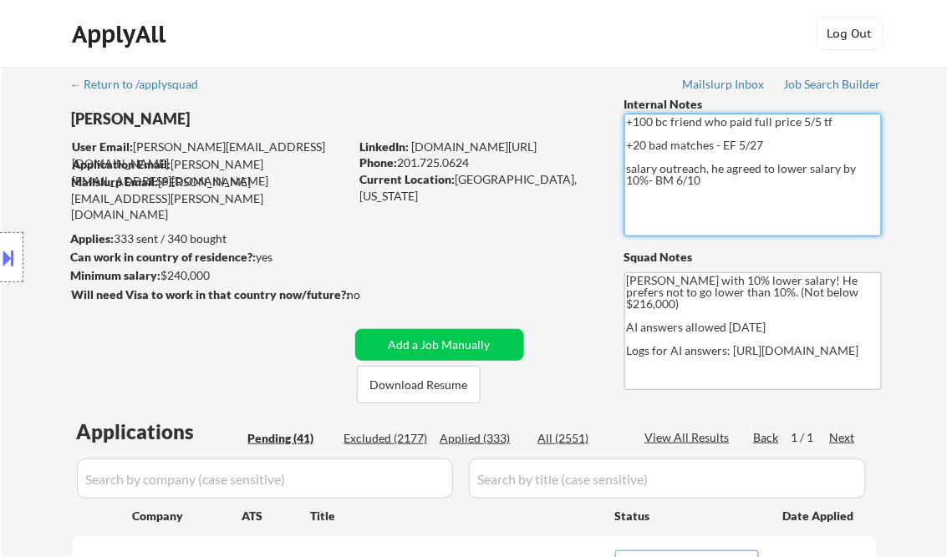
click at [805, 83] on div "Job Search Builder" at bounding box center [833, 85] width 98 height 12
click at [837, 84] on div "Job Search Builder" at bounding box center [833, 85] width 98 height 12
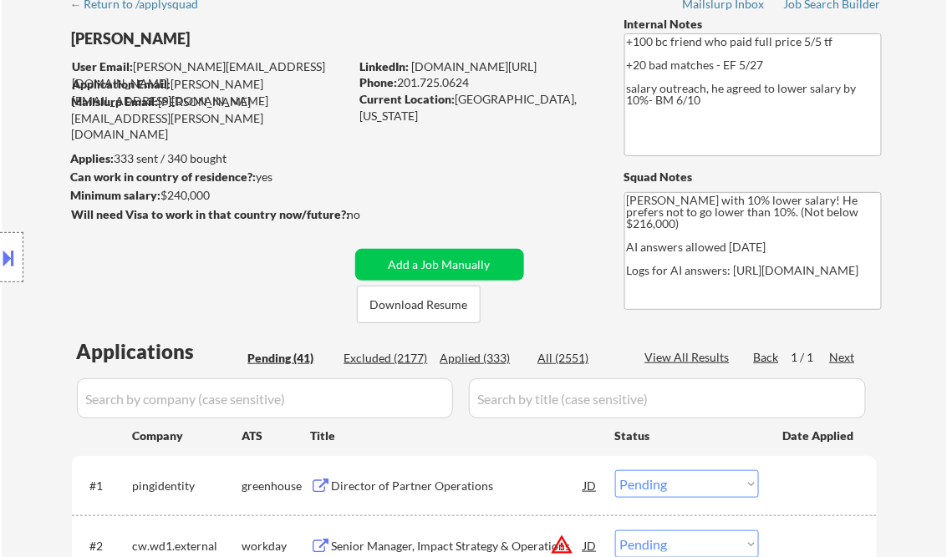
scroll to position [201, 0]
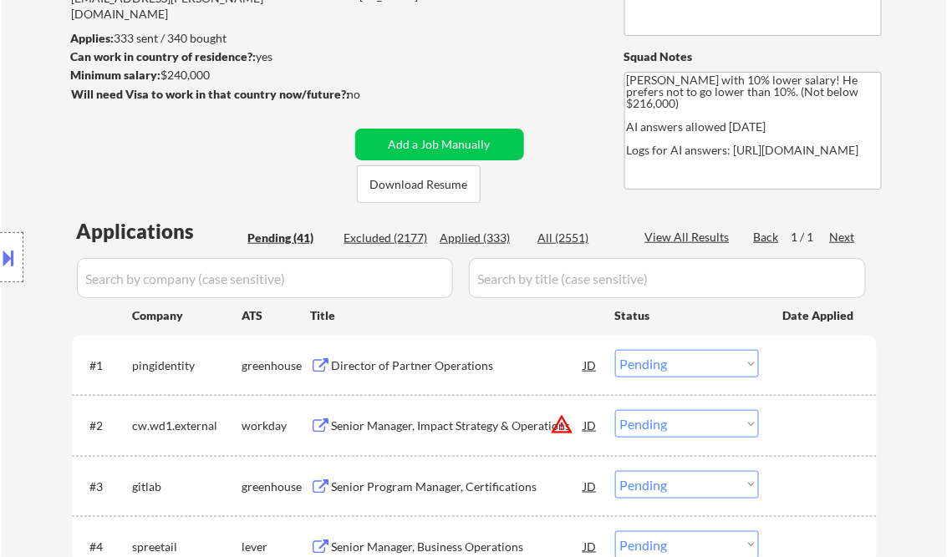
click at [450, 370] on div "Director of Partner Operations" at bounding box center [458, 366] width 252 height 17
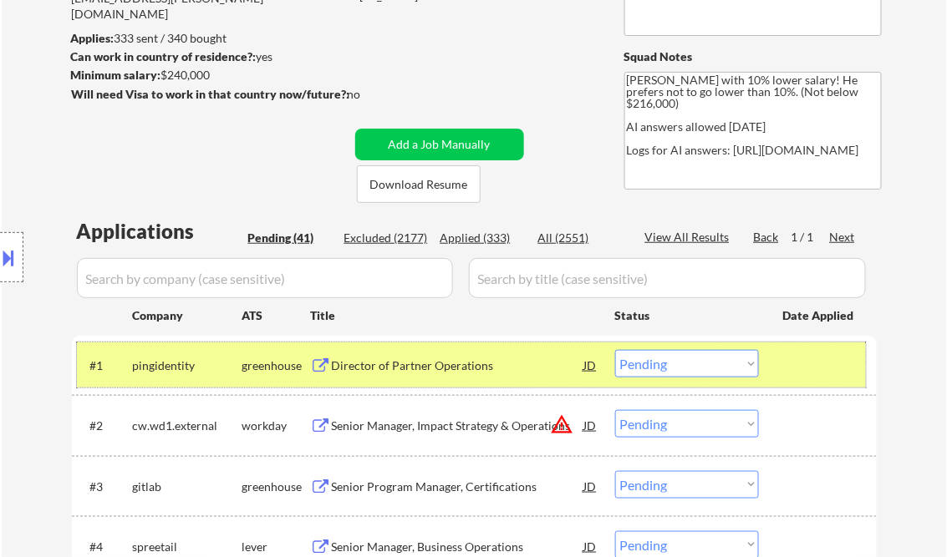
click at [668, 379] on div "#1 pingidentity greenhouse Director of Partner Operations JD Choose an option..…" at bounding box center [471, 365] width 789 height 45
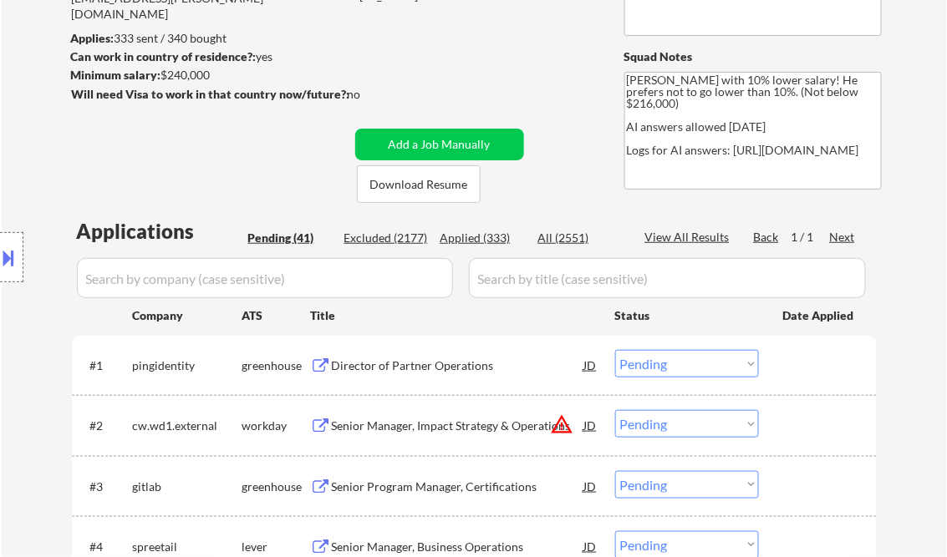
click at [684, 363] on select "Choose an option... Pending Applied Excluded (Questions) Excluded (Expired) Exc…" at bounding box center [687, 364] width 144 height 28
click at [615, 350] on select "Choose an option... Pending Applied Excluded (Questions) Excluded (Expired) Exc…" at bounding box center [687, 364] width 144 height 28
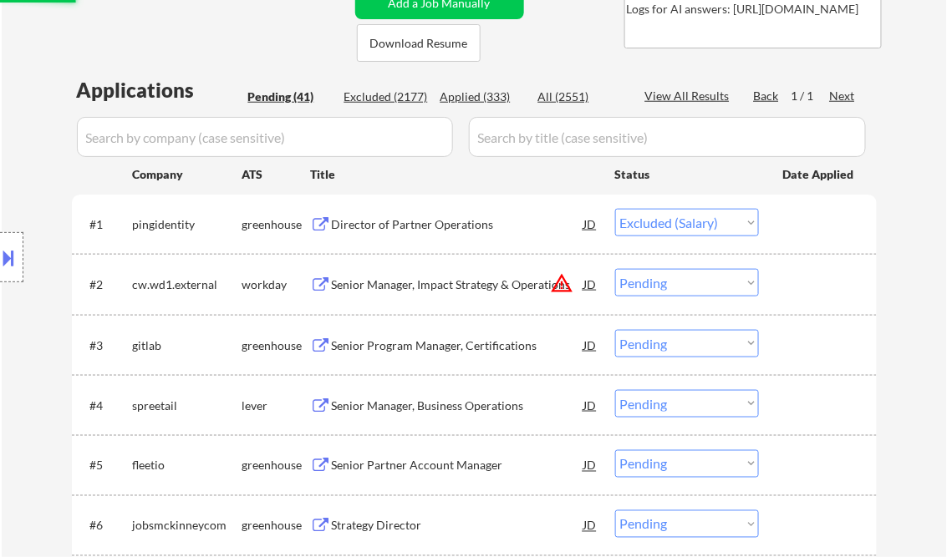
scroll to position [401, 0]
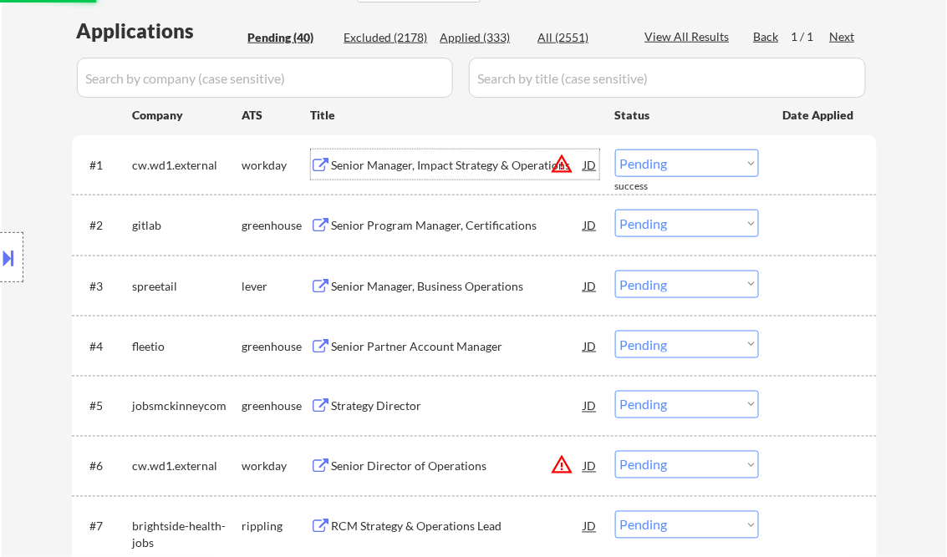
click at [406, 176] on div "Senior Manager, Impact Strategy & Operations" at bounding box center [458, 165] width 252 height 30
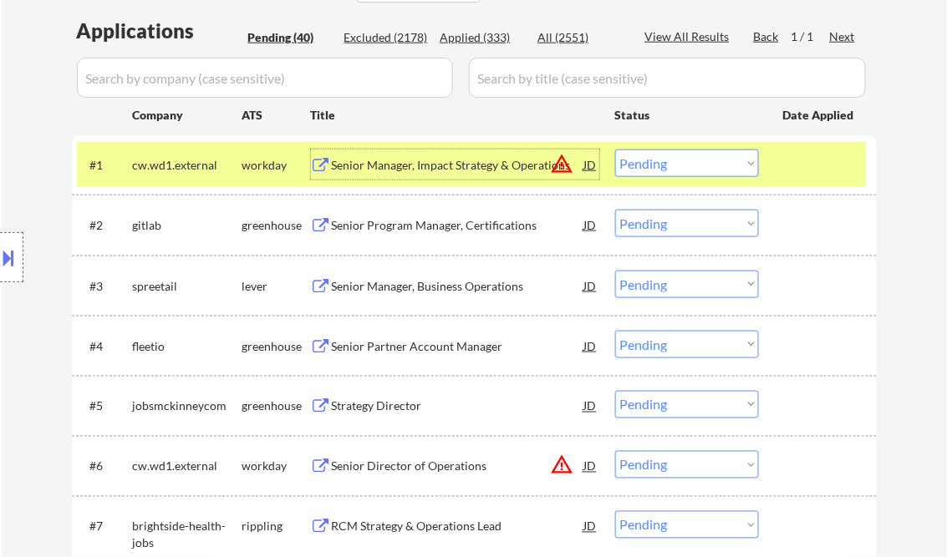
click at [8, 264] on button at bounding box center [9, 258] width 18 height 28
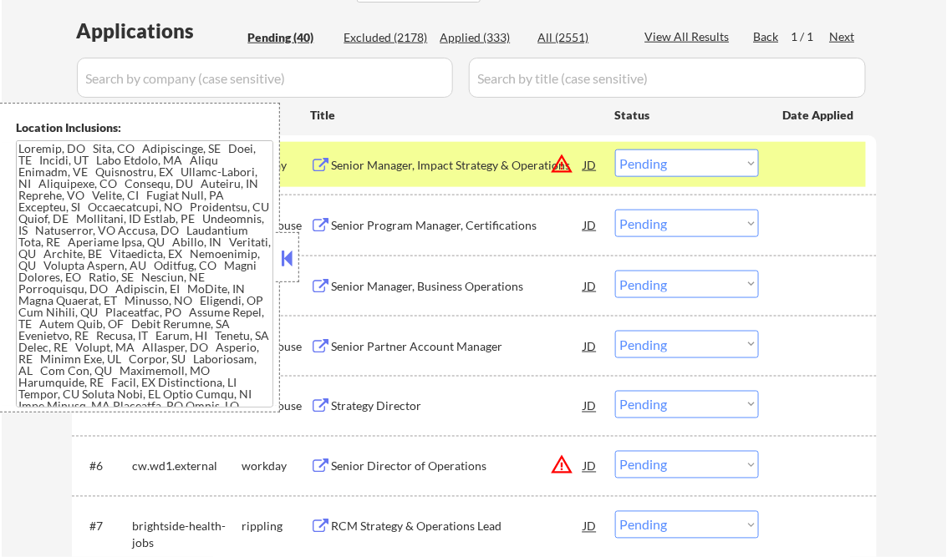
scroll to position [845, 0]
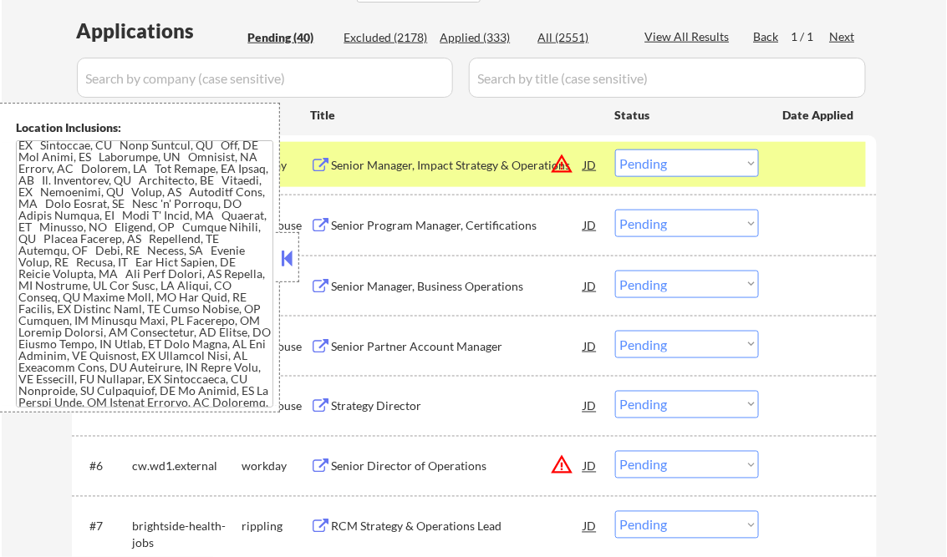
click at [289, 262] on button at bounding box center [287, 258] width 18 height 25
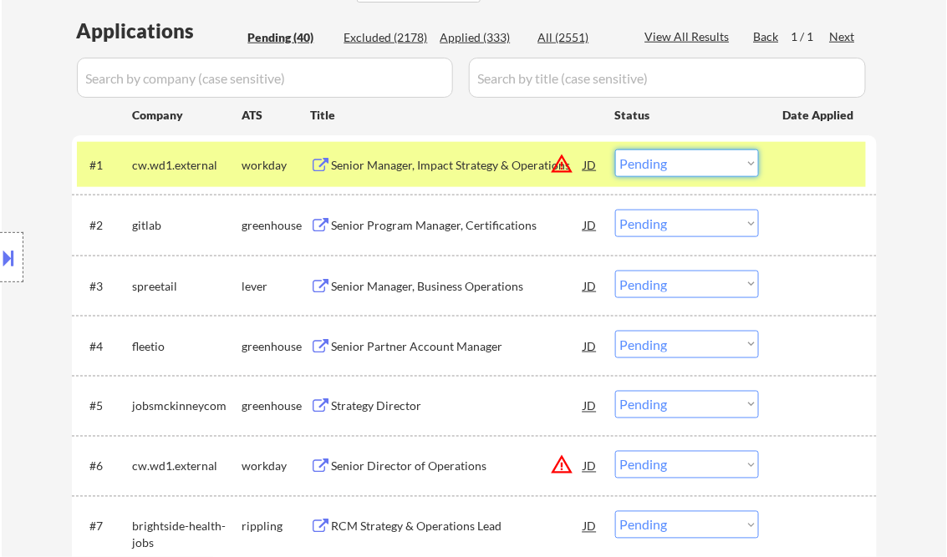
drag, startPoint x: 665, startPoint y: 157, endPoint x: 682, endPoint y: 176, distance: 24.8
click at [665, 157] on select "Choose an option... Pending Applied Excluded (Questions) Excluded (Expired) Exc…" at bounding box center [687, 164] width 144 height 28
click at [615, 150] on select "Choose an option... Pending Applied Excluded (Questions) Excluded (Expired) Exc…" at bounding box center [687, 164] width 144 height 28
click at [461, 230] on div "Senior Program Manager, Certifications" at bounding box center [458, 225] width 252 height 17
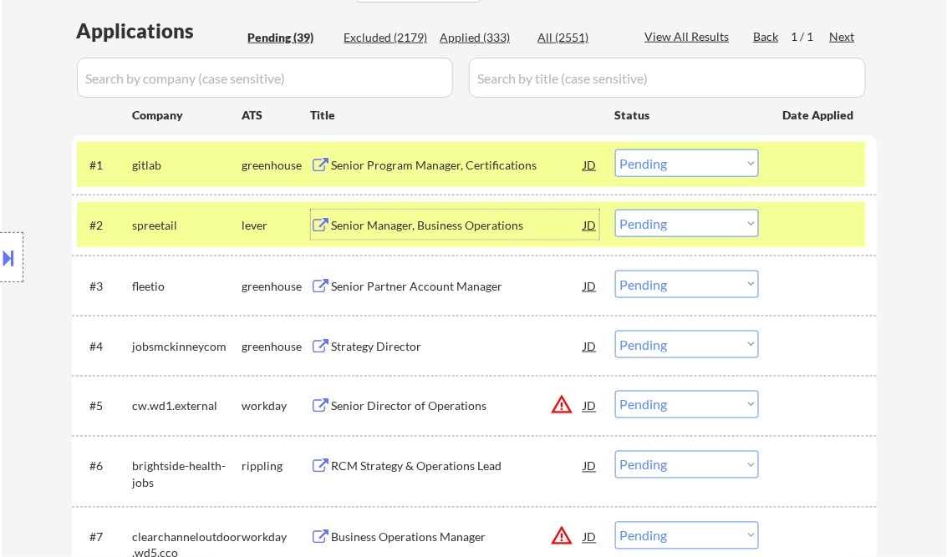
click at [676, 159] on select "Choose an option... Pending Applied Excluded (Questions) Excluded (Expired) Exc…" at bounding box center [687, 164] width 144 height 28
click at [615, 150] on select "Choose an option... Pending Applied Excluded (Questions) Excluded (Expired) Exc…" at bounding box center [687, 164] width 144 height 28
click at [444, 224] on div "Senior Manager, Business Operations" at bounding box center [458, 225] width 252 height 17
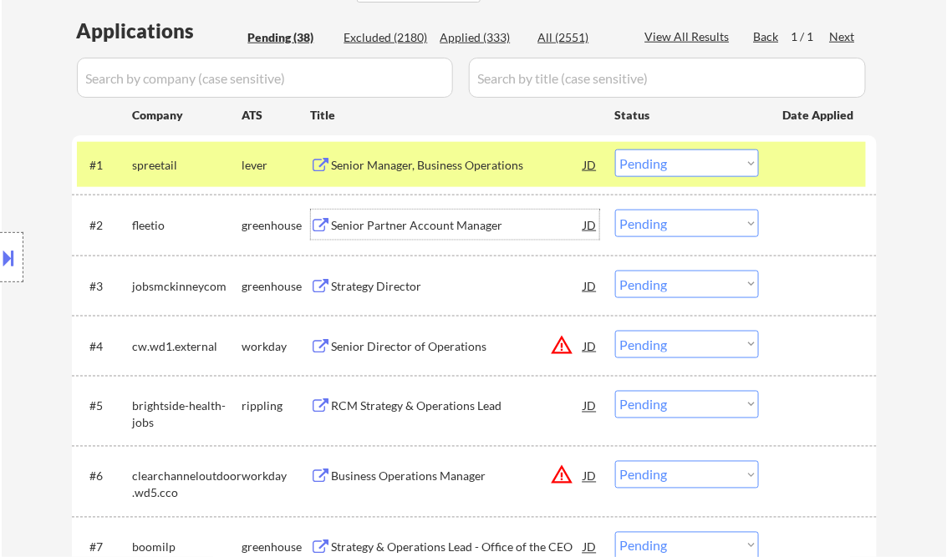
click at [664, 171] on select "Choose an option... Pending Applied Excluded (Questions) Excluded (Expired) Exc…" at bounding box center [687, 164] width 144 height 28
click at [615, 150] on select "Choose an option... Pending Applied Excluded (Questions) Excluded (Expired) Exc…" at bounding box center [687, 164] width 144 height 28
click at [796, 170] on div at bounding box center [820, 165] width 74 height 30
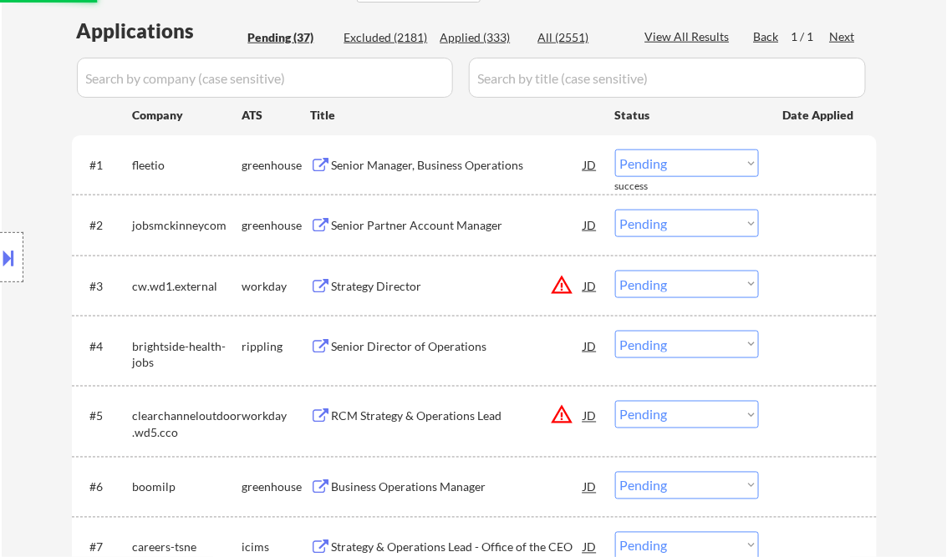
click at [468, 168] on div "Senior Manager, Business Operations" at bounding box center [458, 165] width 252 height 17
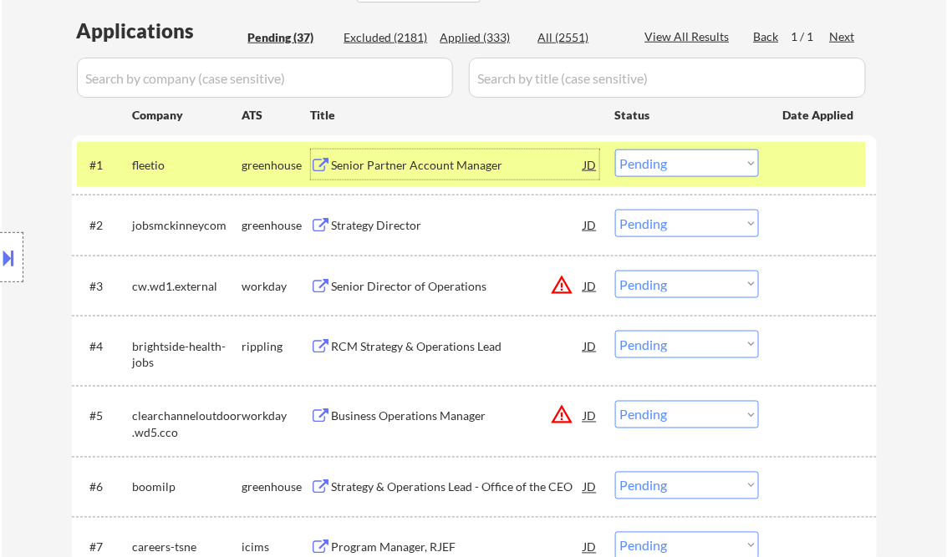
click at [670, 162] on select "Choose an option... Pending Applied Excluded (Questions) Excluded (Expired) Exc…" at bounding box center [687, 164] width 144 height 28
click at [615, 150] on select "Choose an option... Pending Applied Excluded (Questions) Excluded (Expired) Exc…" at bounding box center [687, 164] width 144 height 28
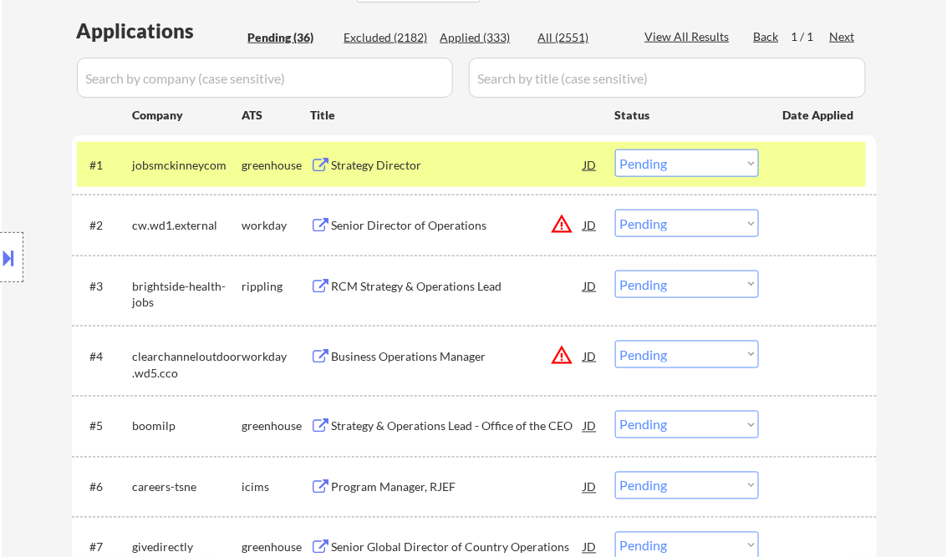
click at [389, 167] on div "Strategy Director" at bounding box center [458, 165] width 252 height 17
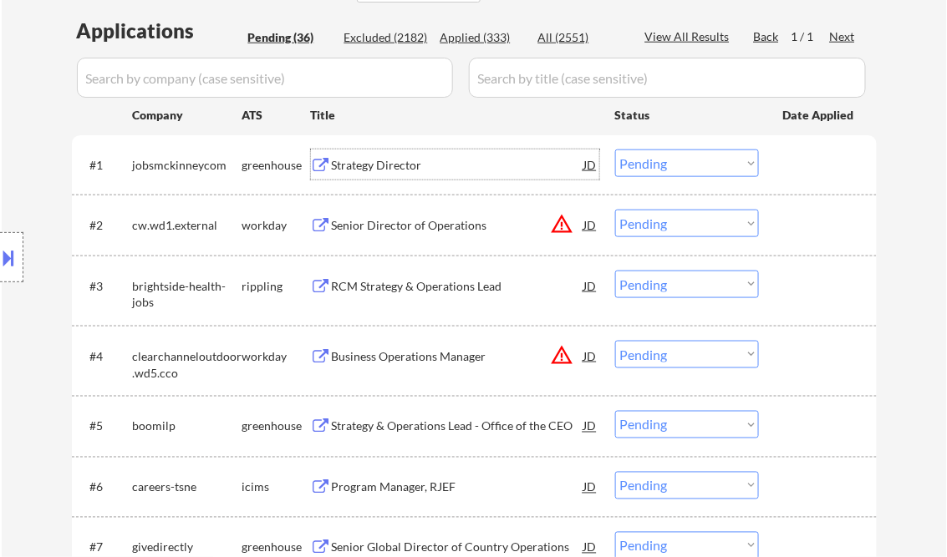
click at [16, 252] on button at bounding box center [9, 258] width 18 height 28
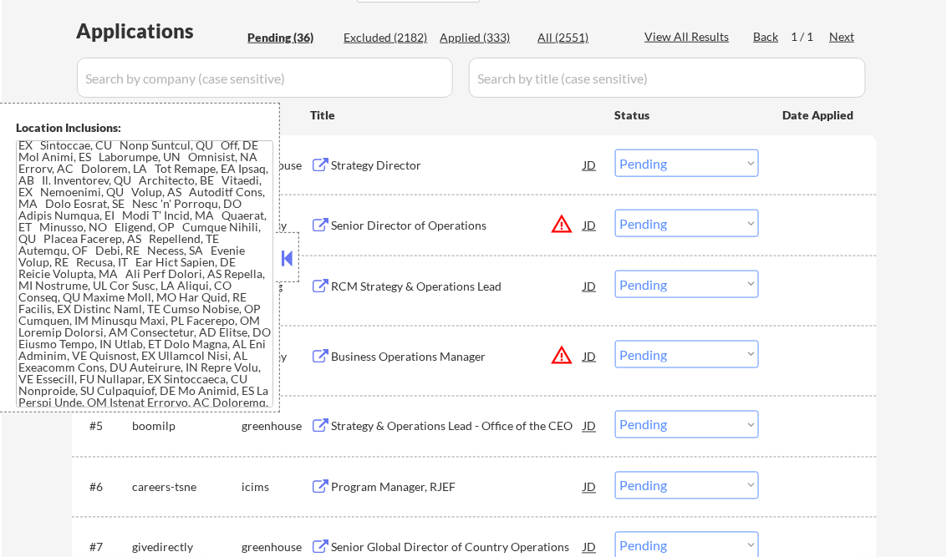
scroll to position [0, 0]
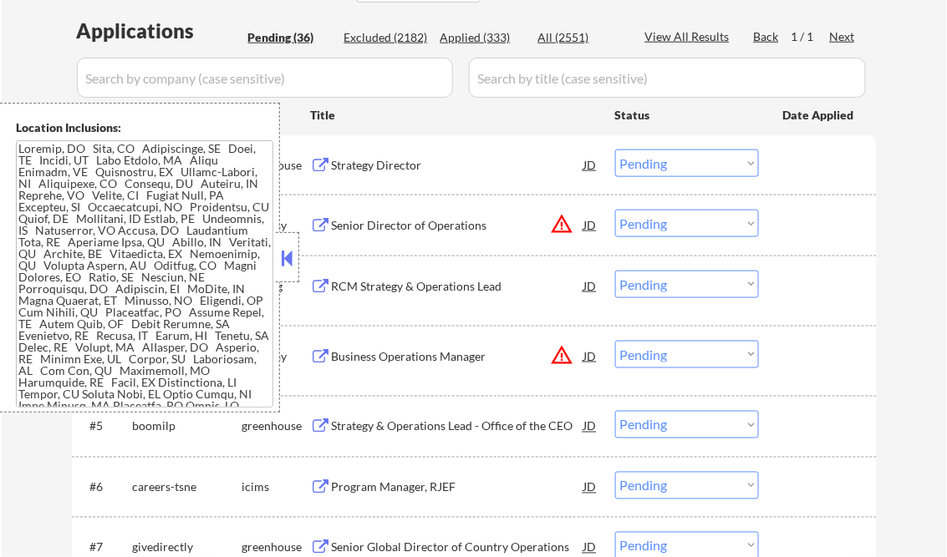
click at [282, 261] on button at bounding box center [287, 258] width 18 height 25
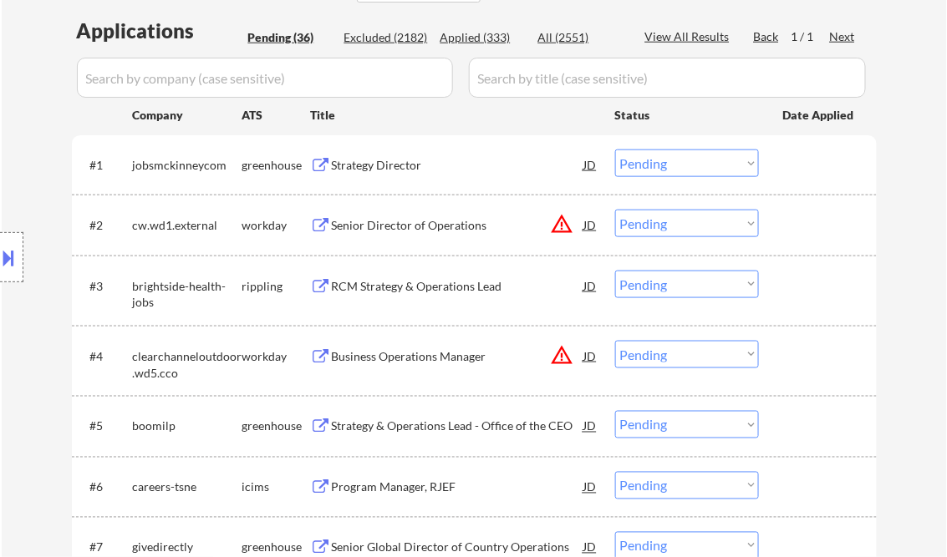
drag, startPoint x: 641, startPoint y: 156, endPoint x: 666, endPoint y: 176, distance: 31.6
click at [643, 157] on select "Choose an option... Pending Applied Excluded (Questions) Excluded (Expired) Exc…" at bounding box center [687, 164] width 144 height 28
click at [615, 150] on select "Choose an option... Pending Applied Excluded (Questions) Excluded (Expired) Exc…" at bounding box center [687, 164] width 144 height 28
click at [435, 222] on div "Senior Director of Operations" at bounding box center [458, 225] width 252 height 17
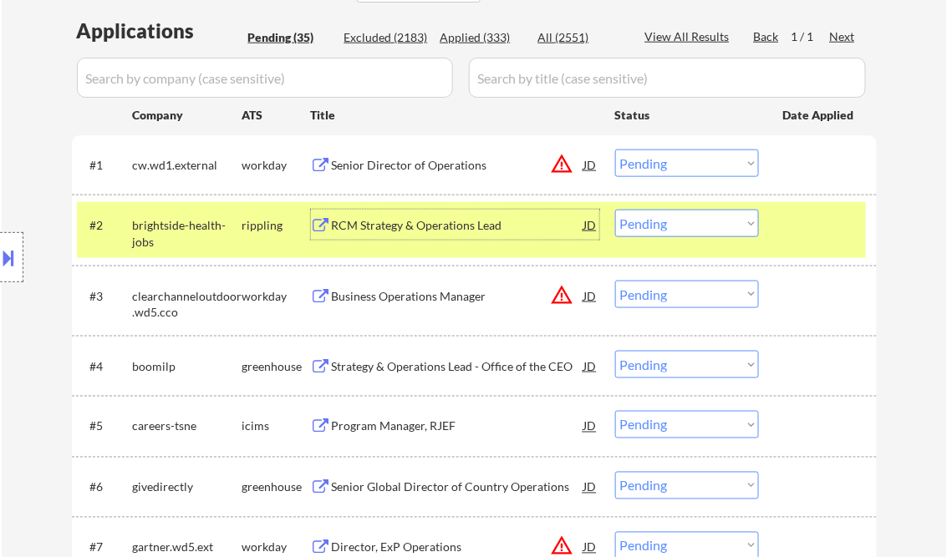
click at [644, 160] on select "Choose an option... Pending Applied Excluded (Questions) Excluded (Expired) Exc…" at bounding box center [687, 164] width 144 height 28
click at [615, 150] on select "Choose an option... Pending Applied Excluded (Questions) Excluded (Expired) Exc…" at bounding box center [687, 164] width 144 height 28
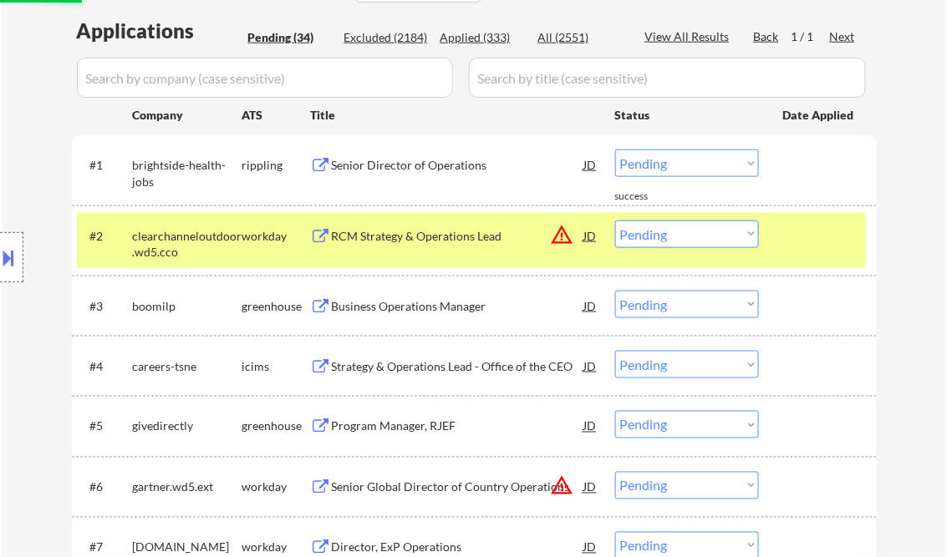
click at [431, 171] on div "Senior Director of Operations" at bounding box center [458, 165] width 252 height 17
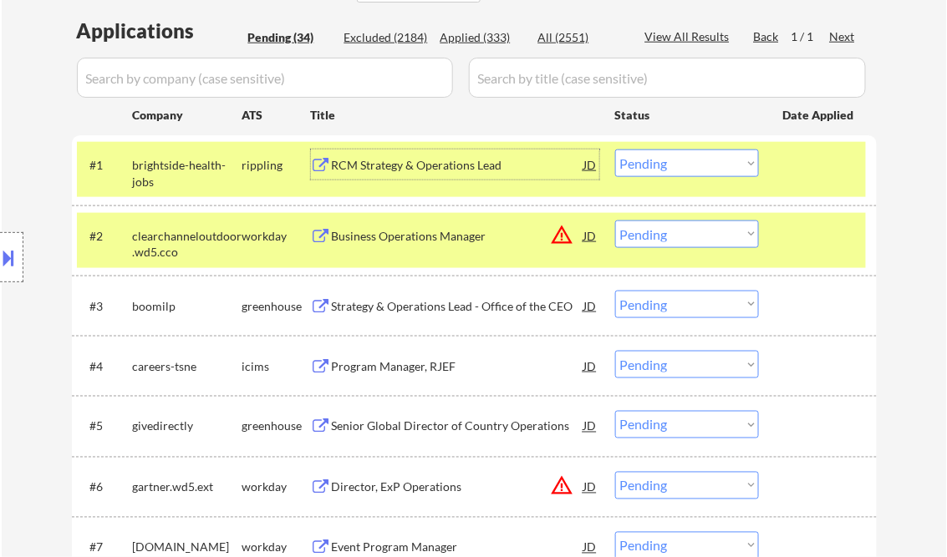
click at [664, 168] on select "Choose an option... Pending Applied Excluded (Questions) Excluded (Expired) Exc…" at bounding box center [687, 164] width 144 height 28
click at [615, 150] on select "Choose an option... Pending Applied Excluded (Questions) Excluded (Expired) Exc…" at bounding box center [687, 164] width 144 height 28
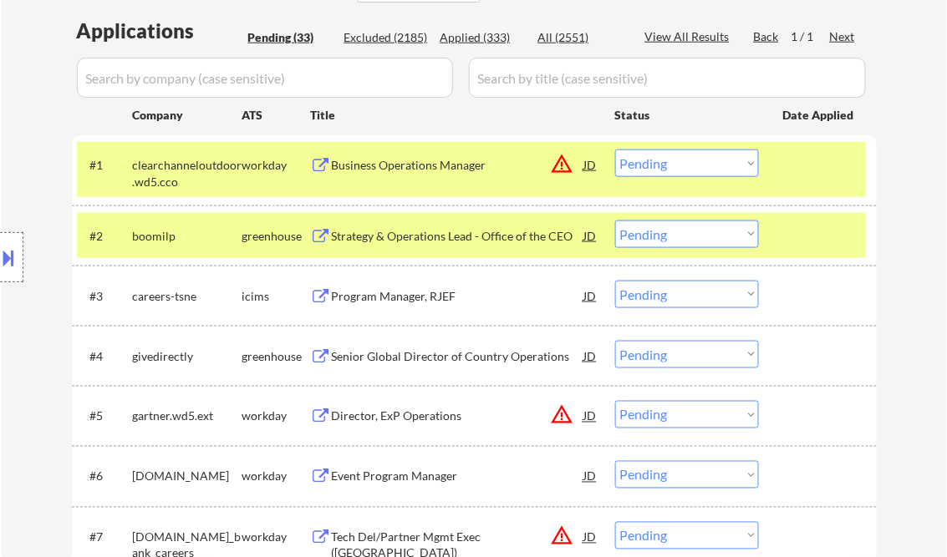
click at [435, 164] on div "Business Operations Manager" at bounding box center [458, 165] width 252 height 17
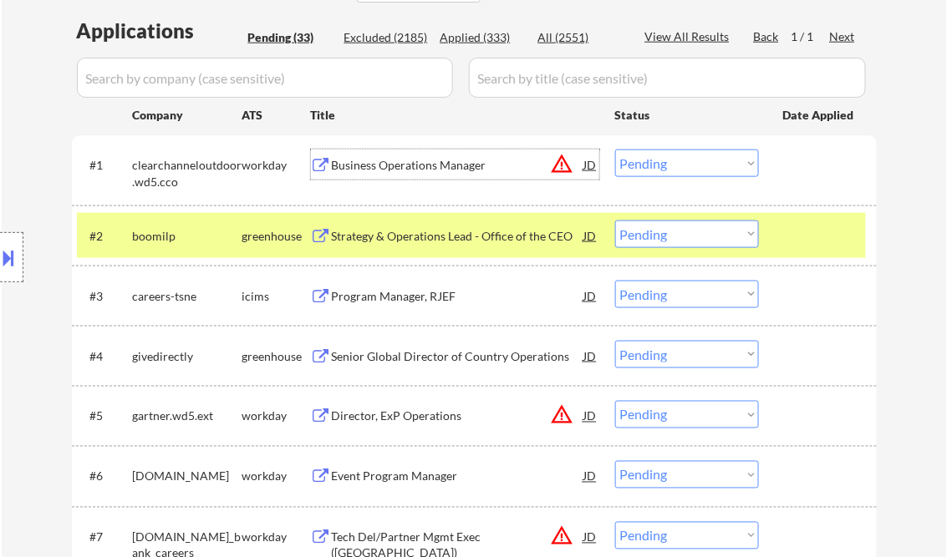
drag, startPoint x: 668, startPoint y: 164, endPoint x: 679, endPoint y: 177, distance: 17.2
click at [668, 164] on select "Choose an option... Pending Applied Excluded (Questions) Excluded (Expired) Exc…" at bounding box center [687, 164] width 144 height 28
click at [615, 150] on select "Choose an option... Pending Applied Excluded (Questions) Excluded (Expired) Exc…" at bounding box center [687, 164] width 144 height 28
click at [470, 235] on div "Strategy & Operations Lead - Office of the CEO" at bounding box center [458, 236] width 252 height 17
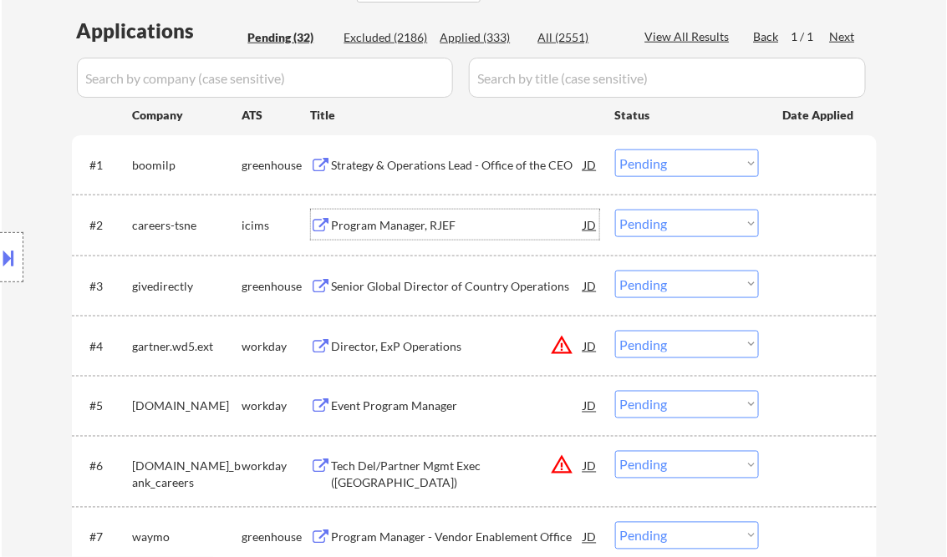
drag, startPoint x: 654, startPoint y: 164, endPoint x: 670, endPoint y: 172, distance: 18.7
click at [654, 164] on select "Choose an option... Pending Applied Excluded (Questions) Excluded (Expired) Exc…" at bounding box center [687, 164] width 144 height 28
click at [615, 150] on select "Choose an option... Pending Applied Excluded (Questions) Excluded (Expired) Exc…" at bounding box center [687, 164] width 144 height 28
click at [428, 231] on div "Program Manager, RJEF" at bounding box center [458, 225] width 252 height 17
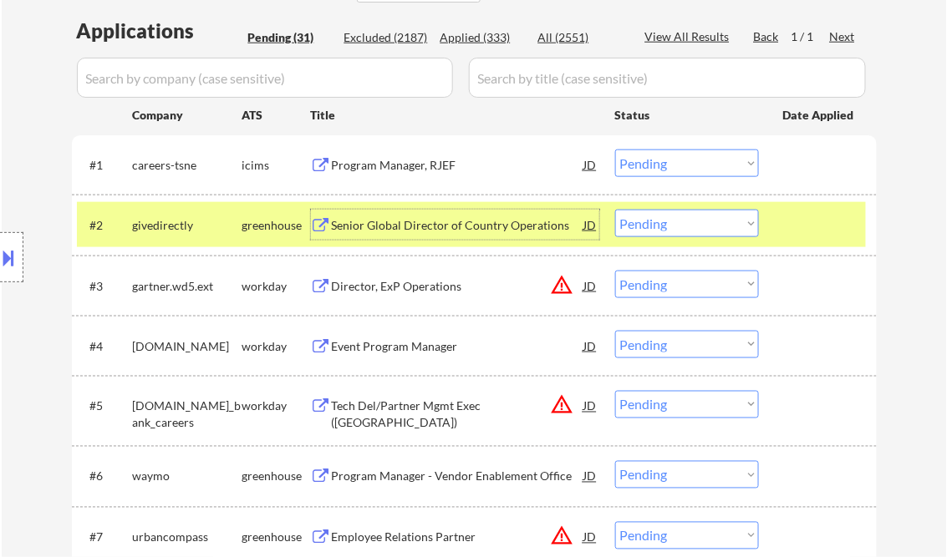
click at [654, 160] on select "Choose an option... Pending Applied Excluded (Questions) Excluded (Expired) Exc…" at bounding box center [687, 164] width 144 height 28
click at [615, 150] on select "Choose an option... Pending Applied Excluded (Questions) Excluded (Expired) Exc…" at bounding box center [687, 164] width 144 height 28
select select ""pending""
click at [448, 212] on div "#2 givedirectly greenhouse Senior Global Director of Country Operations JD warn…" at bounding box center [471, 224] width 789 height 45
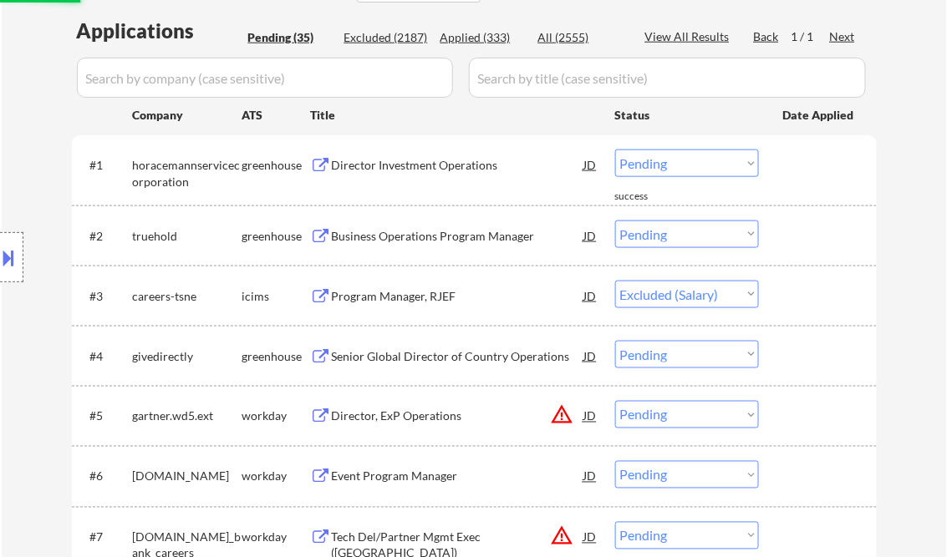
select select ""pending""
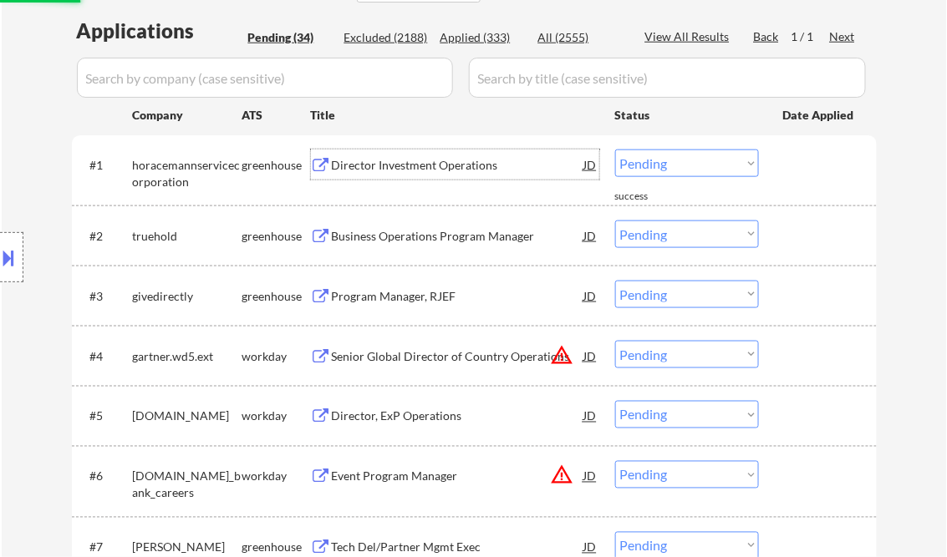
click at [440, 164] on div "Director Investment Operations" at bounding box center [458, 165] width 252 height 17
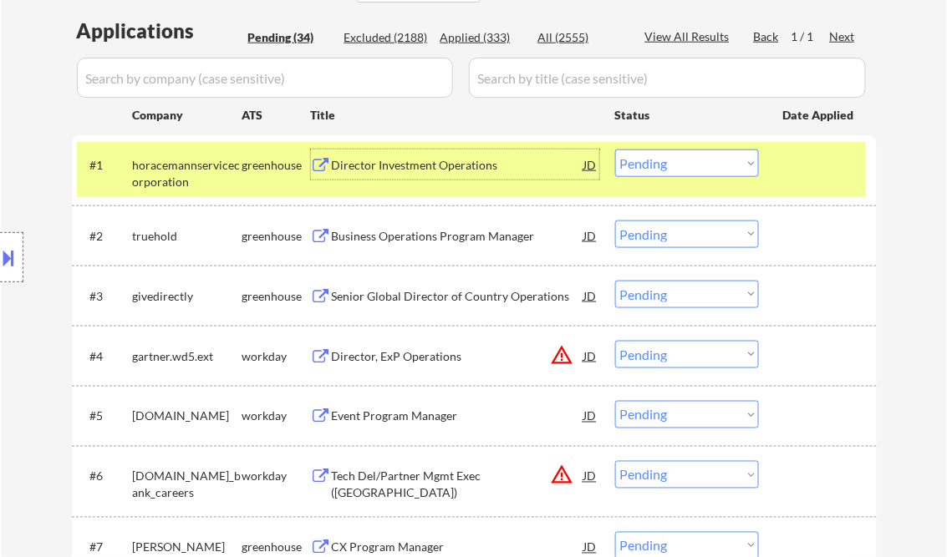
click at [657, 160] on select "Choose an option... Pending Applied Excluded (Questions) Excluded (Expired) Exc…" at bounding box center [687, 164] width 144 height 28
click at [615, 150] on select "Choose an option... Pending Applied Excluded (Questions) Excluded (Expired) Exc…" at bounding box center [687, 164] width 144 height 28
select select ""pending""
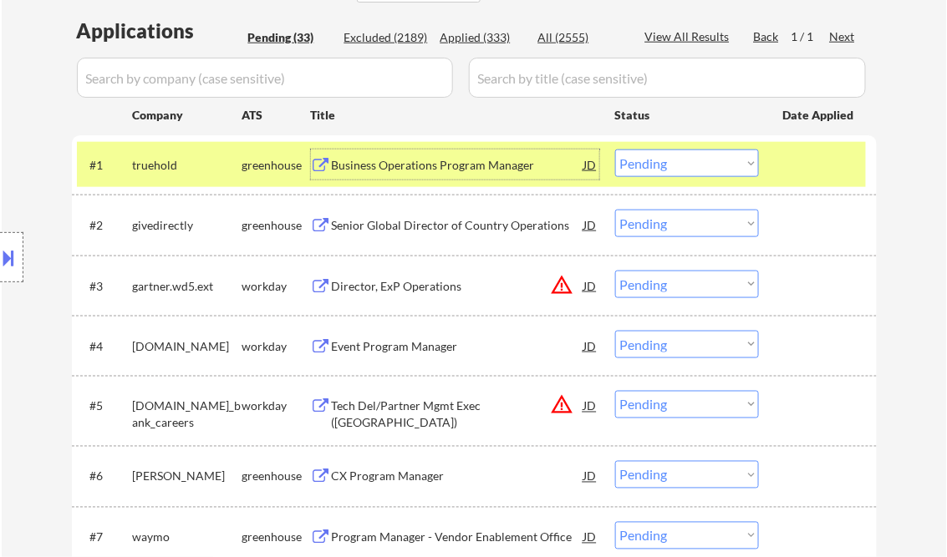
click at [413, 170] on div "Business Operations Program Manager" at bounding box center [458, 165] width 252 height 17
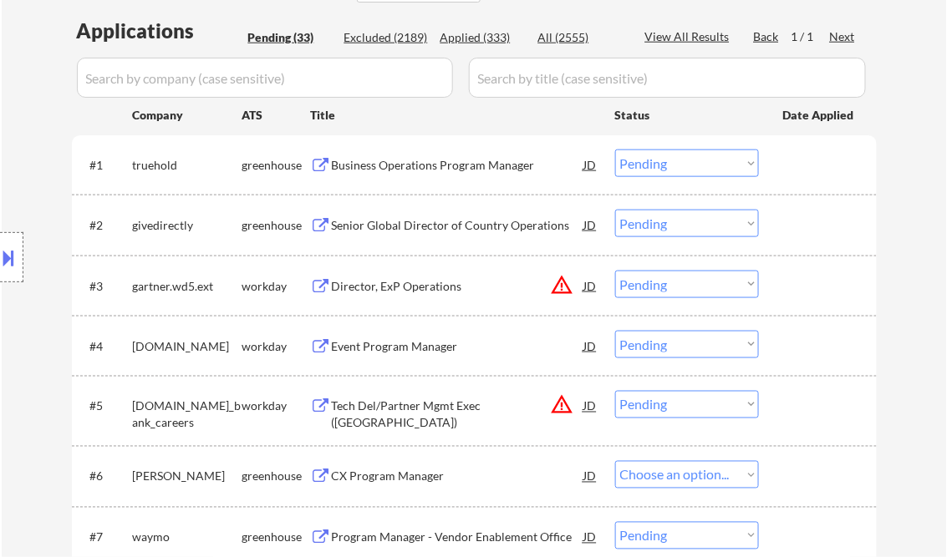
select select ""pending""
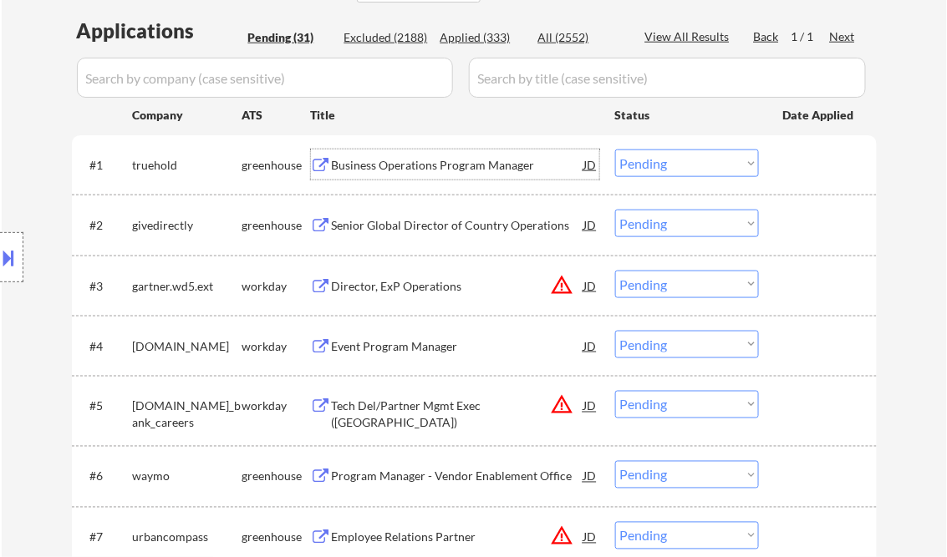
click at [642, 165] on select "Choose an option... Pending Applied Excluded (Questions) Excluded (Expired) Exc…" at bounding box center [687, 164] width 144 height 28
click at [615, 150] on select "Choose an option... Pending Applied Excluded (Questions) Excluded (Expired) Exc…" at bounding box center [687, 164] width 144 height 28
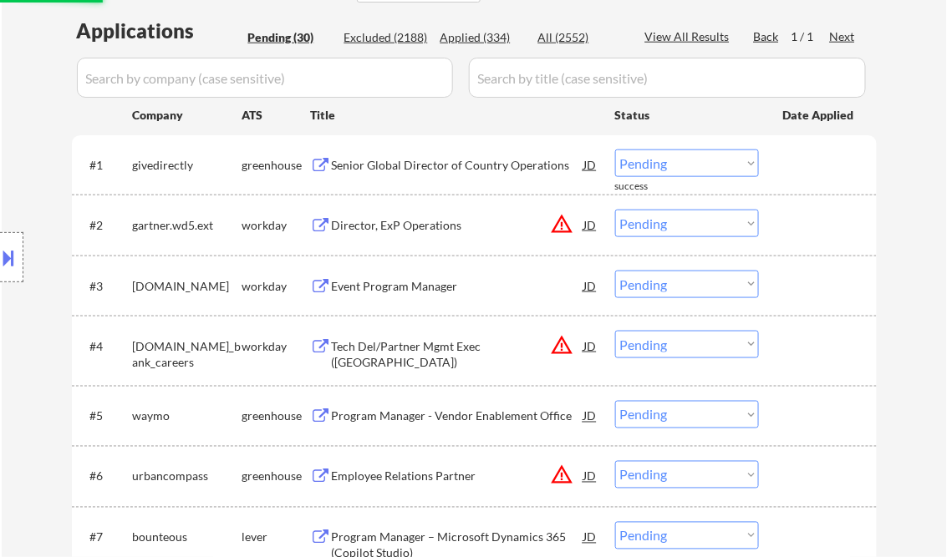
click at [411, 160] on div "Senior Global Director of Country Operations" at bounding box center [458, 165] width 252 height 17
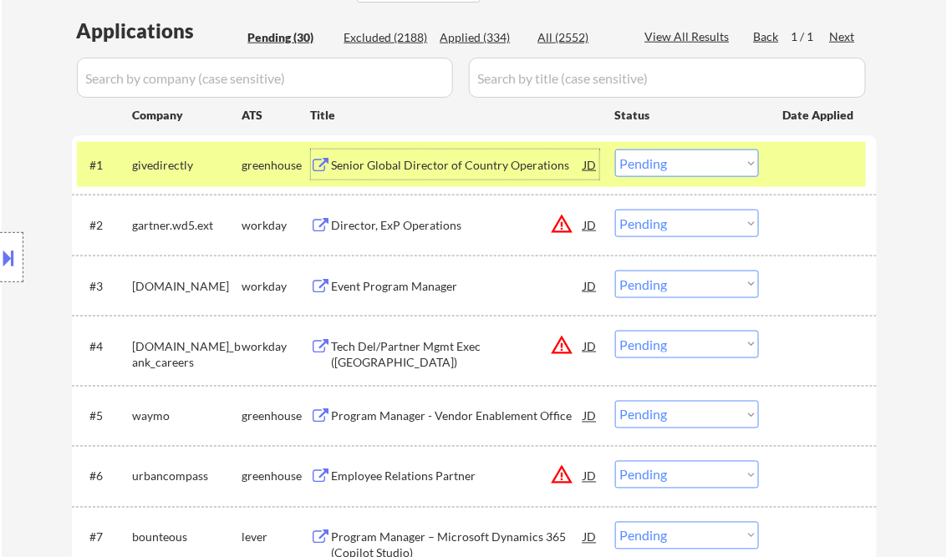
drag, startPoint x: 656, startPoint y: 170, endPoint x: 664, endPoint y: 179, distance: 11.9
click at [657, 169] on select "Choose an option... Pending Applied Excluded (Questions) Excluded (Expired) Exc…" at bounding box center [687, 164] width 144 height 28
click at [615, 150] on select "Choose an option... Pending Applied Excluded (Questions) Excluded (Expired) Exc…" at bounding box center [687, 164] width 144 height 28
click at [430, 221] on div "Director, ExP Operations" at bounding box center [458, 225] width 252 height 17
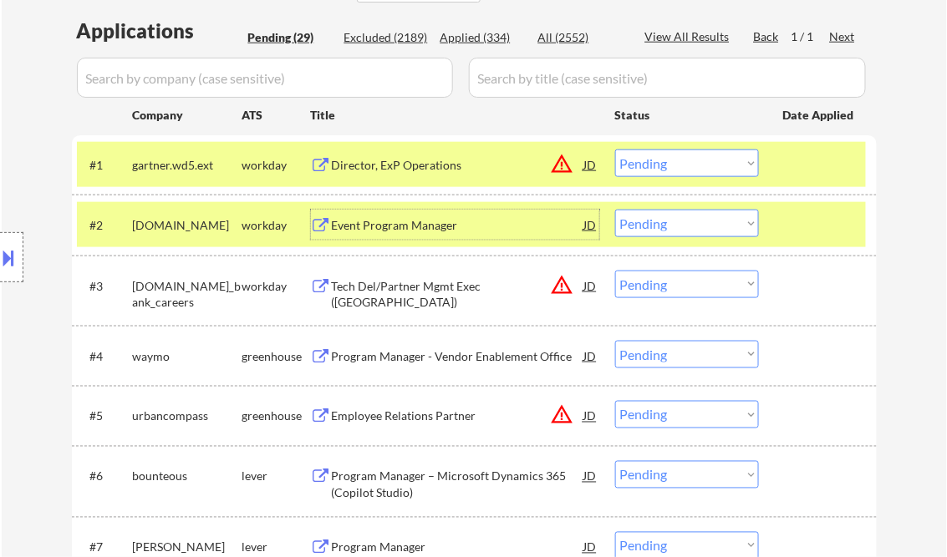
click at [675, 165] on select "Choose an option... Pending Applied Excluded (Questions) Excluded (Expired) Exc…" at bounding box center [687, 164] width 144 height 28
click at [615, 150] on select "Choose an option... Pending Applied Excluded (Questions) Excluded (Expired) Exc…" at bounding box center [687, 164] width 144 height 28
click at [414, 225] on div "Event Program Manager" at bounding box center [458, 225] width 252 height 17
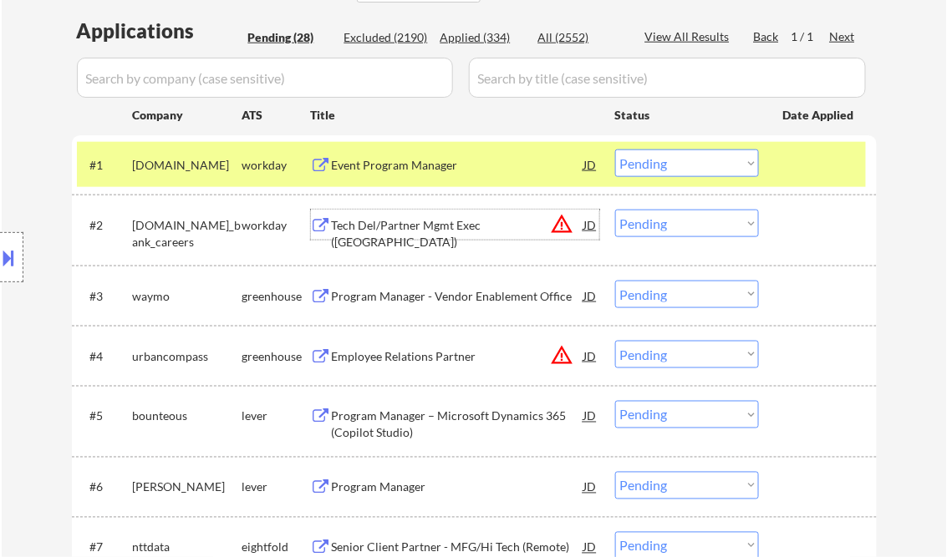
click at [664, 172] on select "Choose an option... Pending Applied Excluded (Questions) Excluded (Expired) Exc…" at bounding box center [687, 164] width 144 height 28
click at [615, 150] on select "Choose an option... Pending Applied Excluded (Questions) Excluded (Expired) Exc…" at bounding box center [687, 164] width 144 height 28
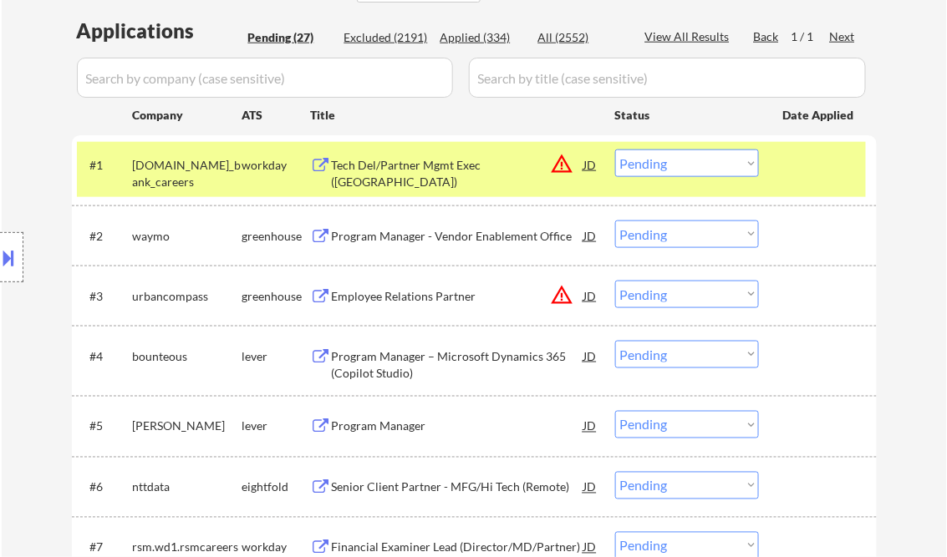
click at [433, 176] on div "Tech Del/Partner Mgmt Exec ([GEOGRAPHIC_DATA])" at bounding box center [458, 165] width 252 height 30
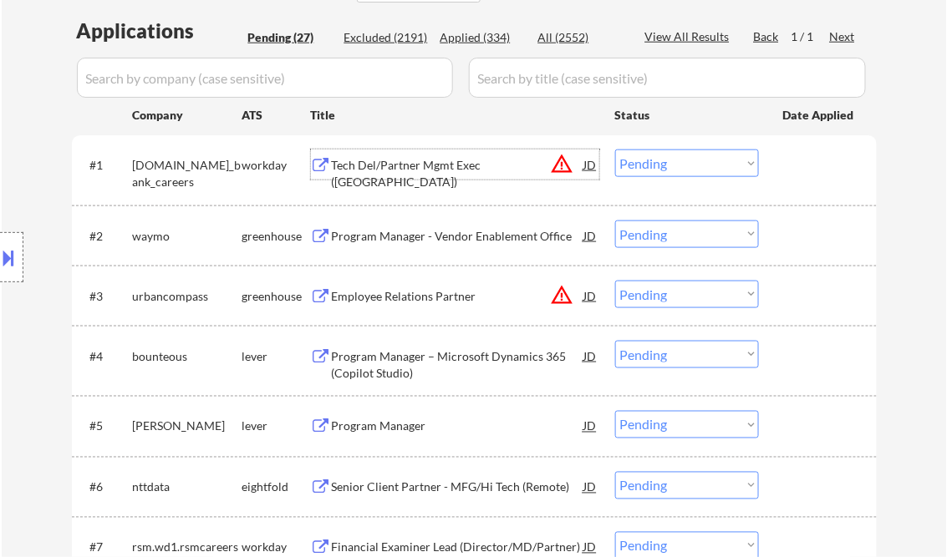
click at [18, 257] on div at bounding box center [11, 257] width 23 height 50
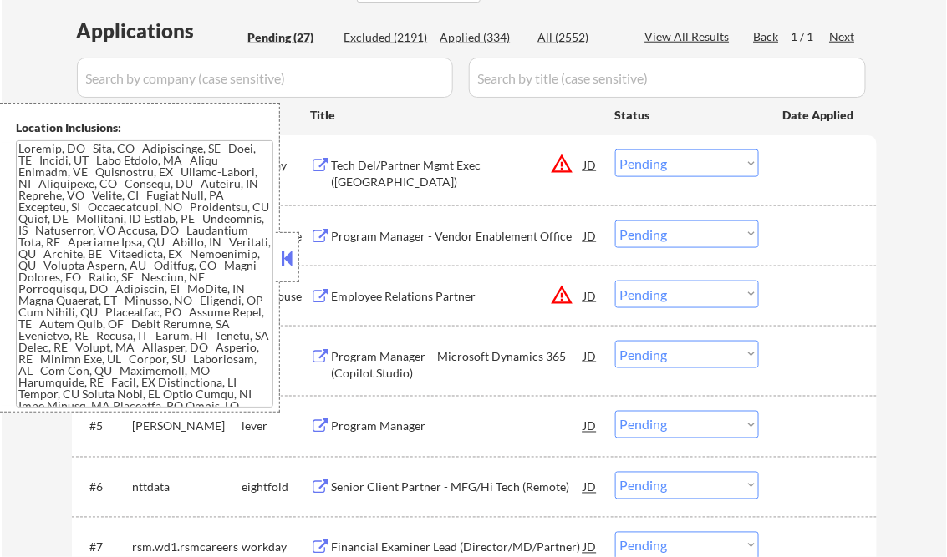
scroll to position [365, 0]
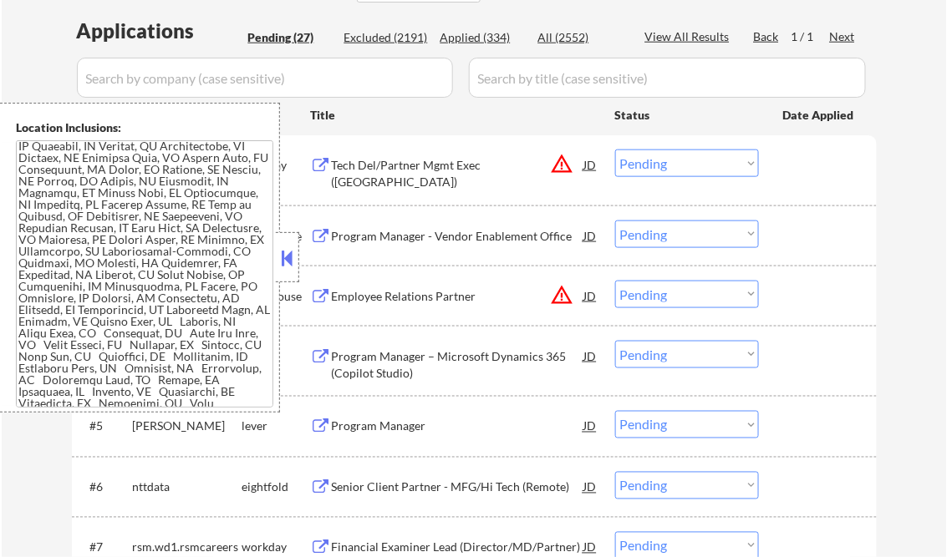
click at [287, 254] on button at bounding box center [287, 258] width 18 height 25
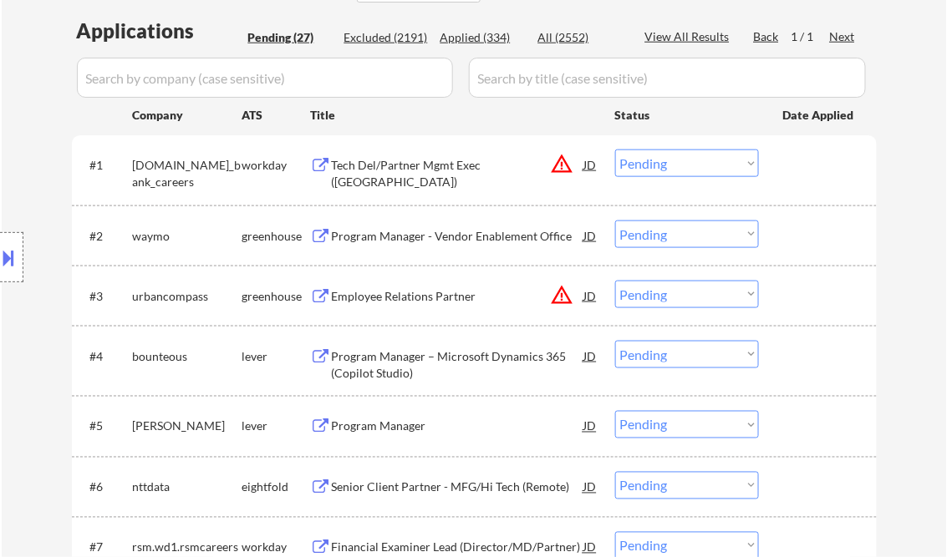
click at [654, 160] on select "Choose an option... Pending Applied Excluded (Questions) Excluded (Expired) Exc…" at bounding box center [687, 164] width 144 height 28
click at [615, 150] on select "Choose an option... Pending Applied Excluded (Questions) Excluded (Expired) Exc…" at bounding box center [687, 164] width 144 height 28
click at [471, 239] on div "Program Manager - Vendor Enablement Office" at bounding box center [458, 236] width 252 height 17
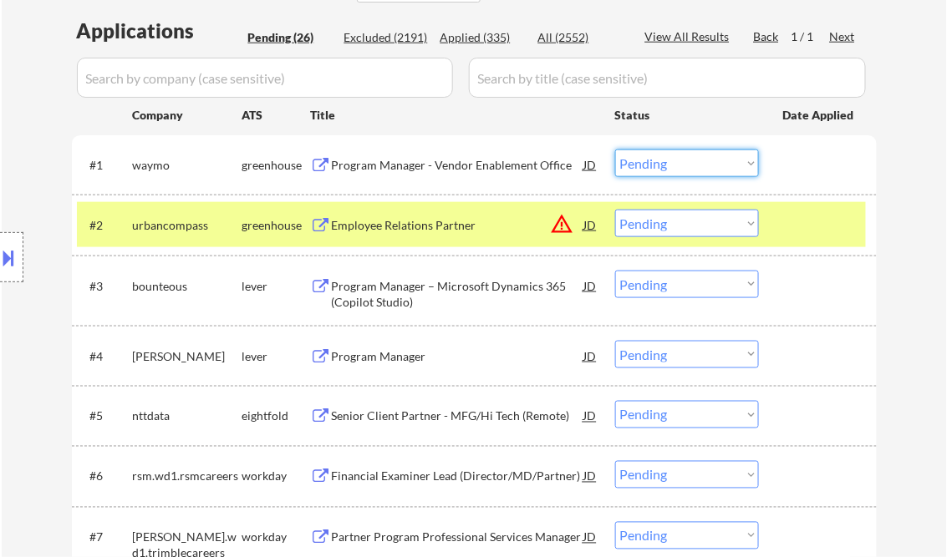
click at [660, 163] on select "Choose an option... Pending Applied Excluded (Questions) Excluded (Expired) Exc…" at bounding box center [687, 164] width 144 height 28
click at [423, 170] on div "Program Manager - Vendor Enablement Office" at bounding box center [458, 165] width 252 height 17
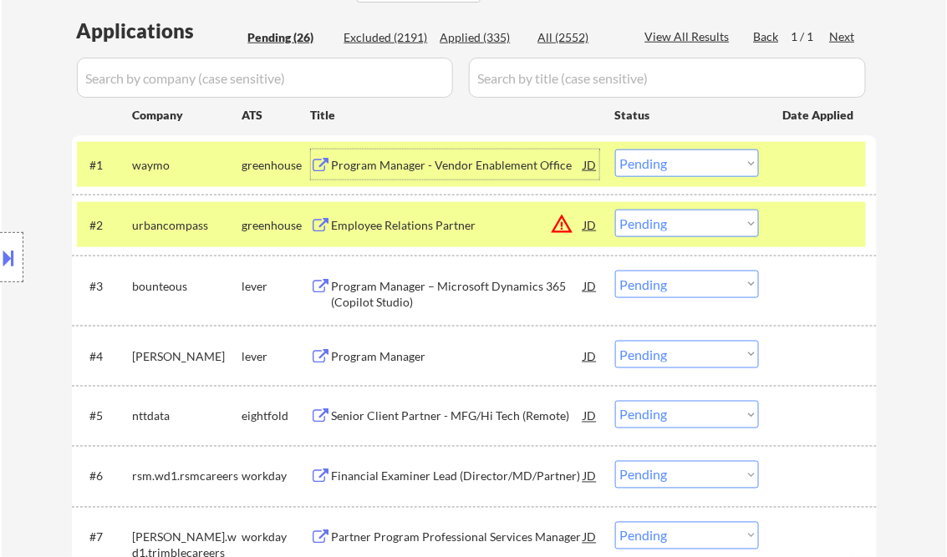
click at [689, 163] on select "Choose an option... Pending Applied Excluded (Questions) Excluded (Expired) Exc…" at bounding box center [687, 164] width 144 height 28
click at [615, 150] on select "Choose an option... Pending Applied Excluded (Questions) Excluded (Expired) Exc…" at bounding box center [687, 164] width 144 height 28
click at [406, 231] on div "Employee Relations Partner" at bounding box center [458, 225] width 252 height 17
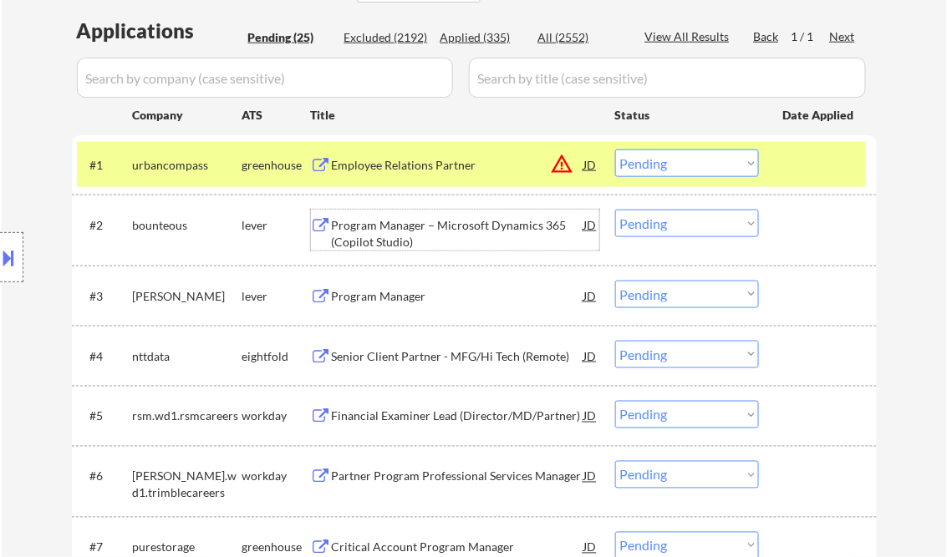
drag, startPoint x: 694, startPoint y: 165, endPoint x: 699, endPoint y: 176, distance: 12.7
click at [694, 165] on select "Choose an option... Pending Applied Excluded (Questions) Excluded (Expired) Exc…" at bounding box center [687, 164] width 144 height 28
click at [615, 150] on select "Choose an option... Pending Applied Excluded (Questions) Excluded (Expired) Exc…" at bounding box center [687, 164] width 144 height 28
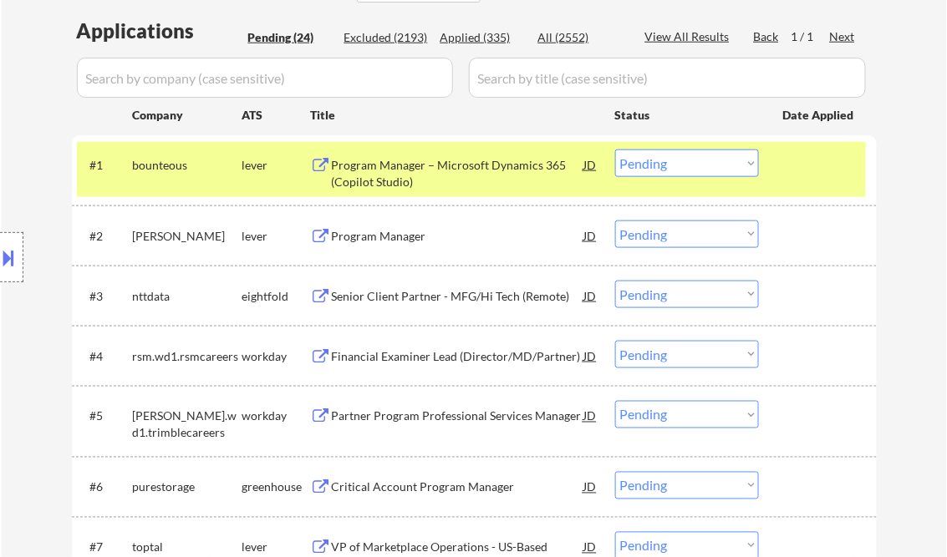
click at [443, 176] on div "Program Manager – Microsoft Dynamics 365 (Copilot Studio)" at bounding box center [458, 173] width 252 height 33
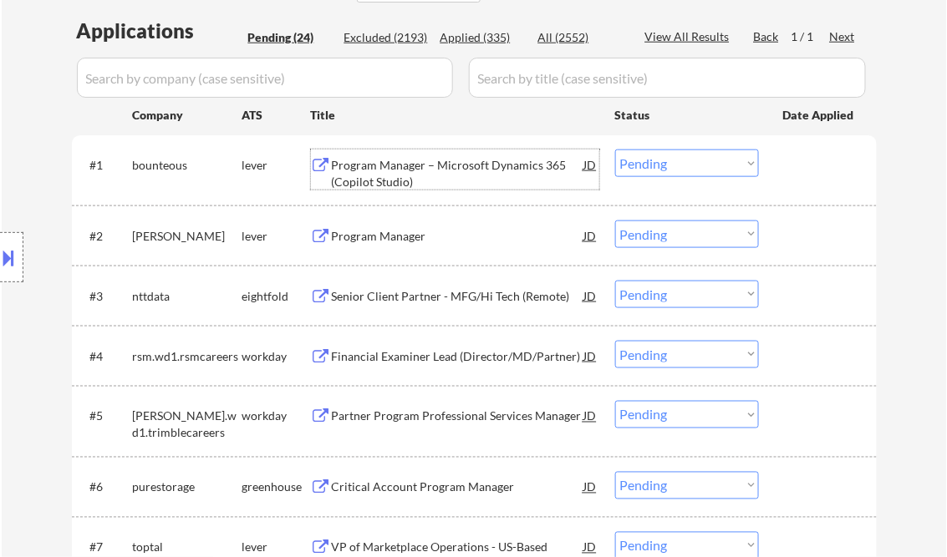
drag, startPoint x: 653, startPoint y: 158, endPoint x: 669, endPoint y: 177, distance: 25.5
click at [653, 158] on select "Choose an option... Pending Applied Excluded (Questions) Excluded (Expired) Exc…" at bounding box center [687, 164] width 144 height 28
click at [615, 150] on select "Choose an option... Pending Applied Excluded (Questions) Excluded (Expired) Exc…" at bounding box center [687, 164] width 144 height 28
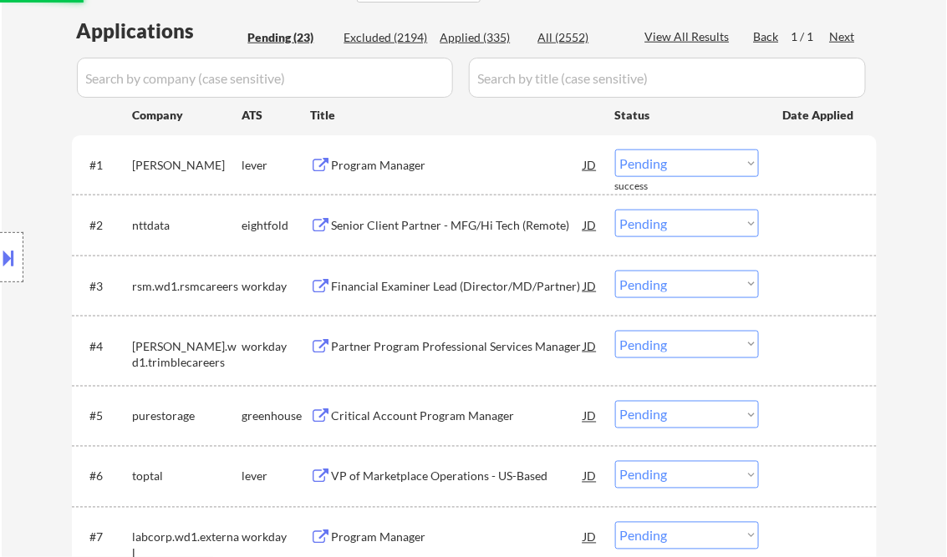
click at [401, 172] on div "Program Manager" at bounding box center [458, 165] width 252 height 17
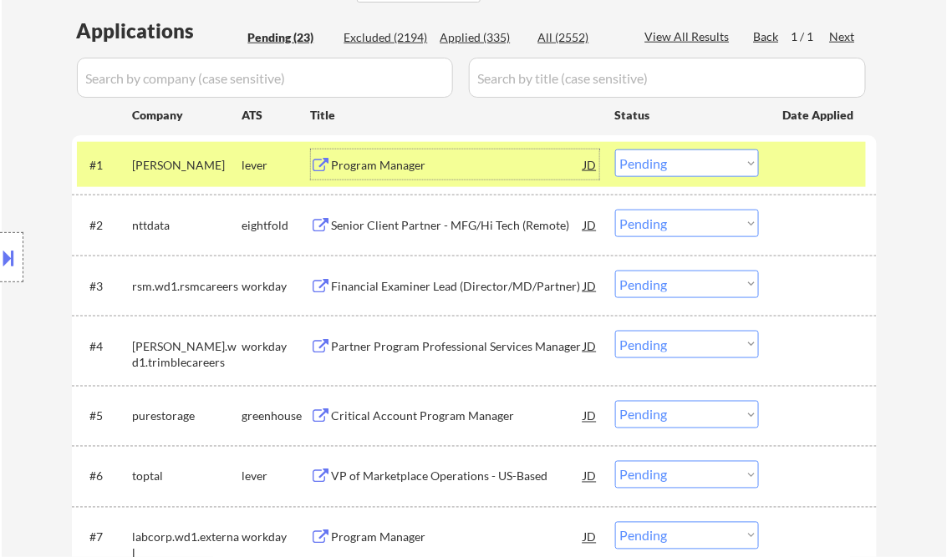
click at [693, 167] on select "Choose an option... Pending Applied Excluded (Questions) Excluded (Expired) Exc…" at bounding box center [687, 164] width 144 height 28
click at [615, 150] on select "Choose an option... Pending Applied Excluded (Questions) Excluded (Expired) Exc…" at bounding box center [687, 164] width 144 height 28
click at [480, 224] on div "Senior Client Partner - MFG/Hi Tech (Remote)" at bounding box center [458, 225] width 252 height 17
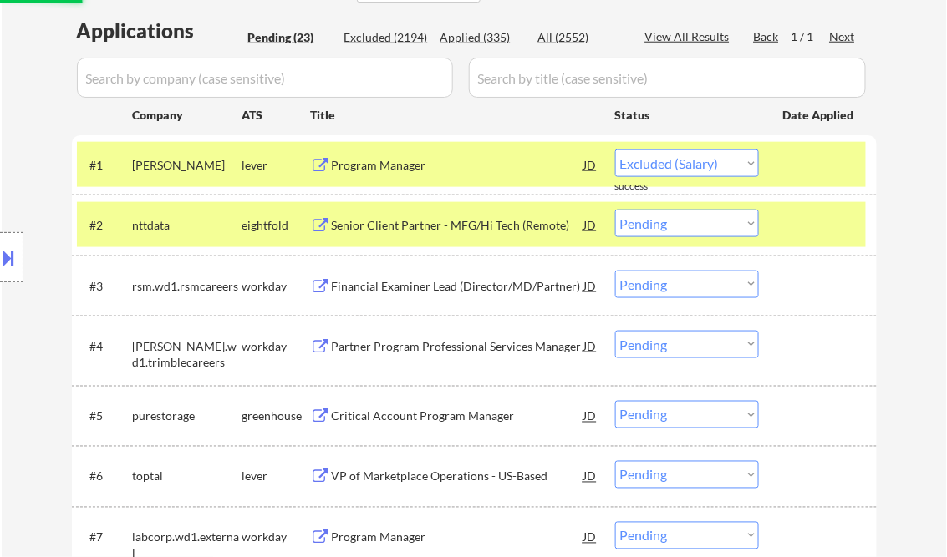
select select ""pending""
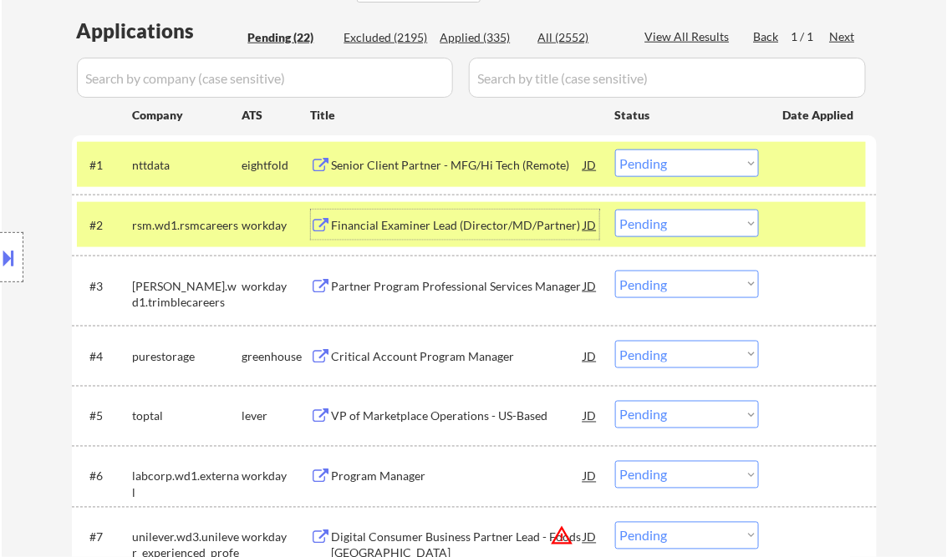
click at [12, 252] on button at bounding box center [9, 258] width 18 height 28
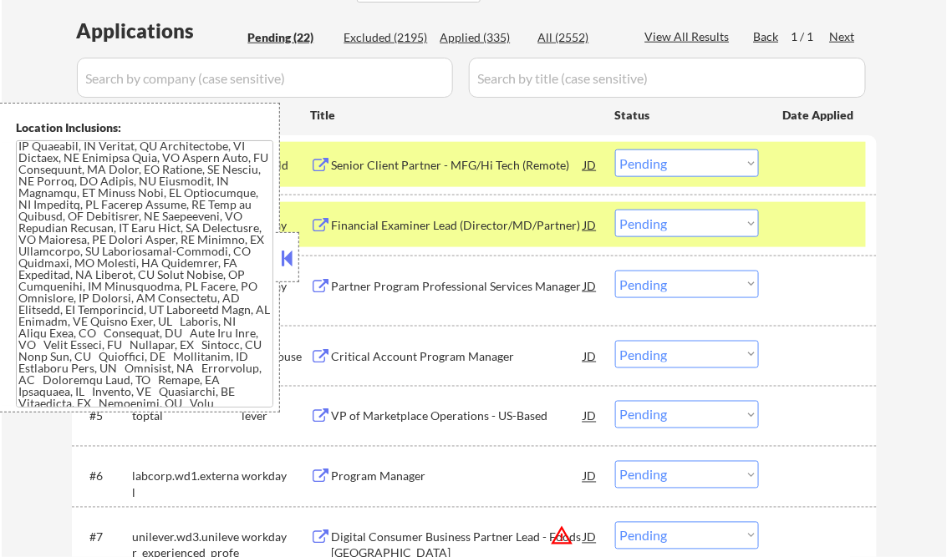
scroll to position [3, 0]
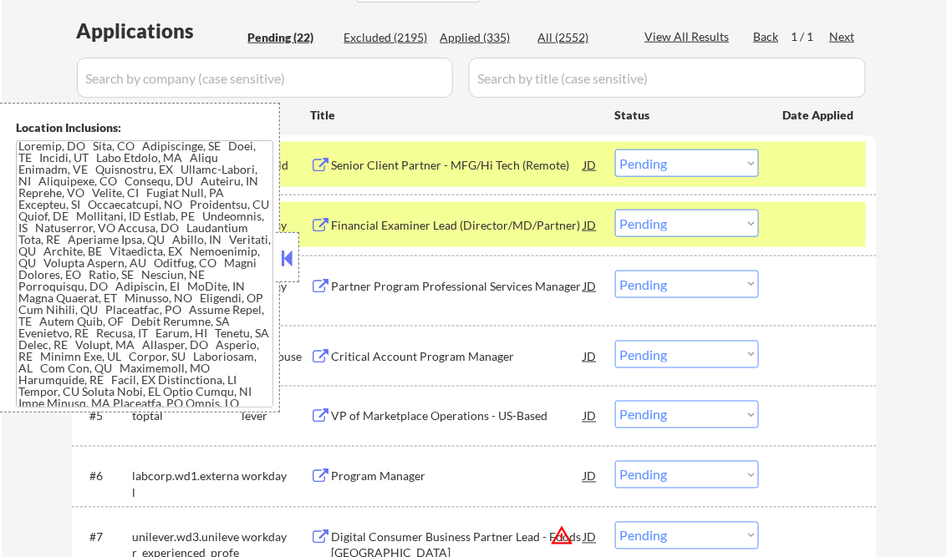
click at [284, 266] on button at bounding box center [287, 258] width 18 height 25
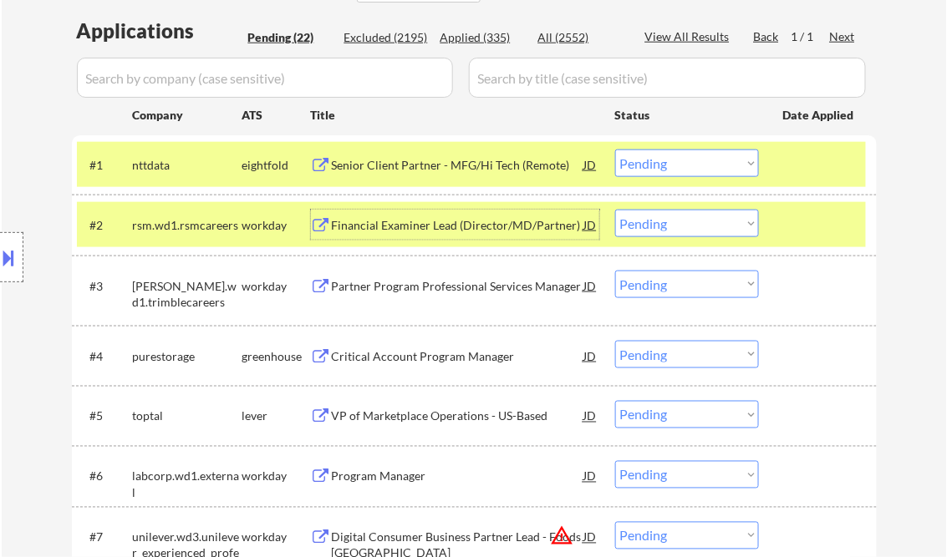
click at [453, 228] on div "Financial Examiner Lead (Director/MD/Partner)" at bounding box center [458, 225] width 252 height 17
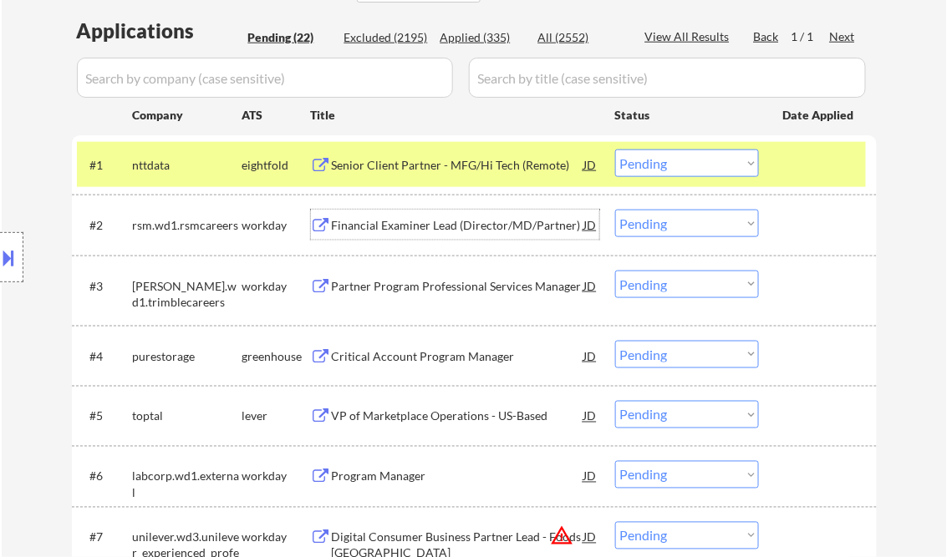
click at [649, 226] on select "Choose an option... Pending Applied Excluded (Questions) Excluded (Expired) Exc…" at bounding box center [687, 224] width 144 height 28
click at [615, 210] on select "Choose an option... Pending Applied Excluded (Questions) Excluded (Expired) Exc…" at bounding box center [687, 224] width 144 height 28
click at [433, 287] on div "Partner Program Professional Services Manager" at bounding box center [458, 286] width 252 height 17
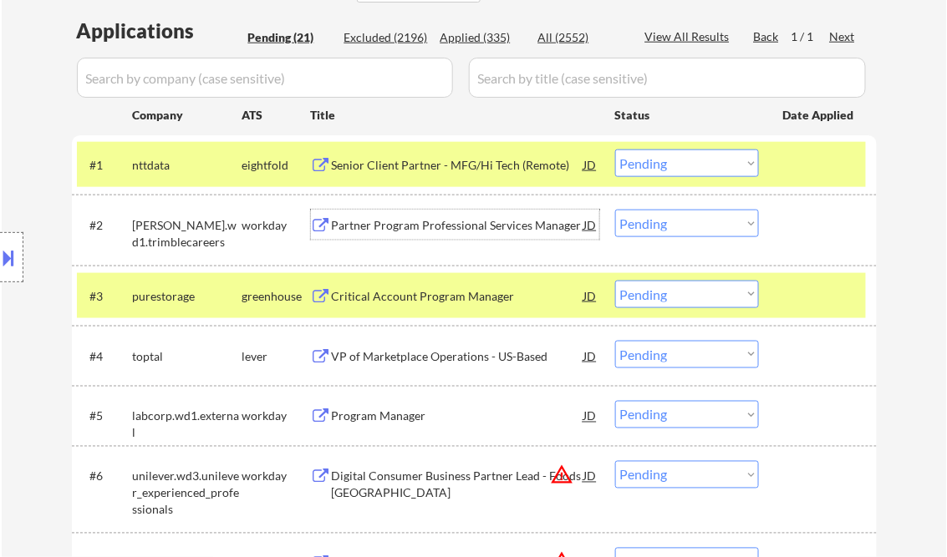
click at [486, 231] on div "Partner Program Professional Services Manager" at bounding box center [458, 225] width 252 height 17
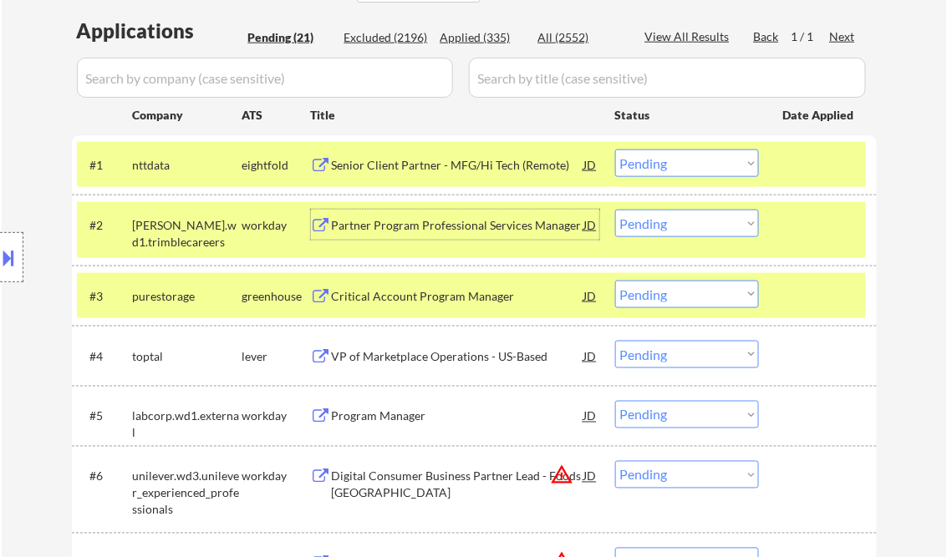
click at [693, 223] on select "Choose an option... Pending Applied Excluded (Questions) Excluded (Expired) Exc…" at bounding box center [687, 224] width 144 height 28
click at [615, 210] on select "Choose an option... Pending Applied Excluded (Questions) Excluded (Expired) Exc…" at bounding box center [687, 224] width 144 height 28
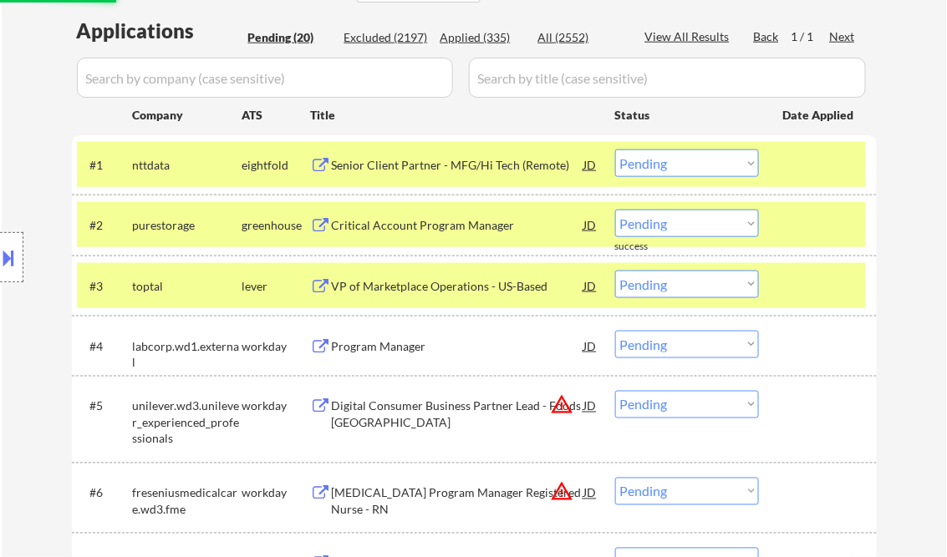
click at [422, 224] on div "Critical Account Program Manager" at bounding box center [458, 225] width 252 height 17
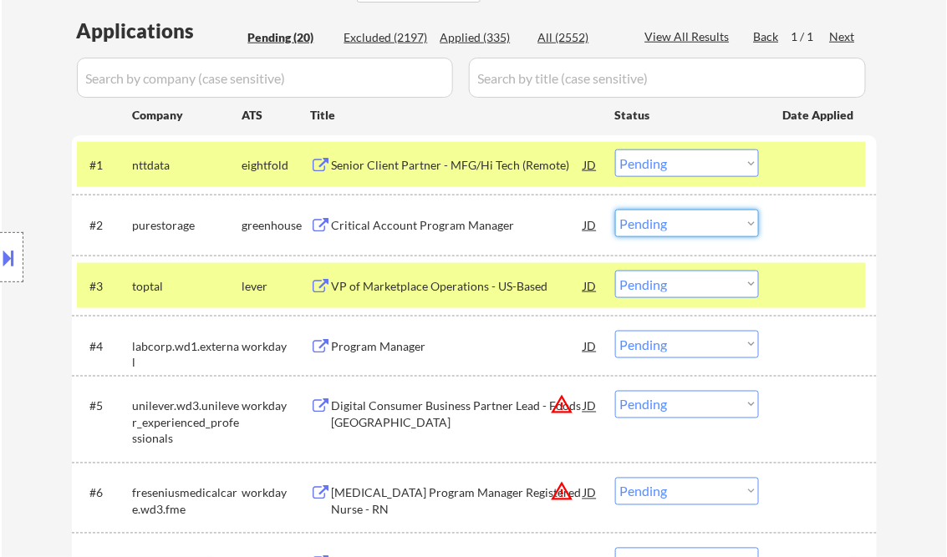
drag, startPoint x: 684, startPoint y: 221, endPoint x: 722, endPoint y: 225, distance: 38.7
click at [686, 221] on select "Choose an option... Pending Applied Excluded (Questions) Excluded (Expired) Exc…" at bounding box center [687, 224] width 144 height 28
click at [615, 210] on select "Choose an option... Pending Applied Excluded (Questions) Excluded (Expired) Exc…" at bounding box center [687, 224] width 144 height 28
click at [497, 285] on div "VP of Marketplace Operations - US-Based" at bounding box center [458, 286] width 252 height 17
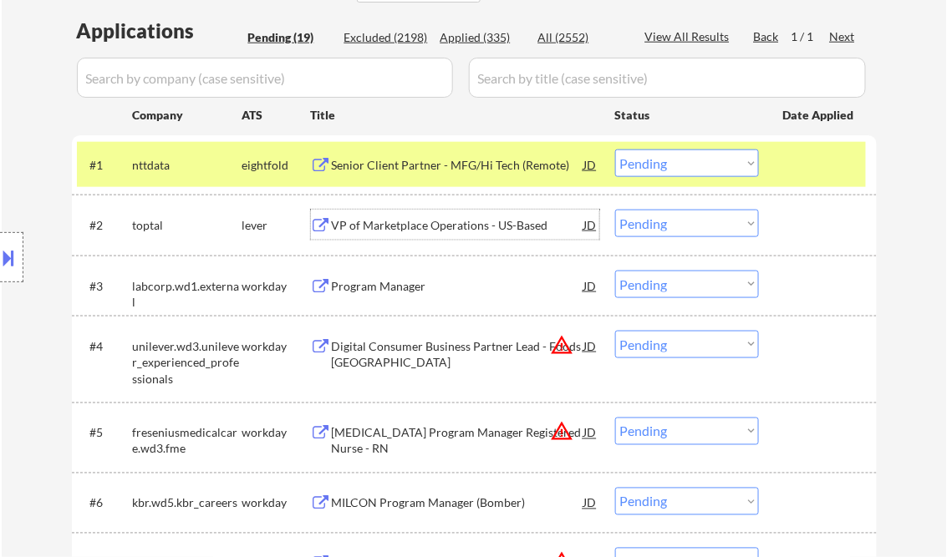
click at [438, 224] on div "VP of Marketplace Operations - US-Based" at bounding box center [458, 225] width 252 height 17
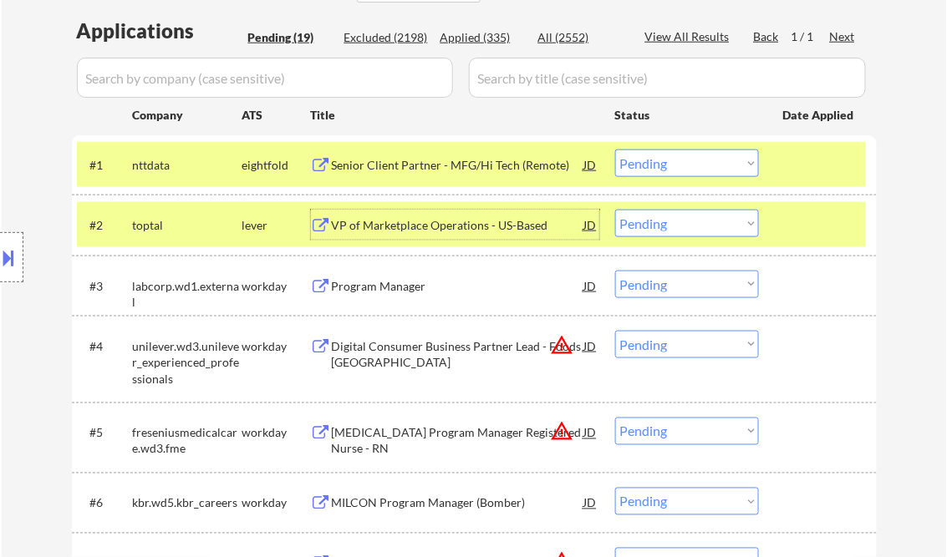
click at [689, 223] on select "Choose an option... Pending Applied Excluded (Questions) Excluded (Expired) Exc…" at bounding box center [687, 224] width 144 height 28
click at [615, 210] on select "Choose an option... Pending Applied Excluded (Questions) Excluded (Expired) Exc…" at bounding box center [687, 224] width 144 height 28
click at [384, 281] on div "Program Manager" at bounding box center [458, 286] width 252 height 17
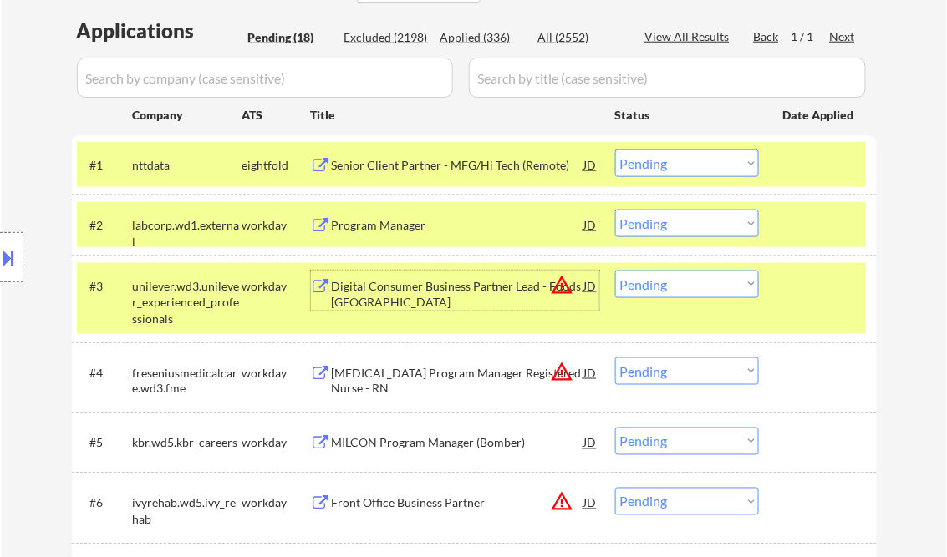
click at [18, 264] on button at bounding box center [9, 258] width 18 height 28
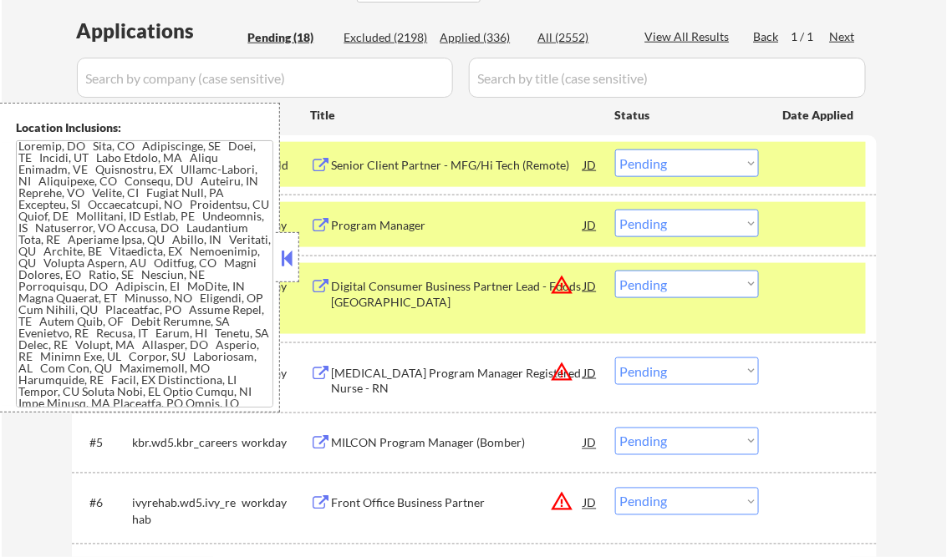
click at [287, 259] on button at bounding box center [287, 258] width 18 height 25
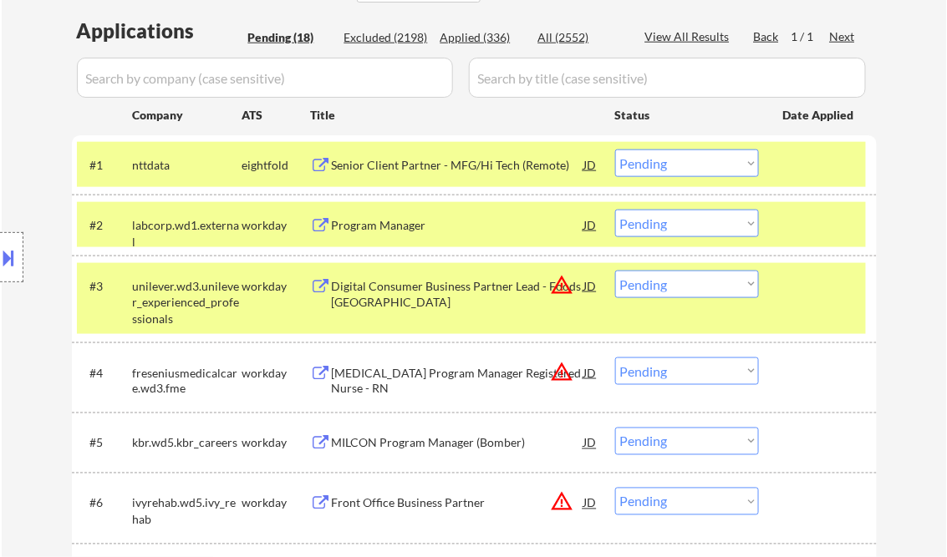
click at [809, 300] on div "#3 unilever.wd3.unilever_experienced_professionals workday Digital Consumer Bus…" at bounding box center [471, 299] width 789 height 72
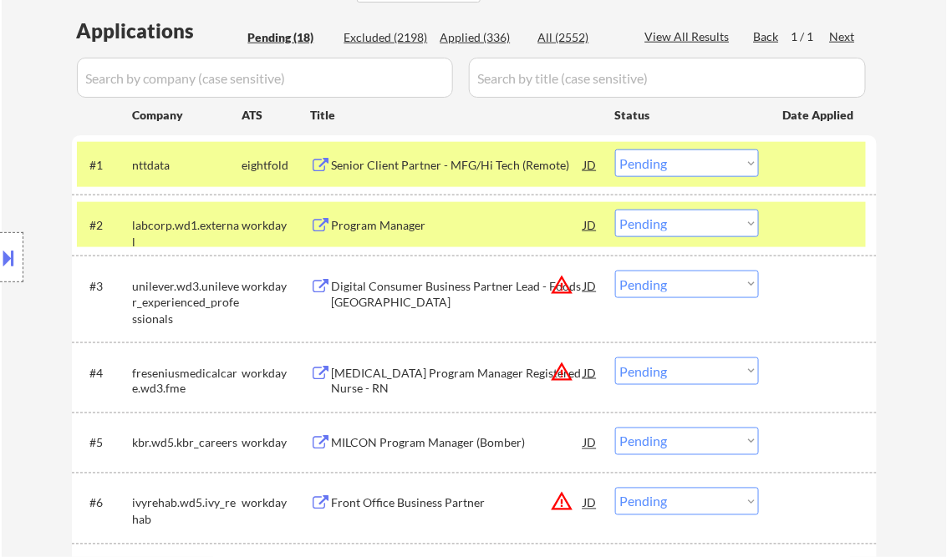
click at [801, 214] on div at bounding box center [820, 225] width 74 height 30
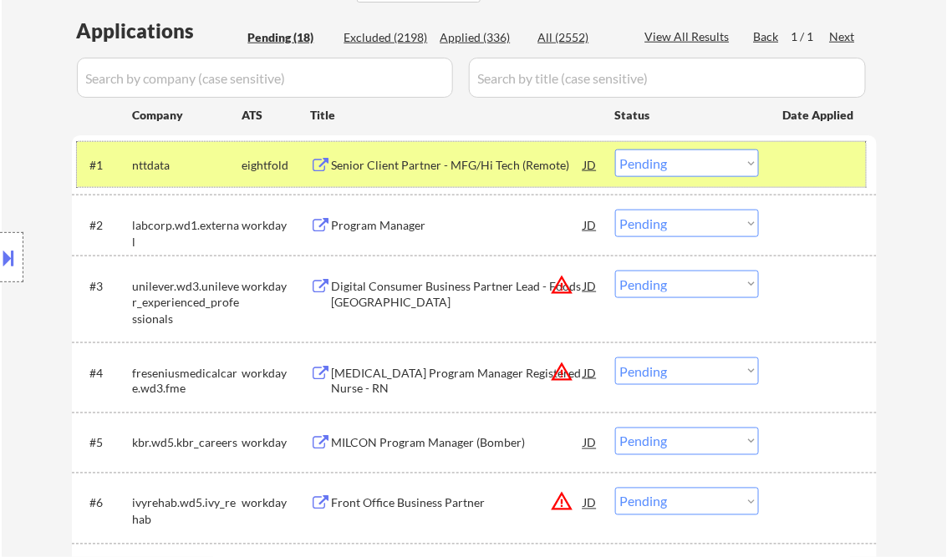
click at [801, 165] on div at bounding box center [820, 165] width 74 height 30
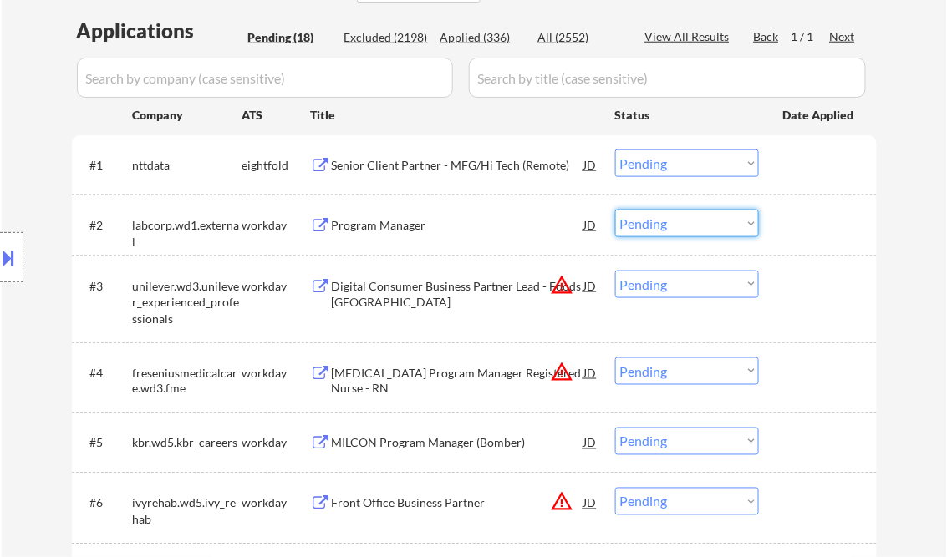
drag, startPoint x: 645, startPoint y: 227, endPoint x: 669, endPoint y: 238, distance: 25.8
click at [647, 228] on select "Choose an option... Pending Applied Excluded (Questions) Excluded (Expired) Exc…" at bounding box center [687, 224] width 144 height 28
click at [615, 210] on select "Choose an option... Pending Applied Excluded (Questions) Excluded (Expired) Exc…" at bounding box center [687, 224] width 144 height 28
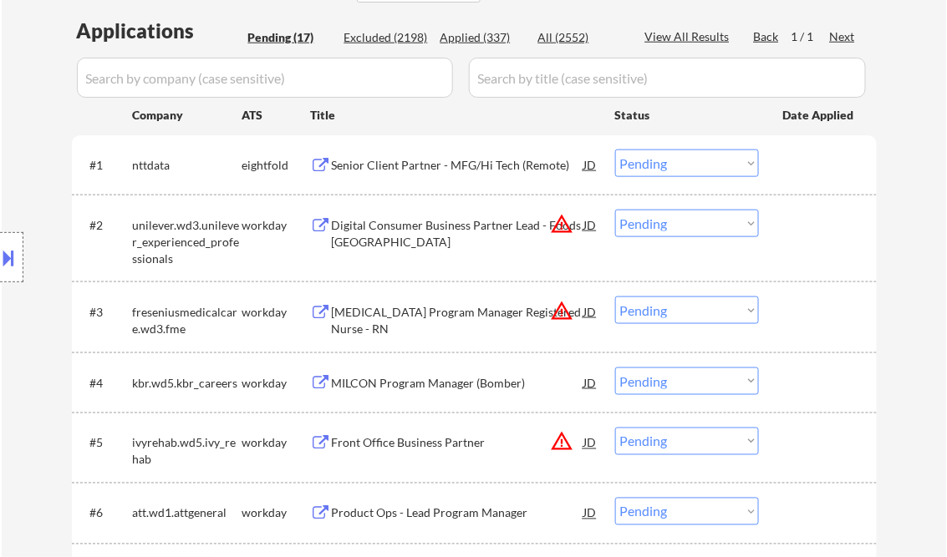
click at [413, 229] on div "Digital Consumer Business Partner Lead - Foods North America" at bounding box center [458, 233] width 252 height 33
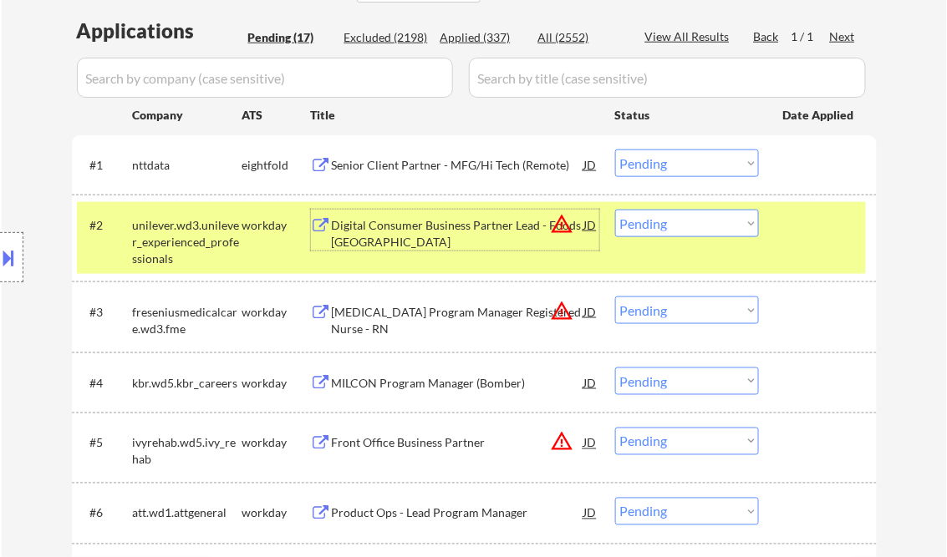
drag, startPoint x: 656, startPoint y: 226, endPoint x: 664, endPoint y: 237, distance: 13.1
click at [657, 228] on select "Choose an option... Pending Applied Excluded (Questions) Excluded (Expired) Exc…" at bounding box center [687, 224] width 144 height 28
click at [615, 210] on select "Choose an option... Pending Applied Excluded (Questions) Excluded (Expired) Exc…" at bounding box center [687, 224] width 144 height 28
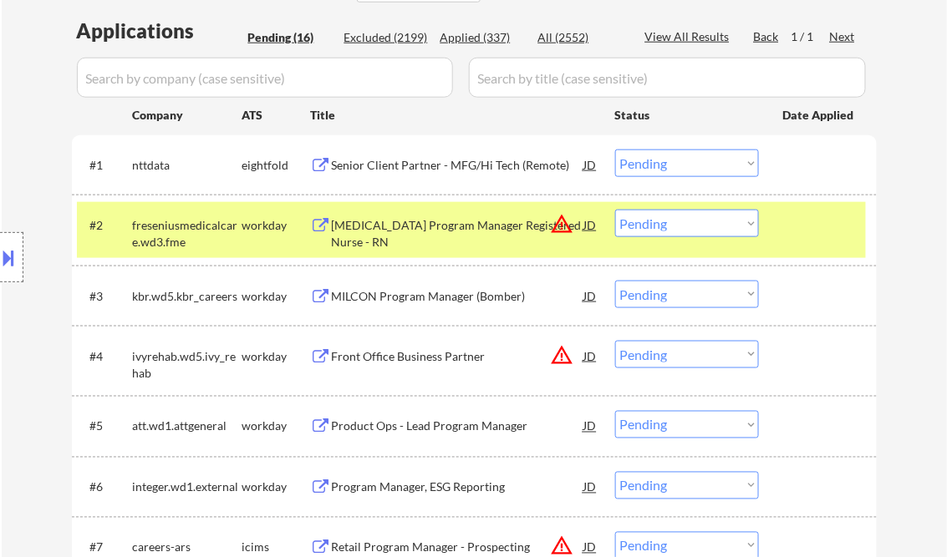
drag, startPoint x: 657, startPoint y: 226, endPoint x: 674, endPoint y: 236, distance: 19.5
click at [657, 226] on select "Choose an option... Pending Applied Excluded (Questions) Excluded (Expired) Exc…" at bounding box center [687, 224] width 144 height 28
click at [615, 210] on select "Choose an option... Pending Applied Excluded (Questions) Excluded (Expired) Exc…" at bounding box center [687, 224] width 144 height 28
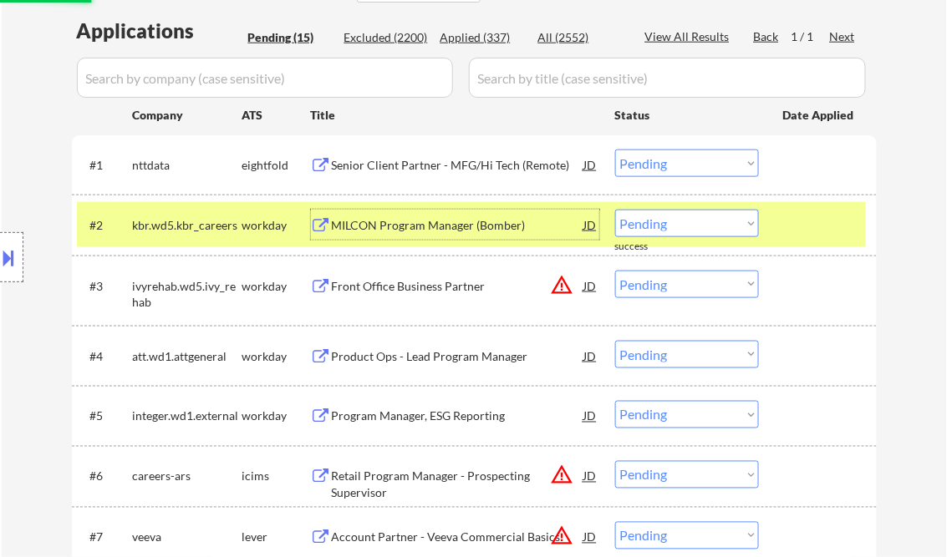
click at [440, 226] on div "MILCON Program Manager (Bomber)" at bounding box center [458, 225] width 252 height 17
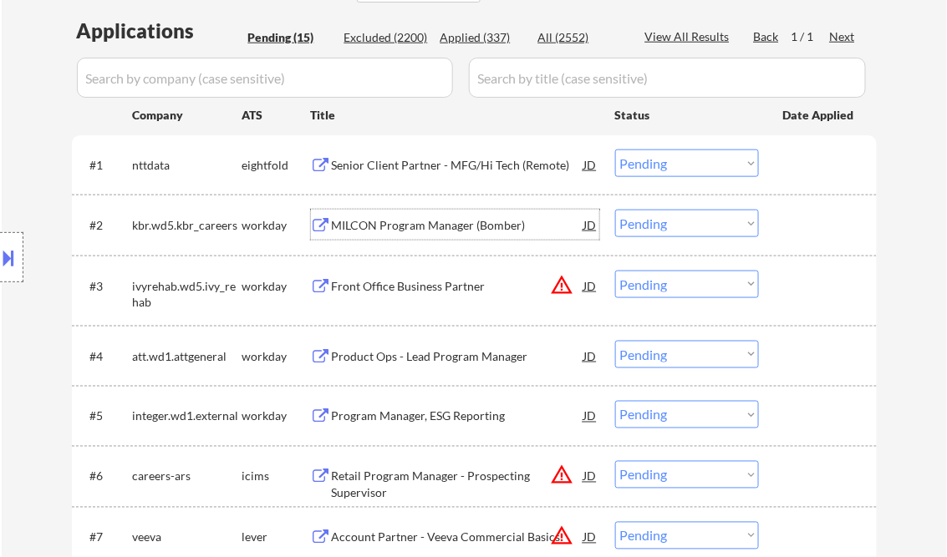
click at [680, 226] on select "Choose an option... Pending Applied Excluded (Questions) Excluded (Expired) Exc…" at bounding box center [687, 224] width 144 height 28
click at [615, 210] on select "Choose an option... Pending Applied Excluded (Questions) Excluded (Expired) Exc…" at bounding box center [687, 224] width 144 height 28
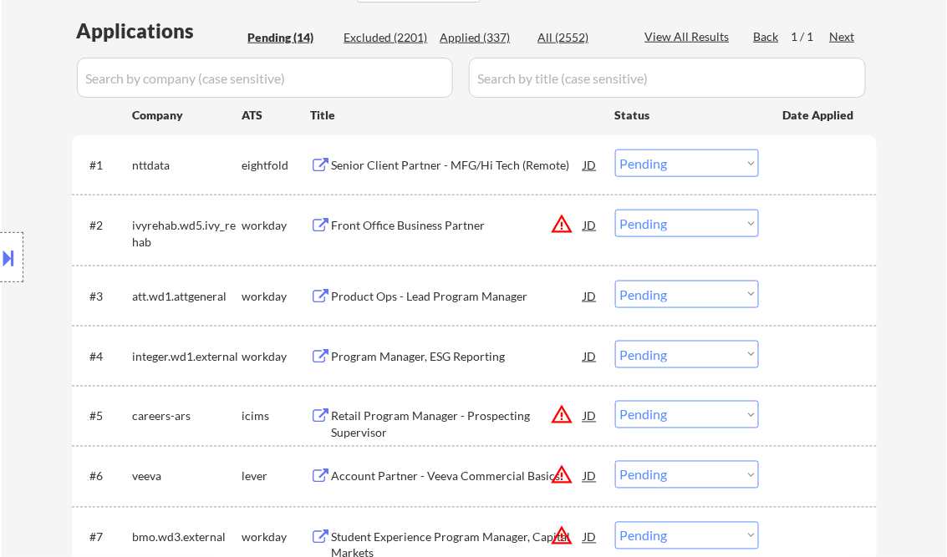
click at [410, 231] on div "Front Office Business Partner" at bounding box center [458, 225] width 252 height 17
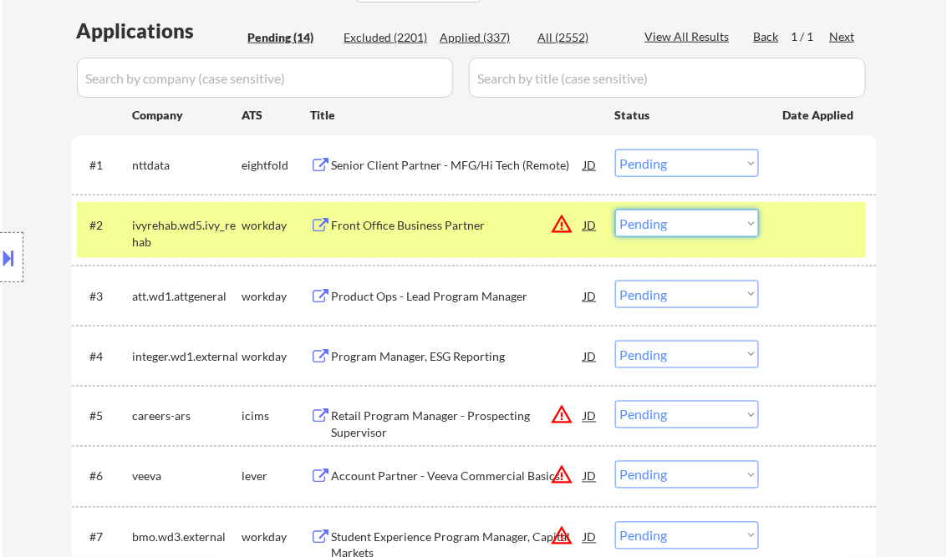
click at [679, 226] on select "Choose an option... Pending Applied Excluded (Questions) Excluded (Expired) Exc…" at bounding box center [687, 224] width 144 height 28
click at [615, 210] on select "Choose an option... Pending Applied Excluded (Questions) Excluded (Expired) Exc…" at bounding box center [687, 224] width 144 height 28
click at [465, 304] on div "Product Ops - Lead Program Manager" at bounding box center [458, 296] width 252 height 17
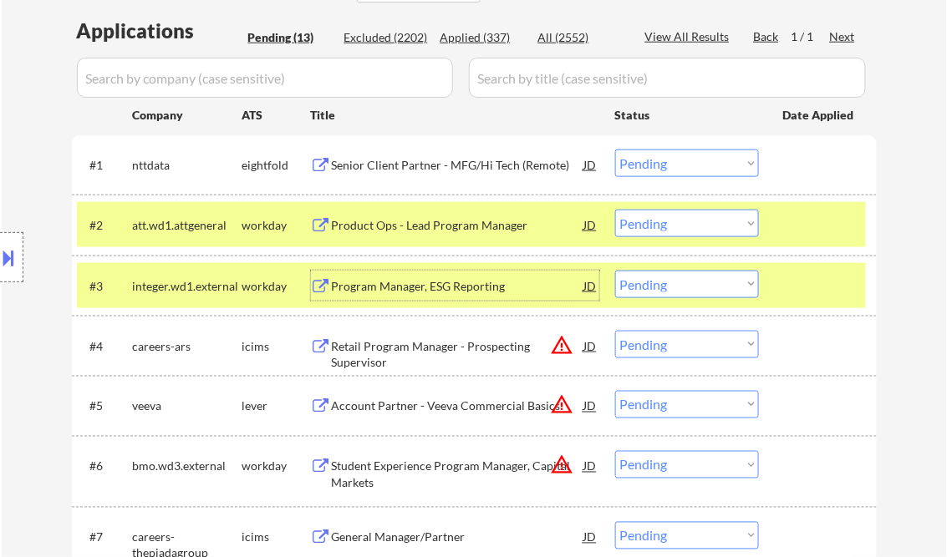
click at [677, 229] on select "Choose an option... Pending Applied Excluded (Questions) Excluded (Expired) Exc…" at bounding box center [687, 224] width 144 height 28
click at [615, 210] on select "Choose an option... Pending Applied Excluded (Questions) Excluded (Expired) Exc…" at bounding box center [687, 224] width 144 height 28
click at [441, 282] on div "Program Manager, ESG Reporting" at bounding box center [458, 286] width 252 height 17
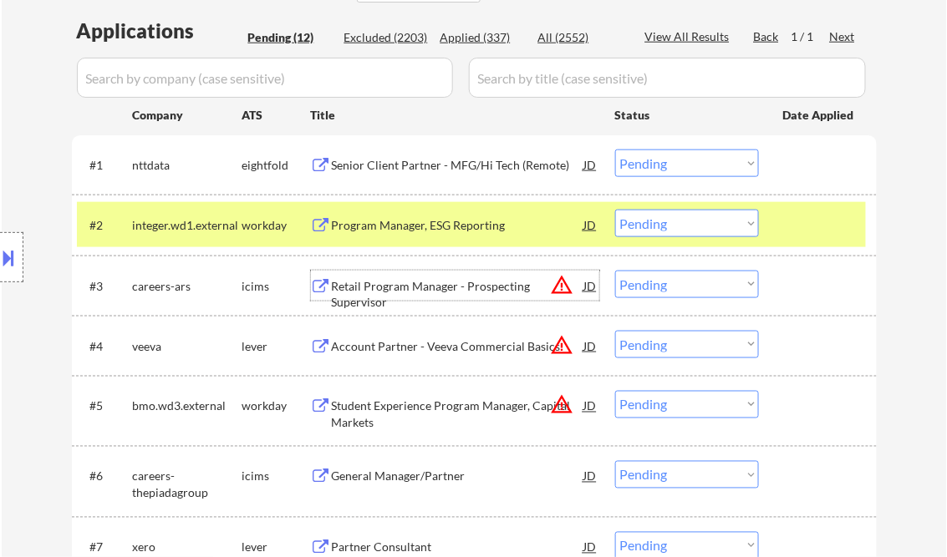
drag, startPoint x: 654, startPoint y: 229, endPoint x: 664, endPoint y: 237, distance: 11.9
click at [654, 229] on select "Choose an option... Pending Applied Excluded (Questions) Excluded (Expired) Exc…" at bounding box center [687, 224] width 144 height 28
click at [615, 210] on select "Choose an option... Pending Applied Excluded (Questions) Excluded (Expired) Exc…" at bounding box center [687, 224] width 144 height 28
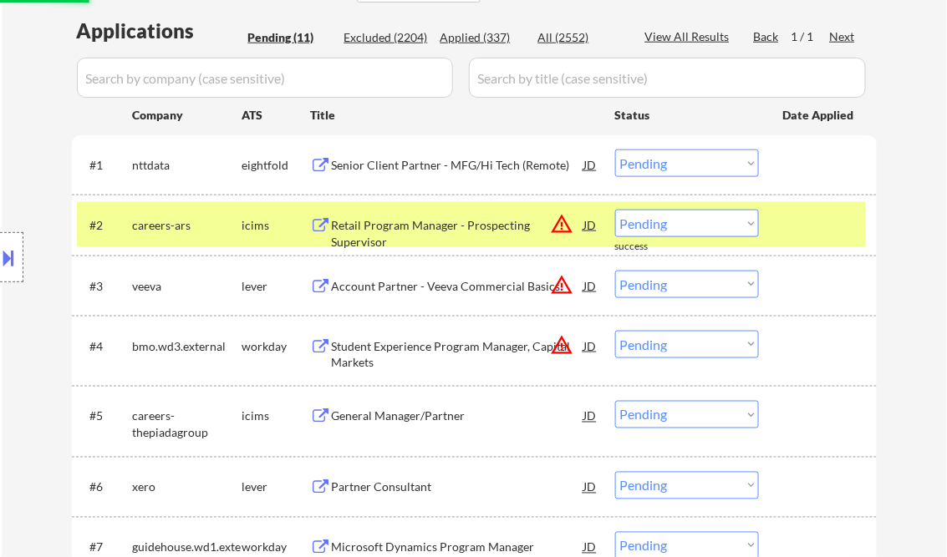
click at [427, 231] on div "Retail Program Manager - Prospecting Supervisor" at bounding box center [458, 233] width 252 height 33
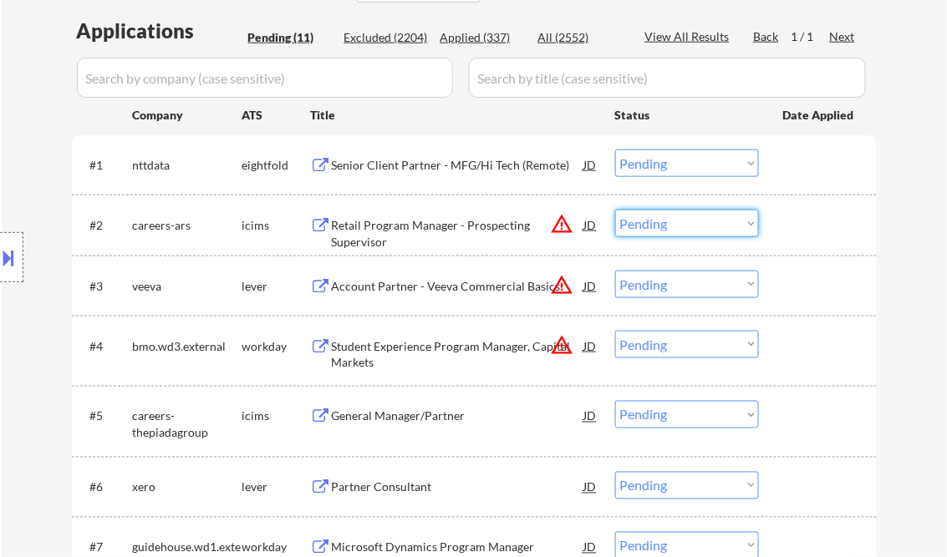
drag, startPoint x: 675, startPoint y: 222, endPoint x: 684, endPoint y: 238, distance: 17.9
click at [675, 222] on select "Choose an option... Pending Applied Excluded (Questions) Excluded (Expired) Exc…" at bounding box center [687, 224] width 144 height 28
click at [615, 210] on select "Choose an option... Pending Applied Excluded (Questions) Excluded (Expired) Exc…" at bounding box center [687, 224] width 144 height 28
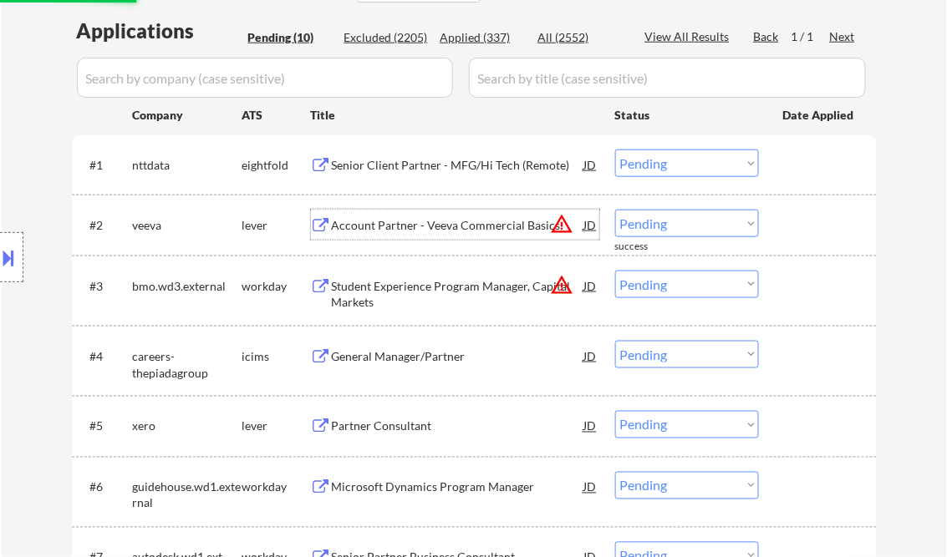
click at [462, 230] on div "Account Partner - Veeva Commercial Basics" at bounding box center [458, 225] width 252 height 17
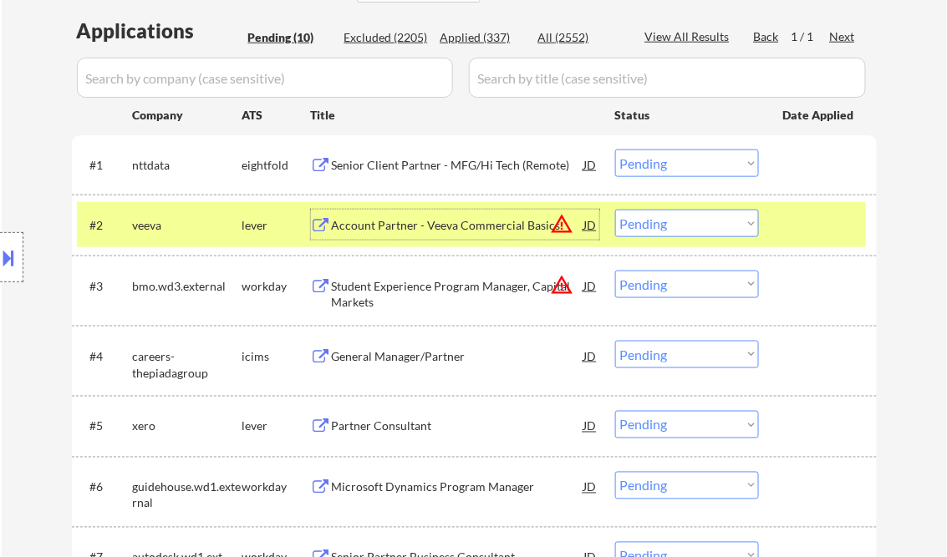
click at [13, 258] on button at bounding box center [9, 258] width 18 height 28
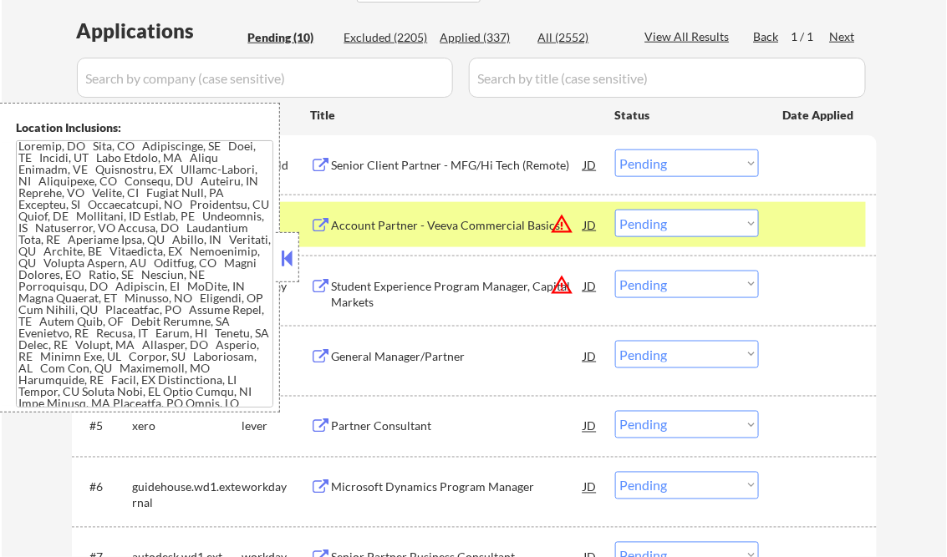
click at [284, 251] on button at bounding box center [287, 258] width 18 height 25
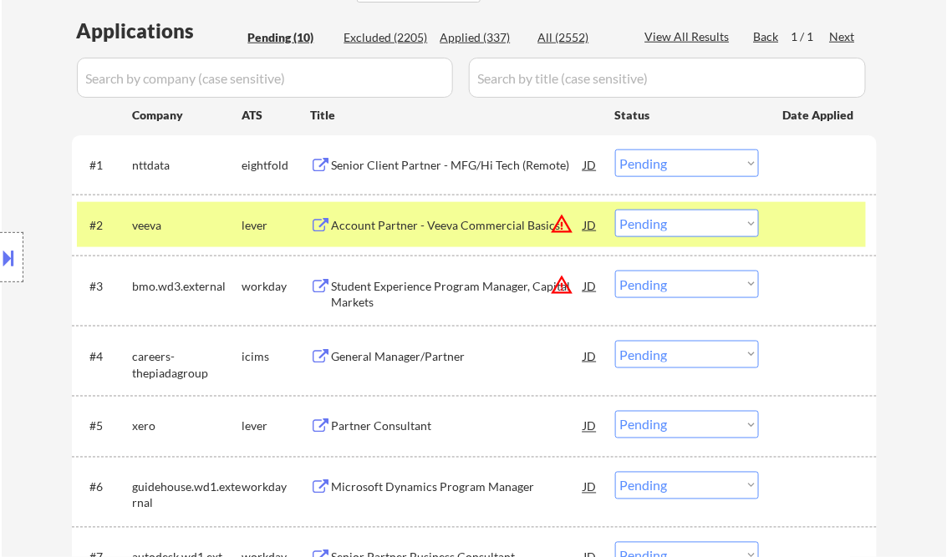
click at [659, 222] on select "Choose an option... Pending Applied Excluded (Questions) Excluded (Expired) Exc…" at bounding box center [687, 224] width 144 height 28
click at [615, 210] on select "Choose an option... Pending Applied Excluded (Questions) Excluded (Expired) Exc…" at bounding box center [687, 224] width 144 height 28
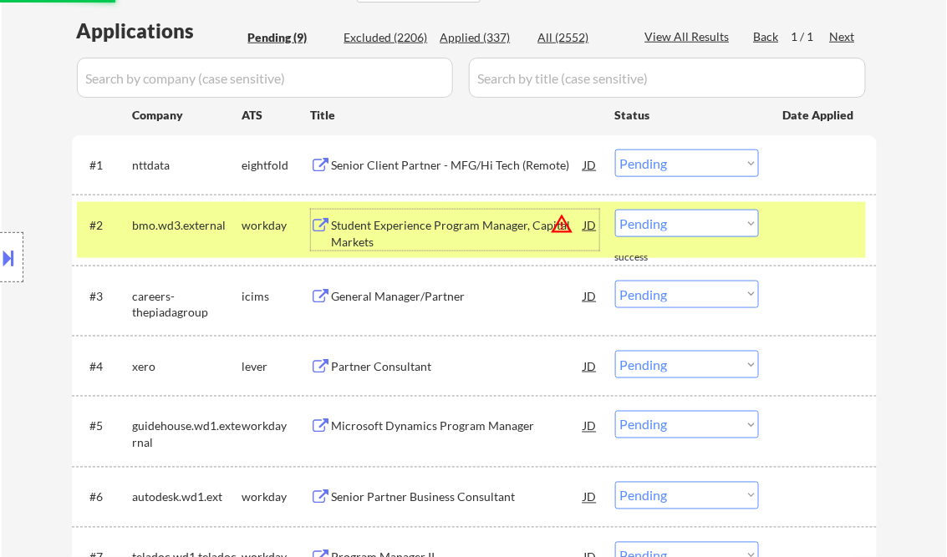
click at [410, 231] on div "Student Experience Program Manager, Capital Markets" at bounding box center [458, 233] width 252 height 33
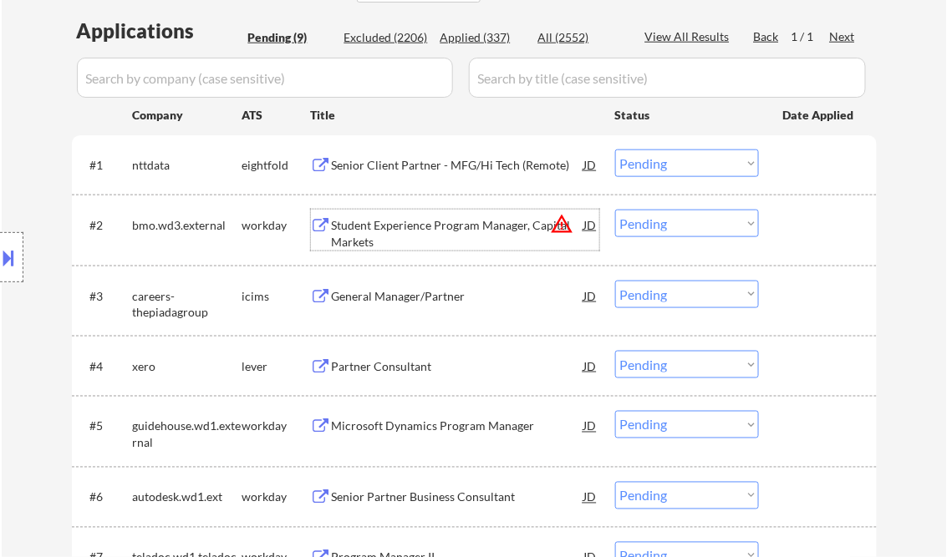
drag, startPoint x: 672, startPoint y: 231, endPoint x: 679, endPoint y: 238, distance: 10.1
click at [672, 231] on select "Choose an option... Pending Applied Excluded (Questions) Excluded (Expired) Exc…" at bounding box center [687, 224] width 144 height 28
click at [615, 210] on select "Choose an option... Pending Applied Excluded (Questions) Excluded (Expired) Exc…" at bounding box center [687, 224] width 144 height 28
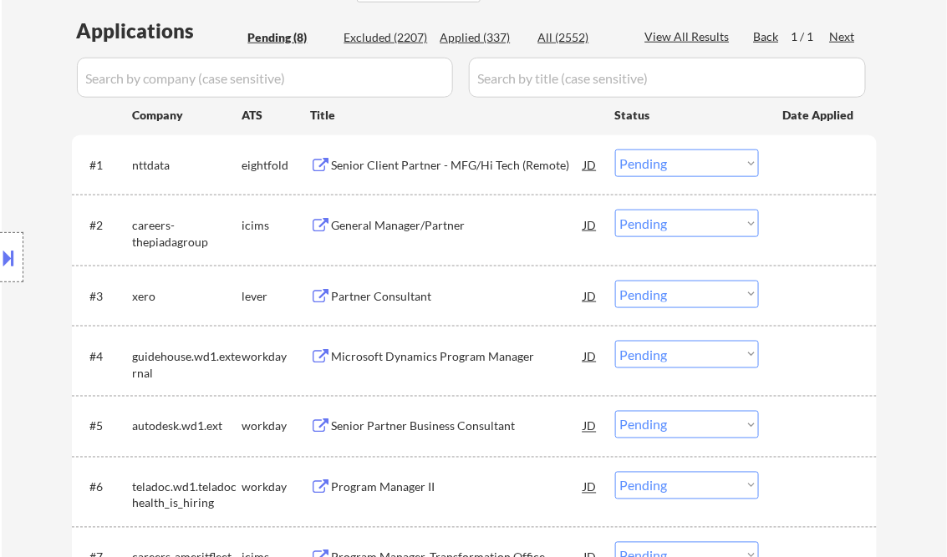
click at [406, 226] on div "General Manager/Partner" at bounding box center [458, 225] width 252 height 17
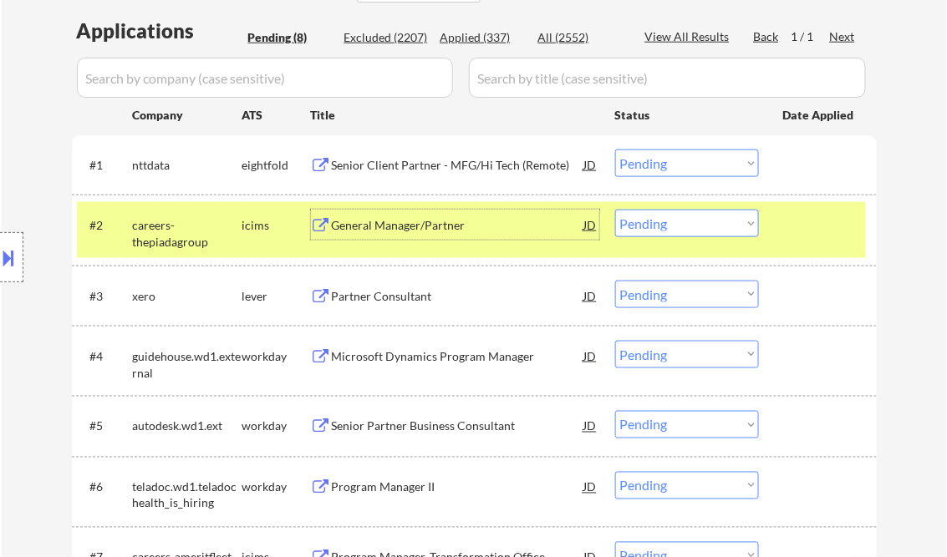
click at [679, 227] on select "Choose an option... Pending Applied Excluded (Questions) Excluded (Expired) Exc…" at bounding box center [687, 224] width 144 height 28
click at [615, 210] on select "Choose an option... Pending Applied Excluded (Questions) Excluded (Expired) Exc…" at bounding box center [687, 224] width 144 height 28
click at [394, 299] on div "Partner Consultant" at bounding box center [458, 296] width 252 height 17
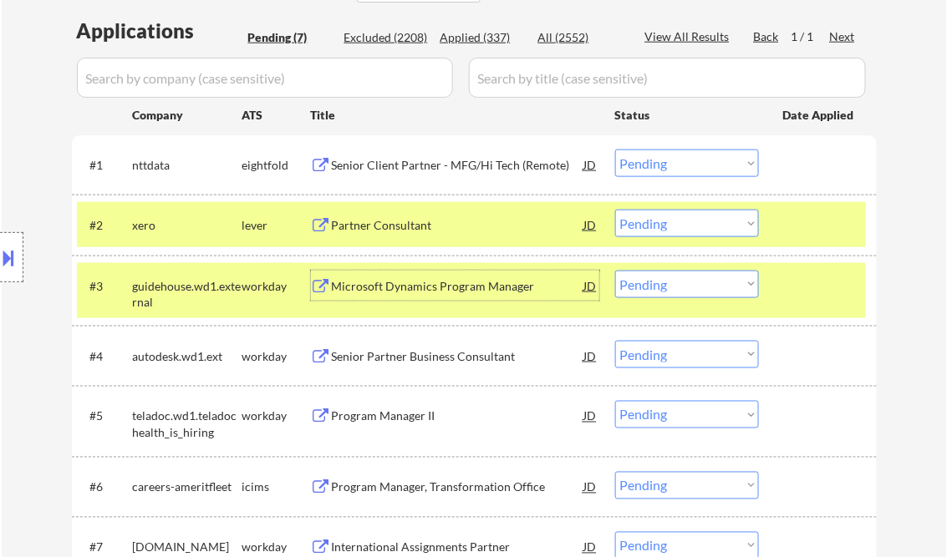
drag, startPoint x: 664, startPoint y: 225, endPoint x: 680, endPoint y: 239, distance: 21.3
click at [665, 226] on select "Choose an option... Pending Applied Excluded (Questions) Excluded (Expired) Exc…" at bounding box center [687, 224] width 144 height 28
click at [615, 210] on select "Choose an option... Pending Applied Excluded (Questions) Excluded (Expired) Exc…" at bounding box center [687, 224] width 144 height 28
click at [420, 285] on div "Microsoft Dynamics Program Manager" at bounding box center [458, 286] width 252 height 17
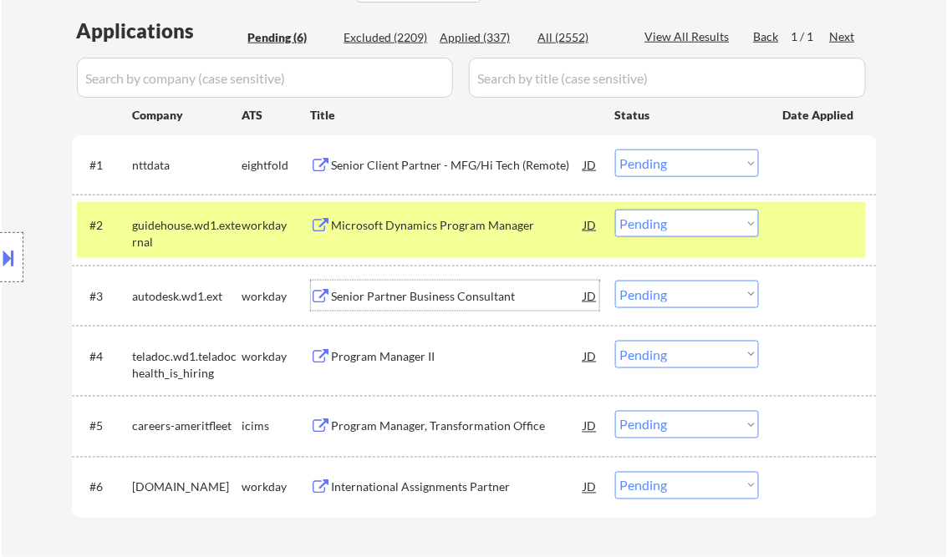
drag, startPoint x: 647, startPoint y: 223, endPoint x: 649, endPoint y: 231, distance: 8.7
click at [647, 223] on select "Choose an option... Pending Applied Excluded (Questions) Excluded (Expired) Exc…" at bounding box center [687, 224] width 144 height 28
click at [615, 210] on select "Choose an option... Pending Applied Excluded (Questions) Excluded (Expired) Exc…" at bounding box center [687, 224] width 144 height 28
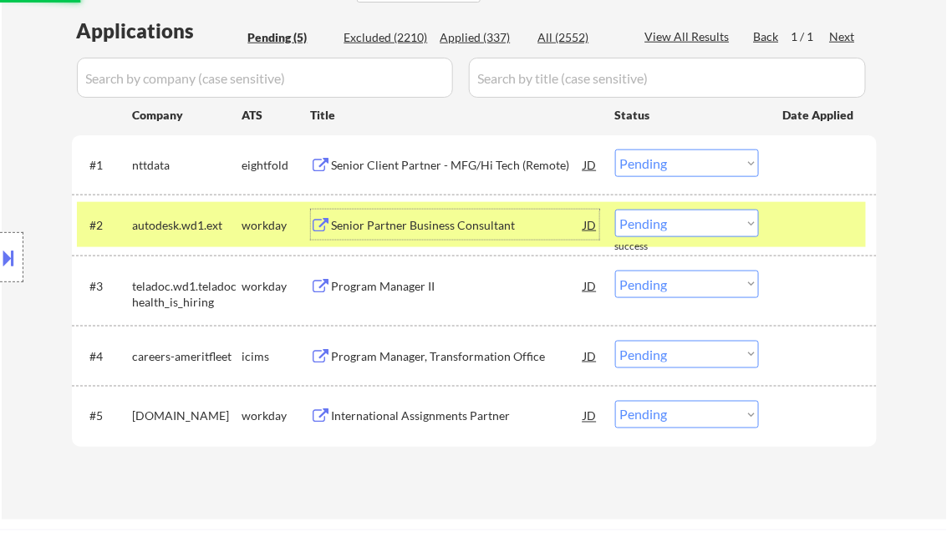
click at [411, 226] on div "Senior Partner Business Consultant" at bounding box center [458, 225] width 252 height 17
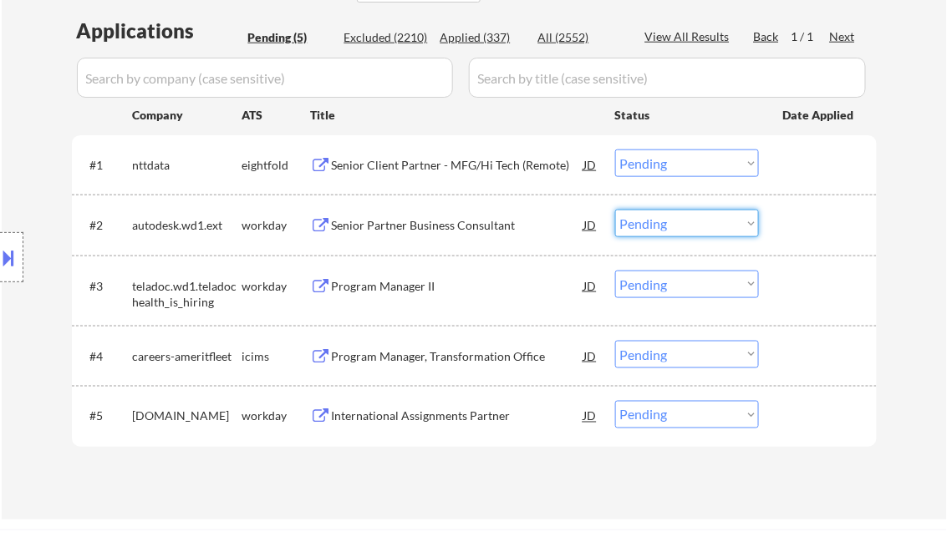
drag, startPoint x: 658, startPoint y: 223, endPoint x: 682, endPoint y: 237, distance: 27.7
click at [659, 223] on select "Choose an option... Pending Applied Excluded (Questions) Excluded (Expired) Exc…" at bounding box center [687, 224] width 144 height 28
click at [615, 210] on select "Choose an option... Pending Applied Excluded (Questions) Excluded (Expired) Exc…" at bounding box center [687, 224] width 144 height 28
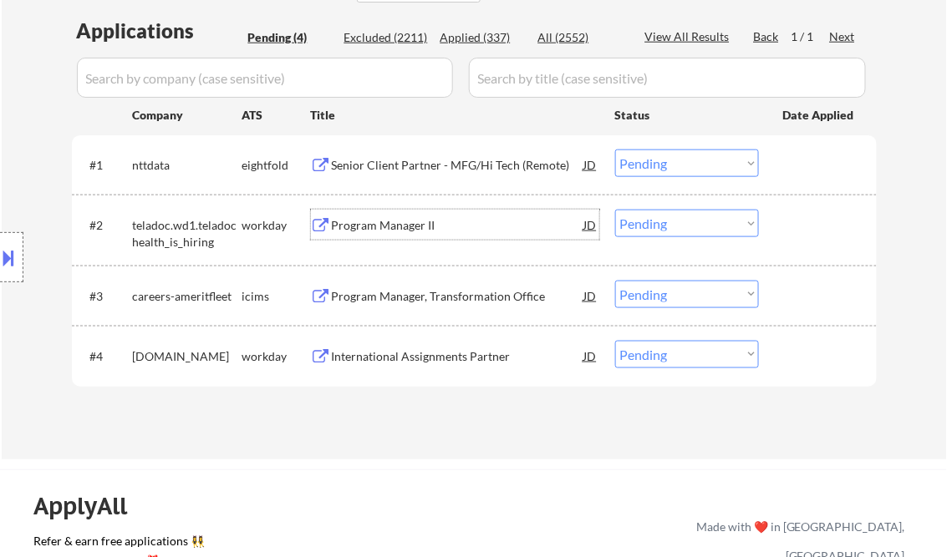
click at [380, 231] on div "Program Manager II" at bounding box center [458, 225] width 252 height 17
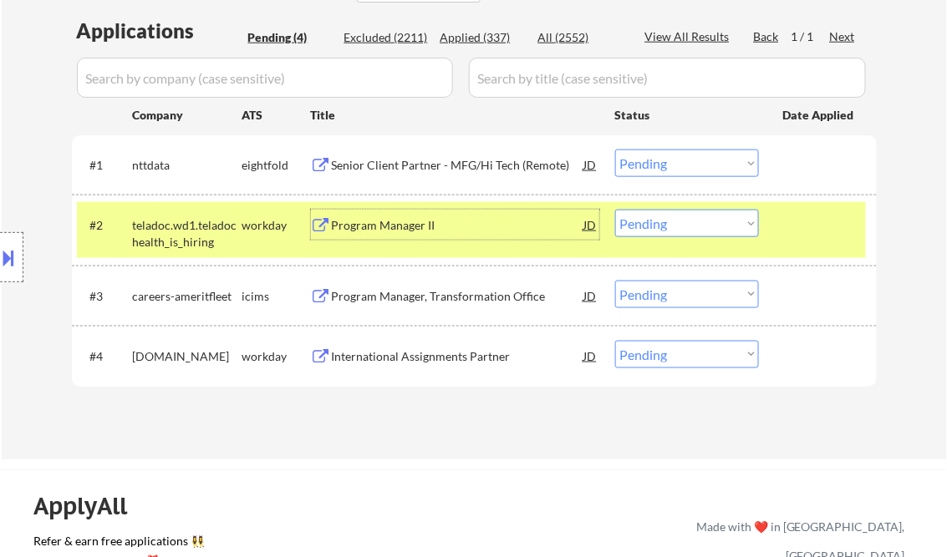
drag, startPoint x: 672, startPoint y: 226, endPoint x: 679, endPoint y: 239, distance: 14.6
click at [672, 226] on select "Choose an option... Pending Applied Excluded (Questions) Excluded (Expired) Exc…" at bounding box center [687, 224] width 144 height 28
click at [615, 210] on select "Choose an option... Pending Applied Excluded (Questions) Excluded (Expired) Exc…" at bounding box center [687, 224] width 144 height 28
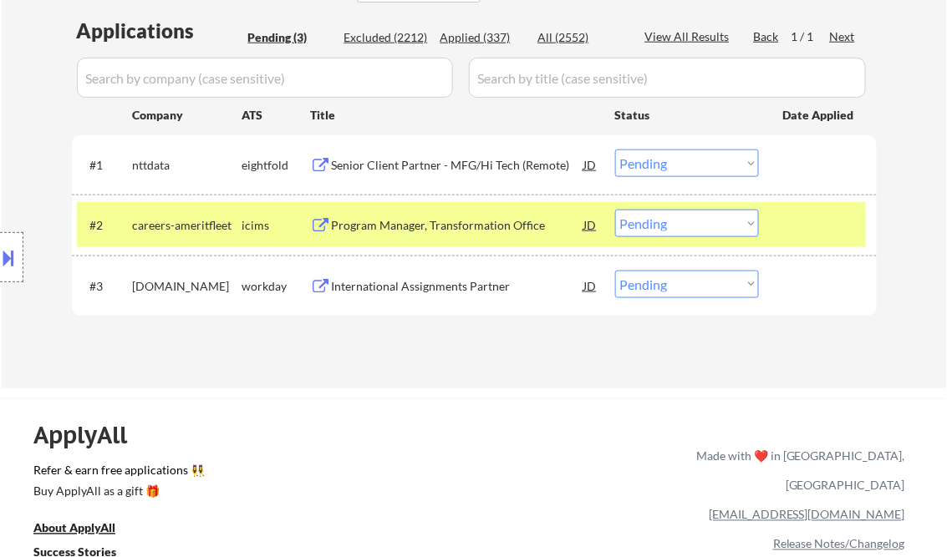
click at [451, 226] on div "Program Manager, Transformation Office" at bounding box center [458, 225] width 252 height 17
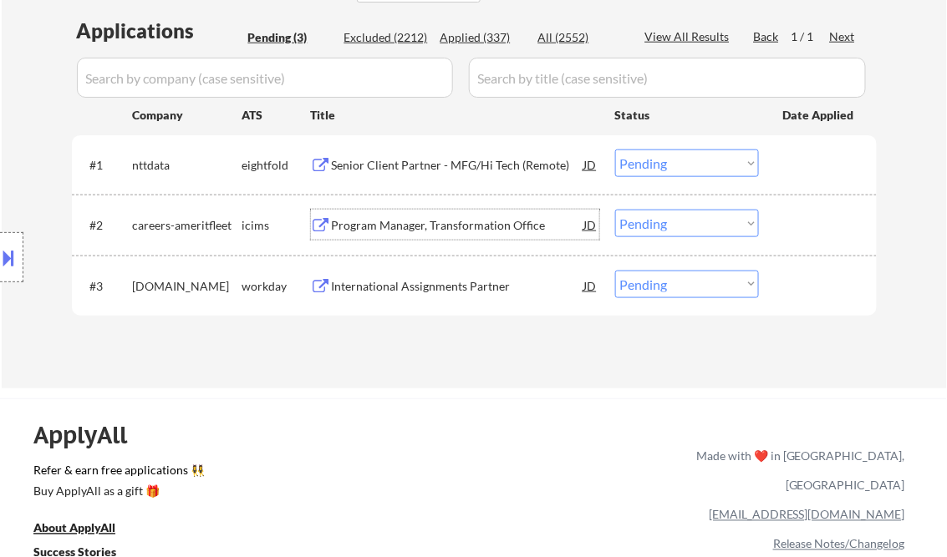
click at [684, 229] on select "Choose an option... Pending Applied Excluded (Questions) Excluded (Expired) Exc…" at bounding box center [687, 224] width 144 height 28
click at [615, 210] on select "Choose an option... Pending Applied Excluded (Questions) Excluded (Expired) Exc…" at bounding box center [687, 224] width 144 height 28
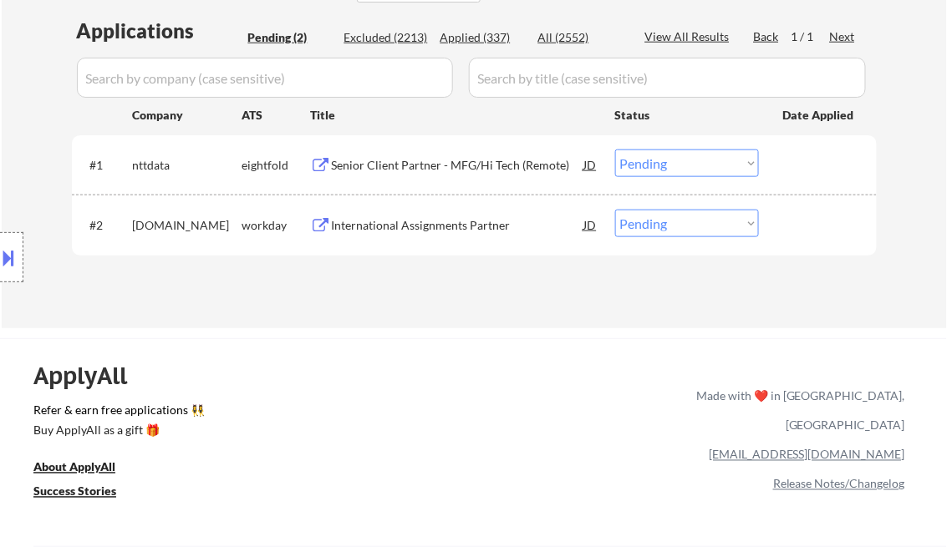
click at [450, 230] on div "International Assignments Partner" at bounding box center [458, 225] width 252 height 17
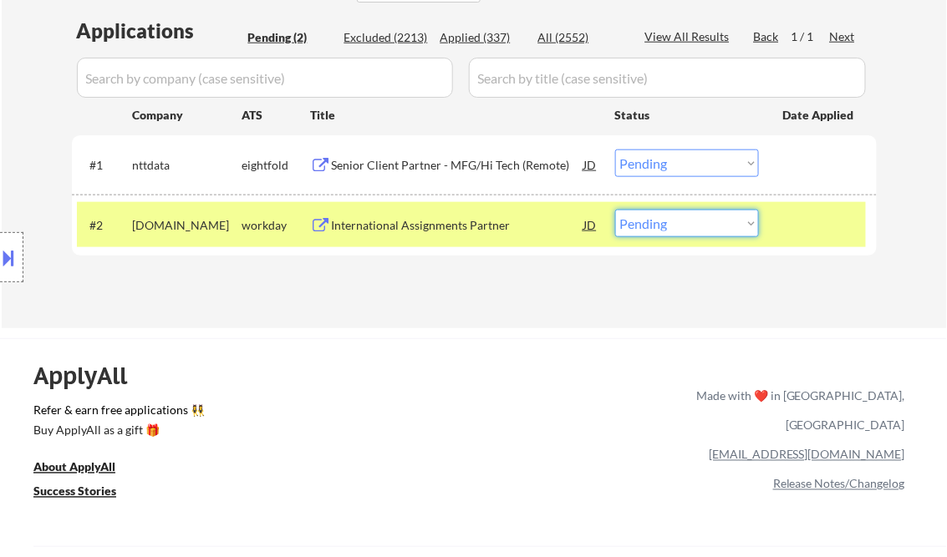
drag, startPoint x: 694, startPoint y: 221, endPoint x: 700, endPoint y: 237, distance: 17.2
click at [694, 221] on select "Choose an option... Pending Applied Excluded (Questions) Excluded (Expired) Exc…" at bounding box center [687, 224] width 144 height 28
select select ""excluded__bad_match_""
click at [615, 210] on select "Choose an option... Pending Applied Excluded (Questions) Excluded (Expired) Exc…" at bounding box center [687, 224] width 144 height 28
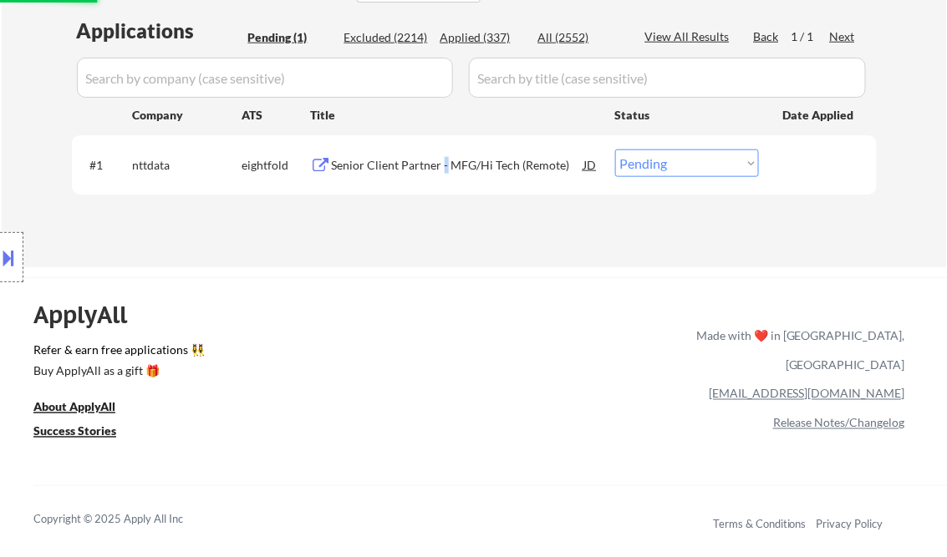
click at [443, 170] on div "Senior Client Partner - MFG/Hi Tech (Remote)" at bounding box center [458, 165] width 252 height 17
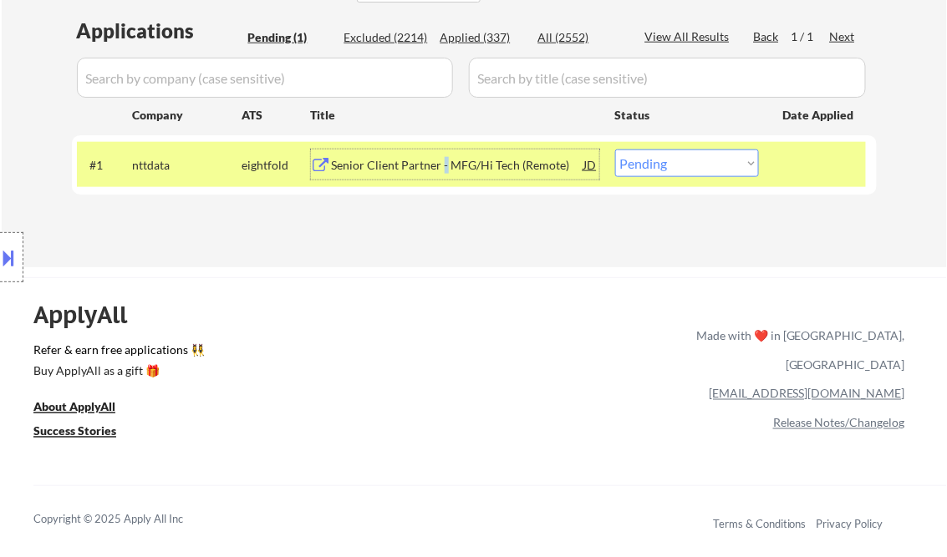
click at [687, 150] on select "Choose an option... Pending Applied Excluded (Questions) Excluded (Expired) Exc…" at bounding box center [687, 164] width 144 height 28
select select ""applied""
click at [615, 150] on select "Choose an option... Pending Applied Excluded (Questions) Excluded (Expired) Exc…" at bounding box center [687, 164] width 144 height 28
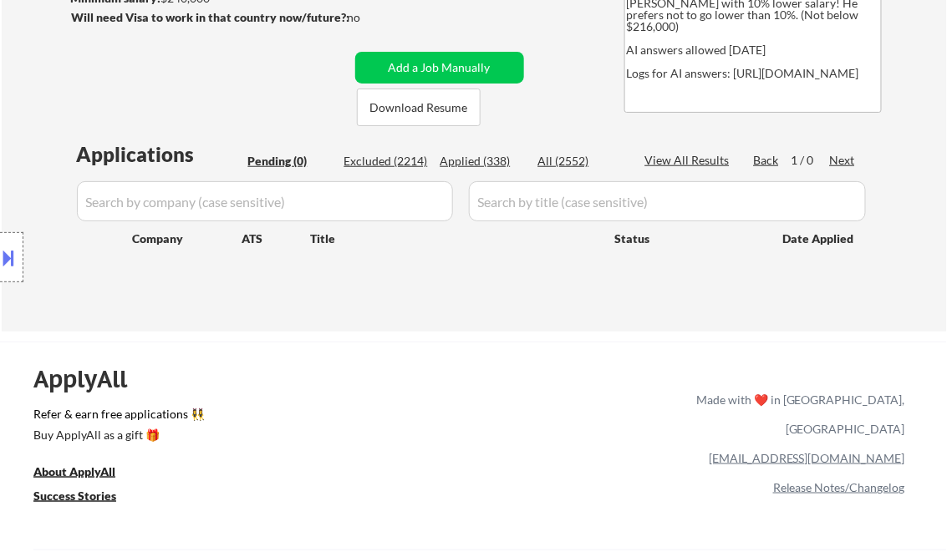
scroll to position [201, 0]
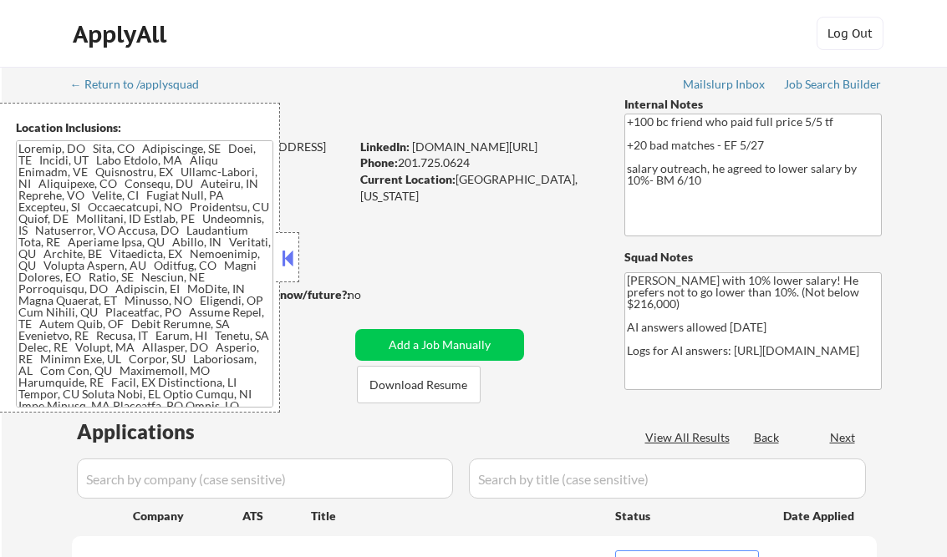
select select ""pending""
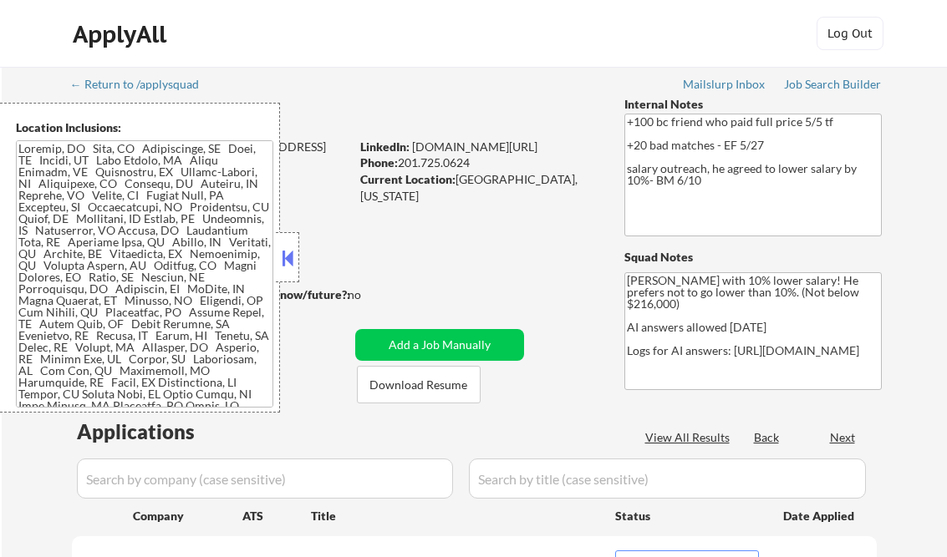
select select ""pending""
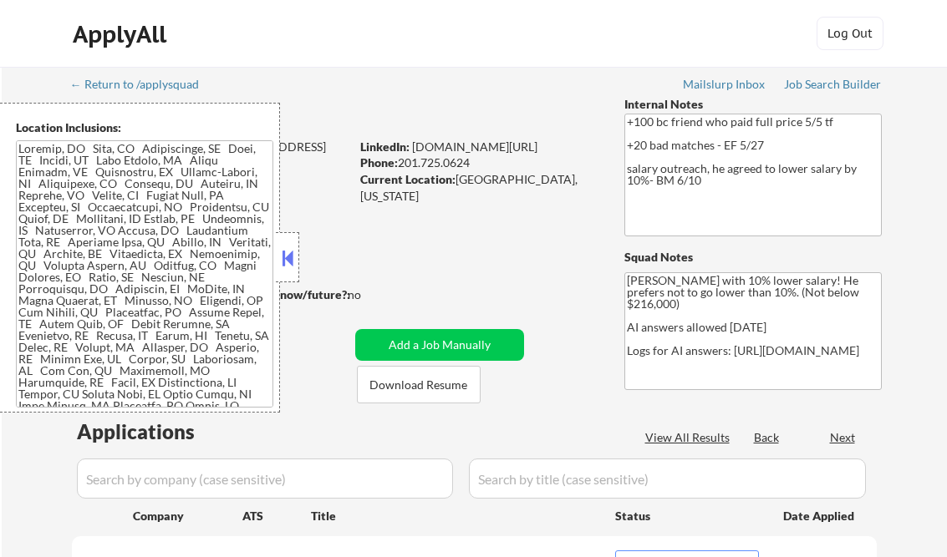
select select ""pending""
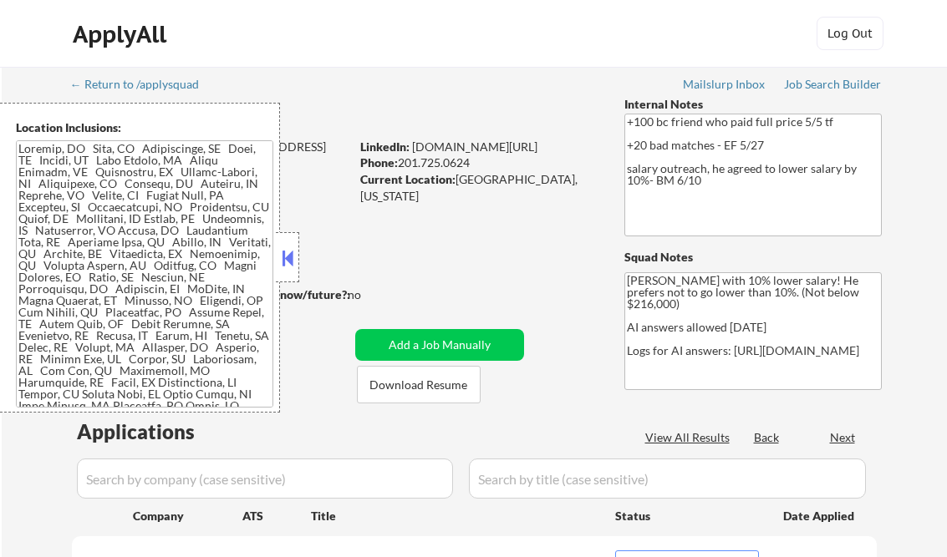
select select ""pending""
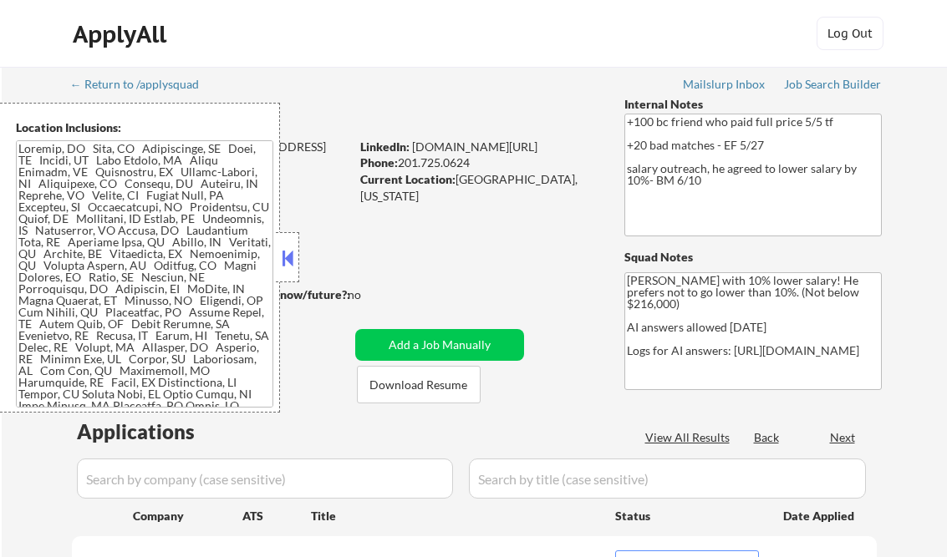
select select ""pending""
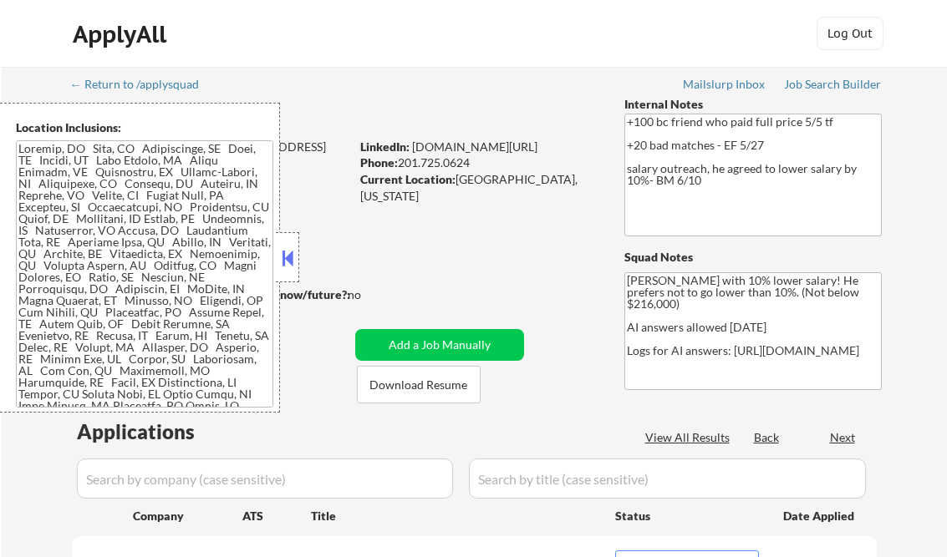
select select ""pending""
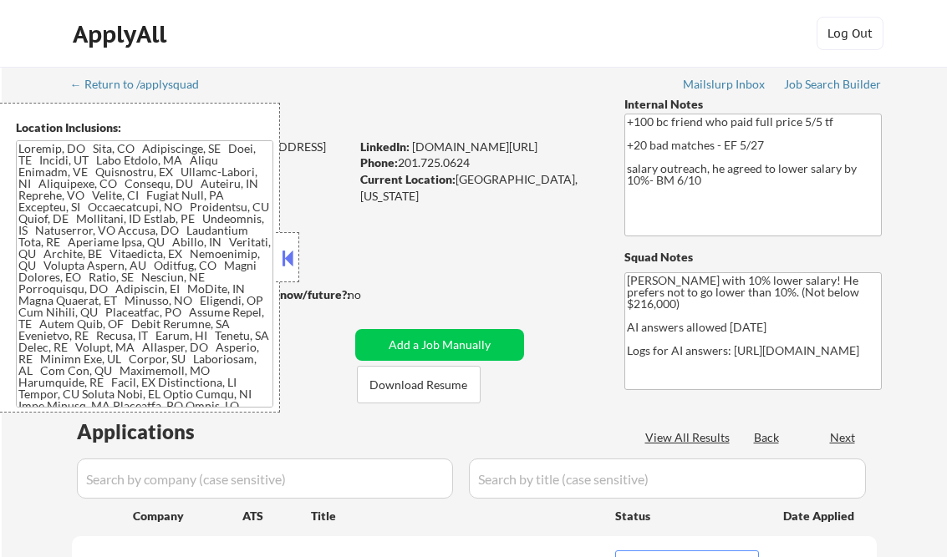
select select ""pending""
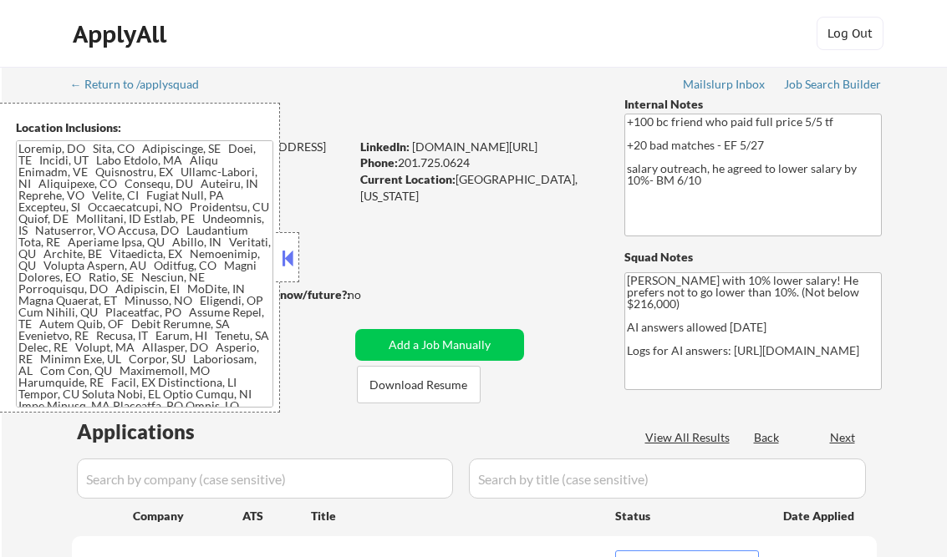
select select ""pending""
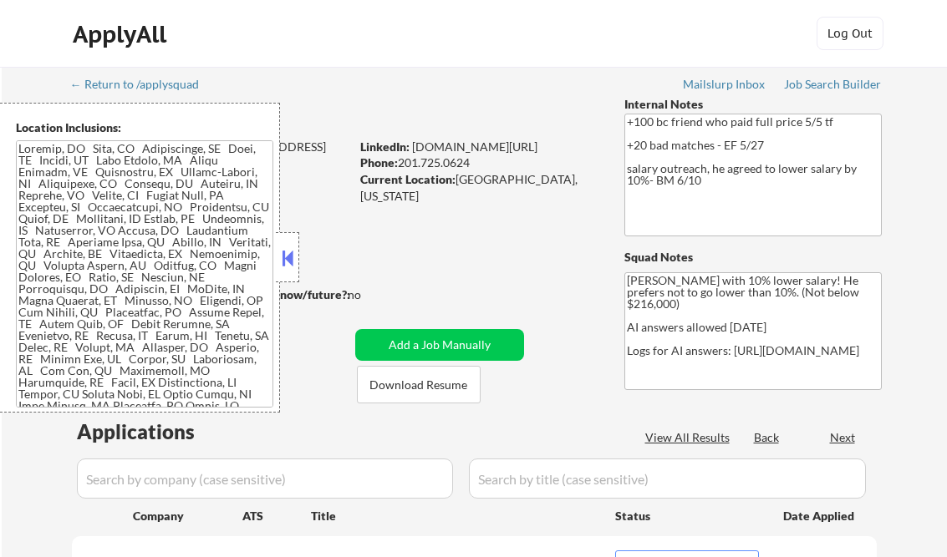
select select ""pending""
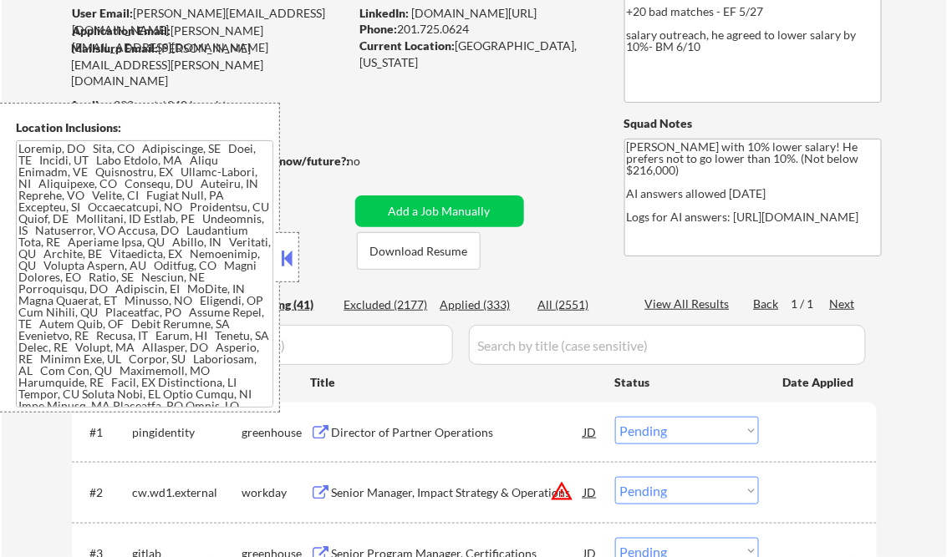
scroll to position [134, 0]
click at [285, 259] on button at bounding box center [287, 258] width 18 height 25
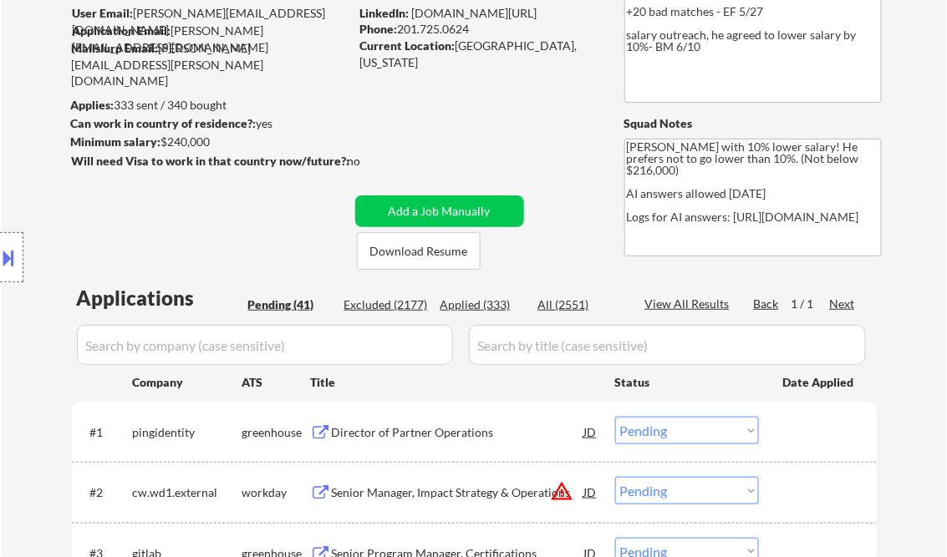
click at [498, 310] on div "Applied (333)" at bounding box center [482, 305] width 84 height 17
click at [689, 303] on div "View All Results" at bounding box center [689, 304] width 89 height 17
select select ""applied""
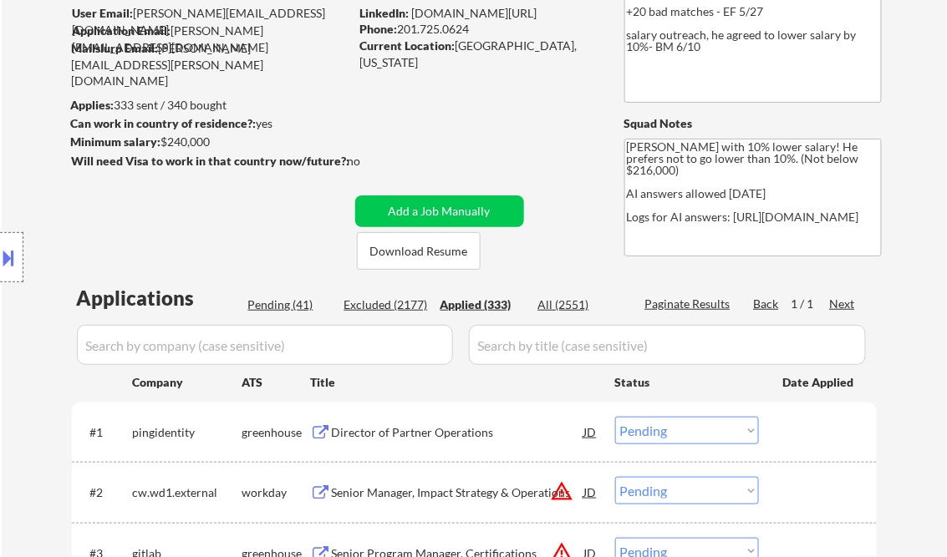
select select ""applied""
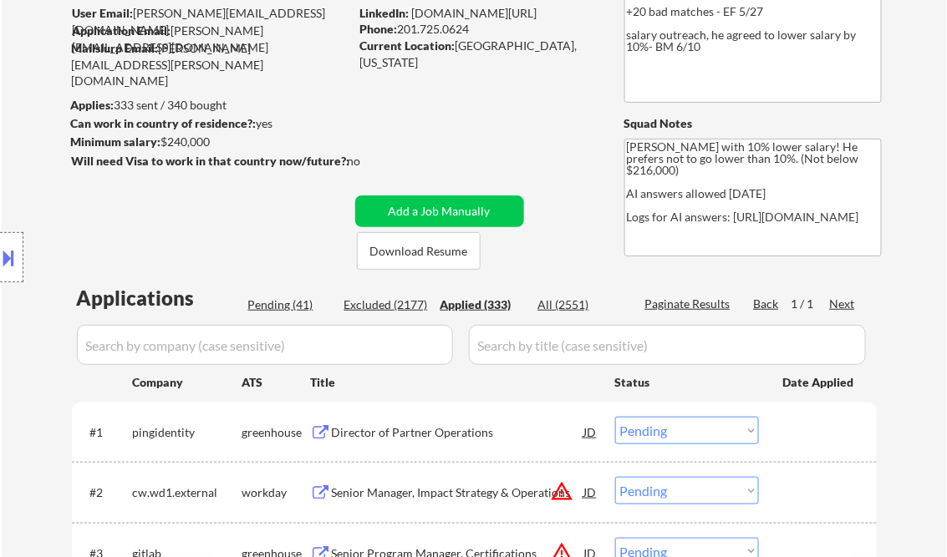
select select ""applied""
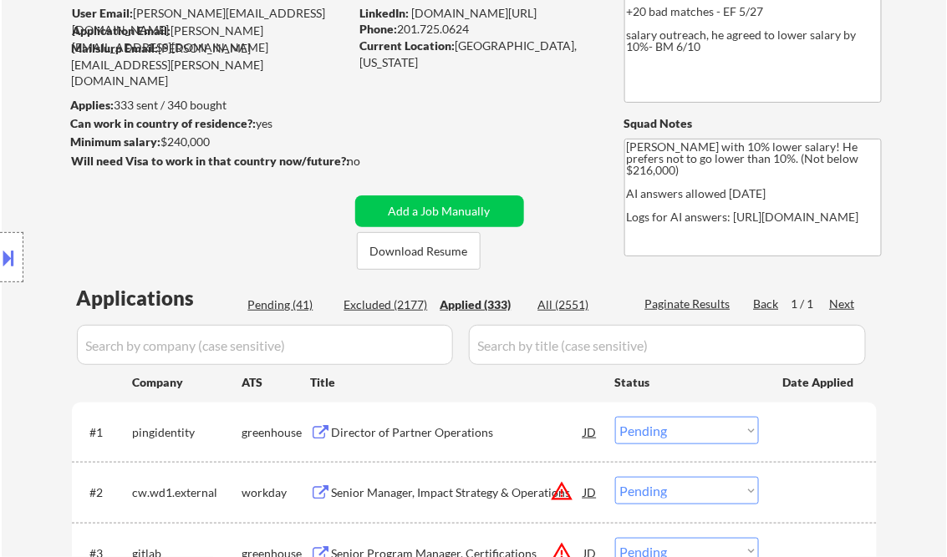
select select ""applied""
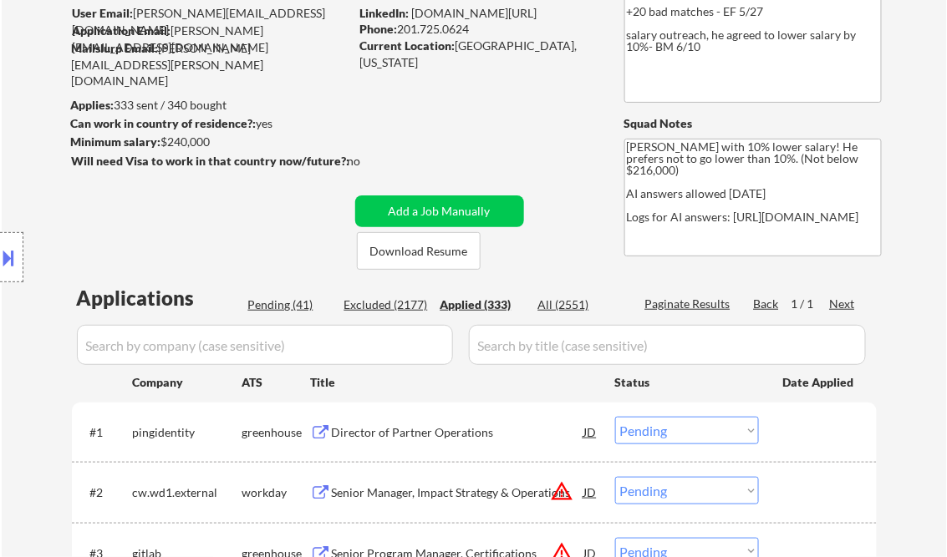
select select ""applied""
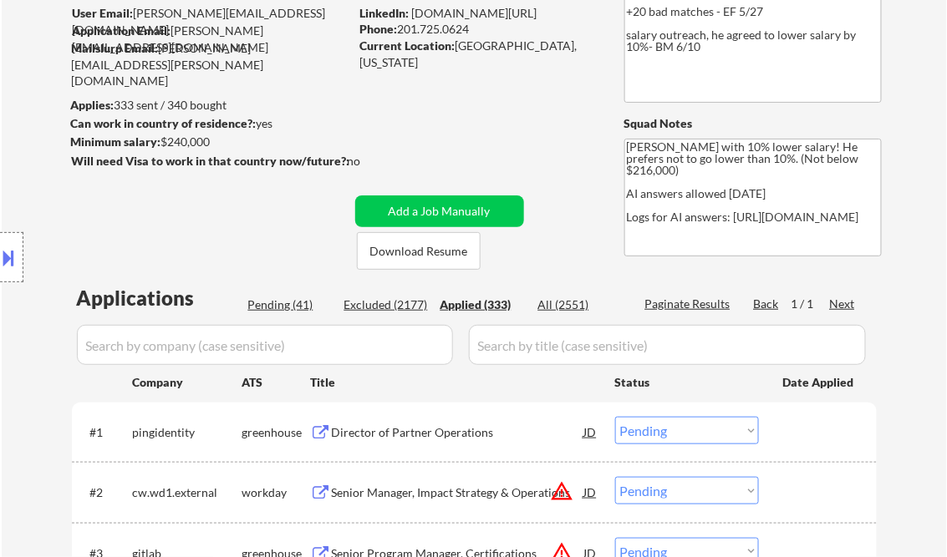
select select ""applied""
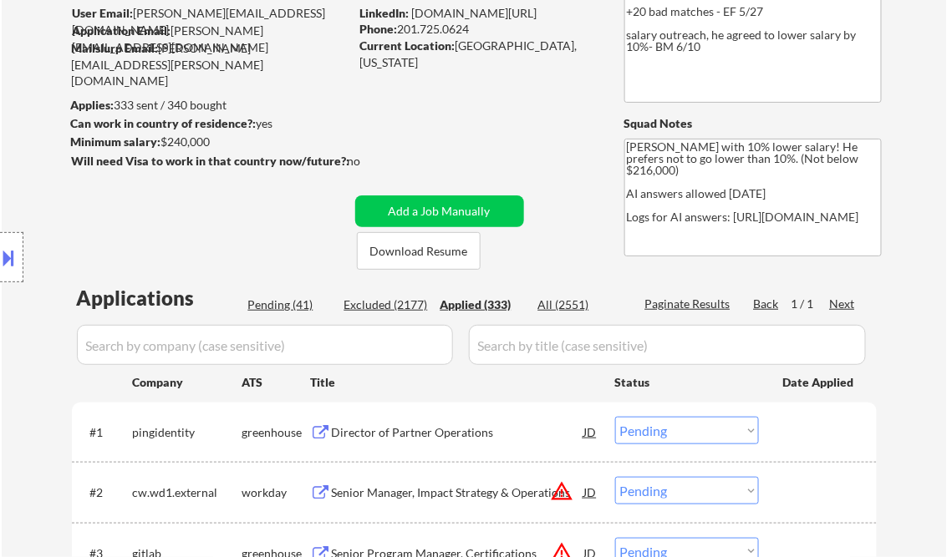
select select ""applied""
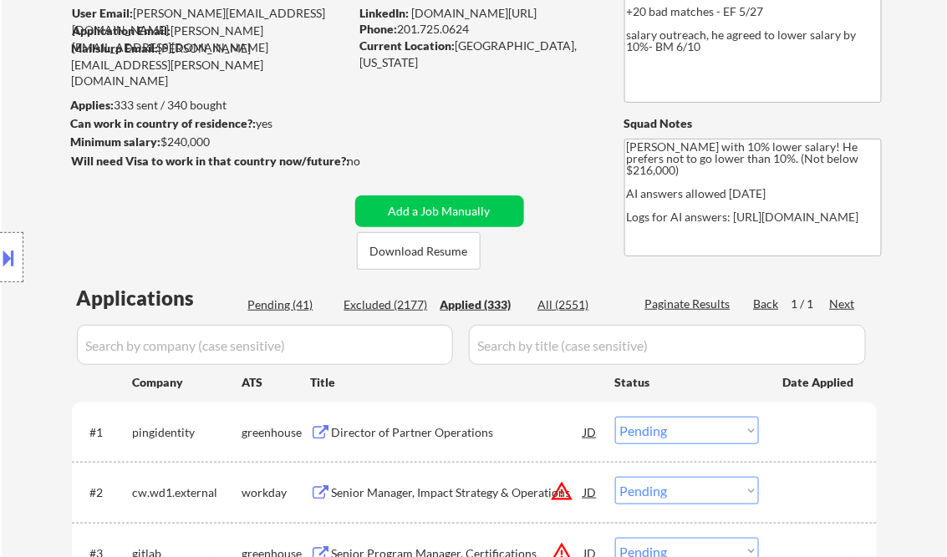
select select ""applied""
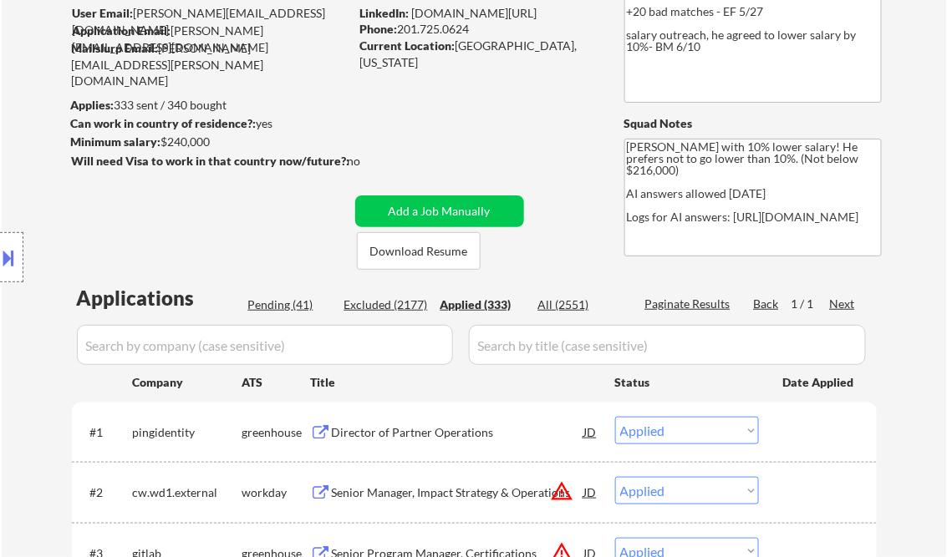
select select ""applied""
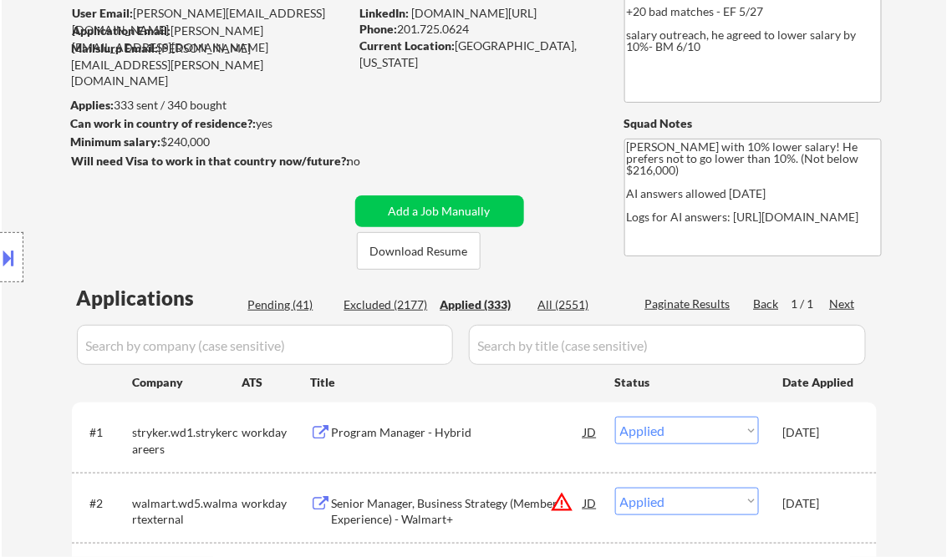
select select ""applied""
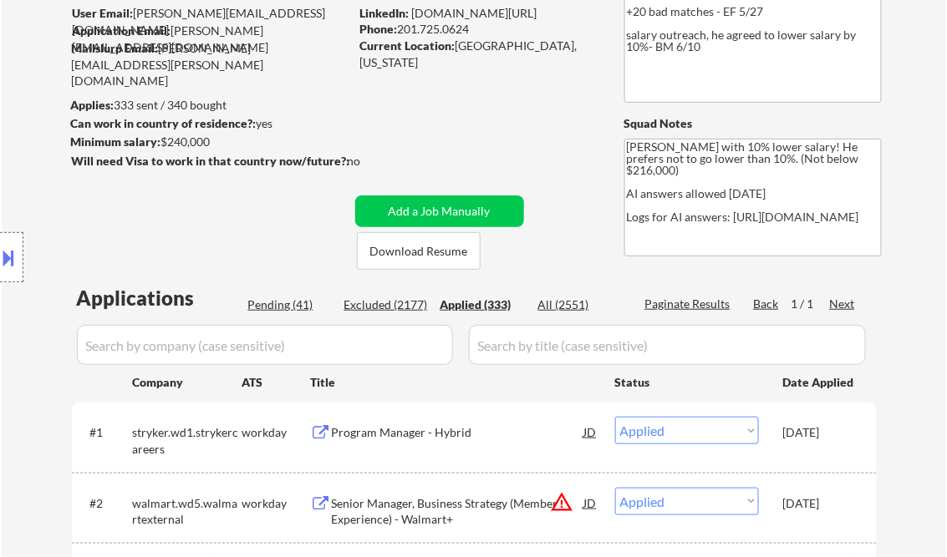
select select ""applied""
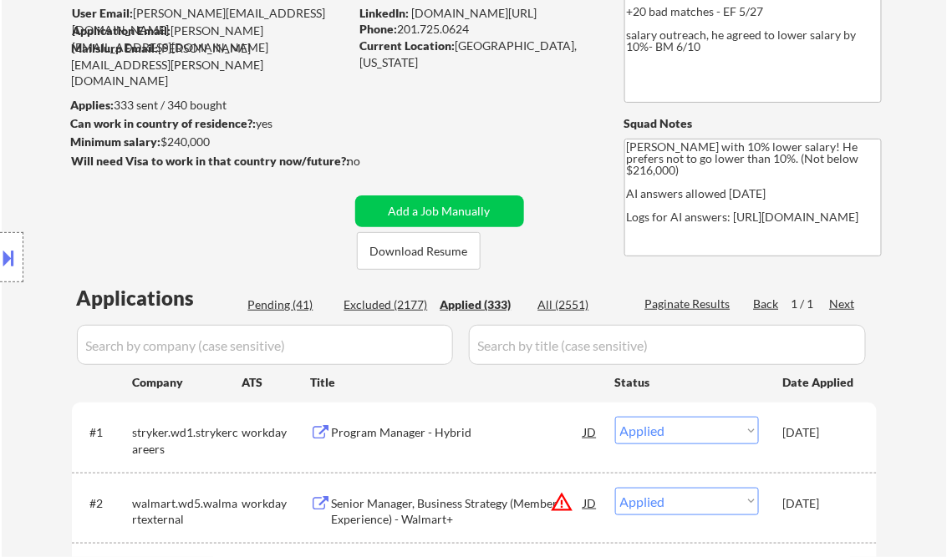
select select ""applied""
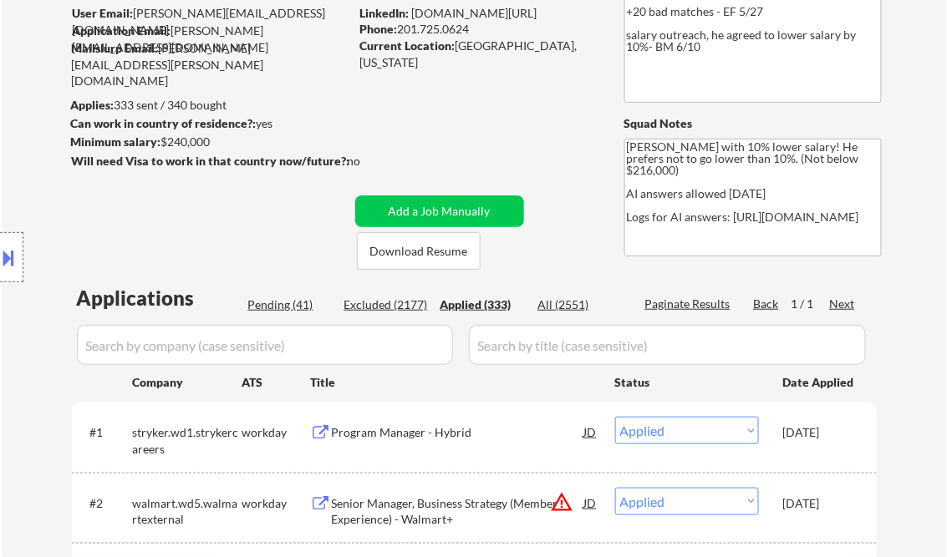
select select ""applied""
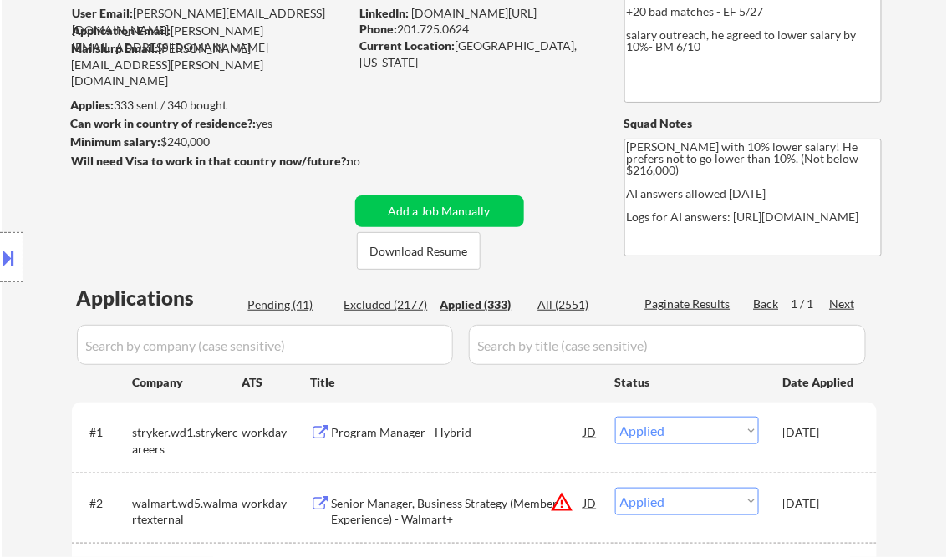
select select ""applied""
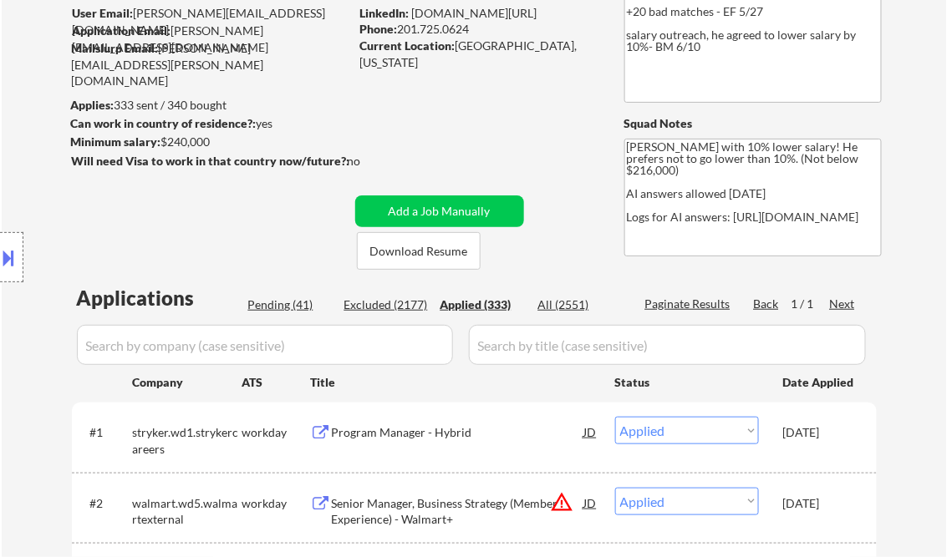
select select ""applied""
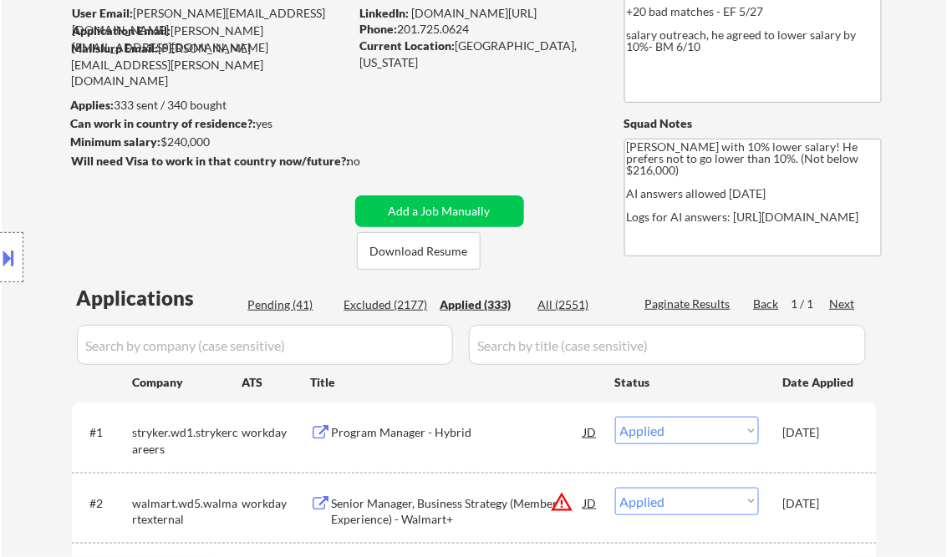
select select ""applied""
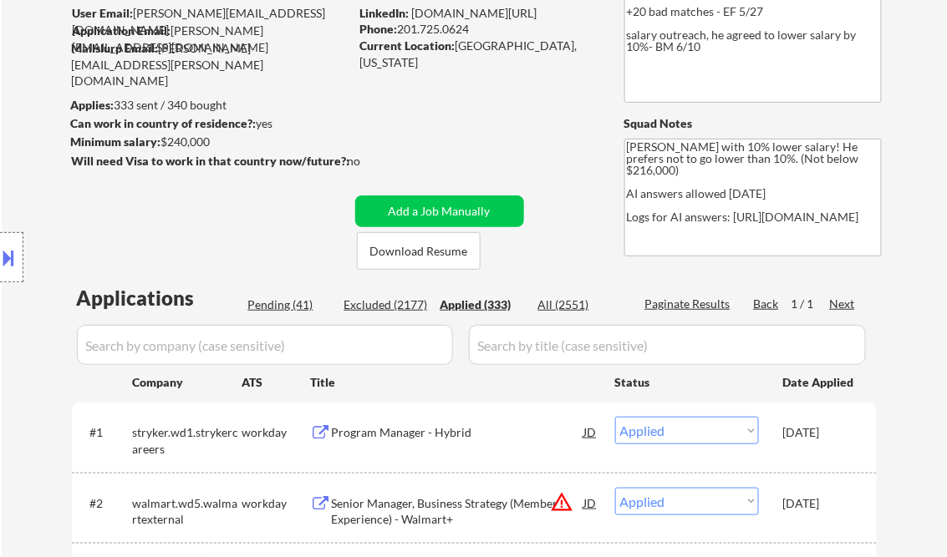
select select ""applied""
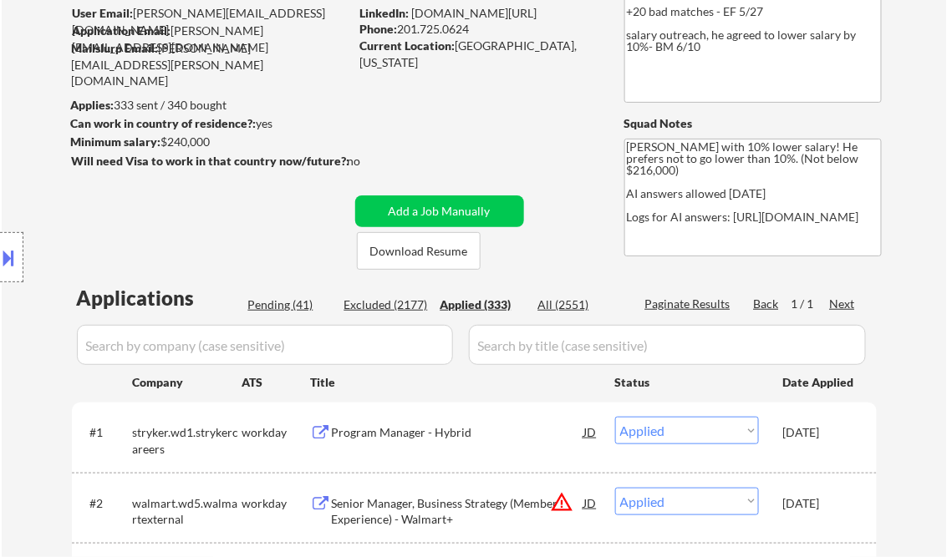
select select ""applied""
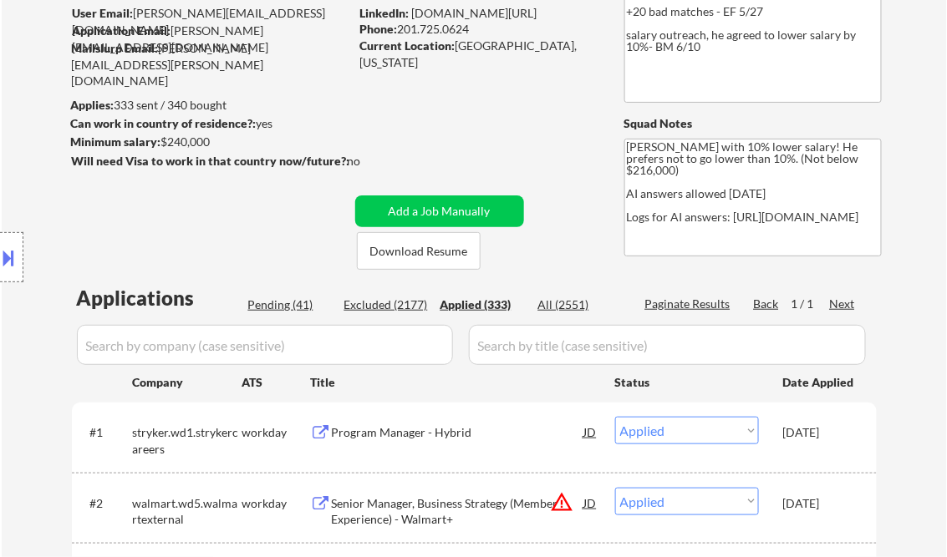
select select ""applied""
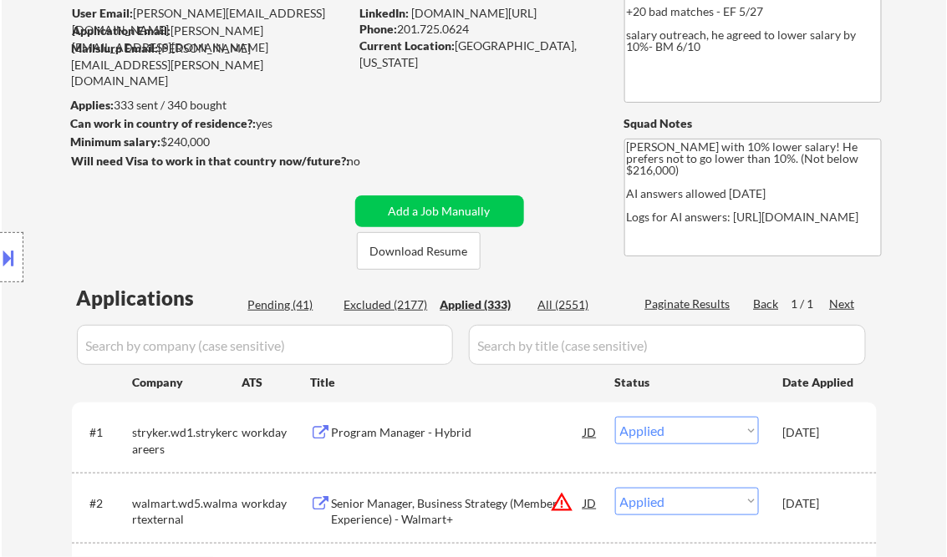
select select ""applied""
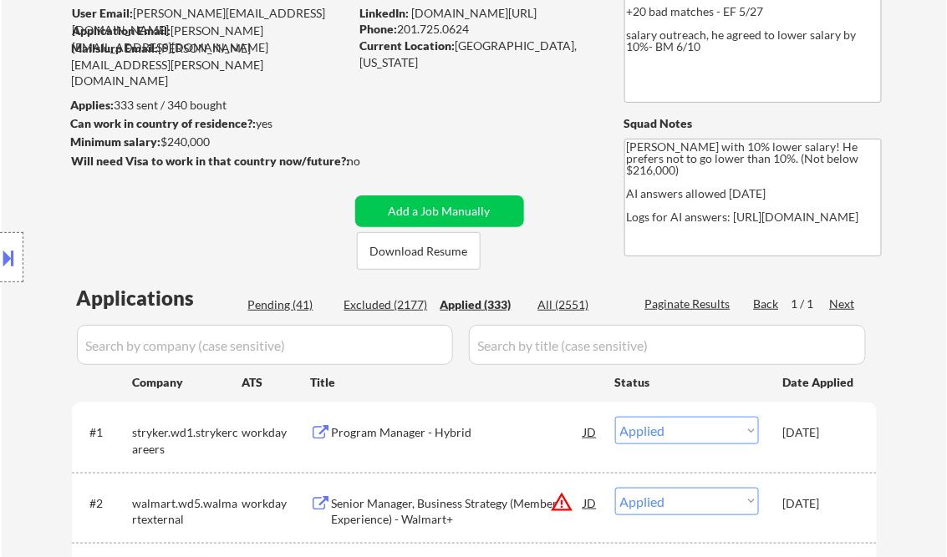
select select ""applied""
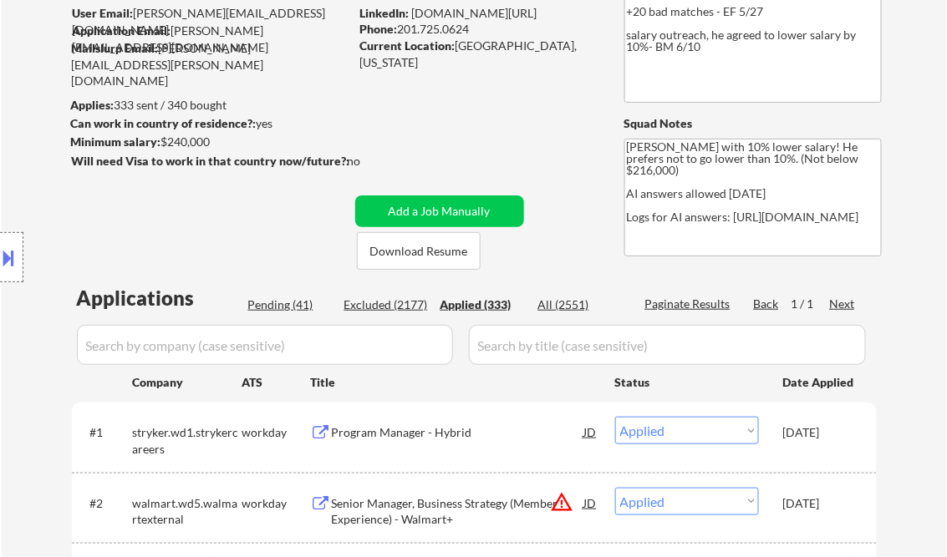
select select ""applied""
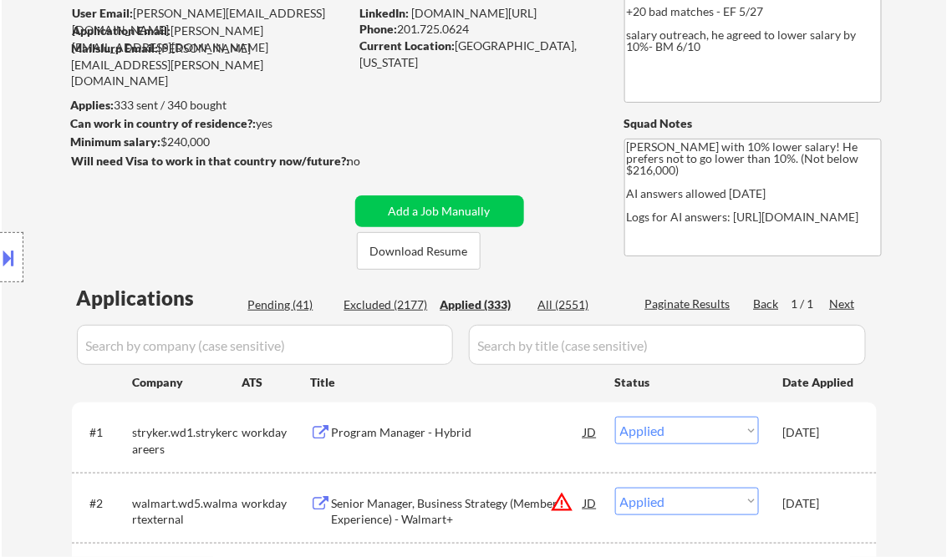
select select ""applied""
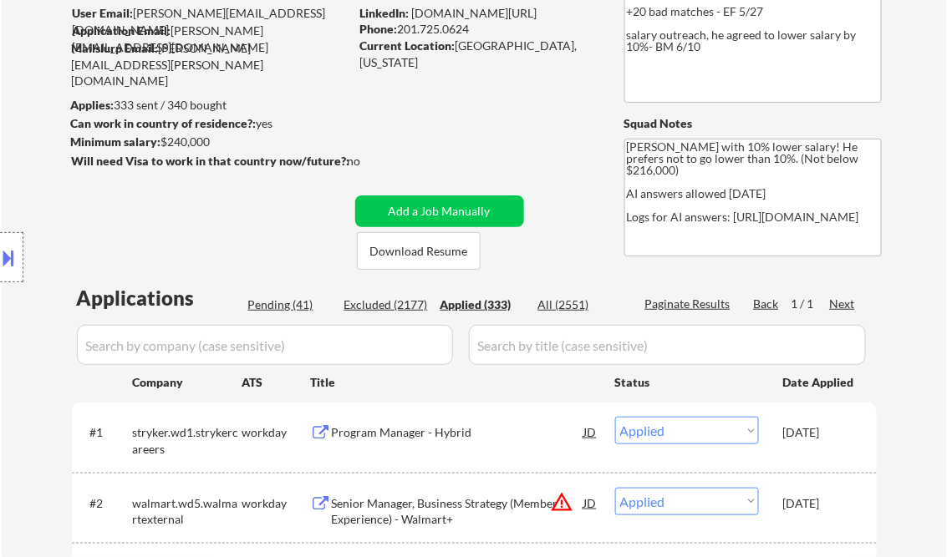
select select ""applied""
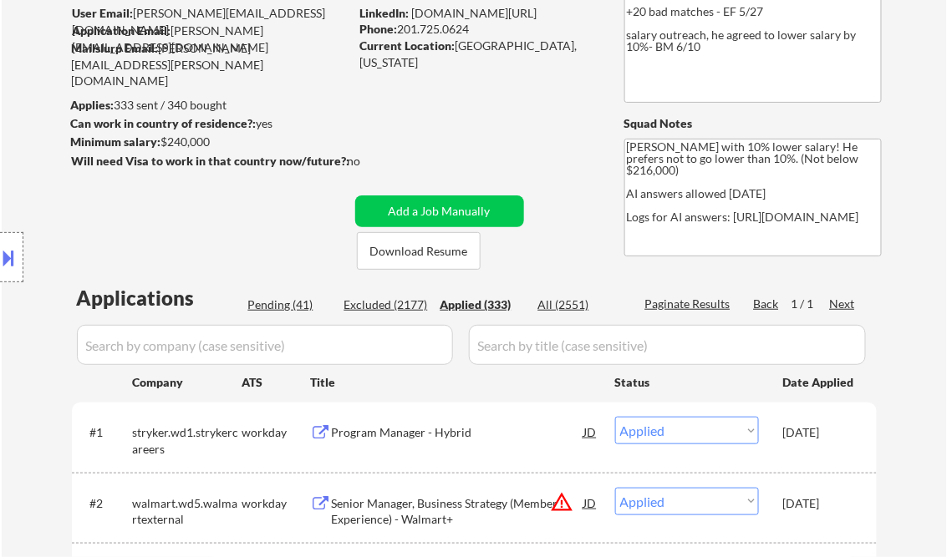
select select ""applied""
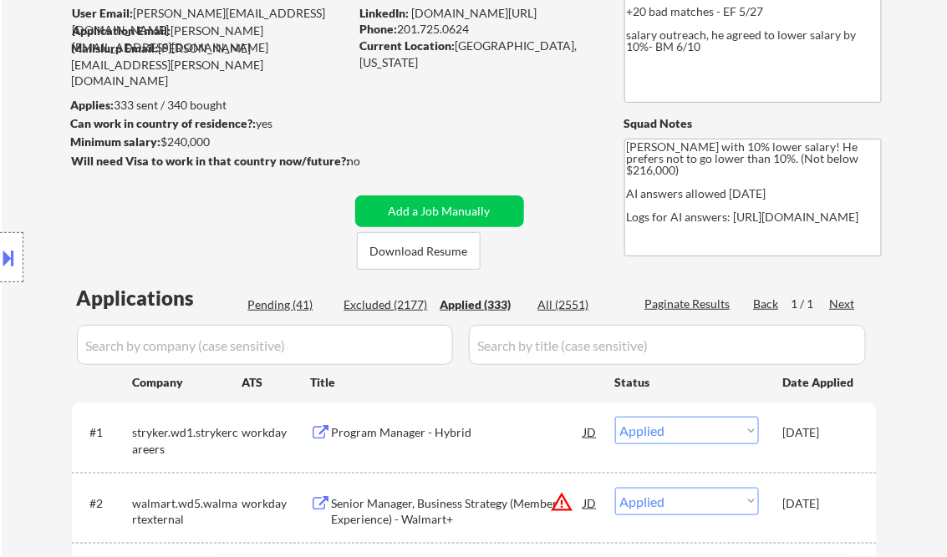
select select ""applied""
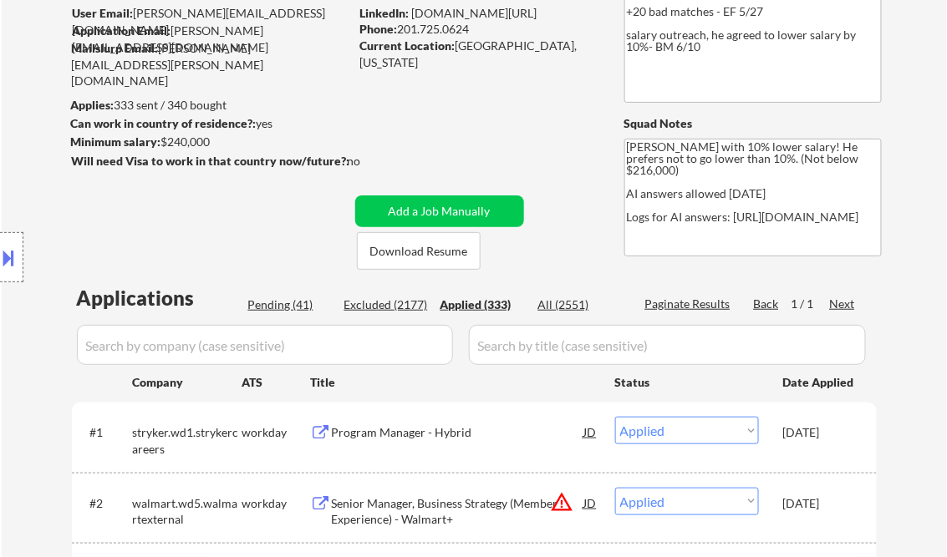
select select ""applied""
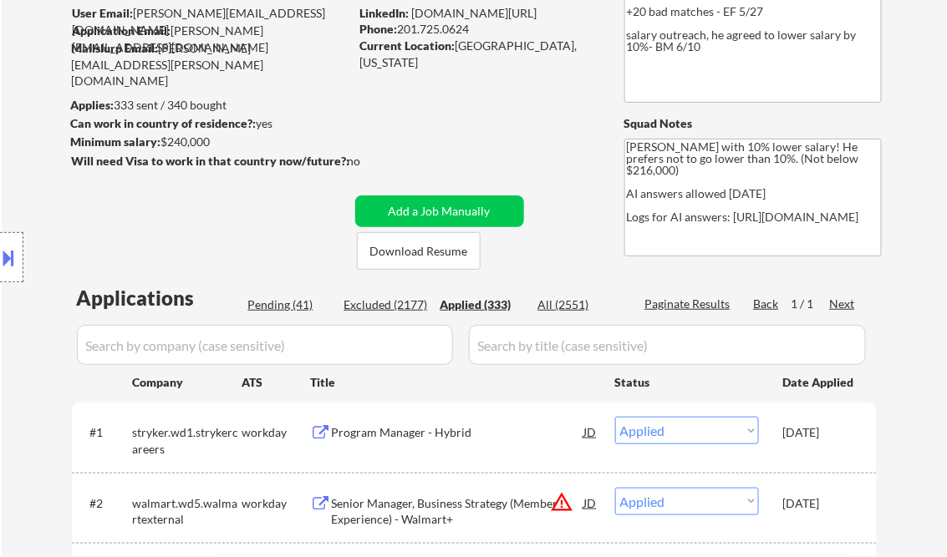
select select ""applied""
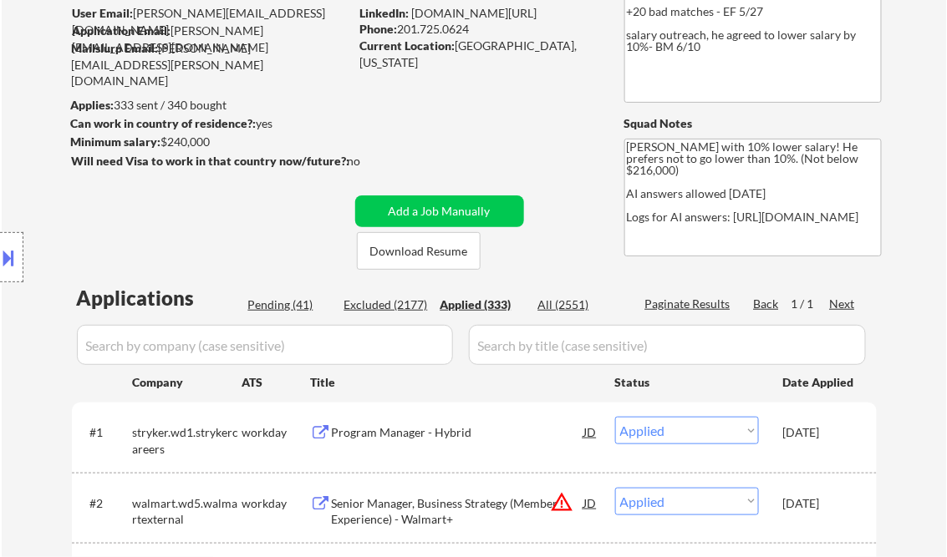
select select ""applied""
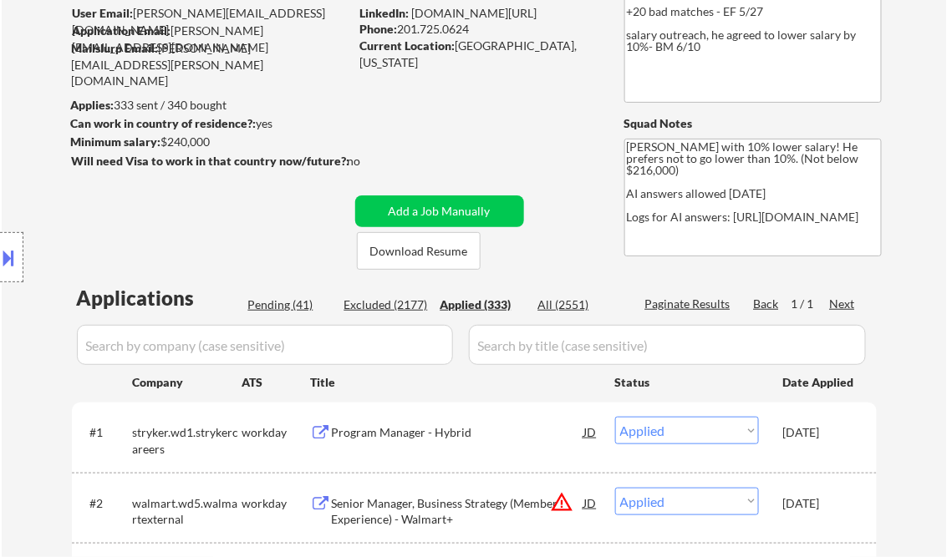
select select ""applied""
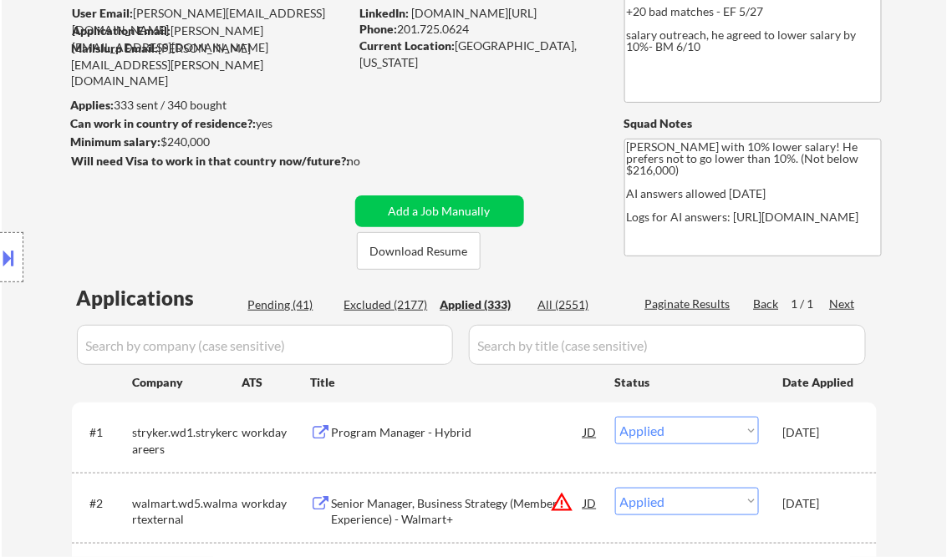
select select ""applied""
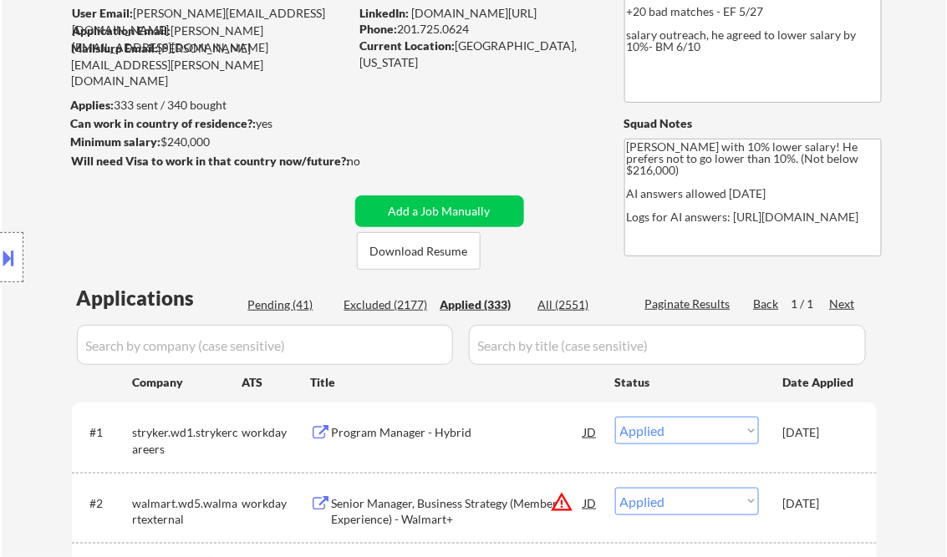
select select ""applied""
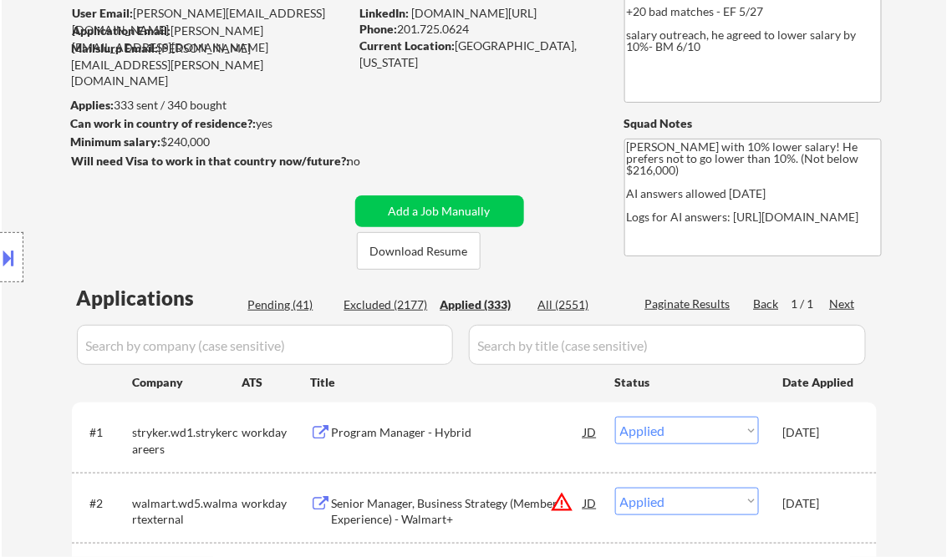
select select ""applied""
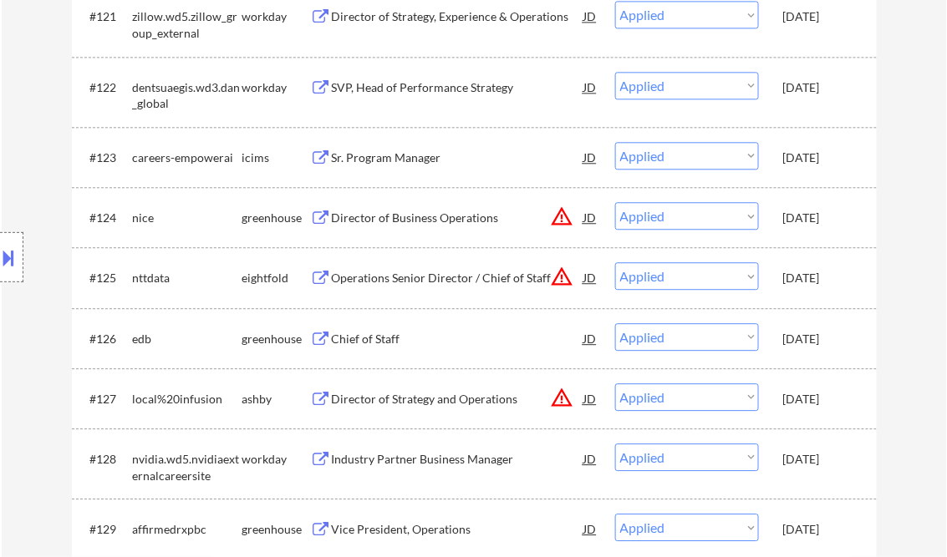
scroll to position [9278, 0]
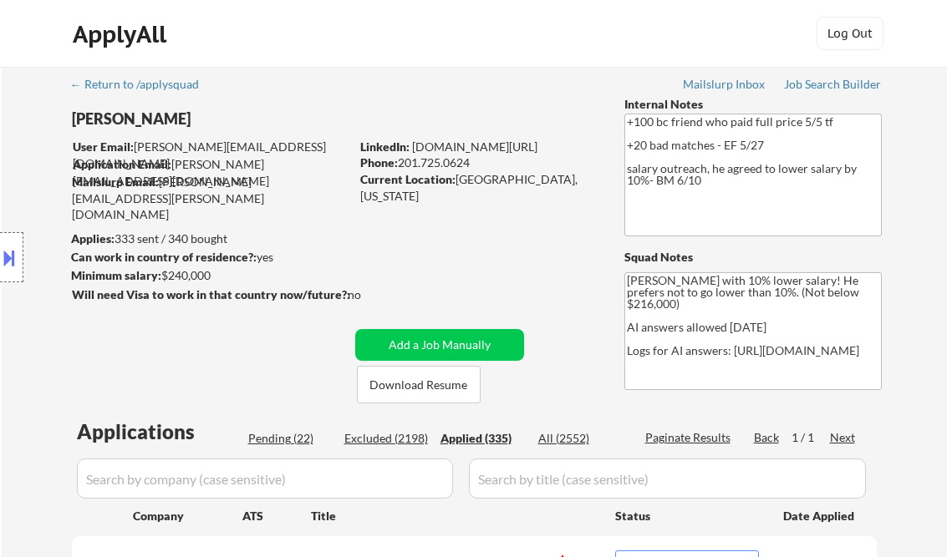
select select ""applied""
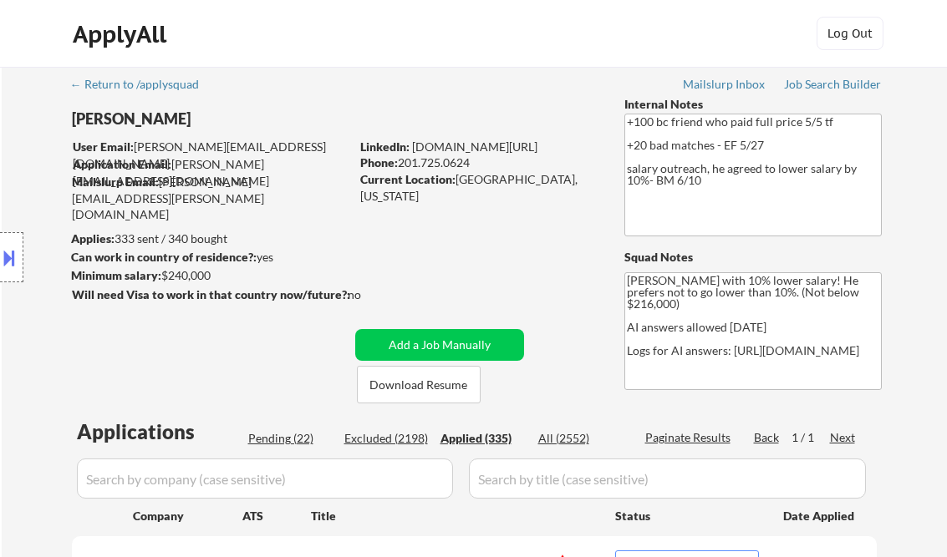
select select ""applied""
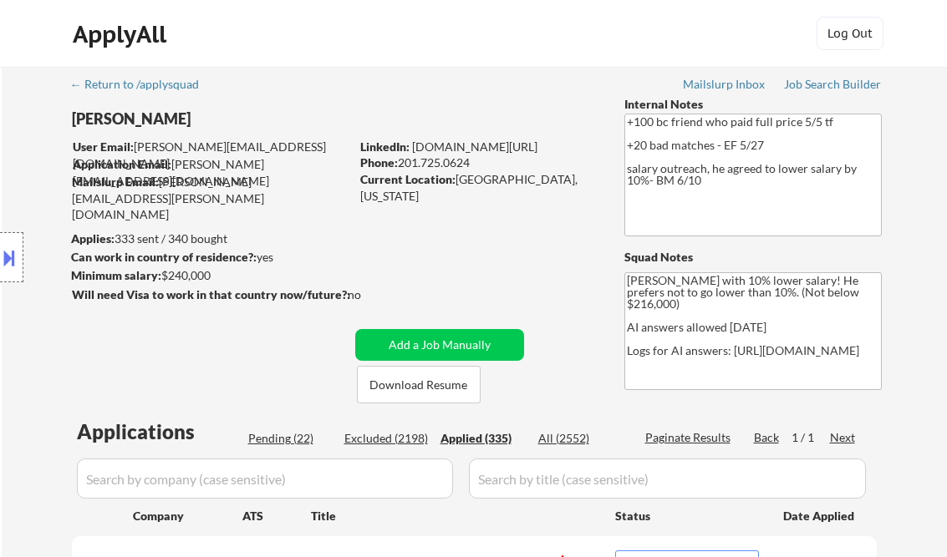
select select ""applied""
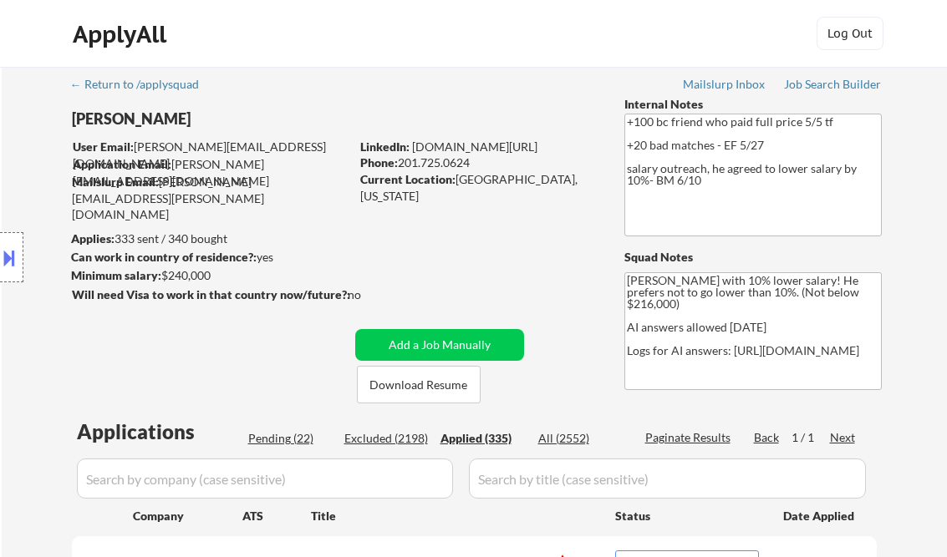
select select ""applied""
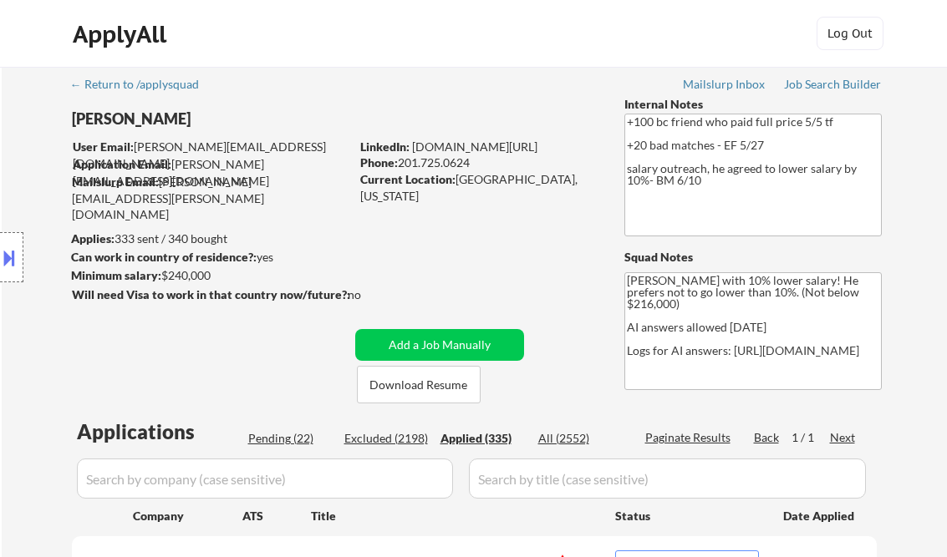
select select ""applied""
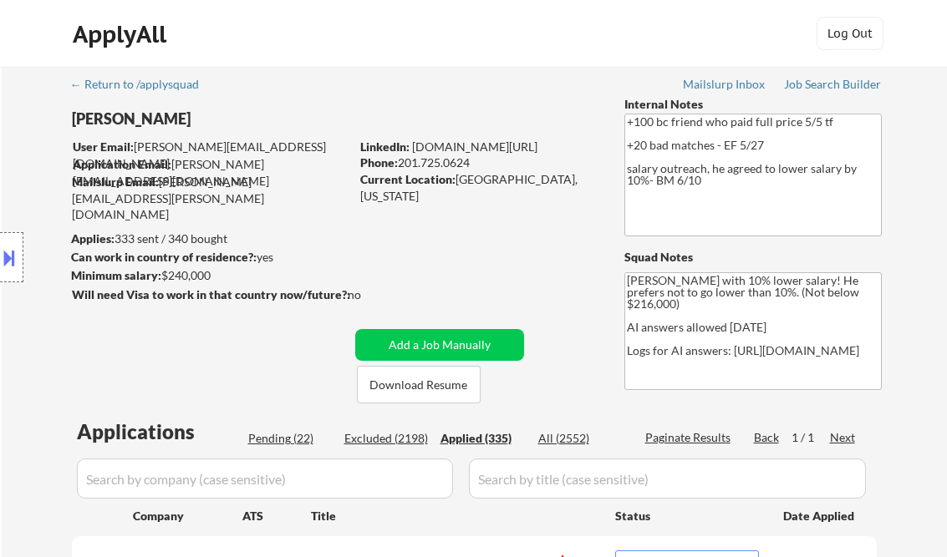
select select ""applied""
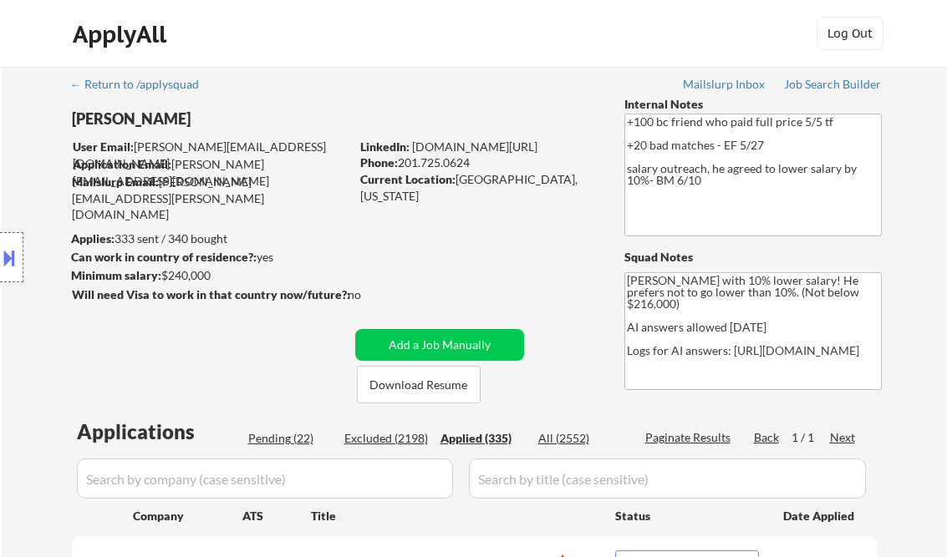
select select ""applied""
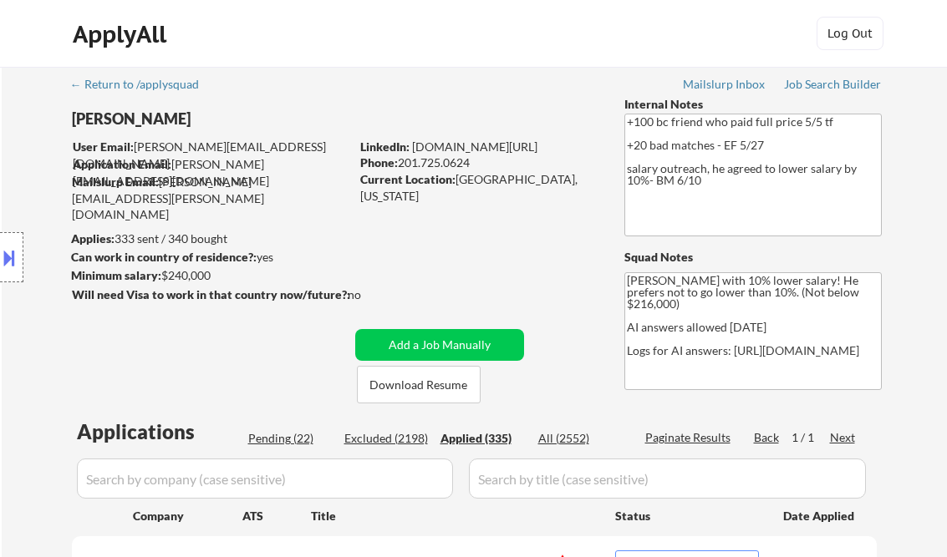
select select ""applied""
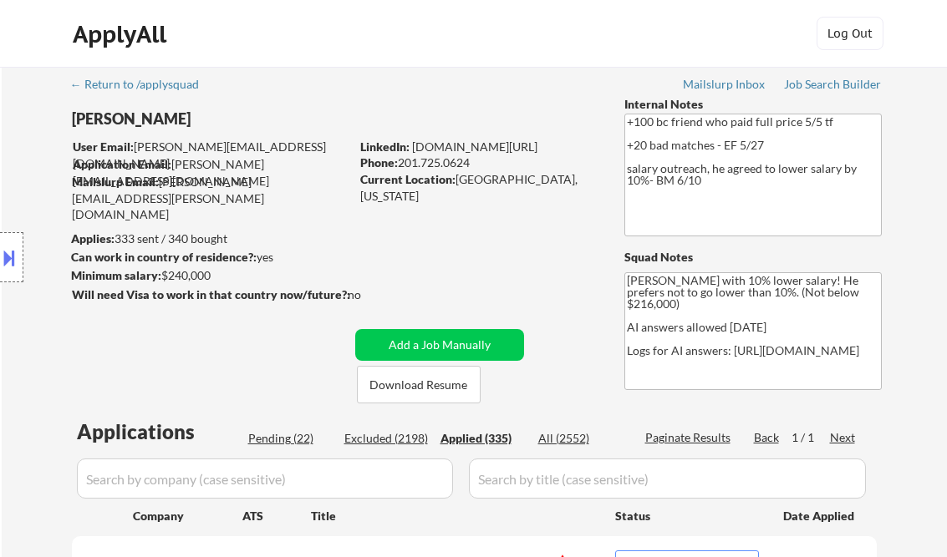
select select ""applied""
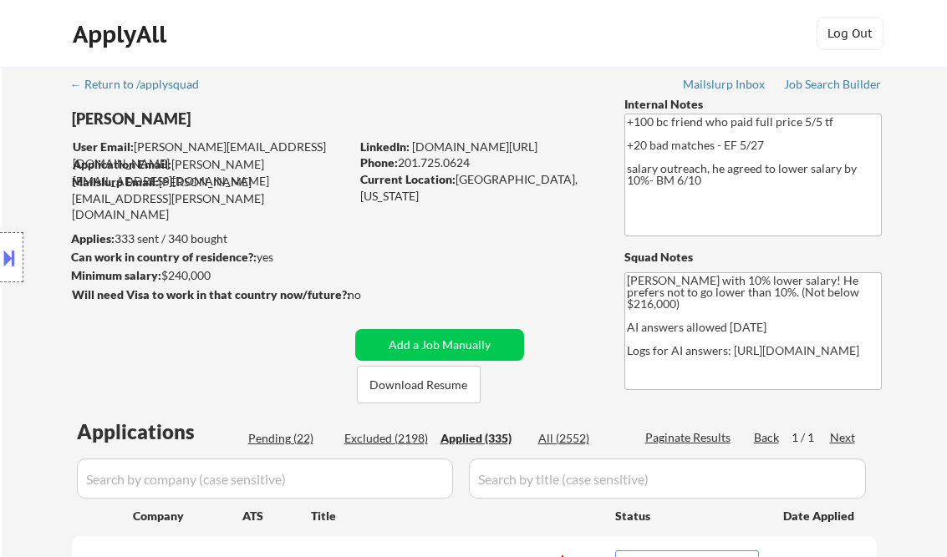
select select ""applied""
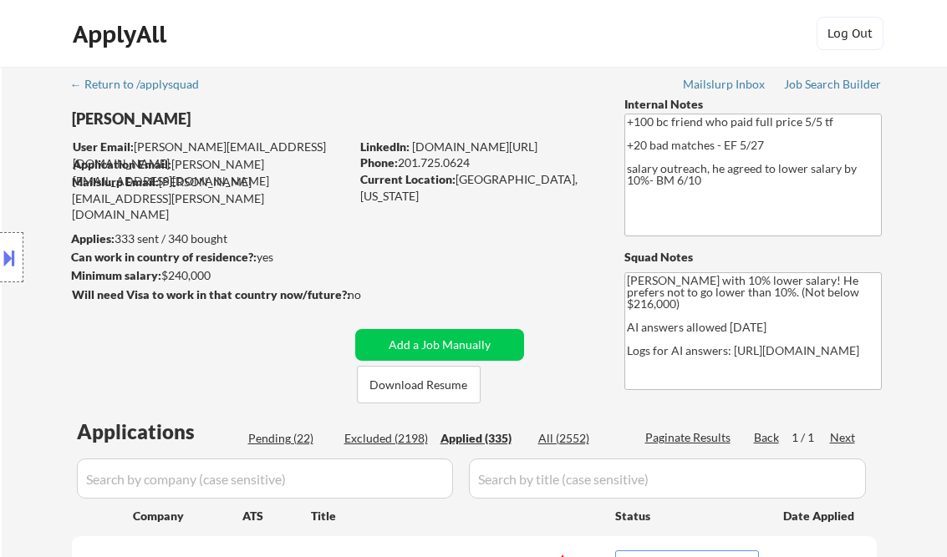
select select ""applied""
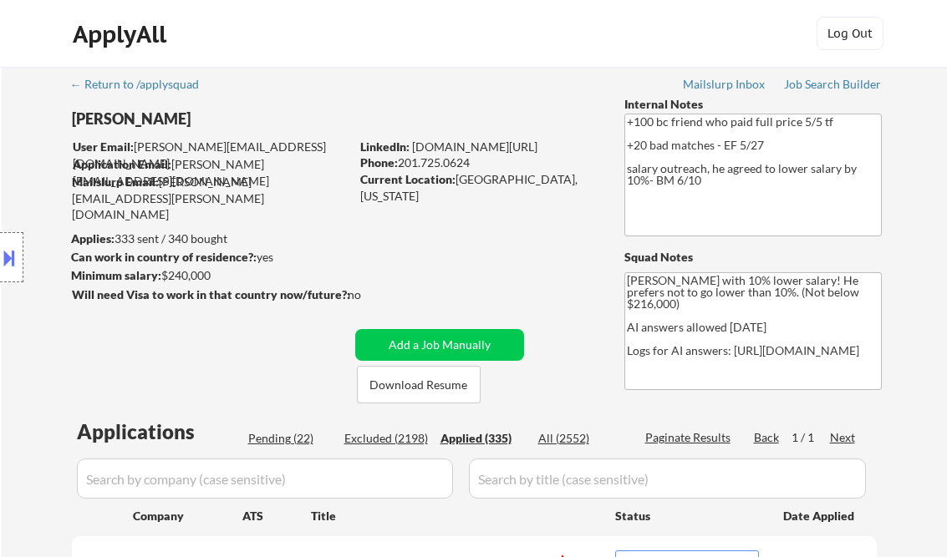
select select ""applied""
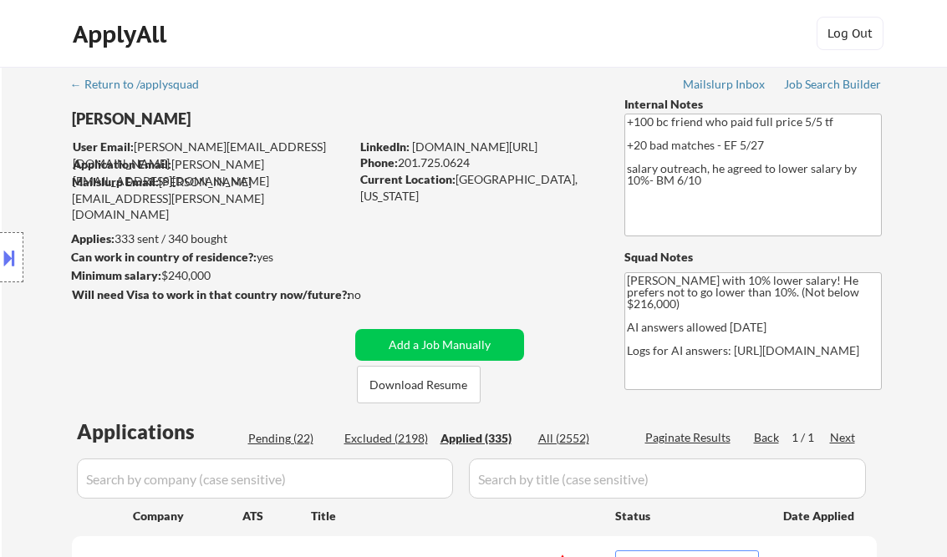
select select ""applied""
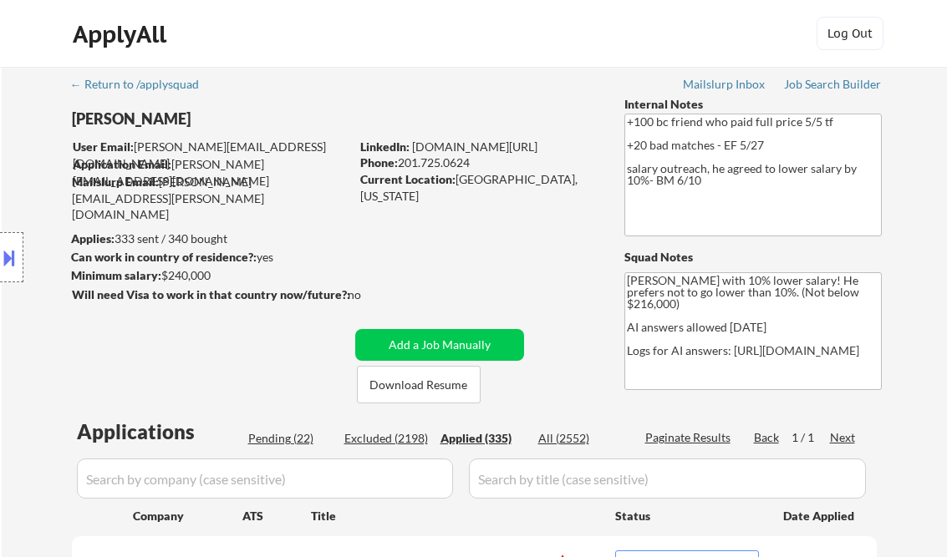
select select ""applied""
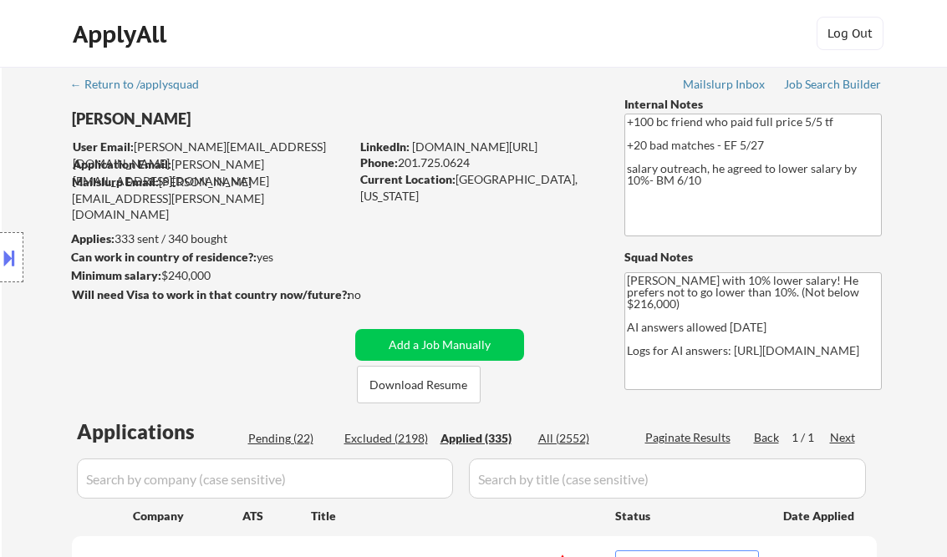
select select ""applied""
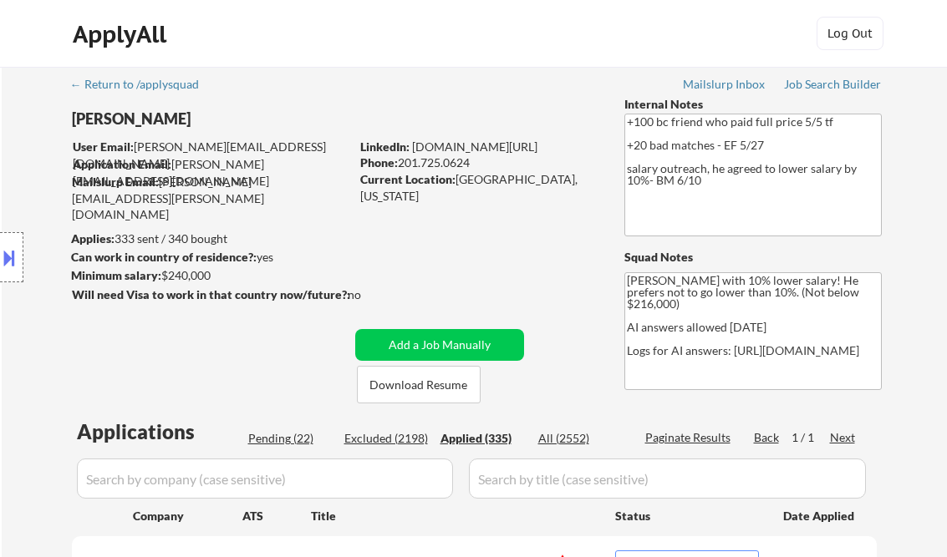
select select ""applied""
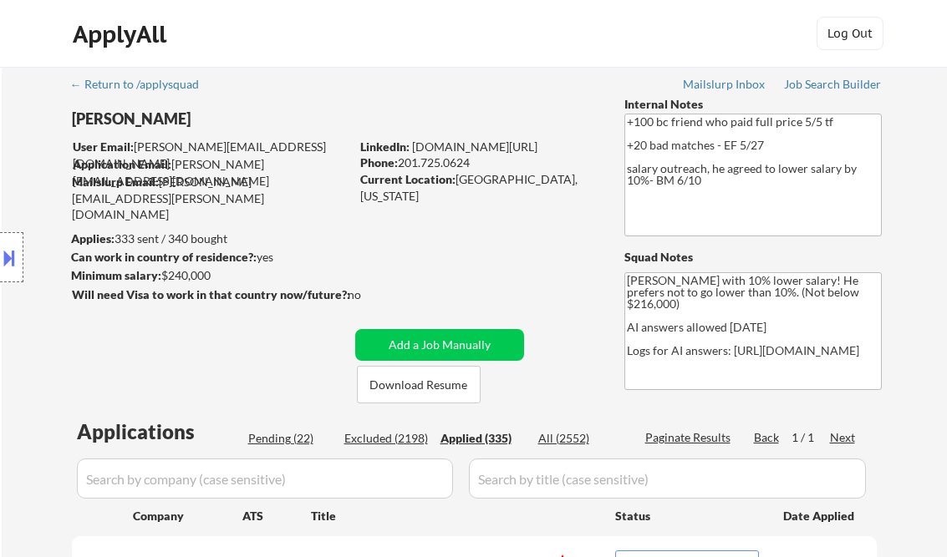
select select ""applied""
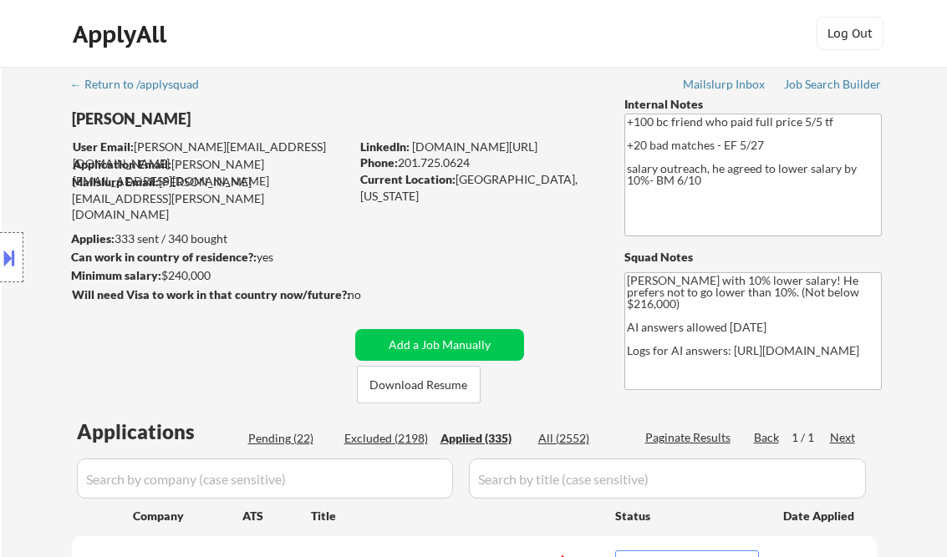
select select ""applied""
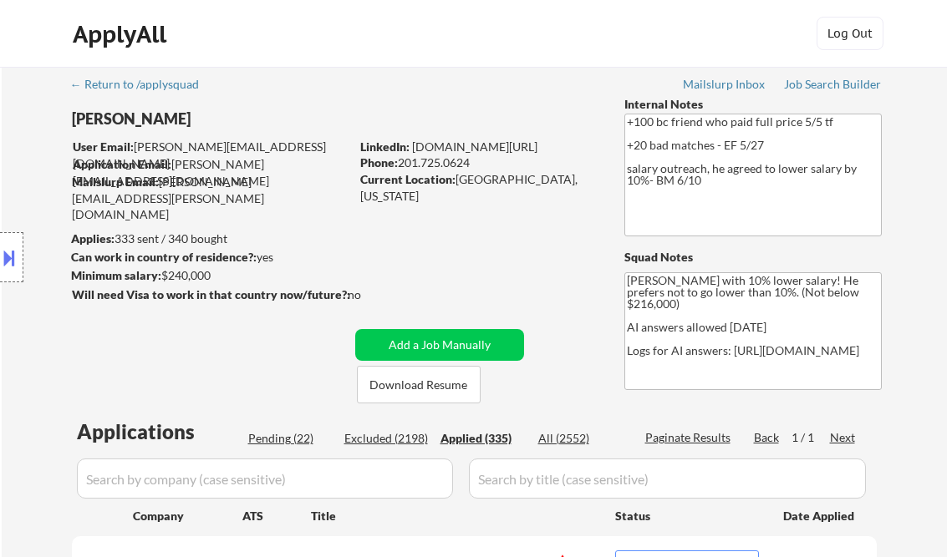
select select ""applied""
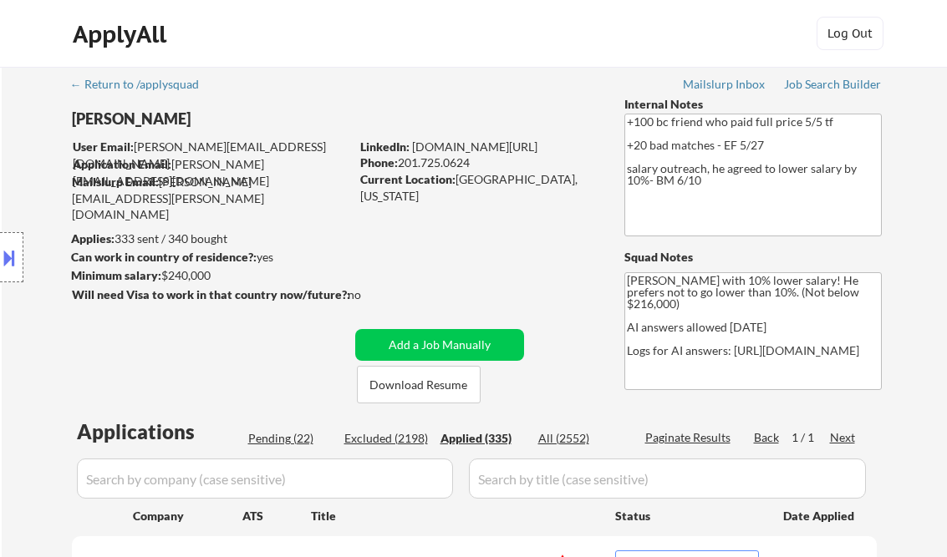
select select ""applied""
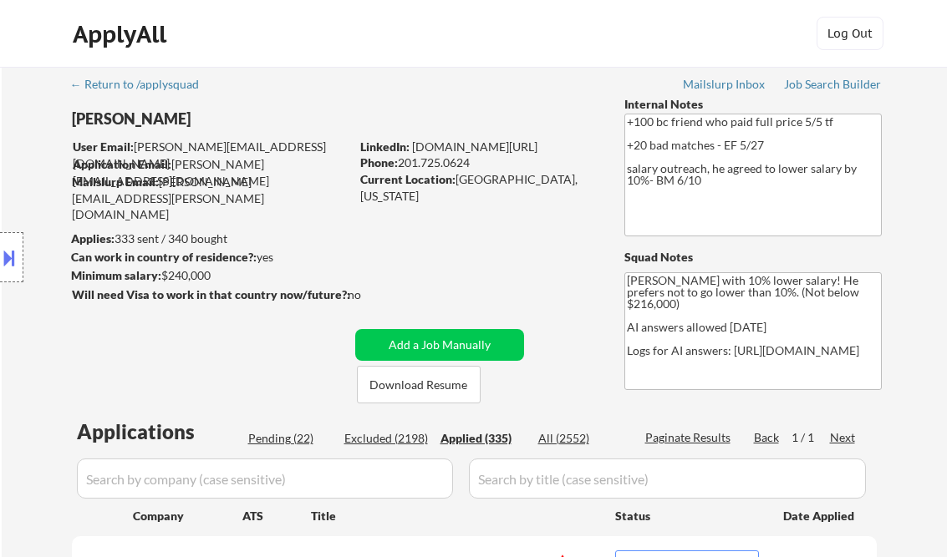
select select ""applied""
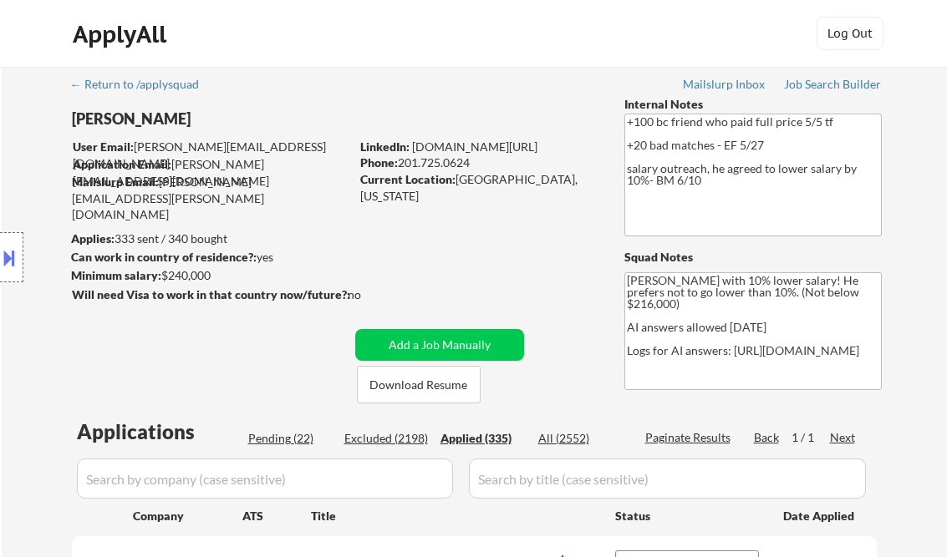
select select ""applied""
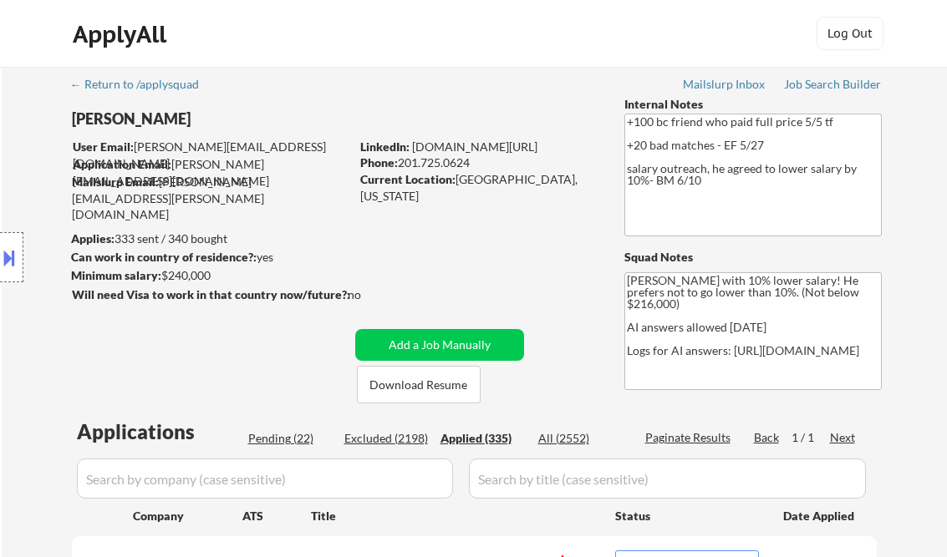
select select ""applied""
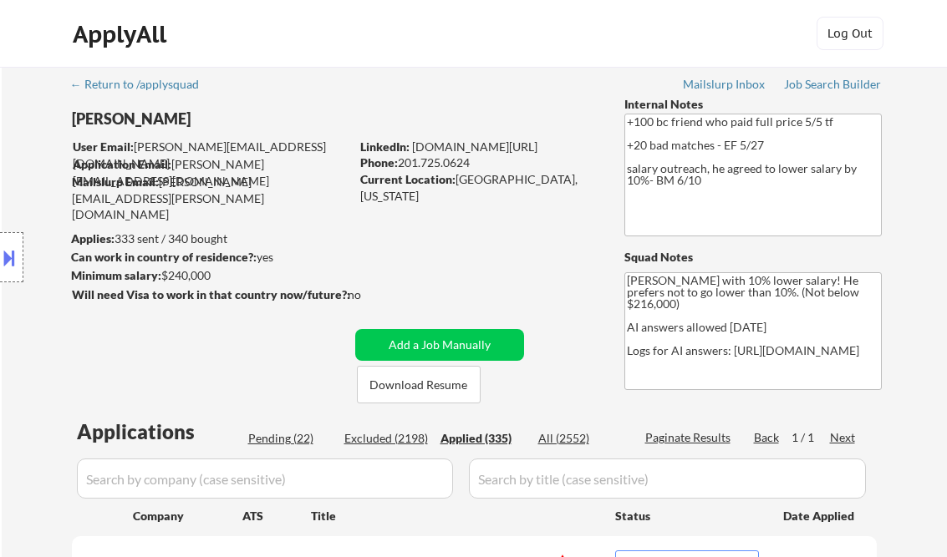
select select ""applied""
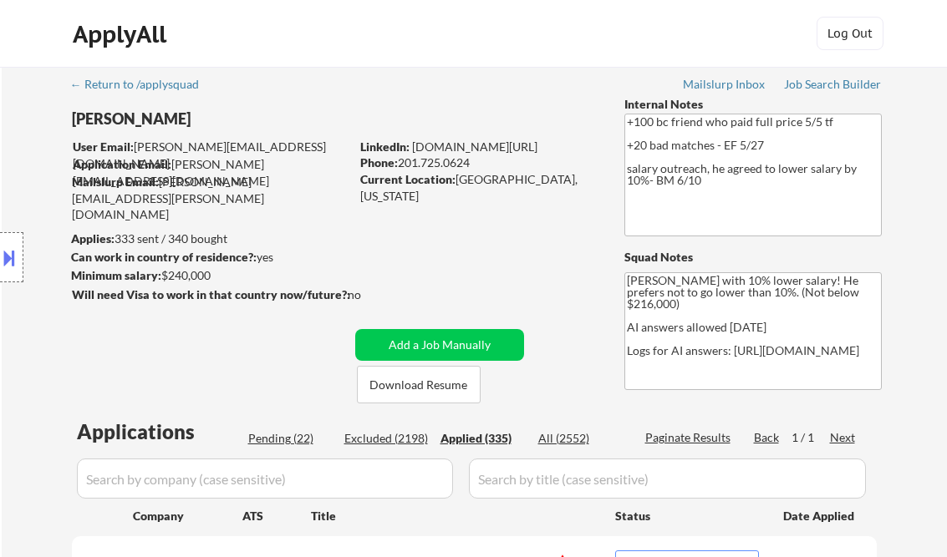
select select ""applied""
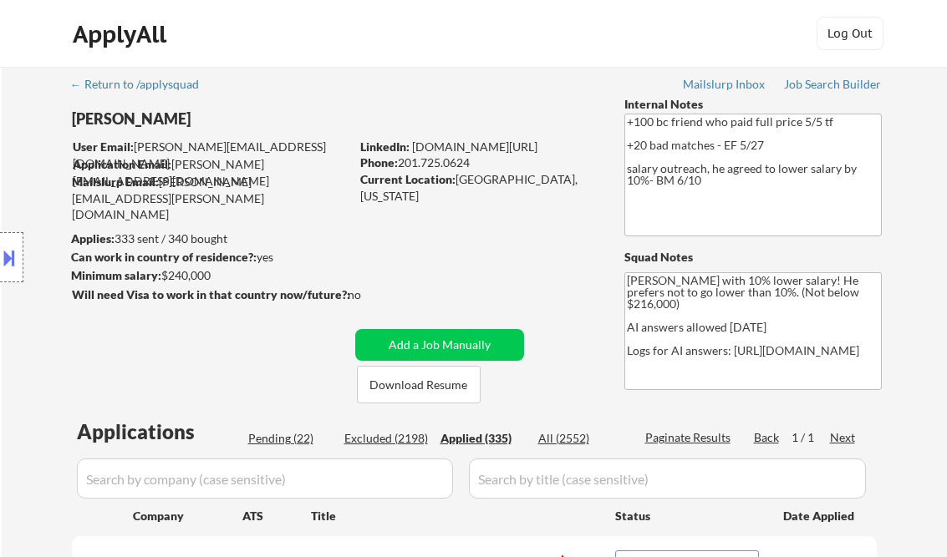
select select ""applied""
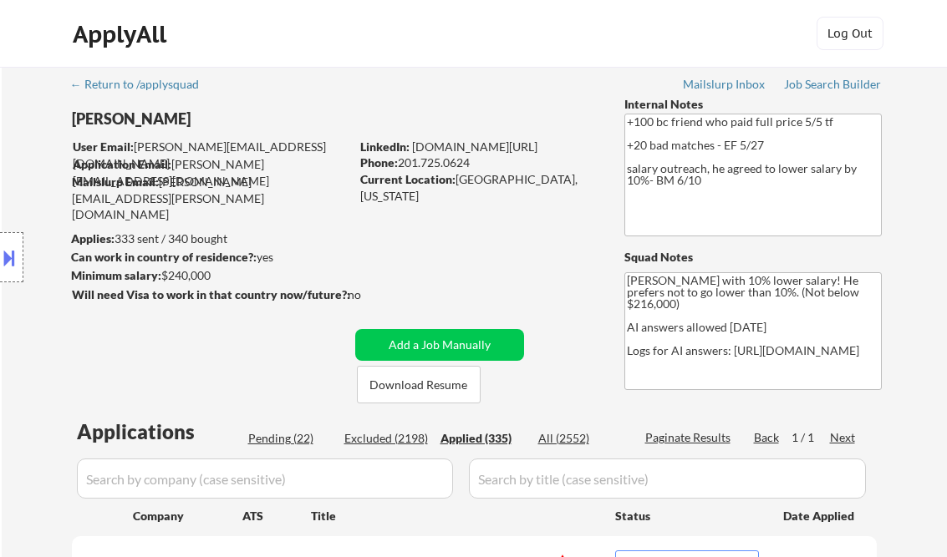
select select ""applied""
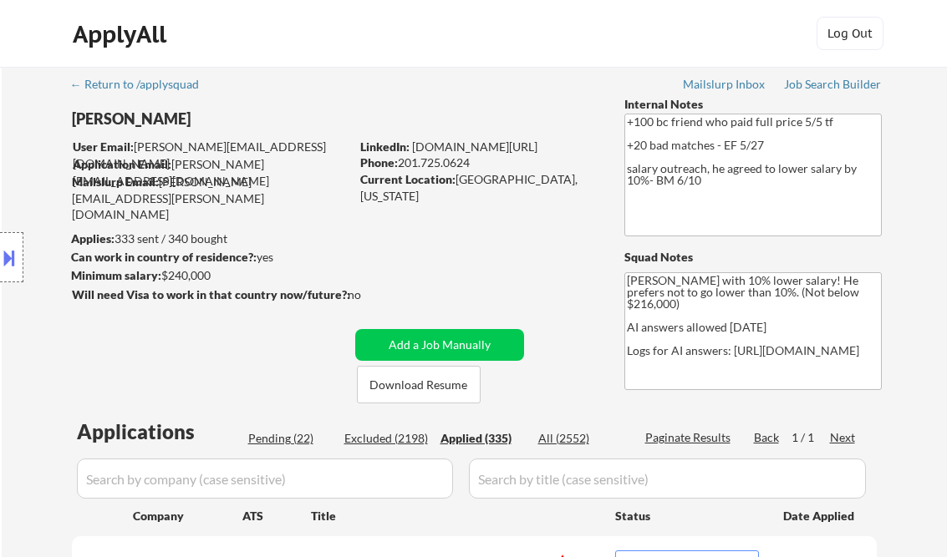
select select ""applied""
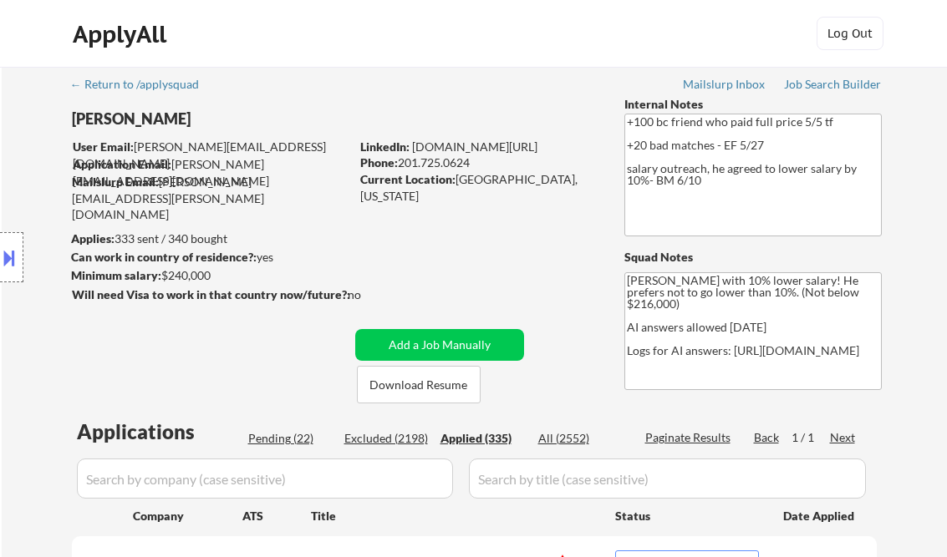
select select ""applied""
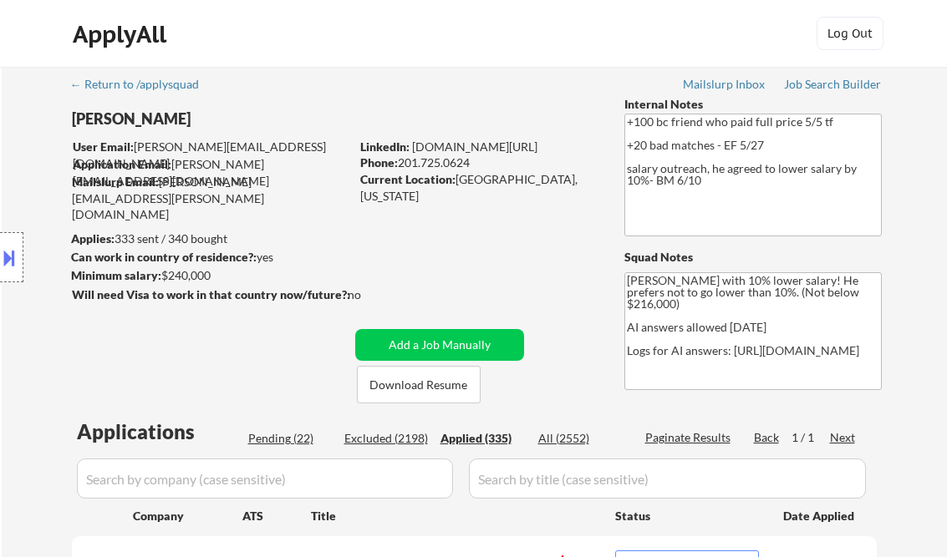
select select ""applied""
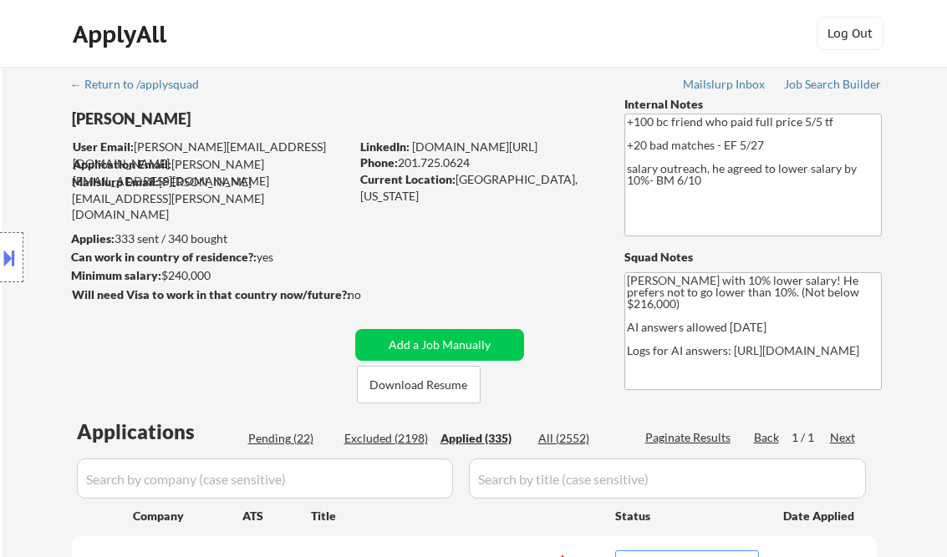
select select ""applied""
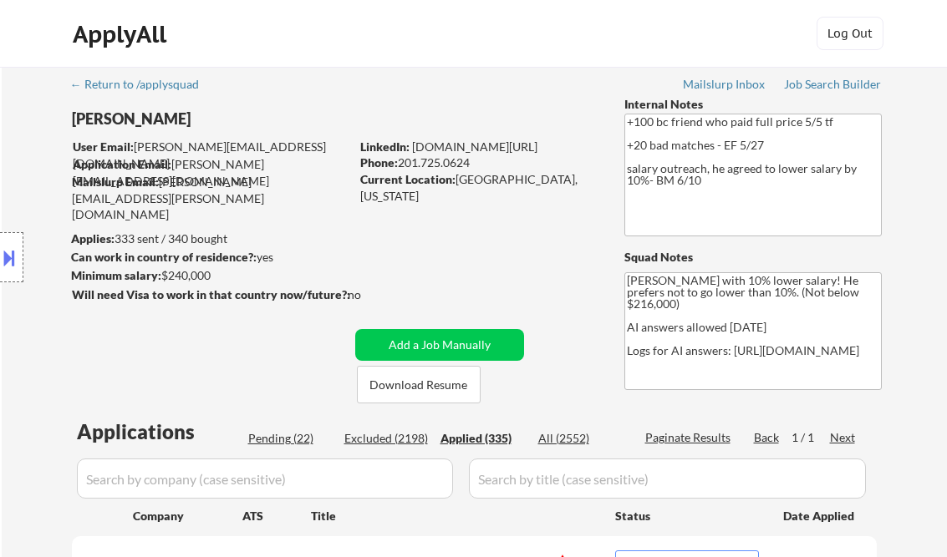
select select ""applied""
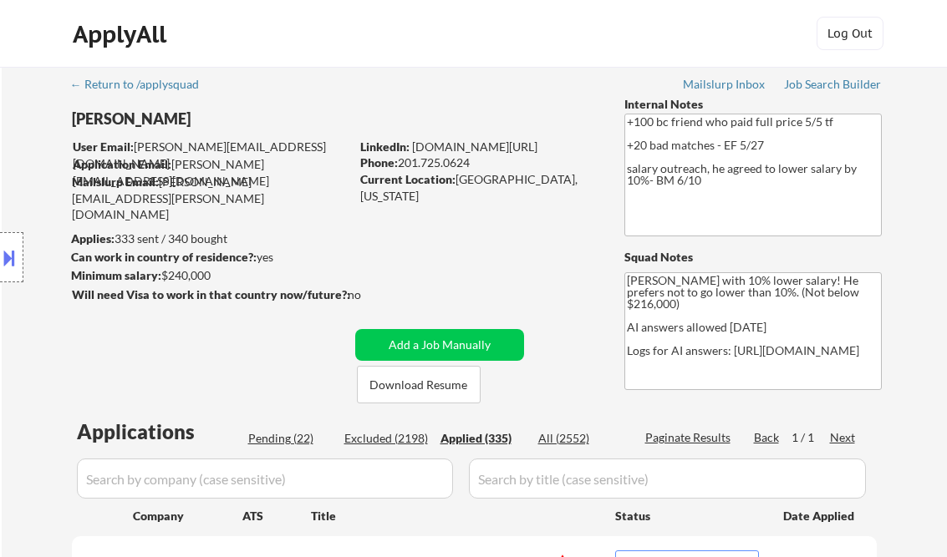
select select ""applied""
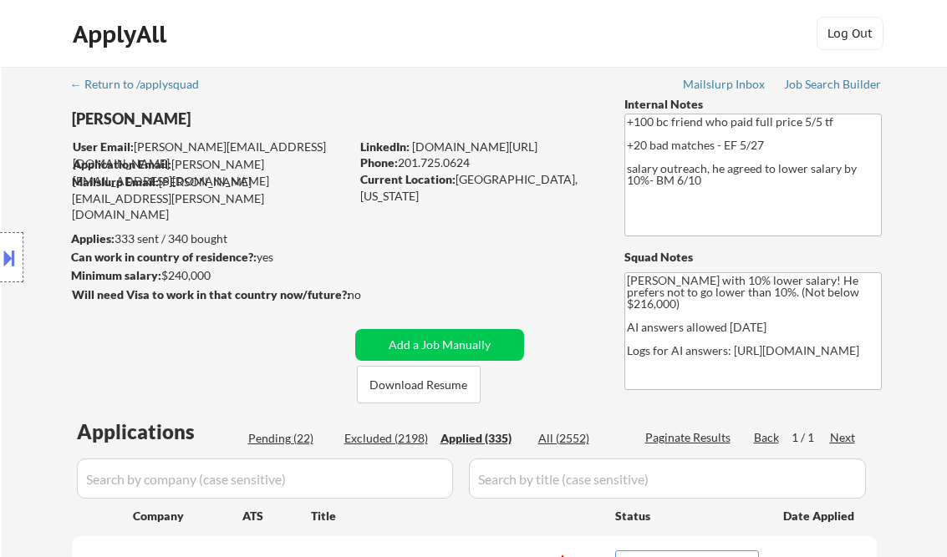
select select ""applied""
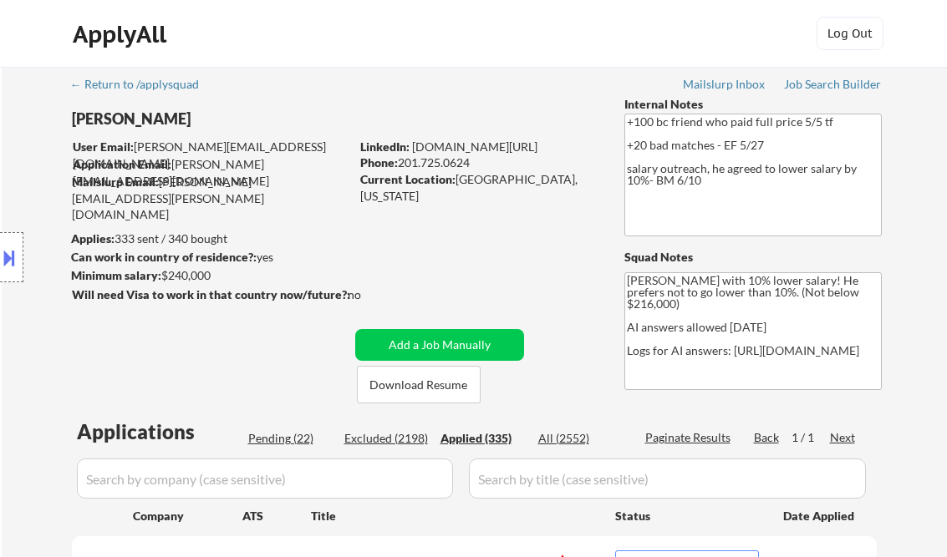
select select ""applied""
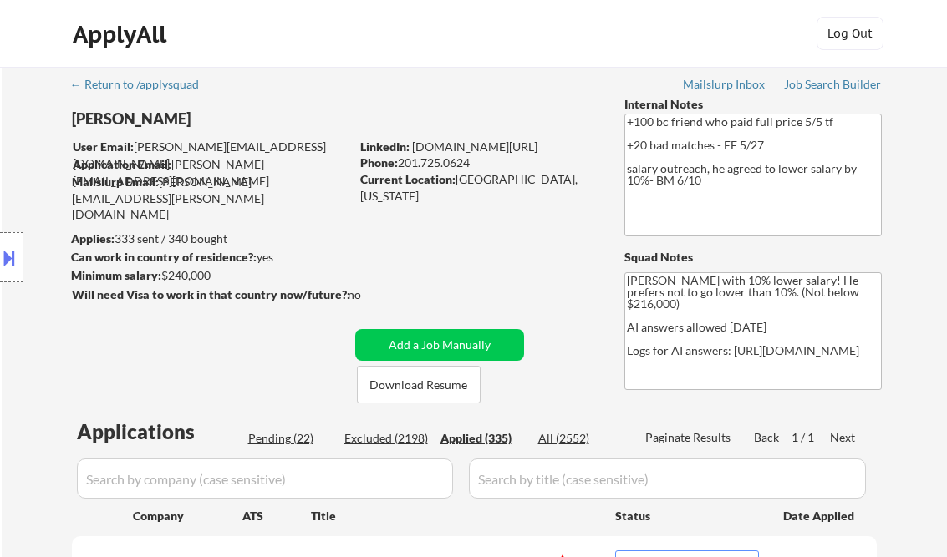
select select ""applied""
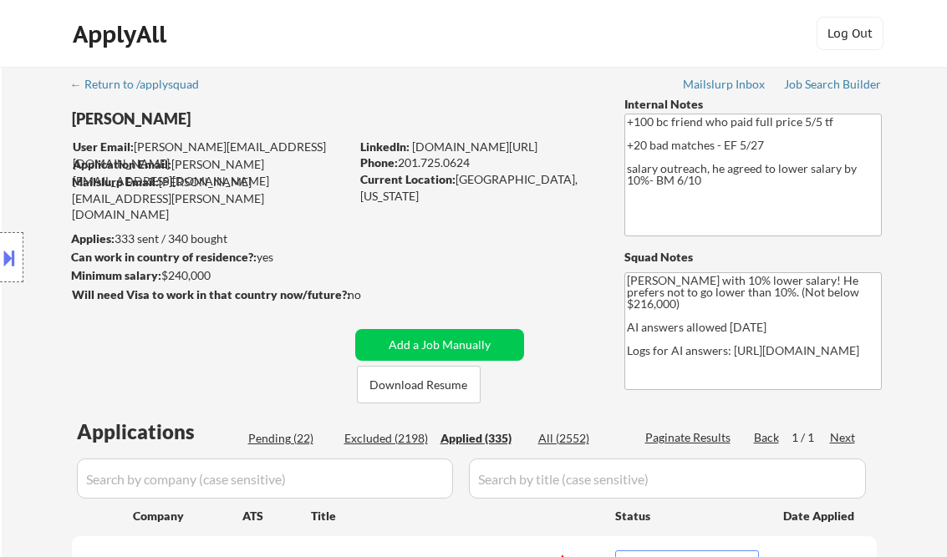
select select ""applied""
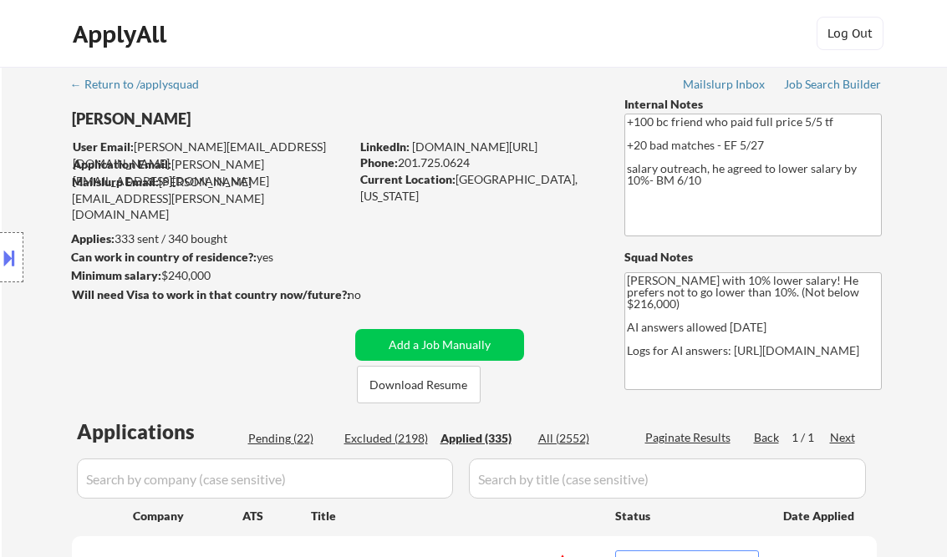
select select ""applied""
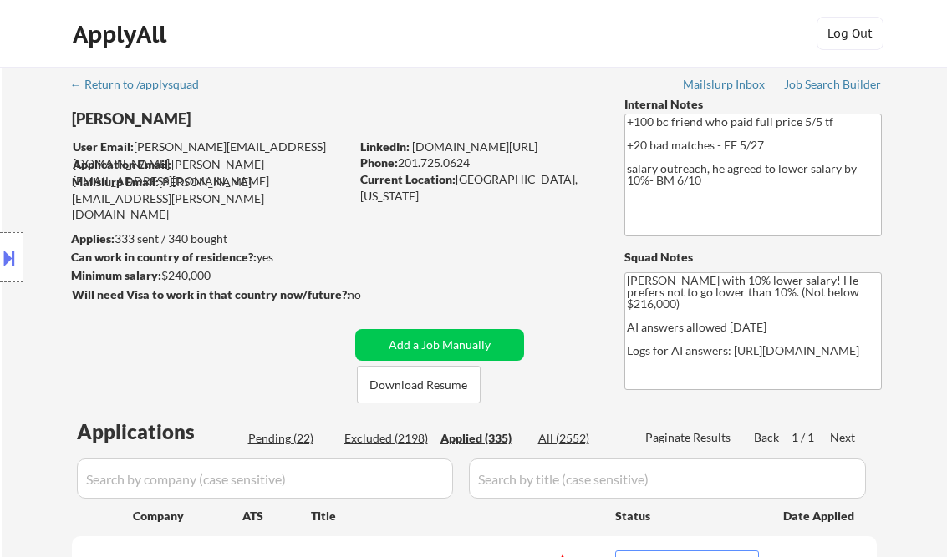
select select ""applied""
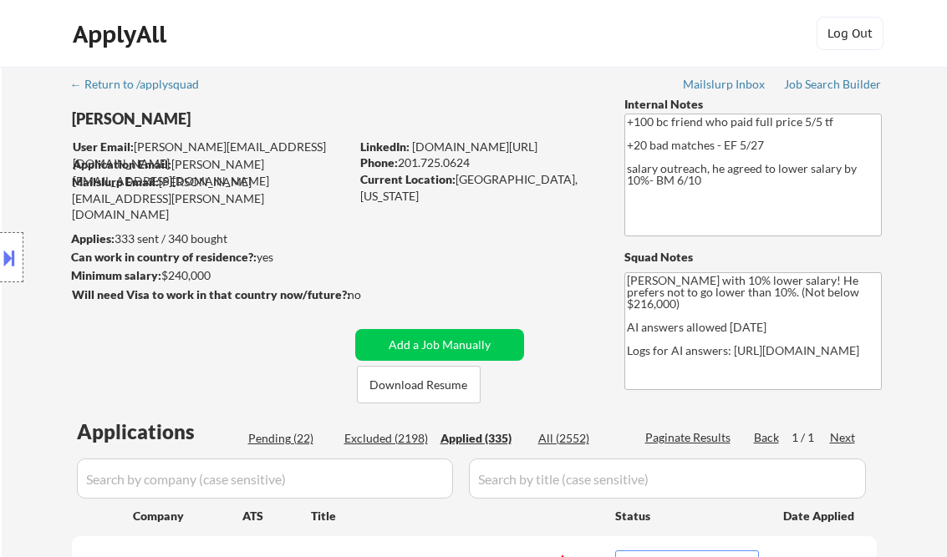
select select ""applied""
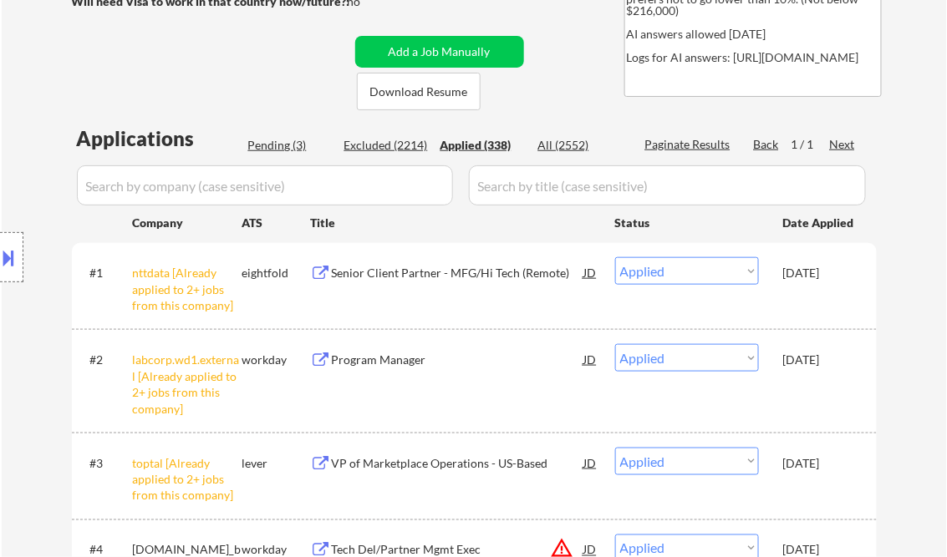
scroll to position [267, 0]
